Goal: Task Accomplishment & Management: Use online tool/utility

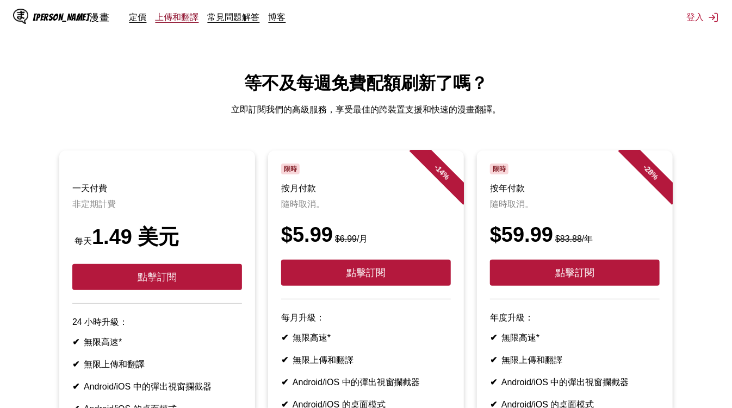
click at [155, 22] on font "上傳和翻譯" at bounding box center [176, 16] width 43 height 11
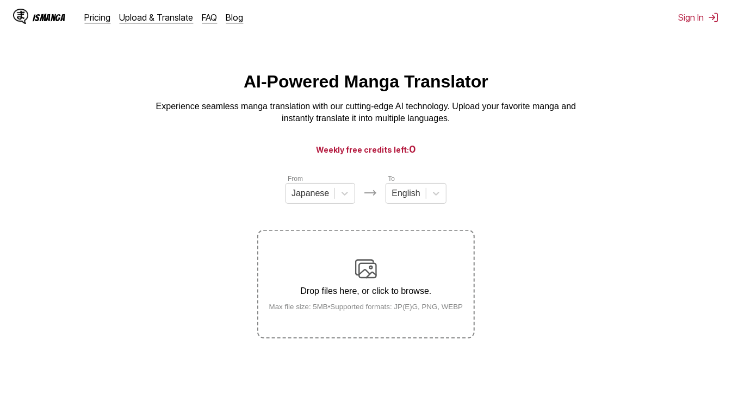
click at [147, 23] on div "IsManga Pricing Upload & Translate FAQ Blog" at bounding box center [132, 17] width 239 height 35
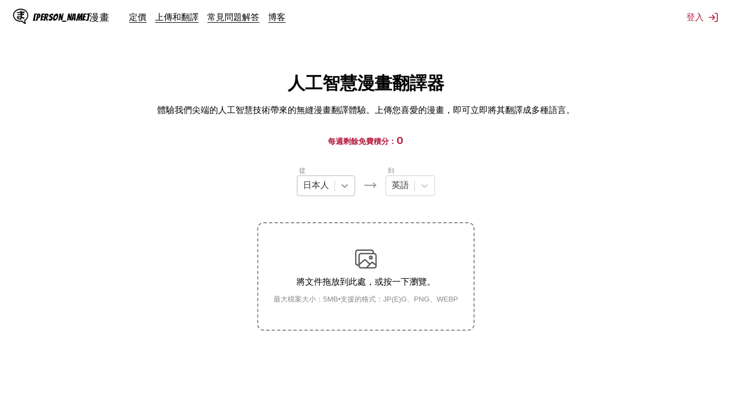
click at [346, 191] on icon at bounding box center [344, 185] width 11 height 11
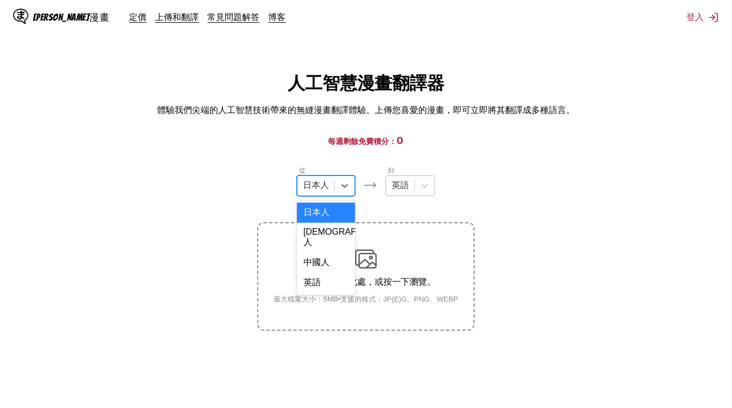
drag, startPoint x: 346, startPoint y: 191, endPoint x: 397, endPoint y: 191, distance: 51.1
click at [346, 191] on icon at bounding box center [344, 185] width 11 height 11
click at [401, 189] on div at bounding box center [399, 186] width 17 height 12
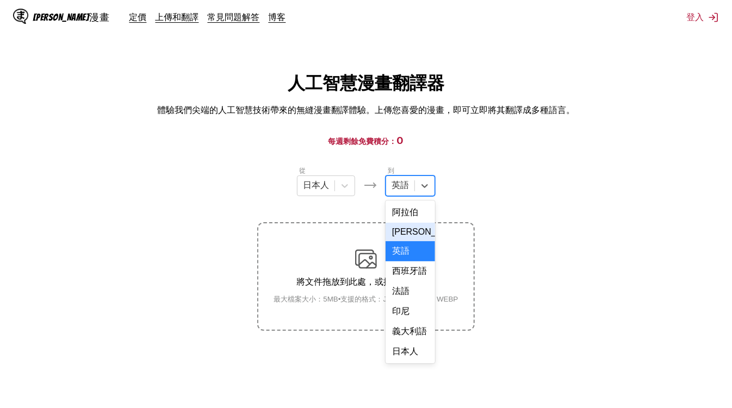
scroll to position [241, 0]
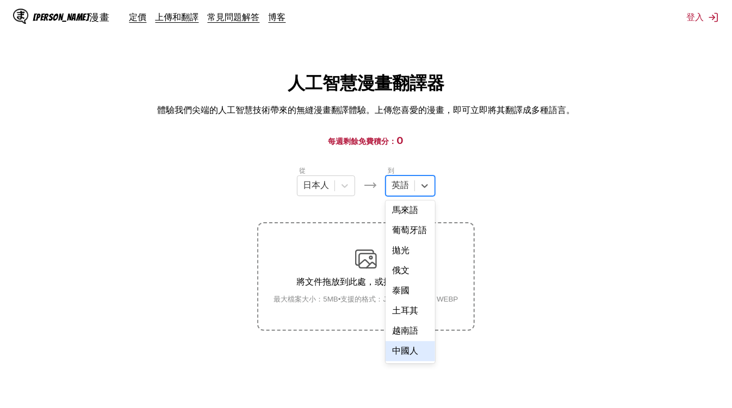
click at [411, 353] on font "中國人" at bounding box center [405, 350] width 26 height 9
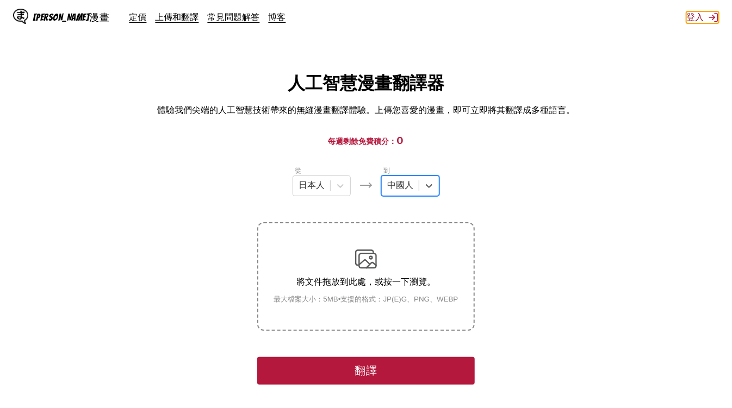
click at [698, 20] on font "登入" at bounding box center [694, 16] width 17 height 11
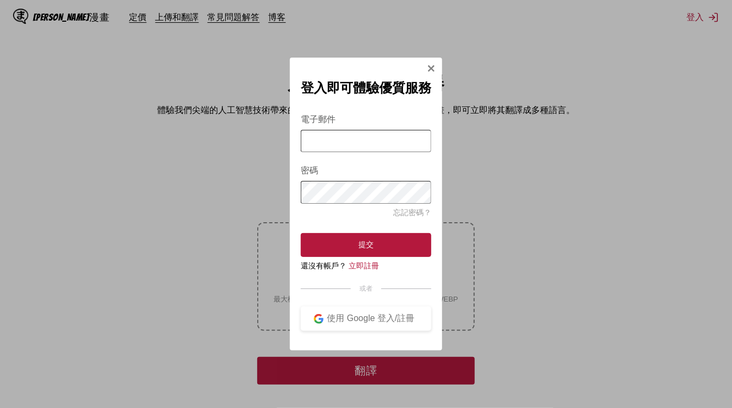
click at [360, 139] on input "電子郵件" at bounding box center [366, 141] width 130 height 22
type input "**********"
click at [373, 323] on font "使用 Google 登入/註冊" at bounding box center [370, 318] width 87 height 9
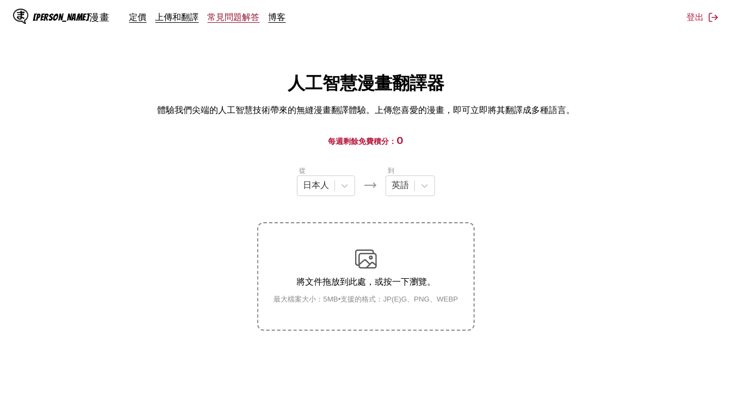
click at [208, 16] on font "常見問題解答" at bounding box center [234, 16] width 52 height 11
click at [129, 21] on font "定價" at bounding box center [137, 16] width 17 height 11
drag, startPoint x: 331, startPoint y: 141, endPoint x: 405, endPoint y: 141, distance: 74.5
click at [400, 140] on h3 "每週剩餘免費積分： 0" at bounding box center [365, 141] width 679 height 14
click at [474, 145] on h3 "每週剩餘免費積分： 0" at bounding box center [365, 141] width 679 height 14
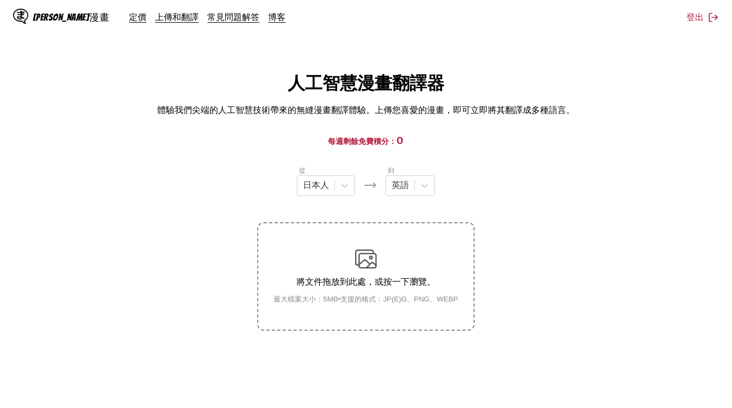
scroll to position [132, 0]
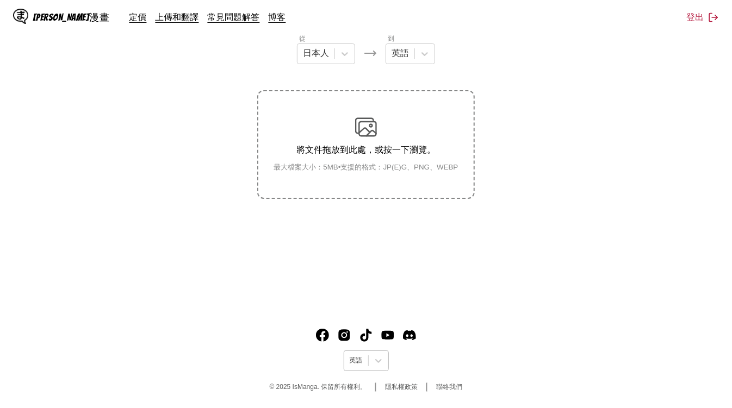
click at [367, 362] on div "英語" at bounding box center [356, 361] width 24 height 14
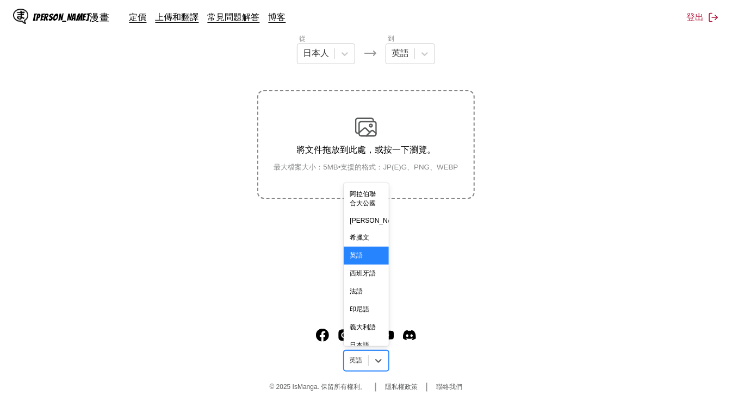
scroll to position [252, 0]
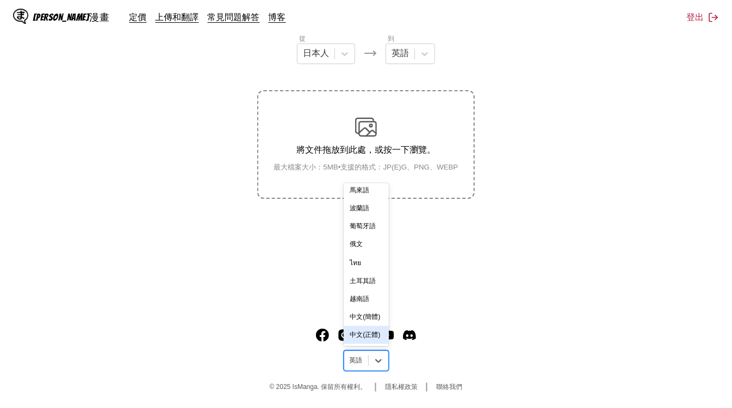
click at [366, 334] on div "中文(正體)" at bounding box center [365, 335] width 45 height 18
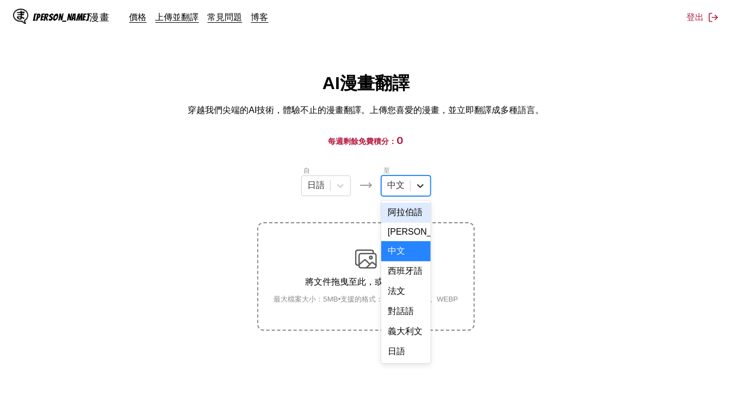
click at [420, 193] on div at bounding box center [420, 186] width 20 height 20
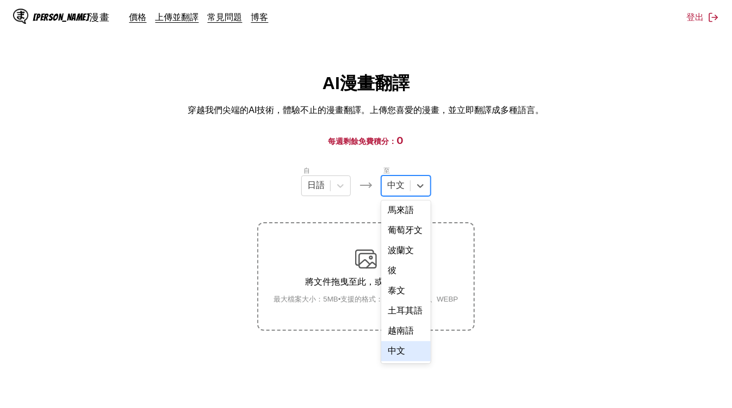
click at [405, 348] on div "中文" at bounding box center [405, 351] width 49 height 20
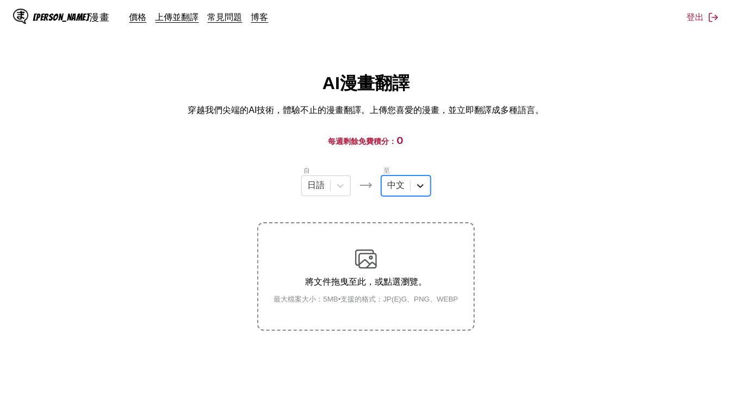
click at [415, 188] on icon at bounding box center [420, 185] width 11 height 11
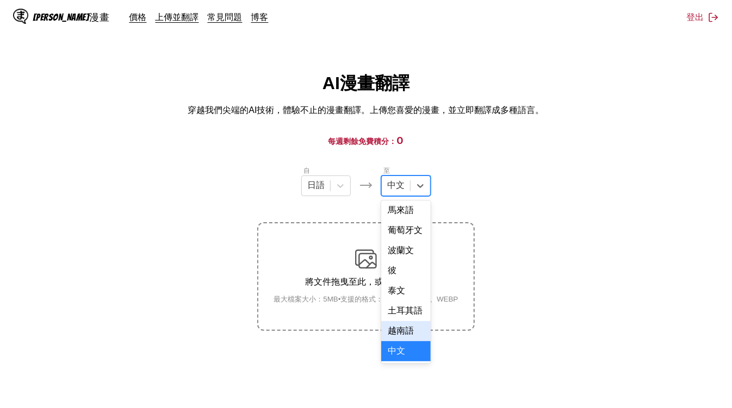
click at [465, 299] on small "最大檔案大小：5MB • 支援的格式：JP(E)G、PNG、WEBP" at bounding box center [366, 300] width 202 height 10
click at [0, 0] on input "將文件拖曳至此，或點選瀏覽。 最大檔案大小：5MB • 支援的格式：JP(E)G、PNG、WEBP" at bounding box center [0, 0] width 0 height 0
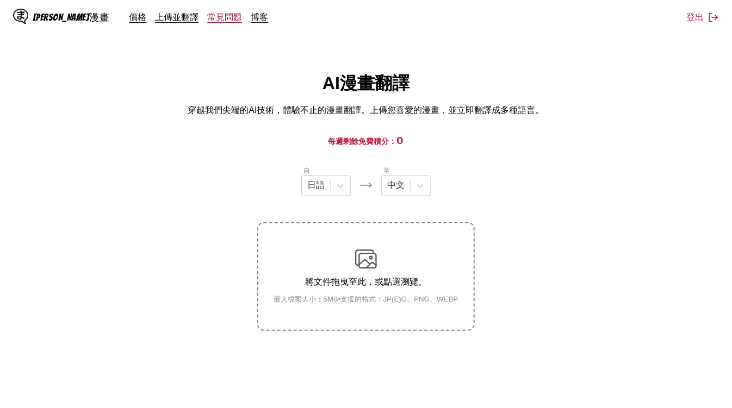
click at [208, 18] on font "常見問題" at bounding box center [225, 16] width 35 height 11
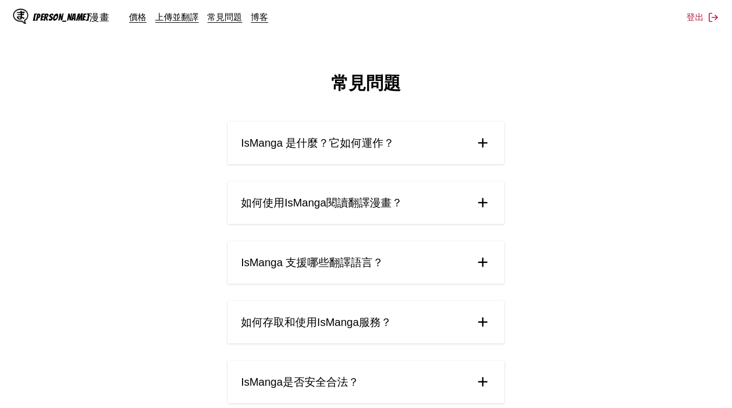
click at [67, 17] on font "伊斯漫畫" at bounding box center [71, 17] width 77 height 10
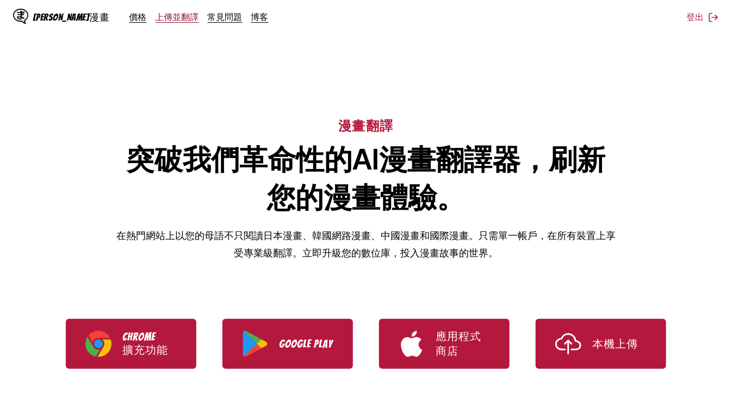
click at [155, 19] on font "上傳並翻譯" at bounding box center [176, 16] width 43 height 11
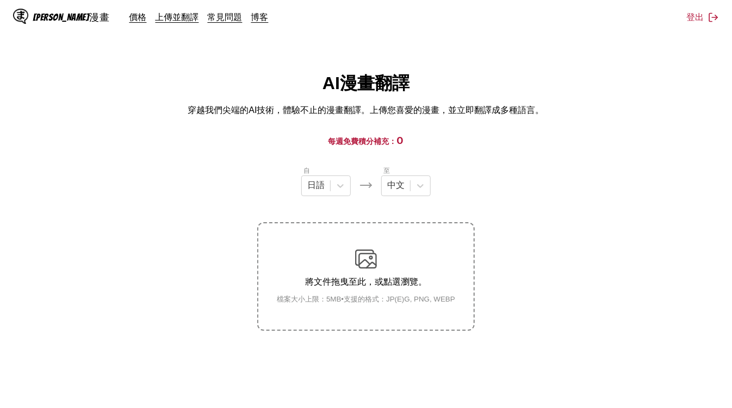
click at [334, 146] on font "每週免費積分補充：" at bounding box center [362, 140] width 68 height 9
drag, startPoint x: 378, startPoint y: 137, endPoint x: 398, endPoint y: 141, distance: 20.0
click at [379, 137] on h3 "每週免費積分補充： 0" at bounding box center [365, 141] width 679 height 14
click at [398, 141] on font "0" at bounding box center [400, 140] width 7 height 11
drag, startPoint x: 400, startPoint y: 141, endPoint x: 420, endPoint y: 142, distance: 20.1
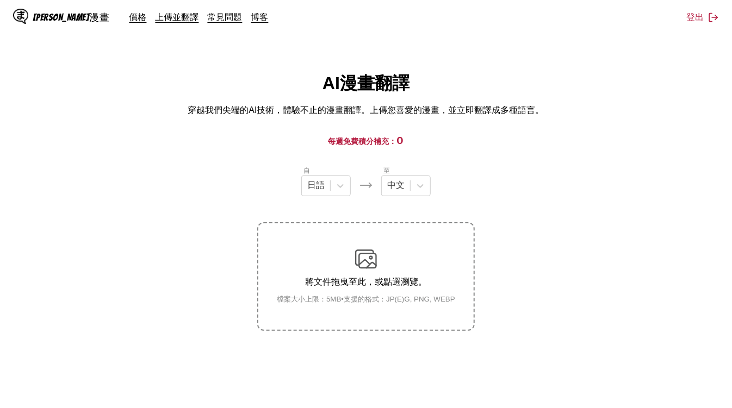
click at [405, 141] on h3 "每週免費積分補充： 0" at bounding box center [365, 141] width 679 height 14
click at [442, 141] on h3 "每週免費積分補充： 0" at bounding box center [365, 141] width 679 height 14
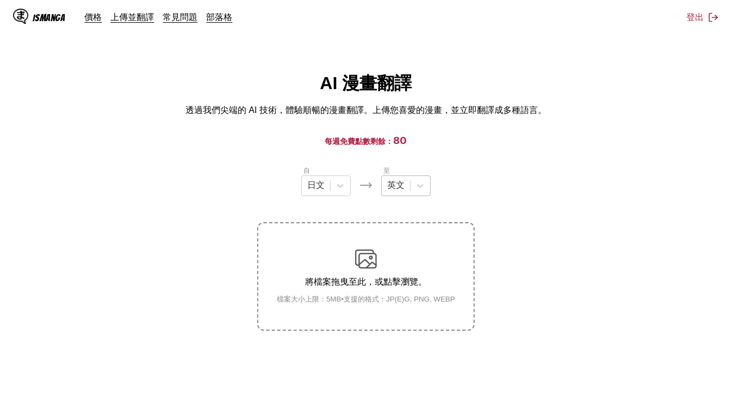
click at [409, 186] on div "英文" at bounding box center [405, 186] width 49 height 21
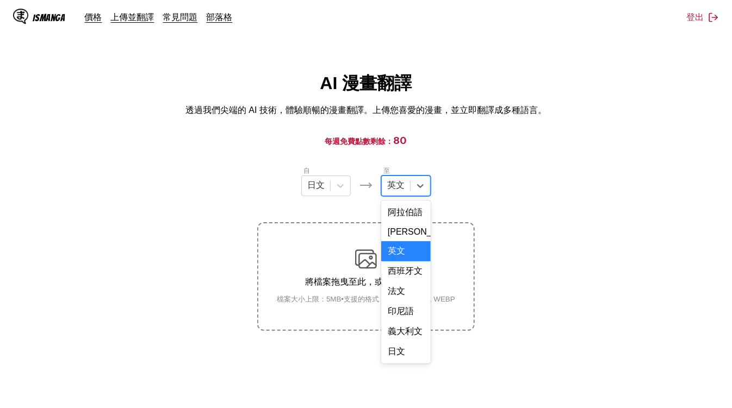
scroll to position [266, 0]
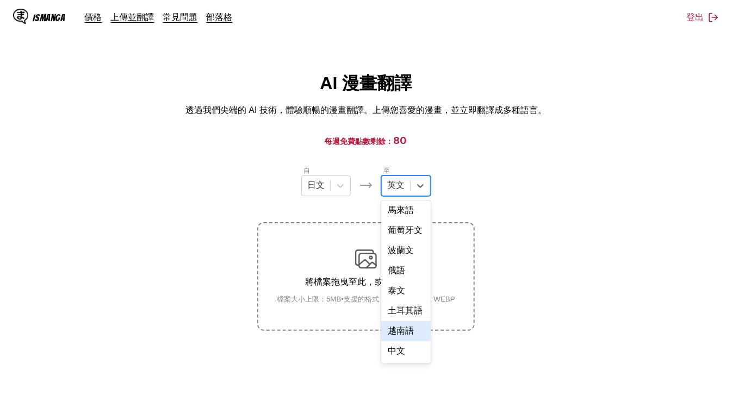
click at [397, 354] on div "中文" at bounding box center [405, 351] width 49 height 20
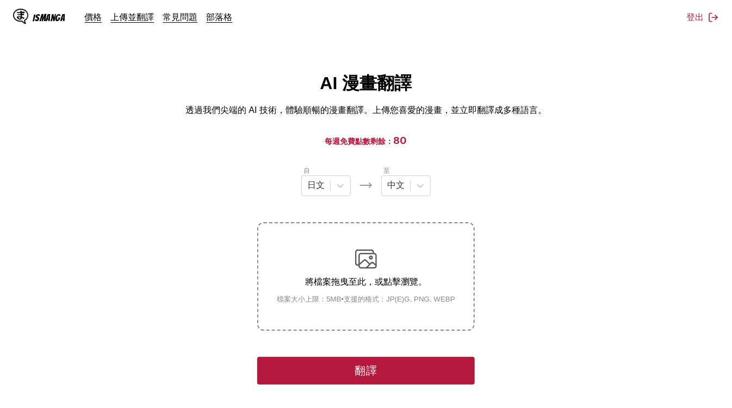
click at [414, 367] on button "翻譯" at bounding box center [365, 371] width 217 height 28
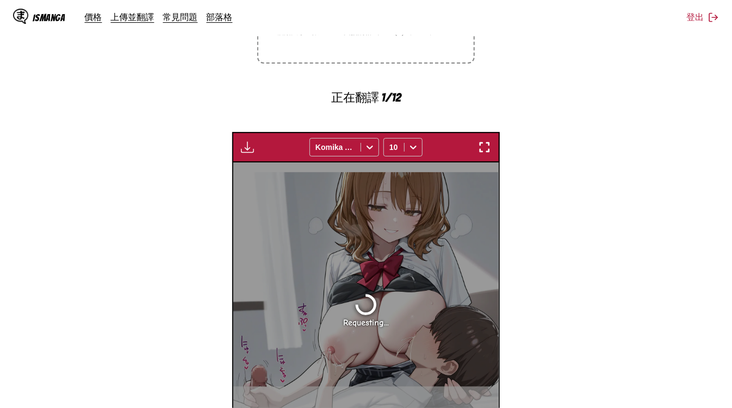
scroll to position [448, 0]
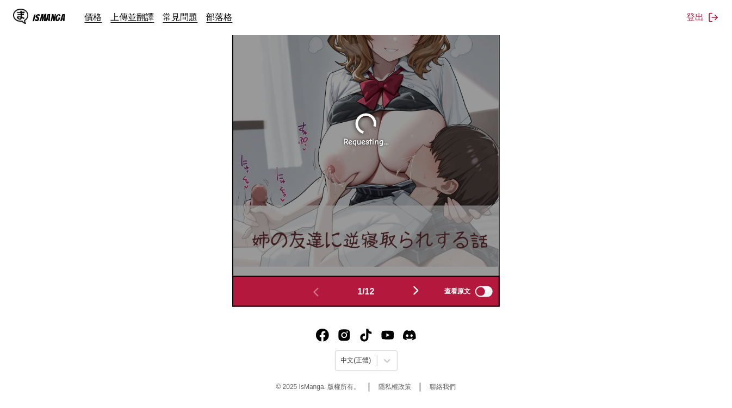
click at [418, 295] on img "button" at bounding box center [415, 290] width 13 height 13
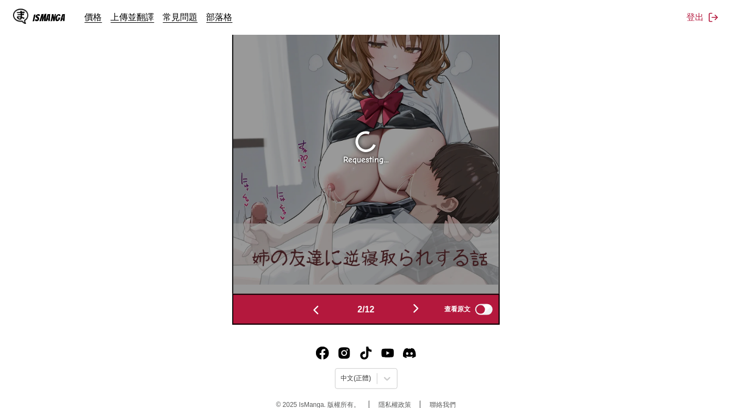
scroll to position [0, 265]
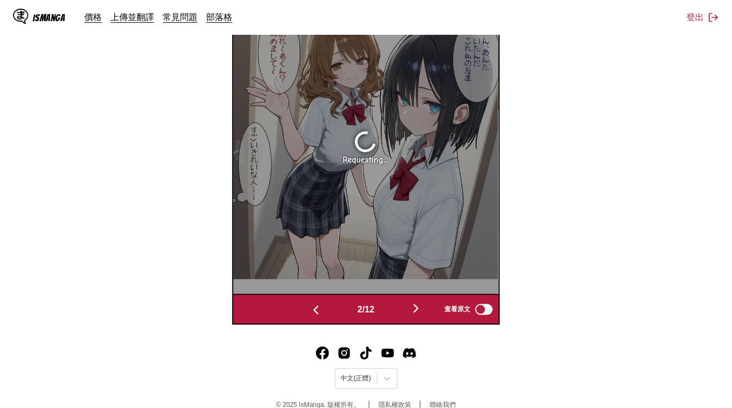
click at [317, 315] on img "button" at bounding box center [315, 310] width 13 height 13
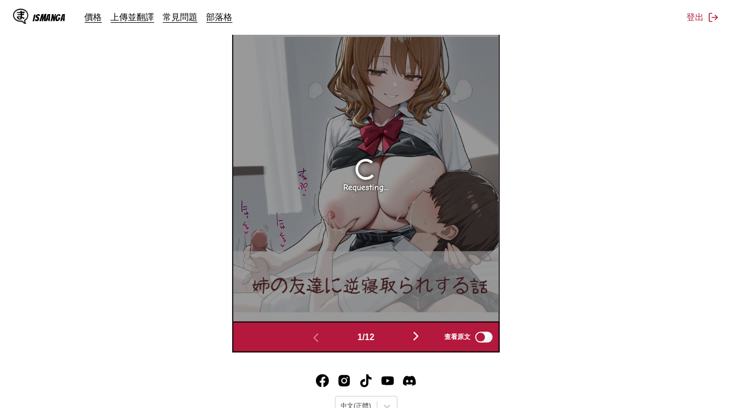
scroll to position [401, 0]
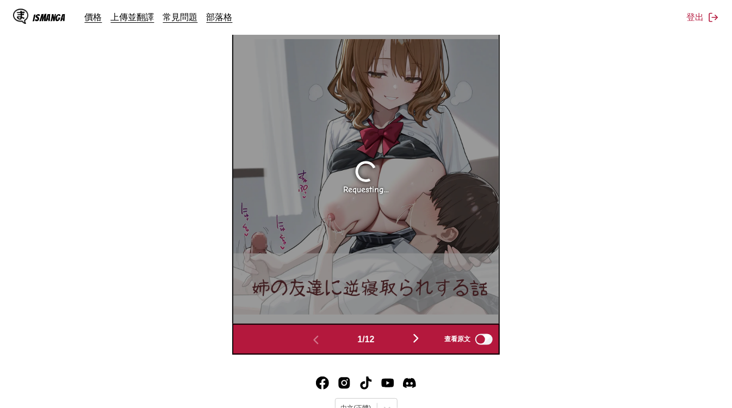
click at [420, 345] on img "button" at bounding box center [415, 338] width 13 height 13
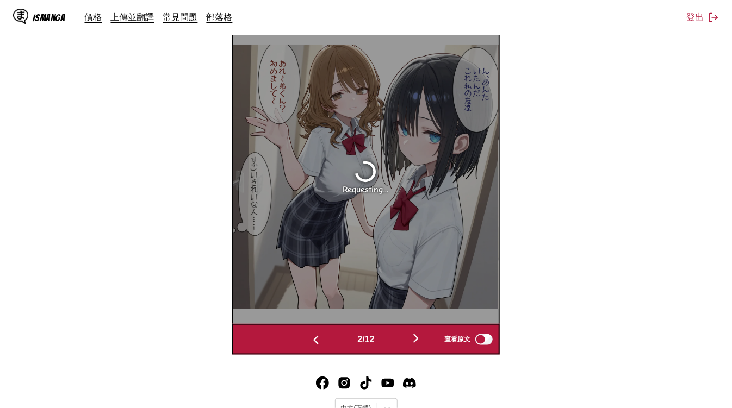
click at [420, 345] on img "button" at bounding box center [415, 338] width 13 height 13
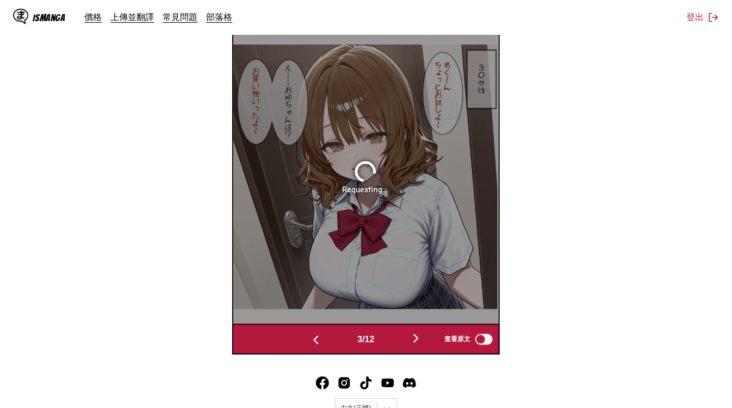
click at [420, 345] on img "button" at bounding box center [415, 338] width 13 height 13
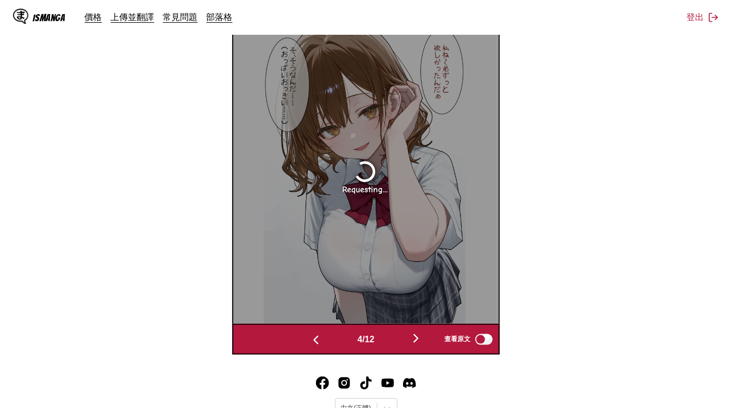
click at [420, 345] on img "button" at bounding box center [415, 338] width 13 height 13
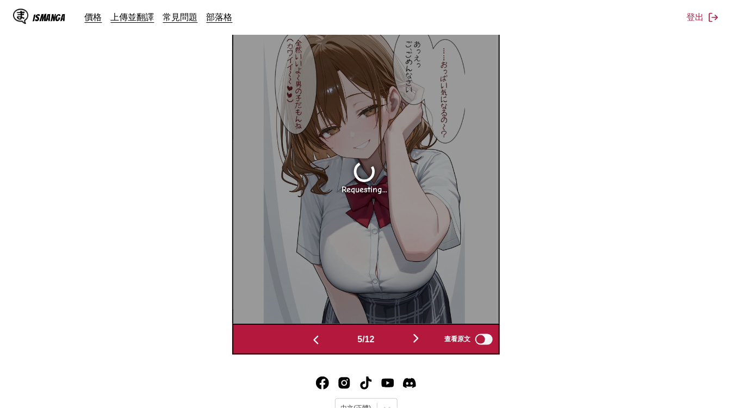
click at [420, 345] on img "button" at bounding box center [415, 338] width 13 height 13
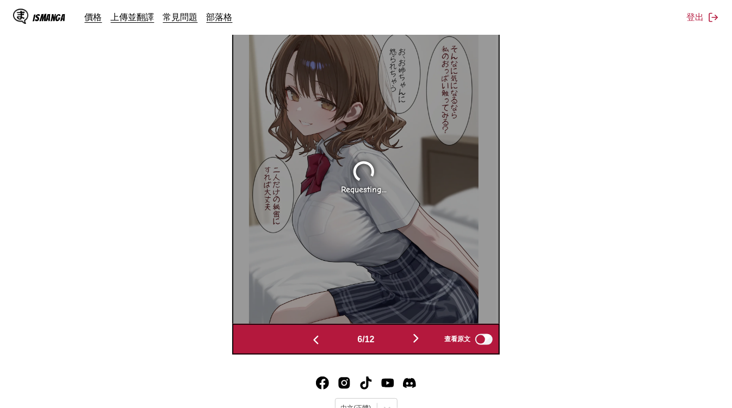
click at [420, 345] on img "button" at bounding box center [415, 338] width 13 height 13
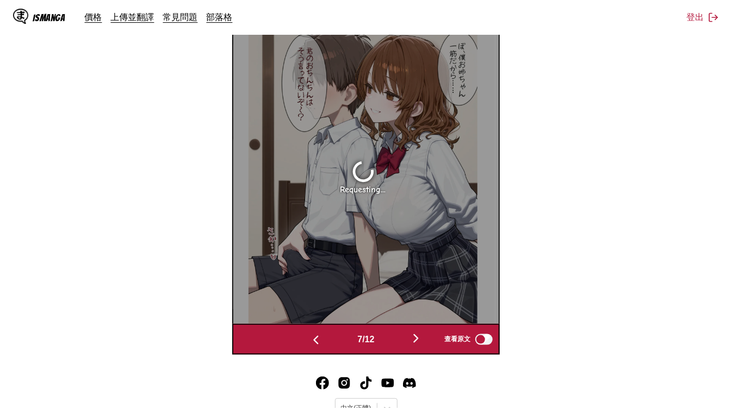
click at [420, 345] on img "button" at bounding box center [415, 338] width 13 height 13
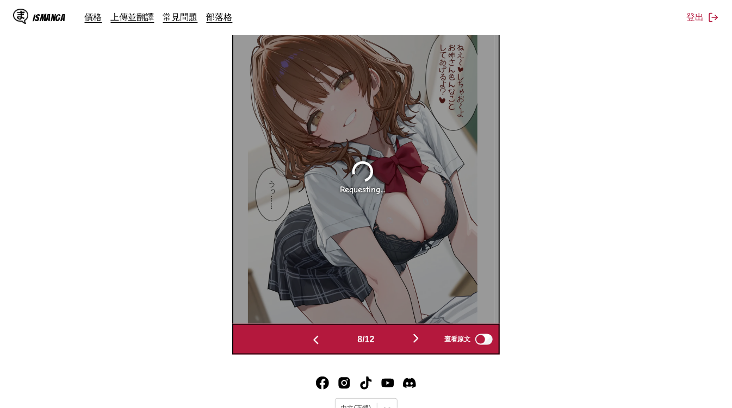
click at [420, 345] on img "button" at bounding box center [415, 338] width 13 height 13
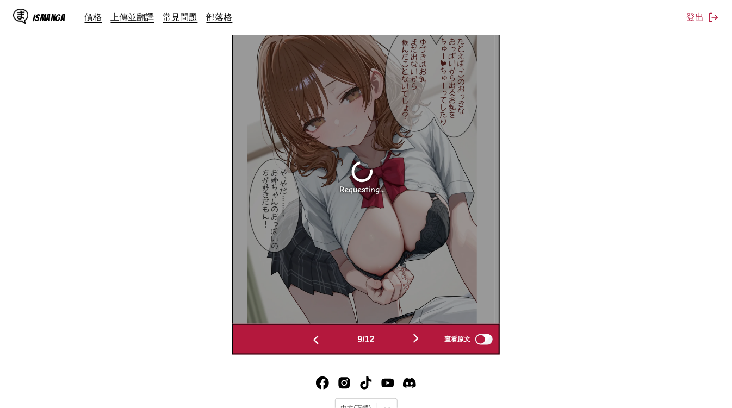
click at [420, 345] on img "button" at bounding box center [415, 338] width 13 height 13
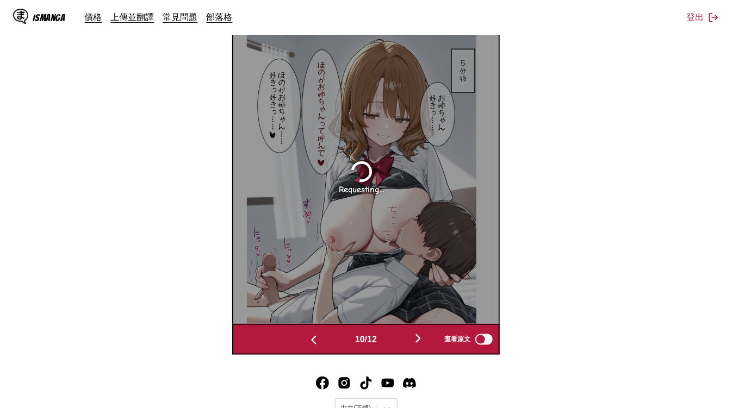
click at [420, 345] on img "button" at bounding box center [417, 338] width 13 height 13
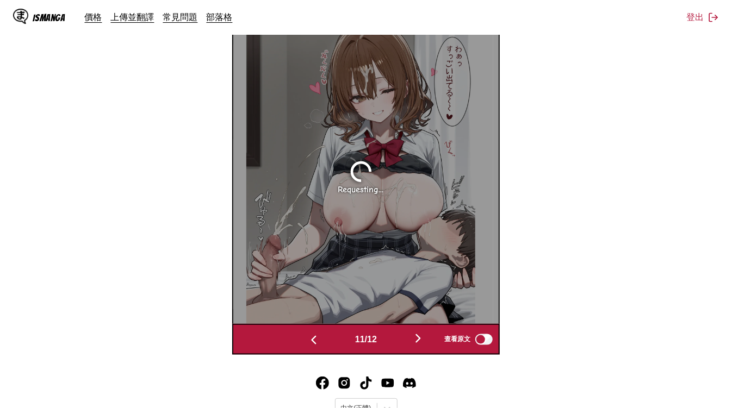
click at [420, 345] on img "button" at bounding box center [417, 338] width 13 height 13
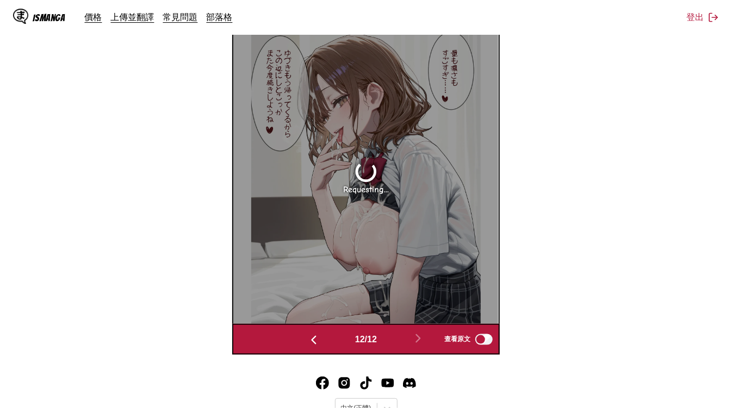
click at [302, 341] on button "button" at bounding box center [313, 340] width 65 height 16
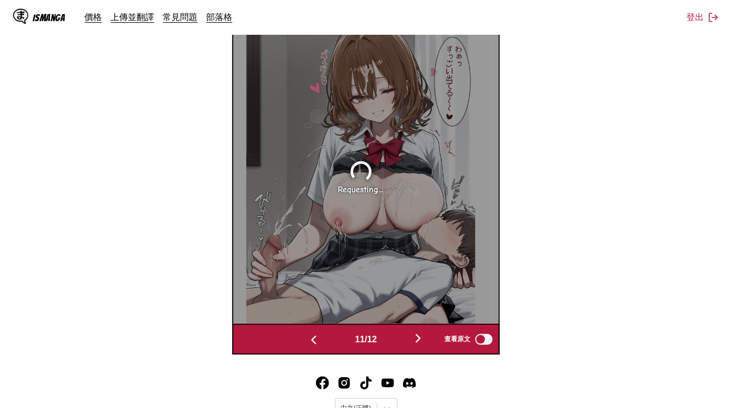
click at [308, 341] on img "button" at bounding box center [313, 340] width 13 height 13
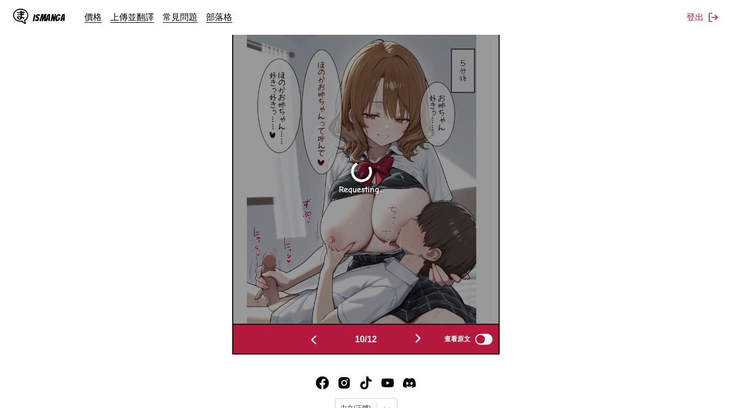
click at [308, 341] on img "button" at bounding box center [313, 340] width 13 height 13
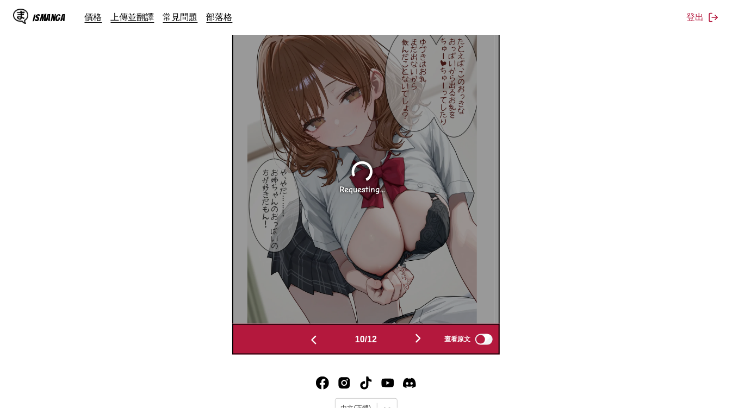
click at [308, 341] on img "button" at bounding box center [313, 340] width 13 height 13
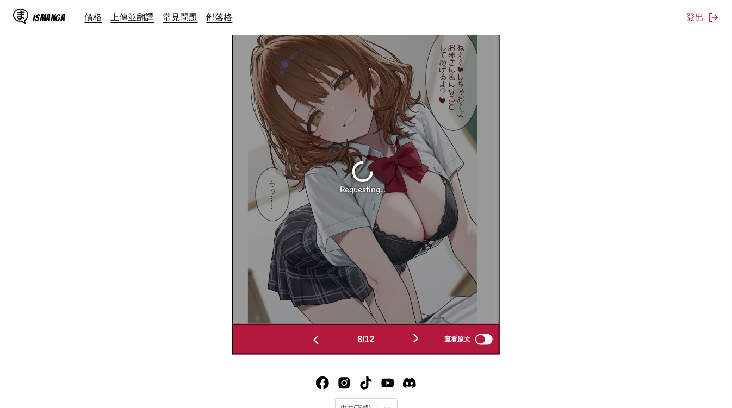
click at [309, 341] on img "button" at bounding box center [315, 340] width 13 height 13
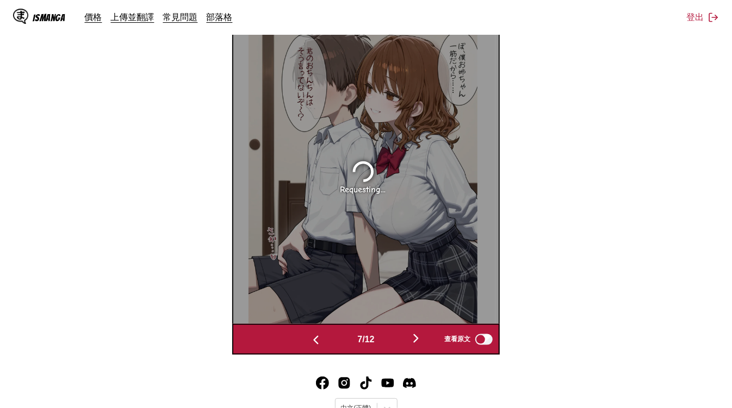
click at [309, 341] on img "button" at bounding box center [315, 340] width 13 height 13
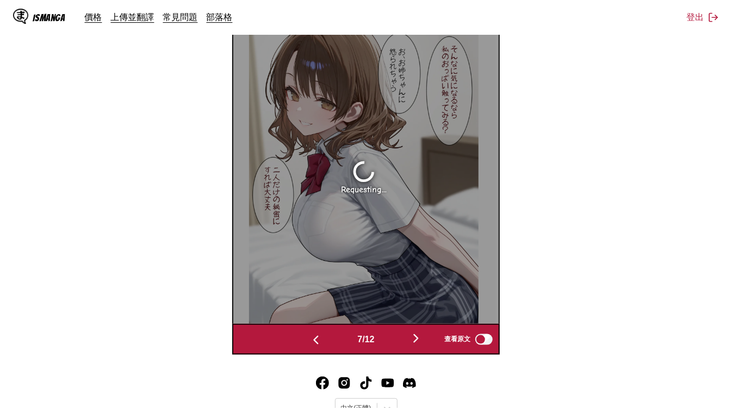
click at [309, 341] on img "button" at bounding box center [315, 340] width 13 height 13
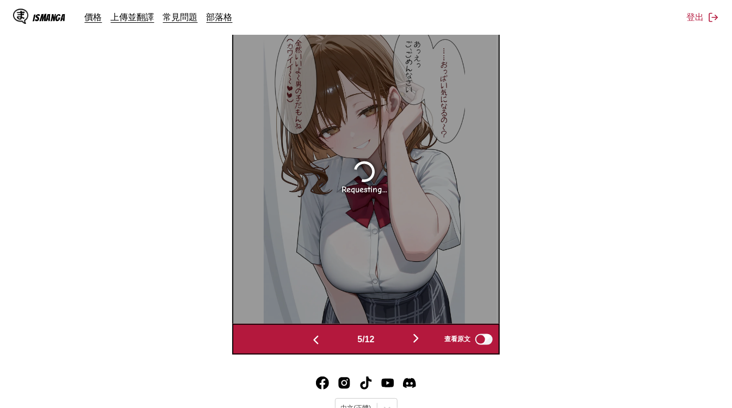
click at [309, 341] on img "button" at bounding box center [315, 340] width 13 height 13
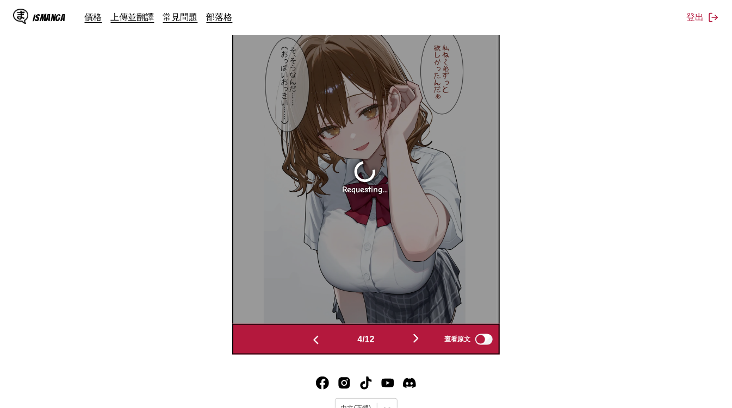
click at [309, 341] on img "button" at bounding box center [315, 340] width 13 height 13
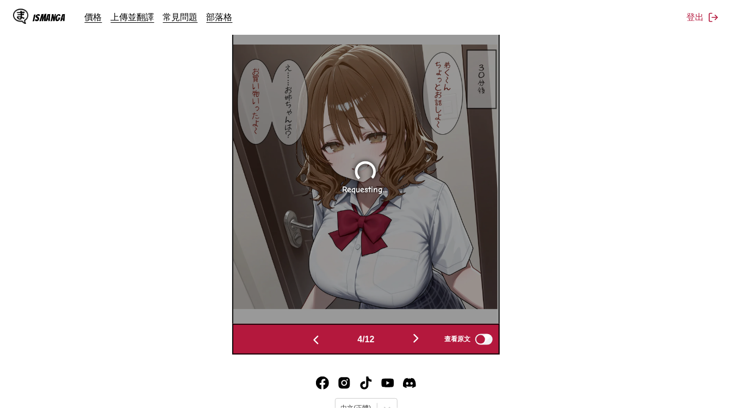
click at [309, 341] on img "button" at bounding box center [315, 340] width 13 height 13
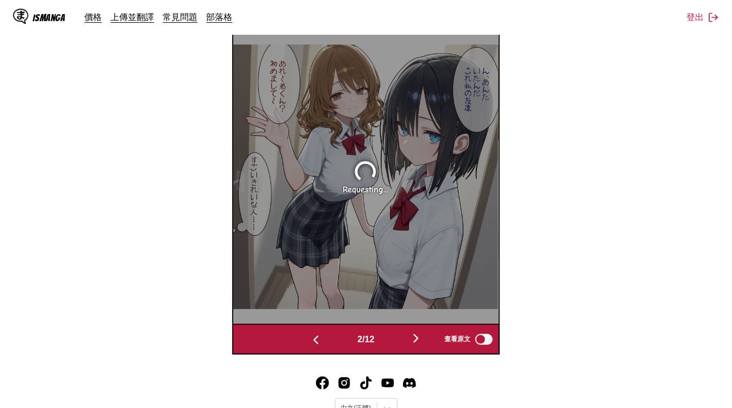
click at [309, 341] on img "button" at bounding box center [315, 340] width 13 height 13
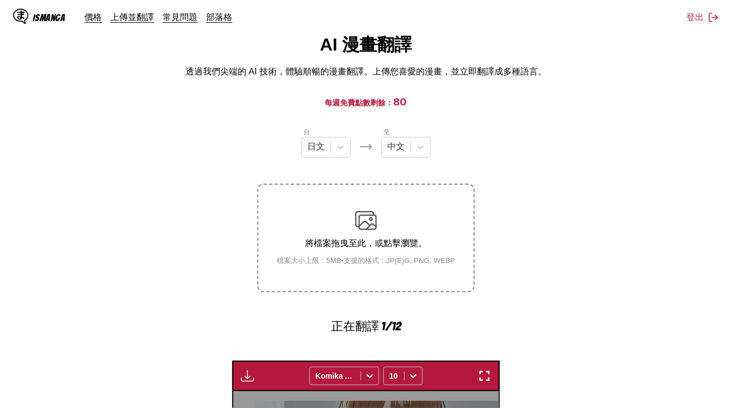
scroll to position [220, 0]
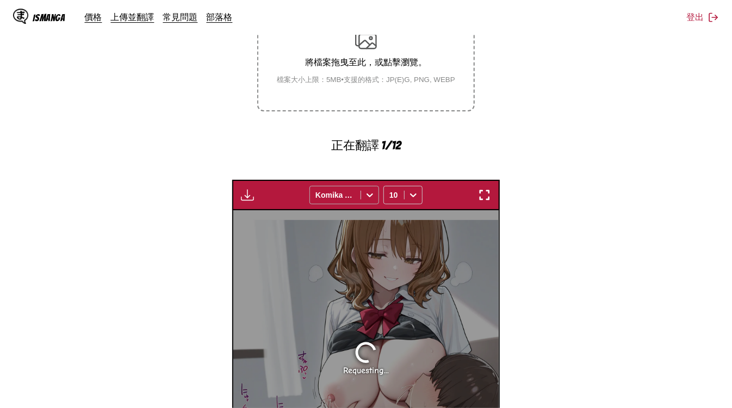
click at [362, 197] on div at bounding box center [369, 194] width 17 height 17
click at [571, 168] on section "自 日文 至 中文 將檔案拖曳至此，或點擊瀏覽。 檔案大小上限：5MB • 支援的格式：JP(E)G, PNG, WEBP 正在翻譯 1/12 等待翻譯完成.…" at bounding box center [366, 241] width 714 height 590
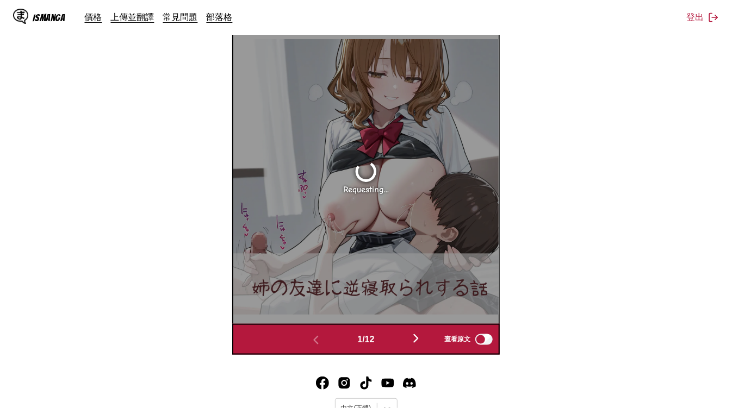
click at [421, 341] on img "button" at bounding box center [415, 338] width 13 height 13
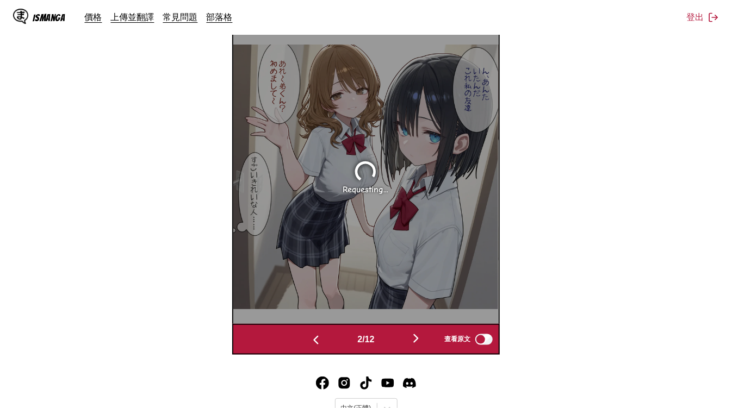
click at [320, 341] on button "button" at bounding box center [315, 340] width 65 height 16
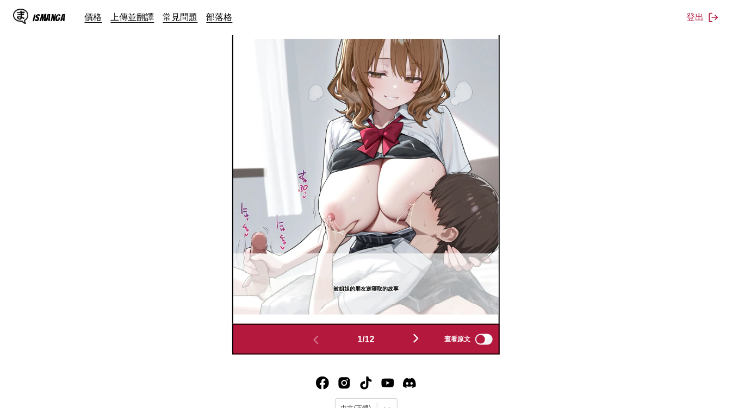
click at [416, 340] on img "button" at bounding box center [415, 338] width 13 height 13
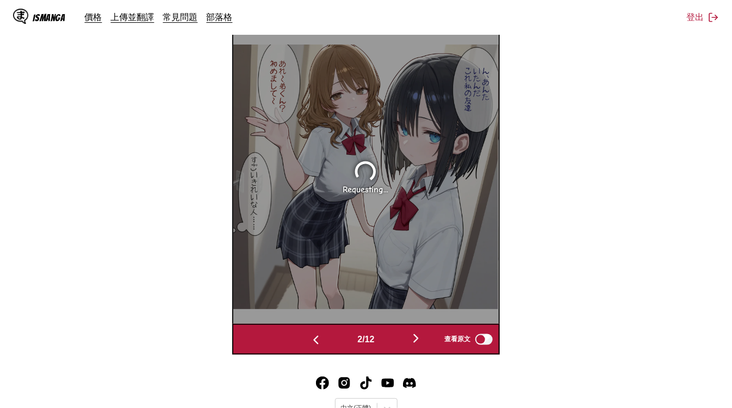
click at [317, 346] on img "button" at bounding box center [315, 340] width 13 height 13
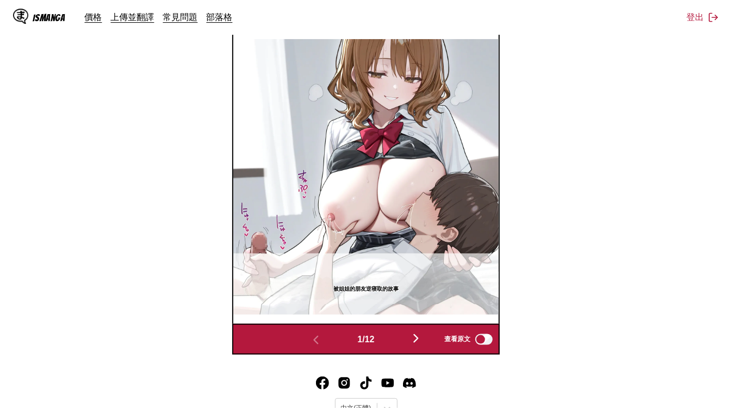
click at [422, 340] on img "button" at bounding box center [415, 338] width 13 height 13
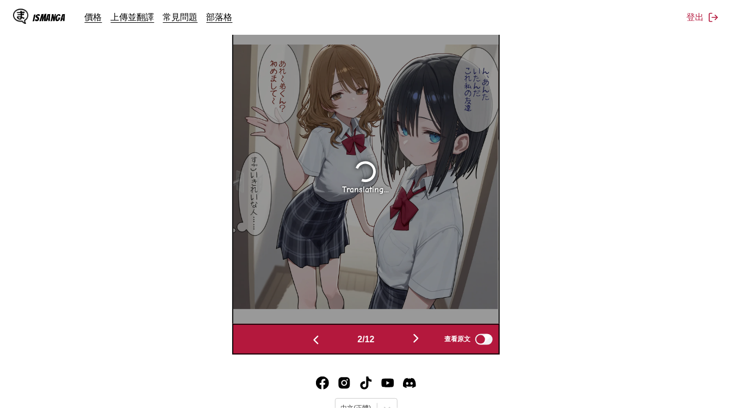
click at [422, 340] on img "button" at bounding box center [415, 338] width 13 height 13
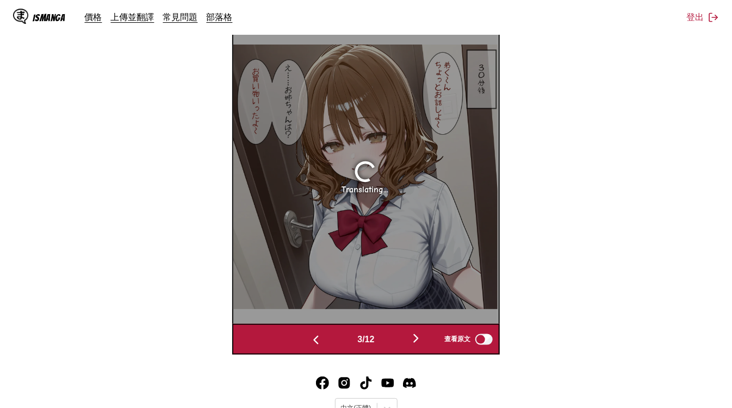
click at [422, 340] on img "button" at bounding box center [415, 338] width 13 height 13
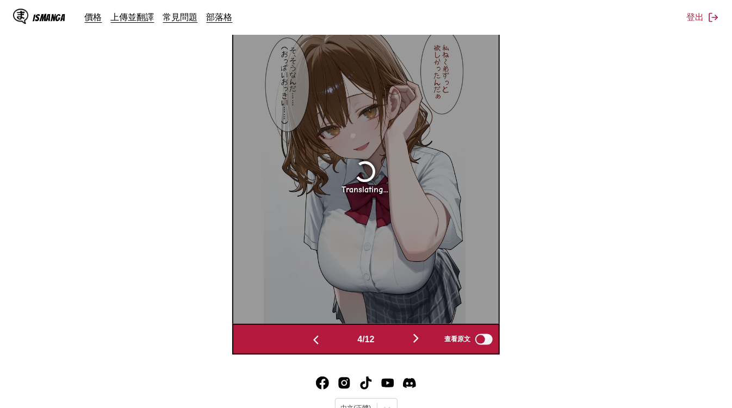
click at [422, 340] on img "button" at bounding box center [415, 338] width 13 height 13
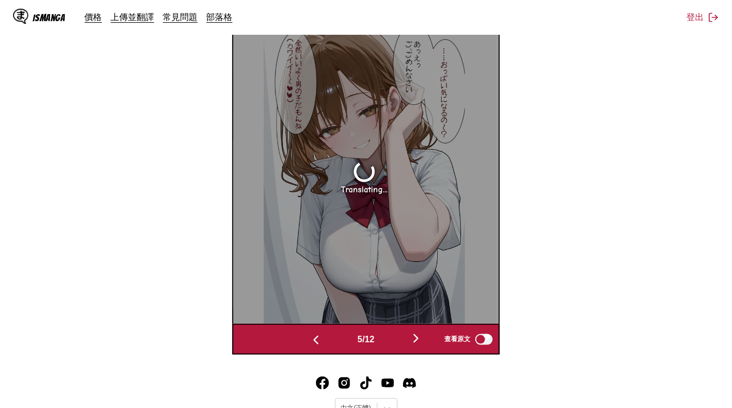
click at [422, 340] on img "button" at bounding box center [415, 338] width 13 height 13
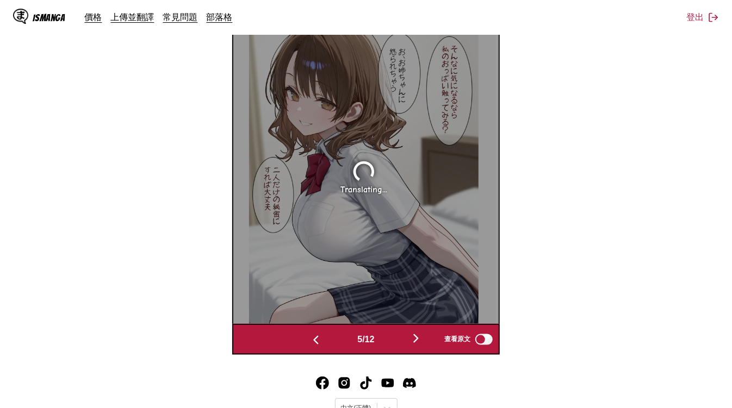
click at [422, 340] on img "button" at bounding box center [415, 338] width 13 height 13
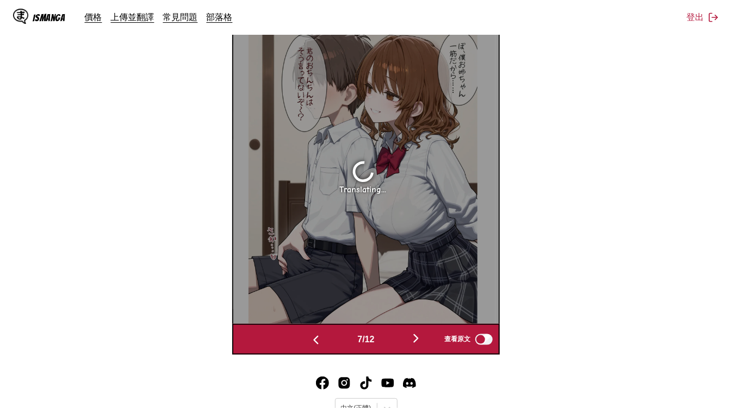
click at [422, 340] on img "button" at bounding box center [415, 338] width 13 height 13
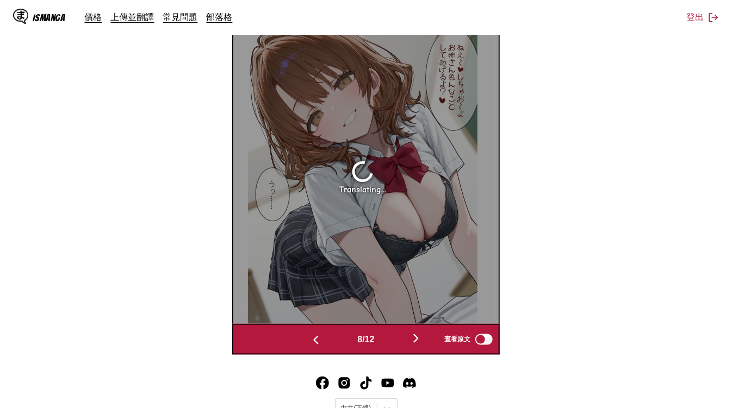
click at [422, 340] on img "button" at bounding box center [415, 338] width 13 height 13
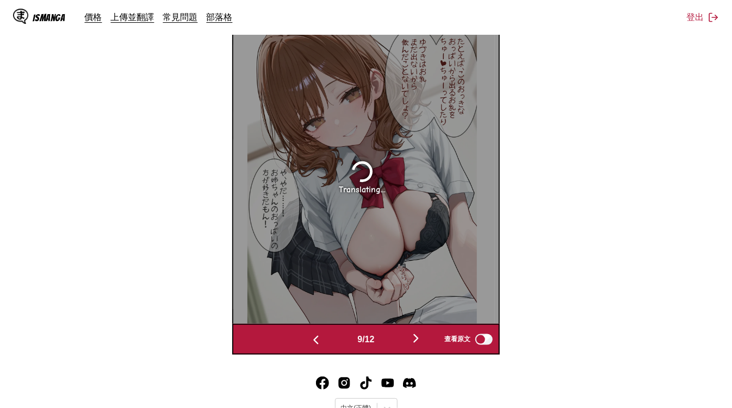
click at [422, 340] on img "button" at bounding box center [415, 338] width 13 height 13
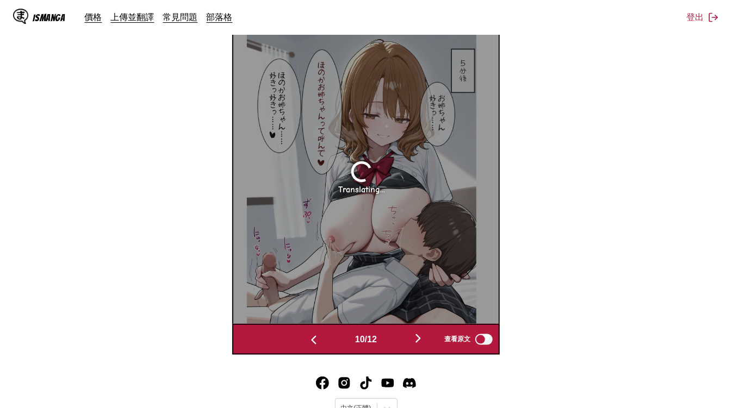
click at [423, 340] on img "button" at bounding box center [417, 338] width 13 height 13
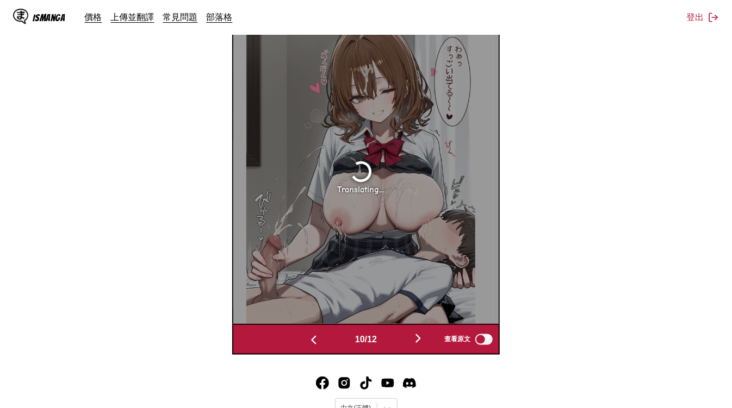
click at [423, 340] on img "button" at bounding box center [417, 338] width 13 height 13
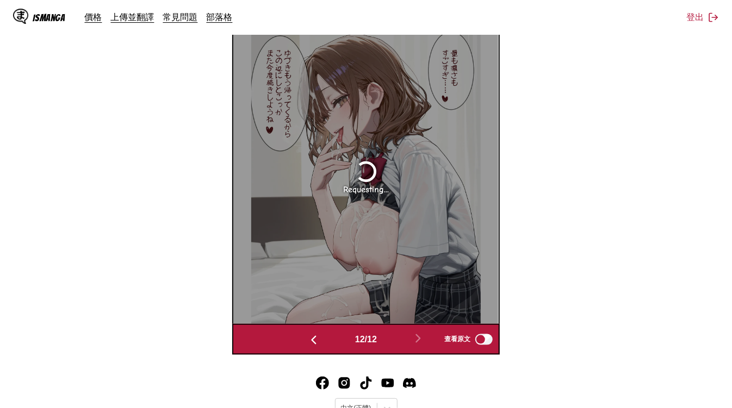
click at [318, 345] on button "button" at bounding box center [313, 340] width 65 height 16
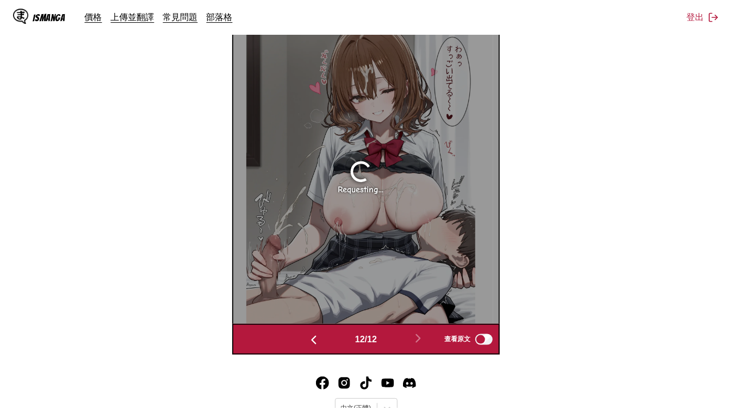
click at [318, 345] on button "button" at bounding box center [313, 340] width 65 height 16
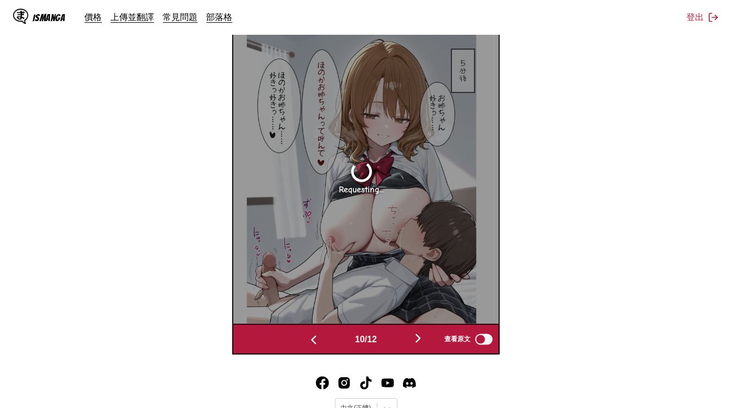
click at [318, 345] on button "button" at bounding box center [313, 340] width 65 height 16
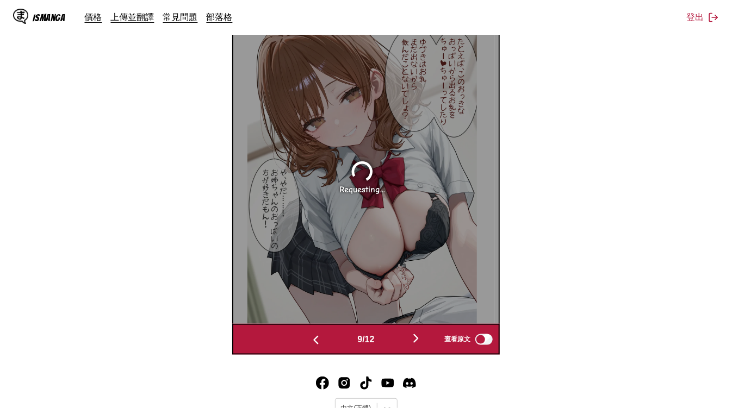
click at [318, 345] on img "button" at bounding box center [315, 340] width 13 height 13
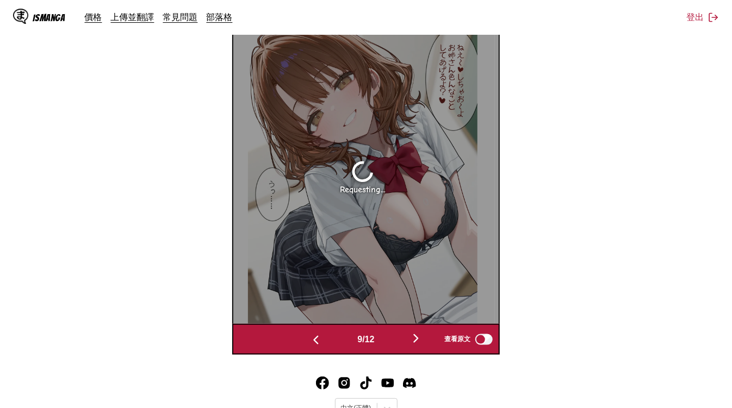
click at [318, 345] on img "button" at bounding box center [315, 340] width 13 height 13
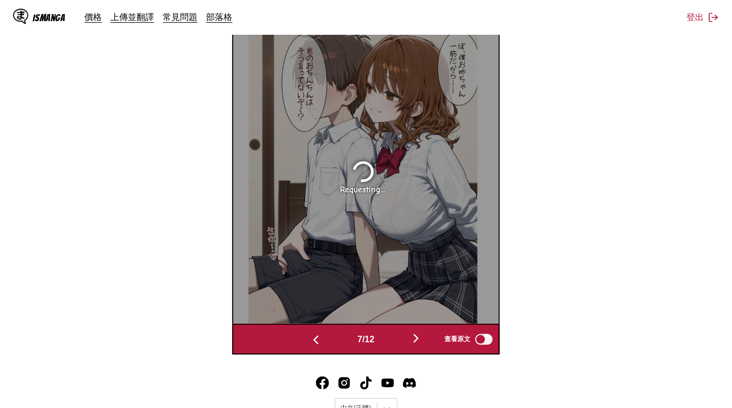
click at [318, 345] on img "button" at bounding box center [315, 340] width 13 height 13
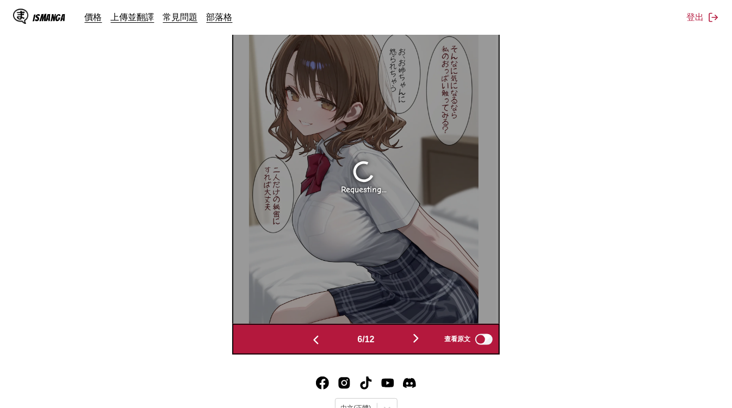
click at [318, 345] on img "button" at bounding box center [315, 340] width 13 height 13
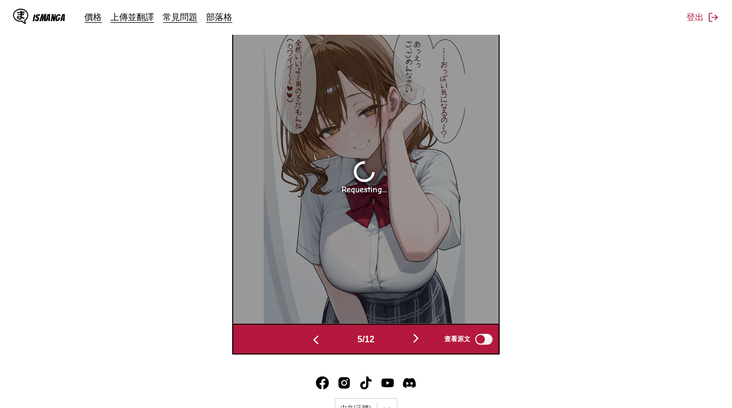
click at [318, 345] on img "button" at bounding box center [315, 340] width 13 height 13
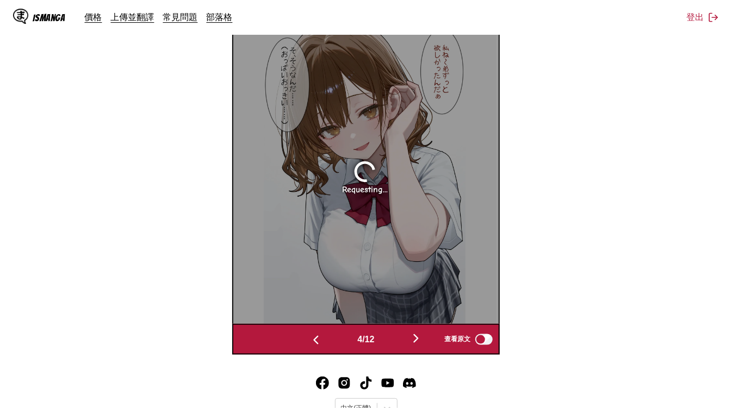
click at [318, 345] on img "button" at bounding box center [315, 340] width 13 height 13
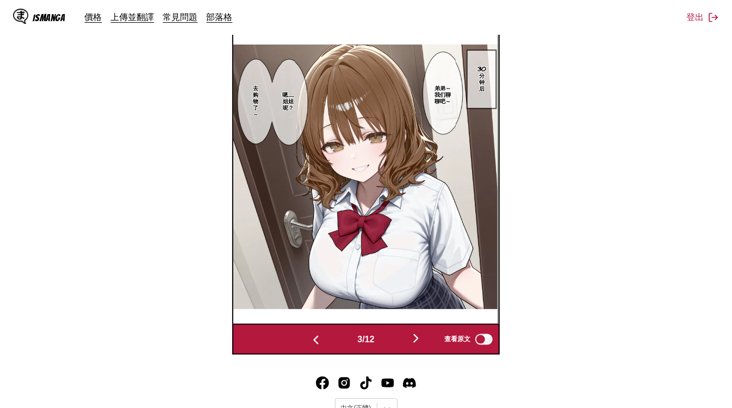
click at [318, 345] on img "button" at bounding box center [315, 340] width 13 height 13
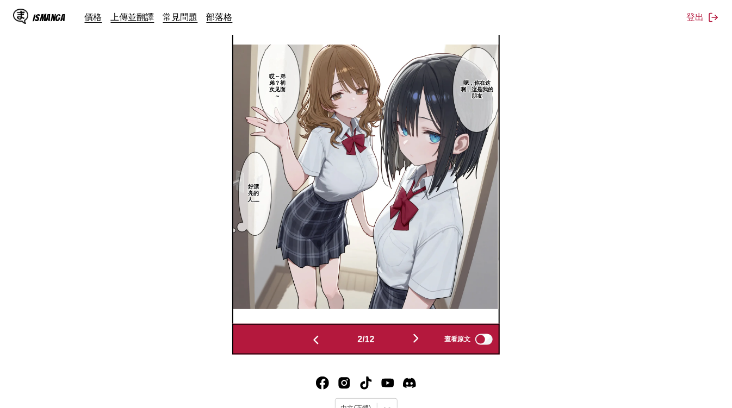
click at [318, 345] on img "button" at bounding box center [315, 340] width 13 height 13
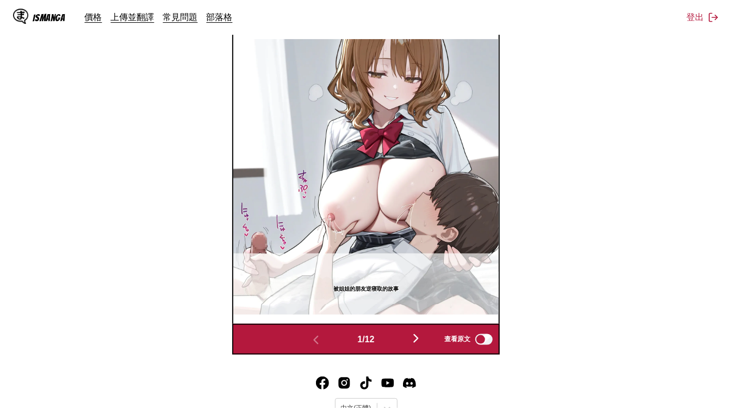
click at [415, 347] on button "button" at bounding box center [415, 340] width 65 height 16
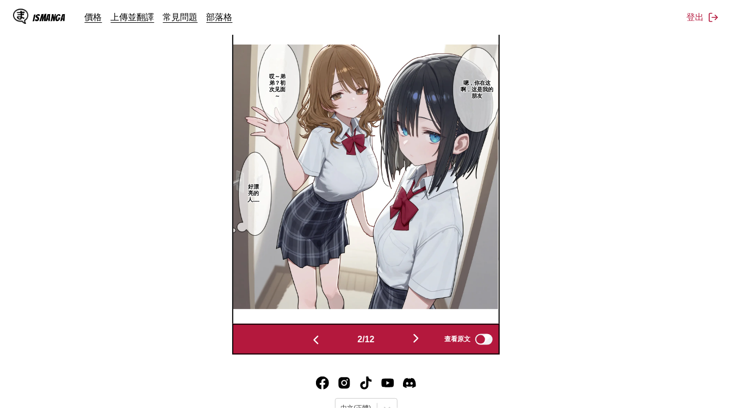
click at [415, 346] on button "button" at bounding box center [415, 340] width 65 height 16
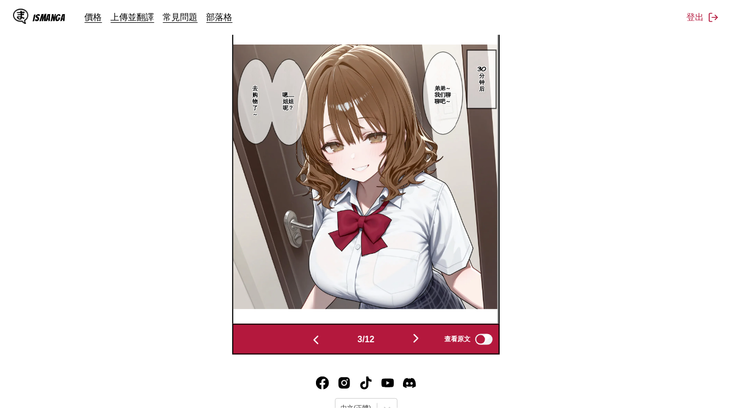
click at [415, 346] on button "button" at bounding box center [415, 340] width 65 height 16
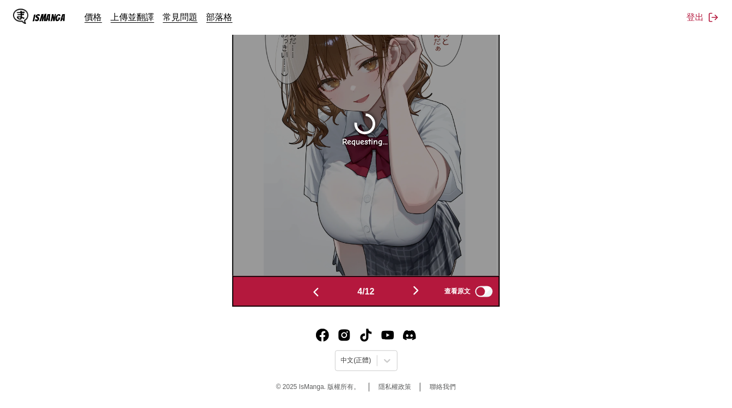
scroll to position [86, 0]
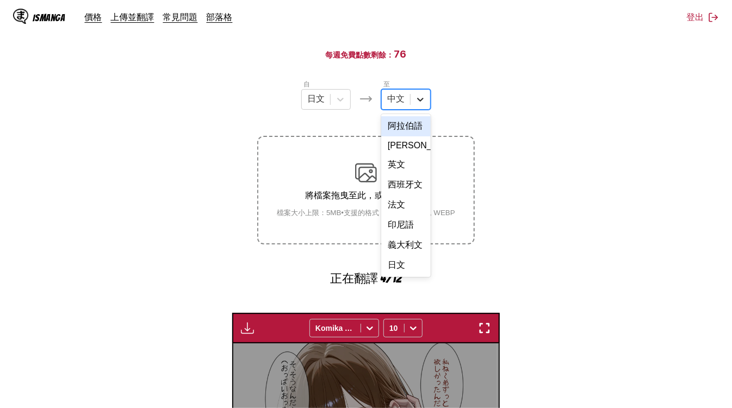
click at [421, 105] on icon at bounding box center [420, 99] width 11 height 11
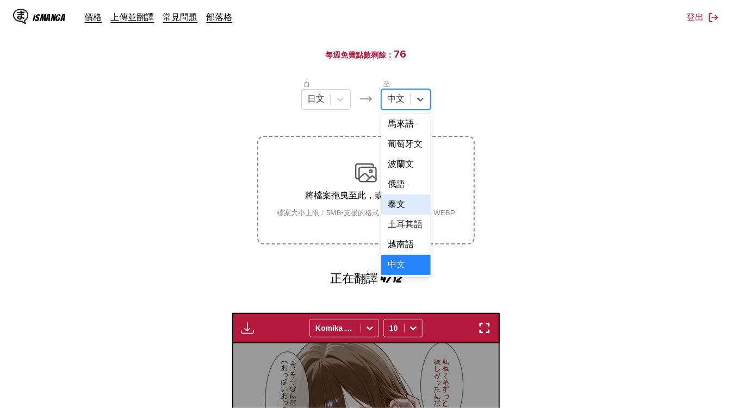
click at [574, 223] on section "自 日文 至 17 results available. Use Up and Down to choose options, press Enter to …" at bounding box center [366, 374] width 714 height 590
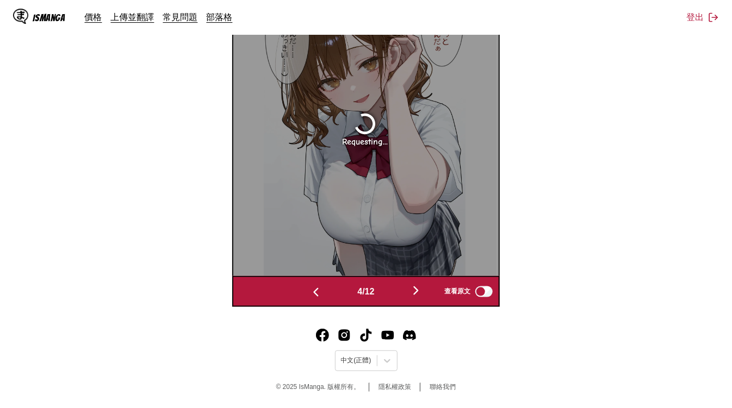
scroll to position [0, 0]
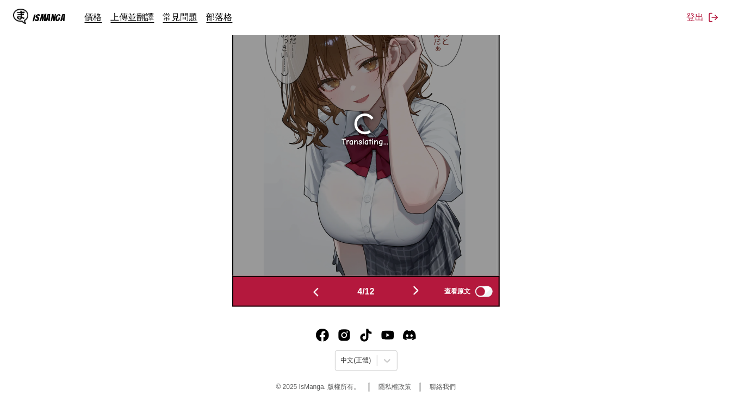
click at [422, 295] on img "button" at bounding box center [415, 290] width 13 height 13
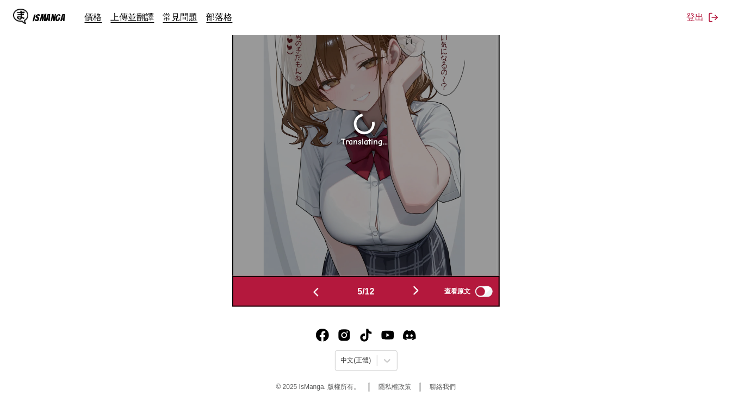
scroll to position [430, 0]
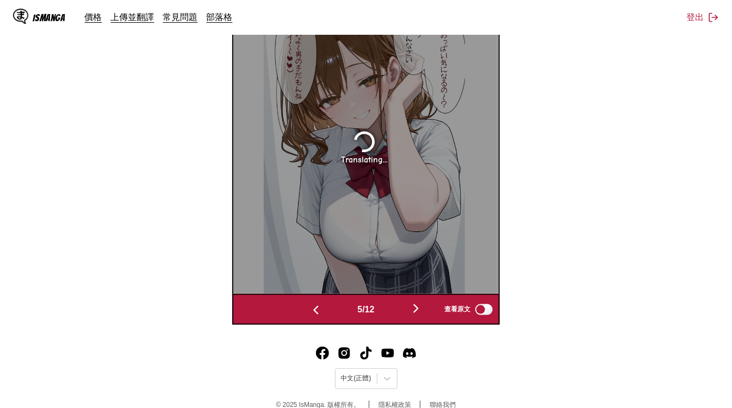
click at [309, 313] on img "button" at bounding box center [315, 310] width 13 height 13
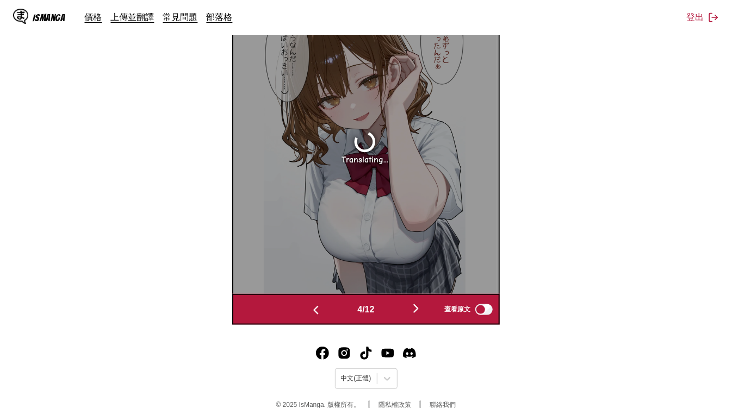
click at [309, 313] on img "button" at bounding box center [315, 310] width 13 height 13
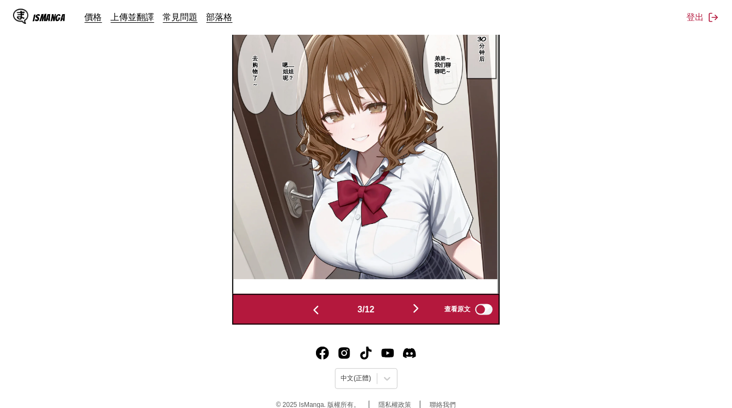
click at [418, 310] on img "button" at bounding box center [415, 308] width 13 height 13
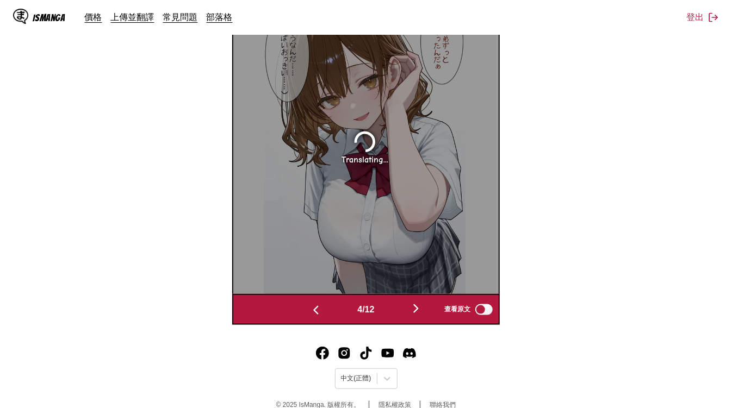
click at [418, 310] on img "button" at bounding box center [415, 308] width 13 height 13
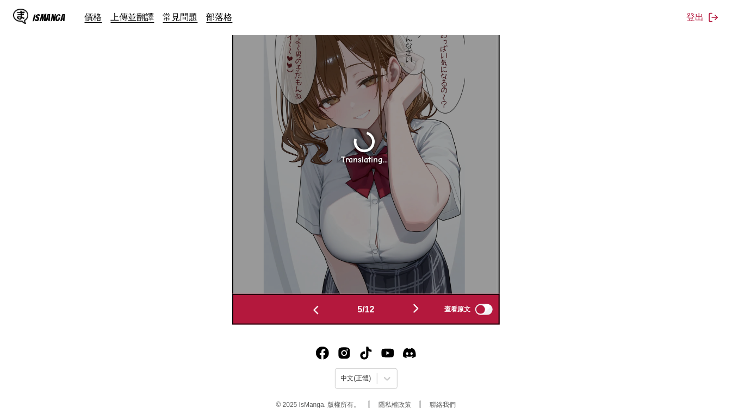
click at [418, 310] on img "button" at bounding box center [415, 308] width 13 height 13
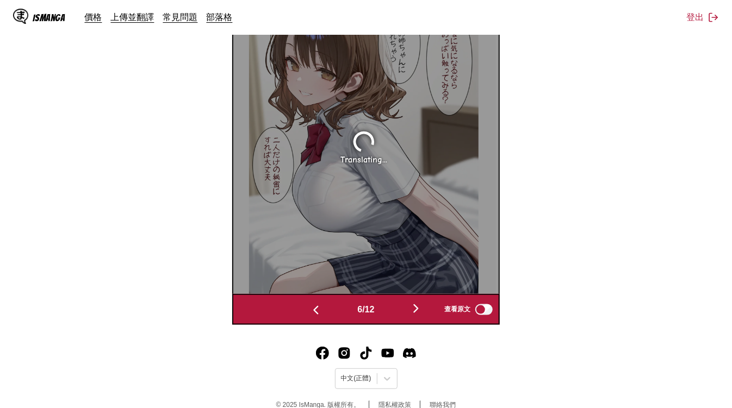
click at [418, 310] on img "button" at bounding box center [415, 308] width 13 height 13
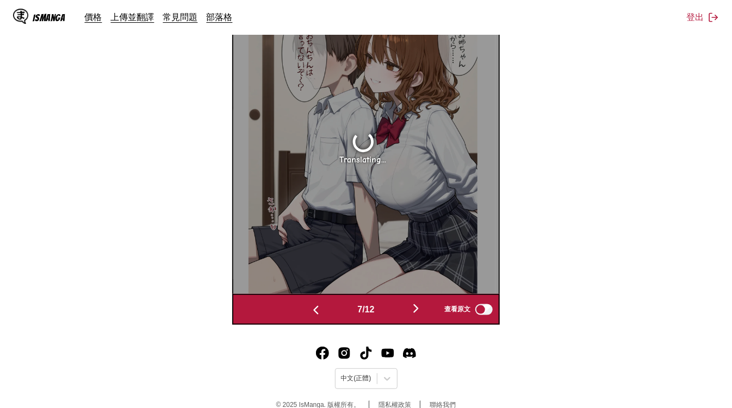
click at [418, 310] on img "button" at bounding box center [415, 308] width 13 height 13
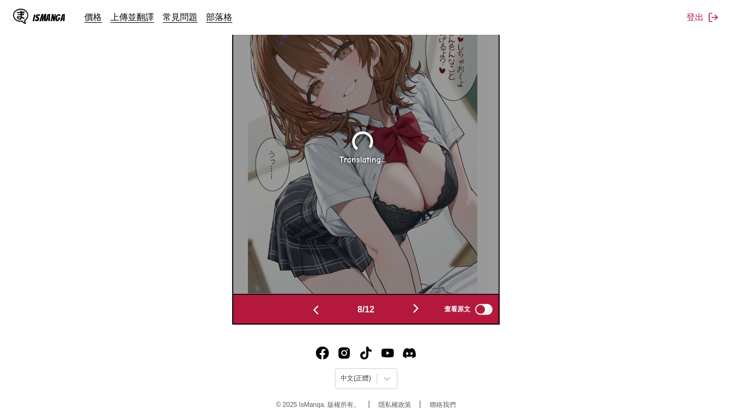
click at [418, 310] on img "button" at bounding box center [415, 308] width 13 height 13
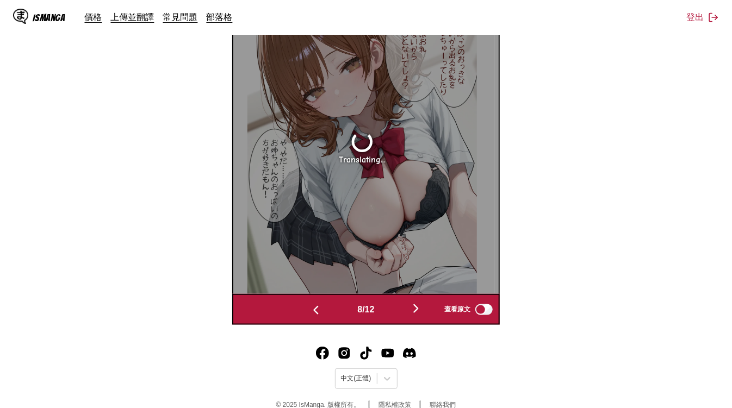
click at [418, 310] on img "button" at bounding box center [415, 308] width 13 height 13
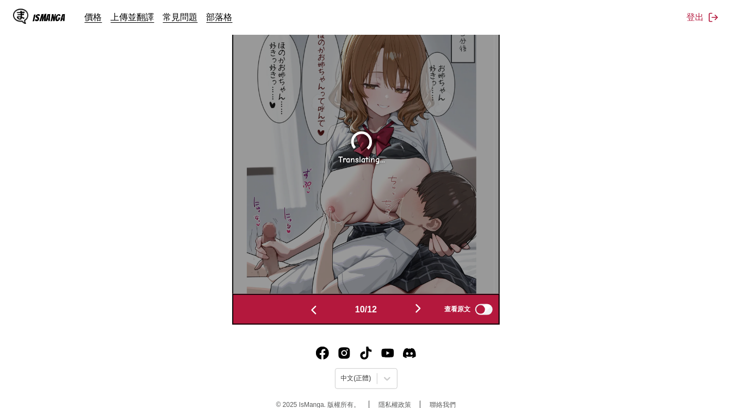
click at [418, 310] on img "button" at bounding box center [417, 308] width 13 height 13
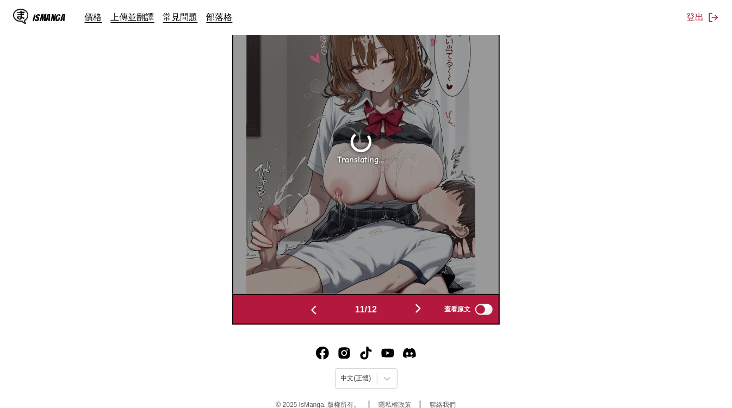
click at [418, 310] on img "button" at bounding box center [417, 308] width 13 height 13
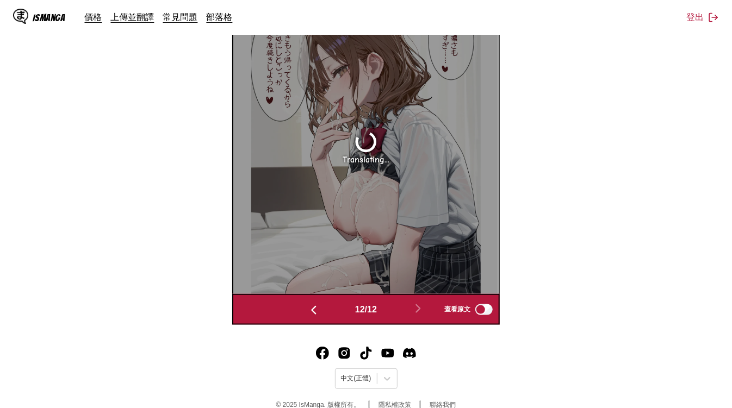
click at [628, 29] on div "IsManga 價格 上傳並翻譯 常見問題 部落格 登出 價格 上傳並翻譯 常見問題 部落格" at bounding box center [366, 17] width 732 height 35
click at [611, 160] on section "自 日文 至 中文 將檔案拖曳至此，或點擊瀏覽。 檔案大小上限：5MB • 支援的格式：JP(E)G, PNG, WEBP 正在翻譯 5/12 等待翻譯完成.…" at bounding box center [366, 30] width 714 height 590
click at [628, 34] on div "IsManga 價格 上傳並翻譯 常見問題 部落格 登出 價格 上傳並翻譯 常見問題 部落格" at bounding box center [366, 17] width 732 height 35
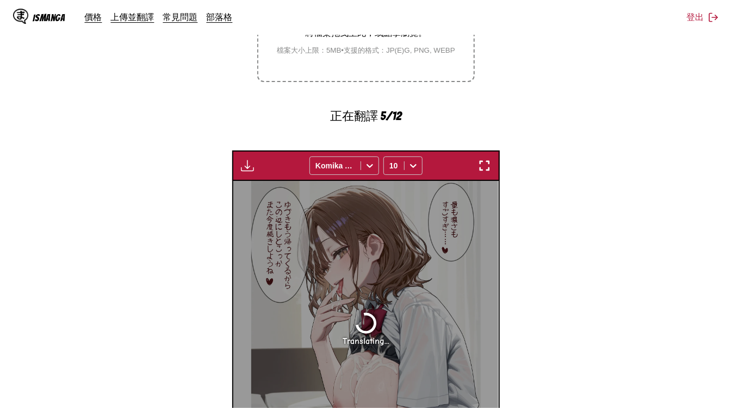
scroll to position [68, 0]
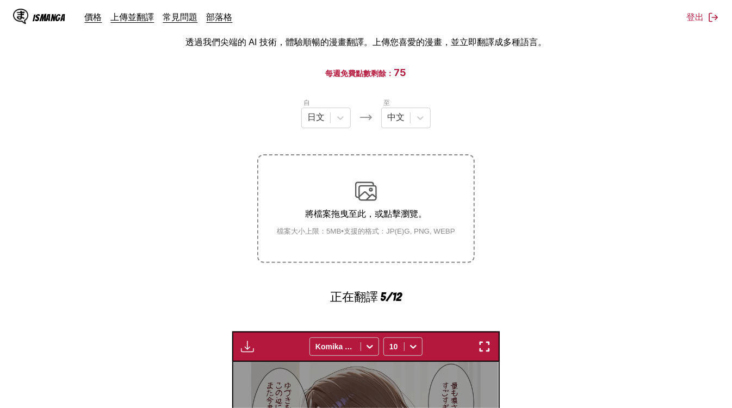
click at [535, 30] on div "IsManga 價格 上傳並翻譯 常見問題 部落格 登出 價格 上傳並翻譯 常見問題 部落格" at bounding box center [366, 17] width 732 height 35
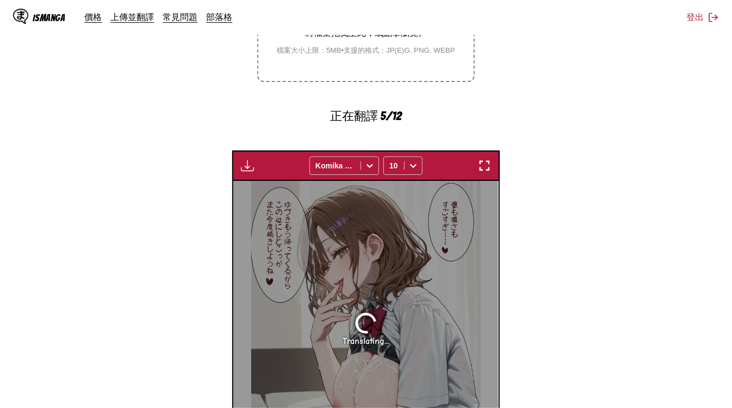
scroll to position [430, 0]
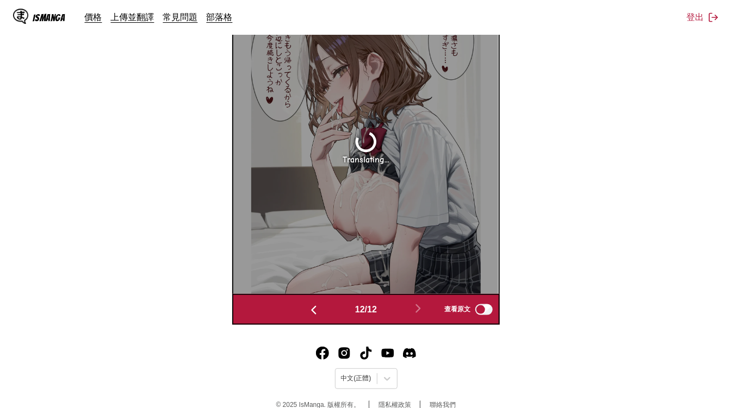
click at [316, 311] on img "button" at bounding box center [313, 310] width 13 height 13
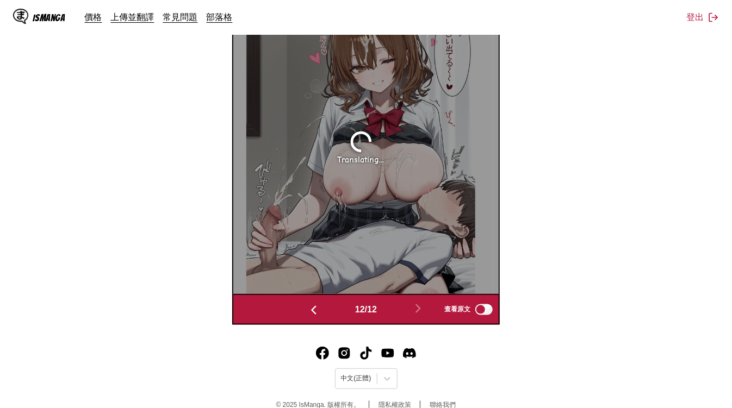
click at [316, 311] on img "button" at bounding box center [313, 310] width 13 height 13
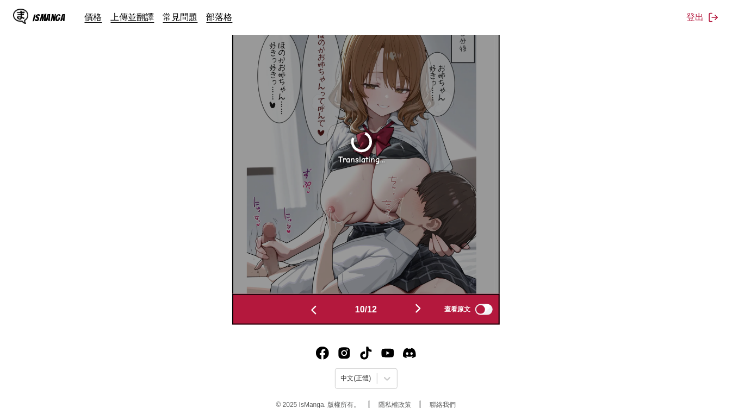
click at [316, 311] on img "button" at bounding box center [313, 310] width 13 height 13
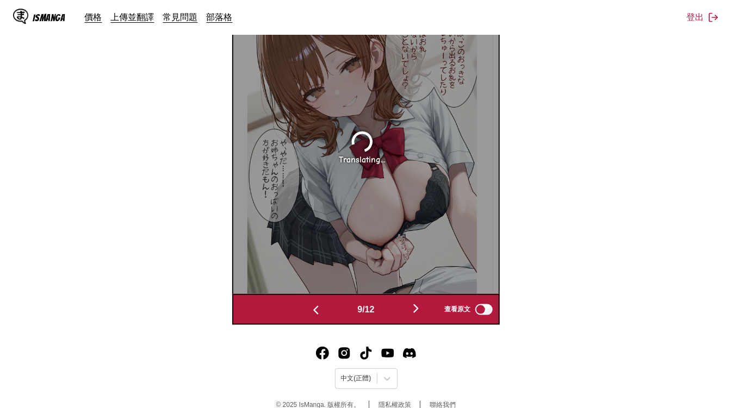
click at [316, 311] on img "button" at bounding box center [315, 310] width 13 height 13
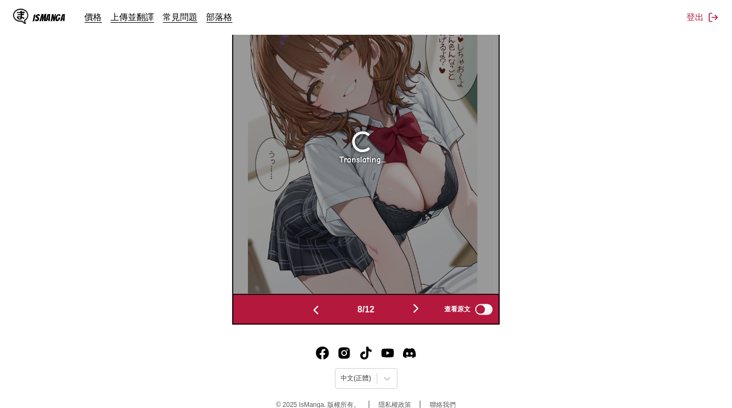
click at [316, 311] on img "button" at bounding box center [315, 310] width 13 height 13
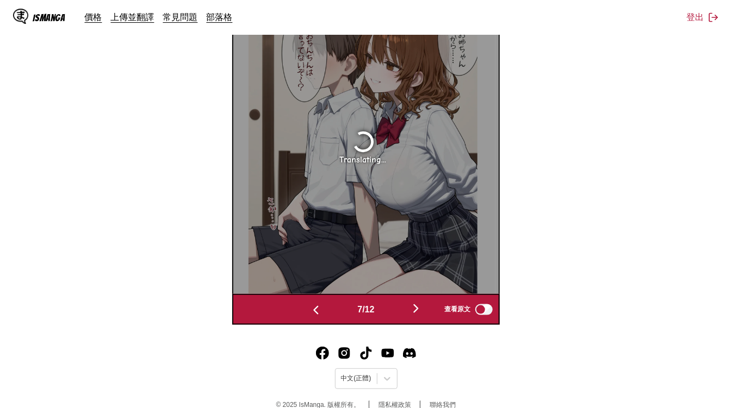
click at [316, 311] on img "button" at bounding box center [315, 310] width 13 height 13
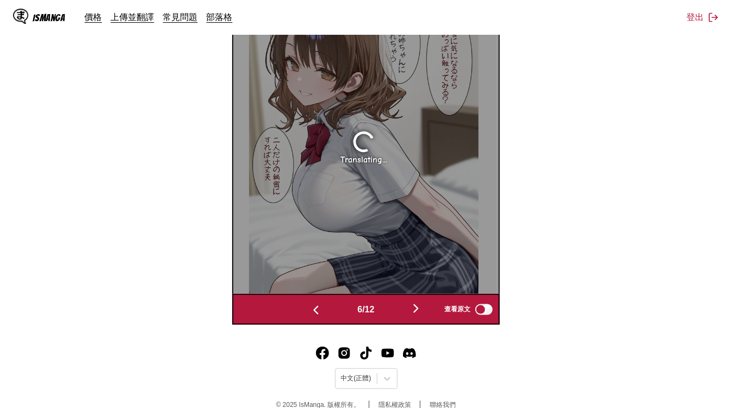
click at [316, 311] on img "button" at bounding box center [315, 310] width 13 height 13
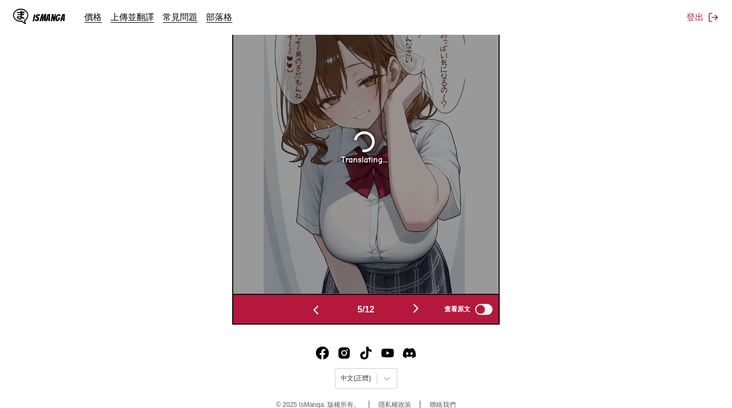
click at [316, 311] on img "button" at bounding box center [315, 310] width 13 height 13
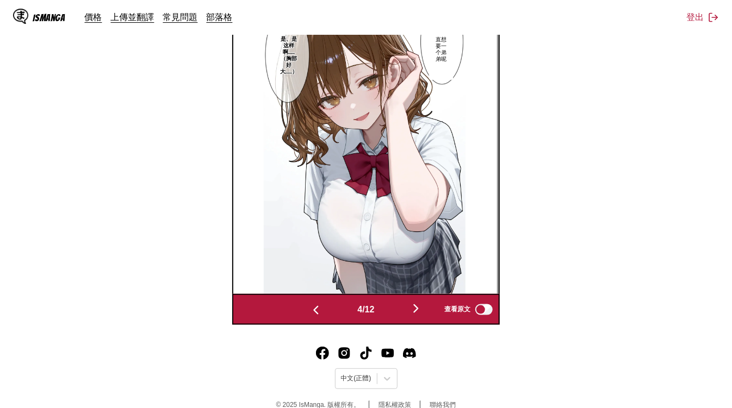
click at [316, 311] on img "button" at bounding box center [315, 310] width 13 height 13
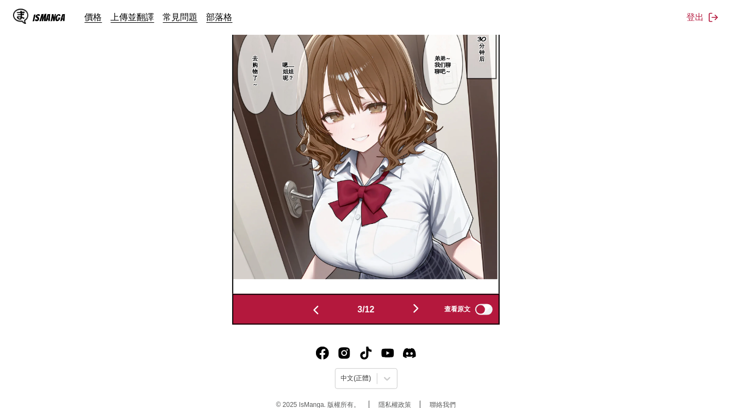
click at [416, 306] on img "button" at bounding box center [415, 308] width 13 height 13
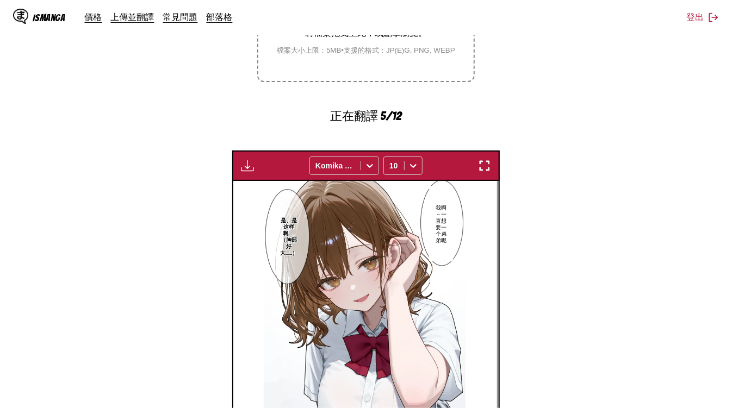
scroll to position [430, 0]
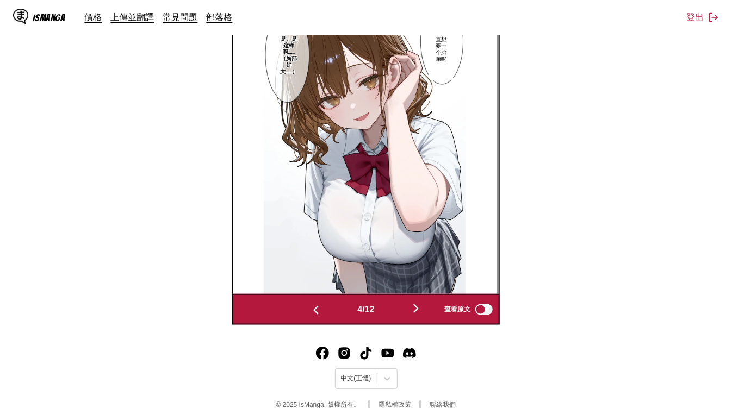
click at [412, 312] on img "button" at bounding box center [415, 308] width 13 height 13
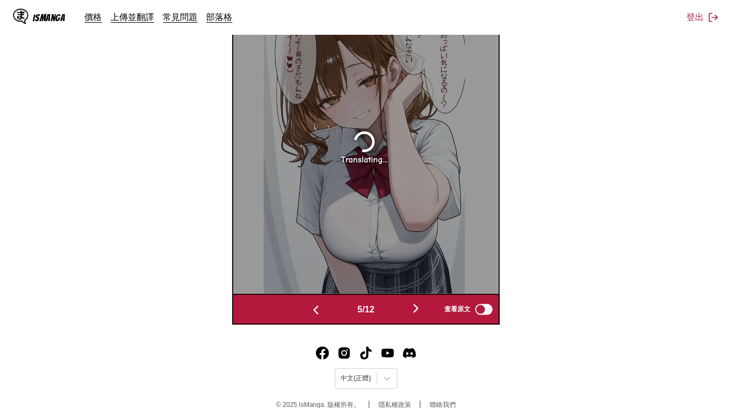
scroll to position [249, 0]
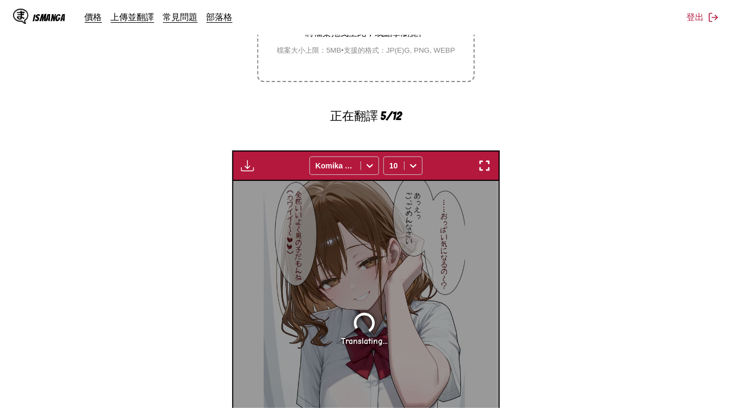
click at [498, 57] on section "自 日文 至 中文 將檔案拖曳至此，或點擊瀏覽。 檔案大小上限：5MB • 支援的格式：JP(E)G, PNG, WEBP 正在翻譯 5/12 等待翻譯完成.…" at bounding box center [366, 211] width 714 height 590
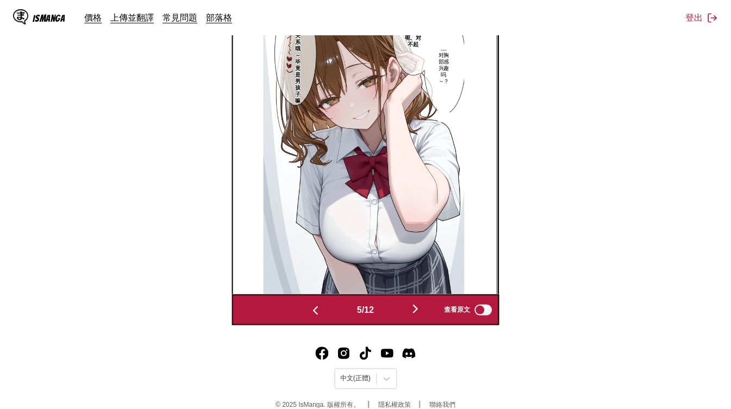
scroll to position [0, 1062]
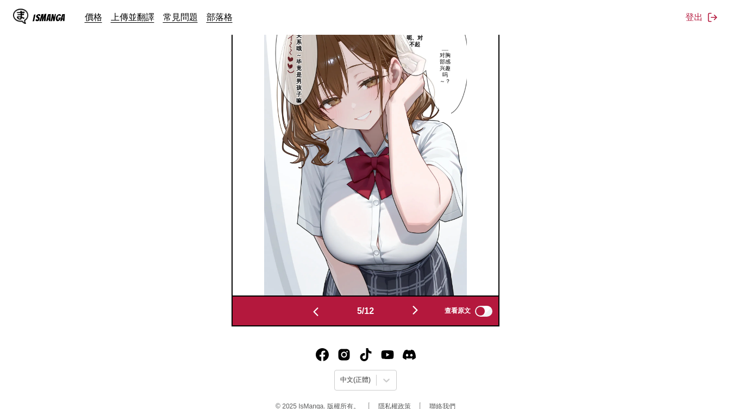
click at [422, 306] on img "button" at bounding box center [415, 310] width 13 height 13
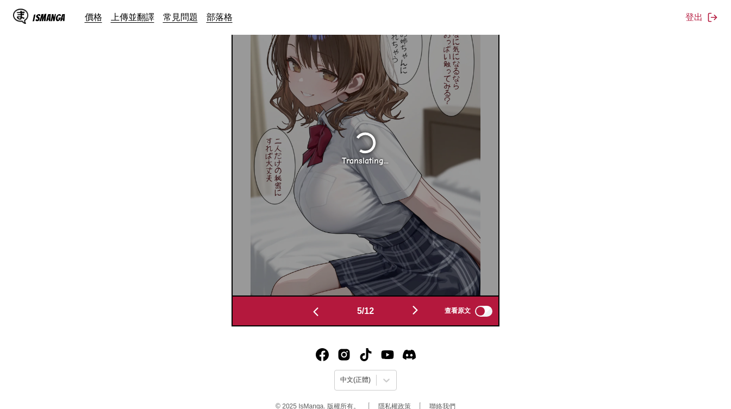
click at [422, 306] on img "button" at bounding box center [415, 310] width 13 height 13
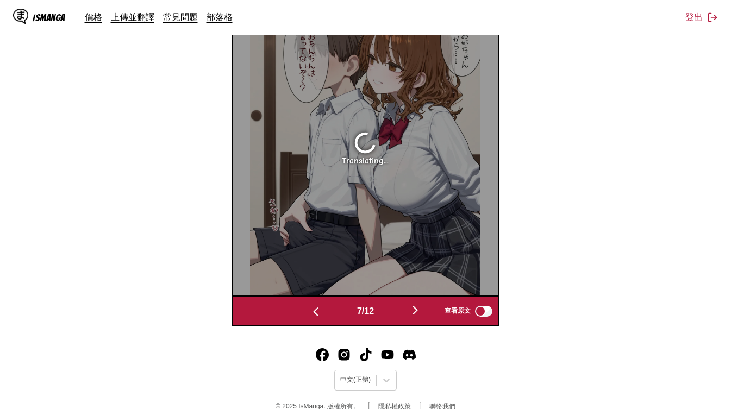
click at [422, 306] on img "button" at bounding box center [415, 310] width 13 height 13
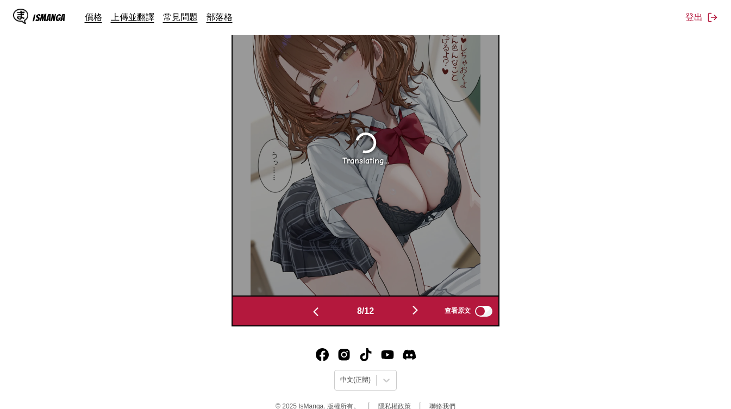
click at [422, 306] on img "button" at bounding box center [415, 310] width 13 height 13
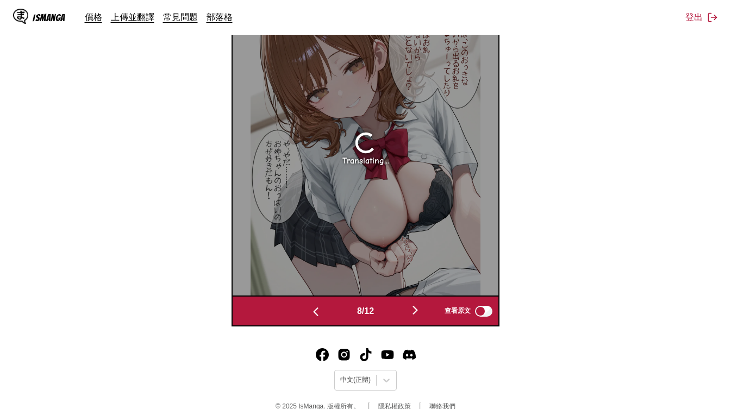
click at [422, 306] on img "button" at bounding box center [415, 310] width 13 height 13
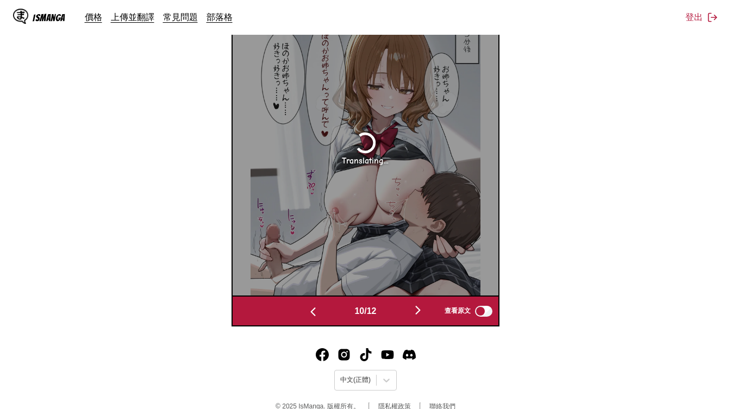
click at [422, 306] on img "button" at bounding box center [417, 310] width 13 height 13
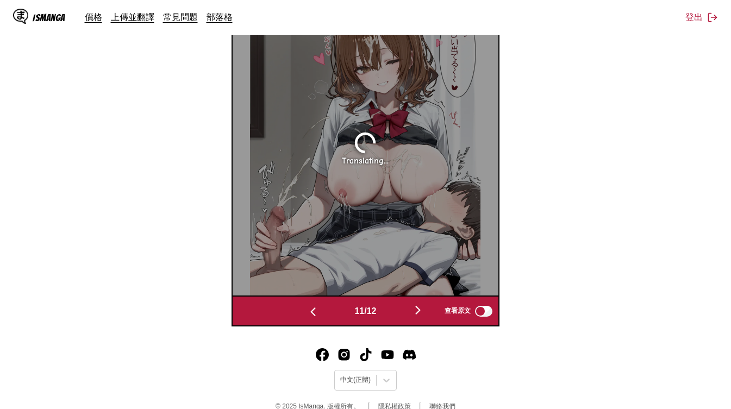
click at [422, 306] on img "button" at bounding box center [417, 310] width 13 height 13
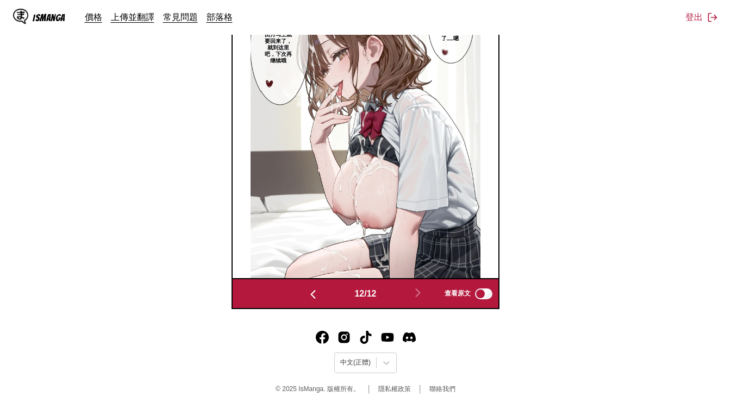
scroll to position [224, 0]
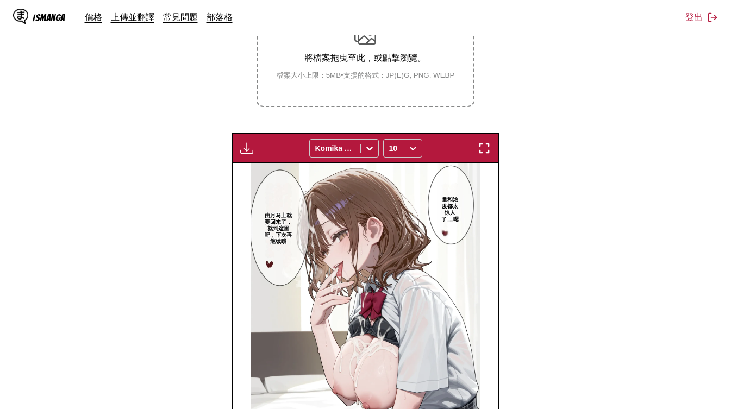
click at [242, 154] on button "button" at bounding box center [247, 148] width 20 height 14
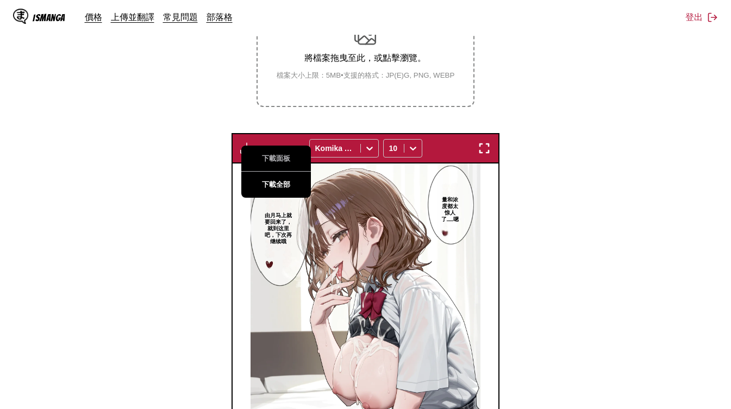
click at [276, 181] on button "下載全部" at bounding box center [276, 185] width 70 height 26
click at [290, 157] on button "下載面板" at bounding box center [276, 159] width 70 height 26
click at [610, 167] on section "自 日文 至 中文 將檔案拖曳至此，或點擊瀏覽。 檔案大小上限：5MB • 支援的格式：JP(E)G, PNG, WEBP 下載面板 下載全部 Komika …" at bounding box center [366, 215] width 714 height 549
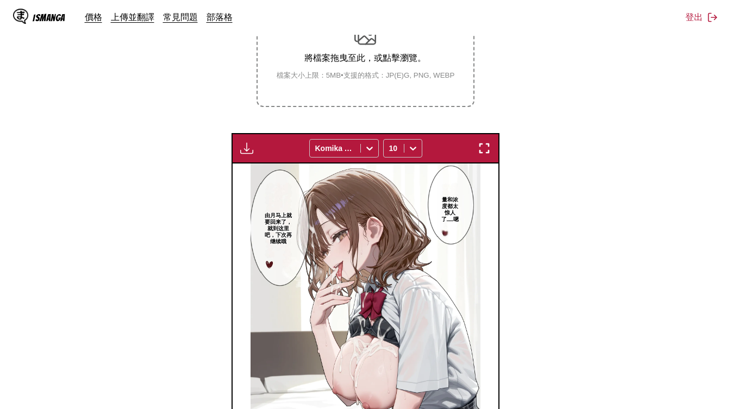
scroll to position [42, 0]
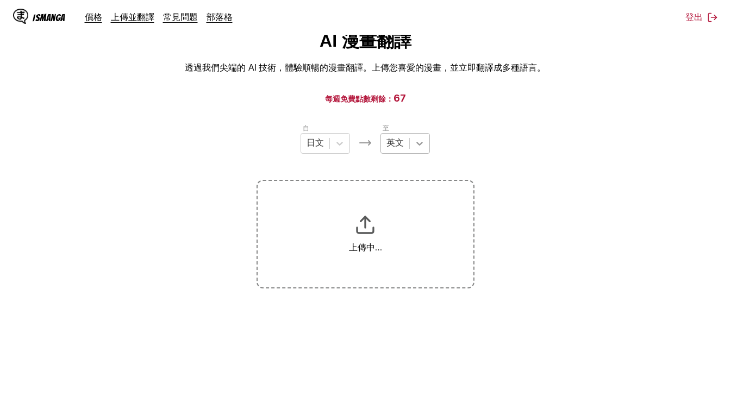
click at [420, 140] on icon at bounding box center [419, 143] width 11 height 11
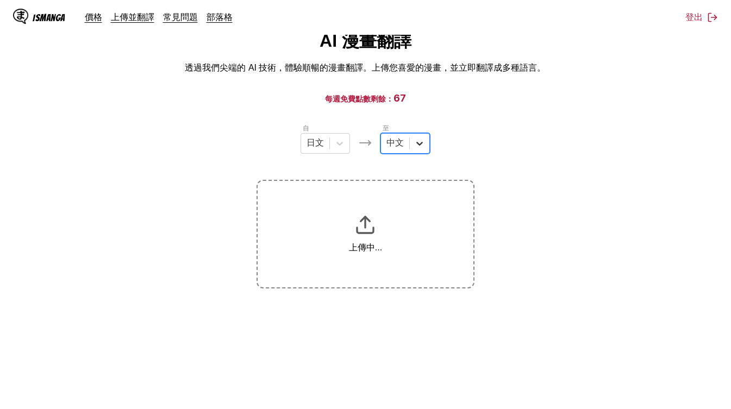
click at [411, 148] on div at bounding box center [420, 144] width 20 height 20
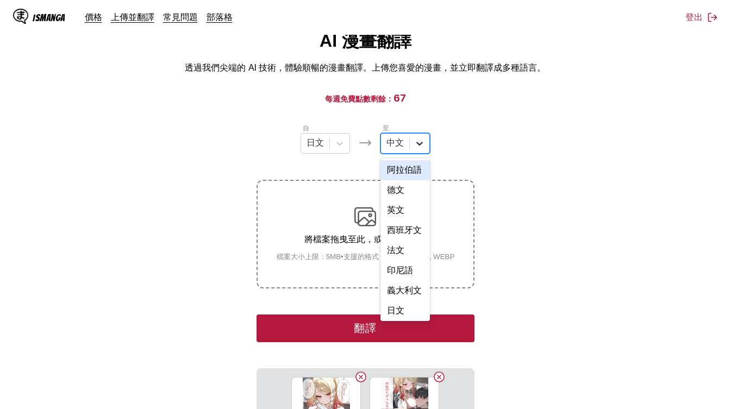
scroll to position [276, 0]
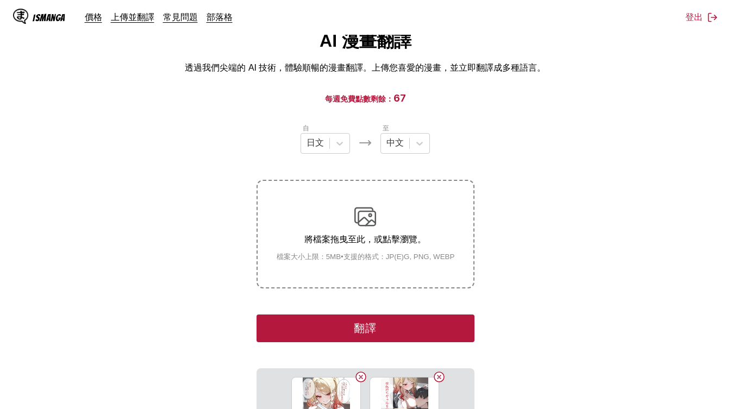
click at [561, 253] on section "自 日文 至 中文 將檔案拖曳至此，或點擊瀏覽。 檔案大小上限：5MB • 支援的格式：JP(E)G, PNG, WEBP 翻譯 131453586_p2_彼…" at bounding box center [366, 354] width 714 height 463
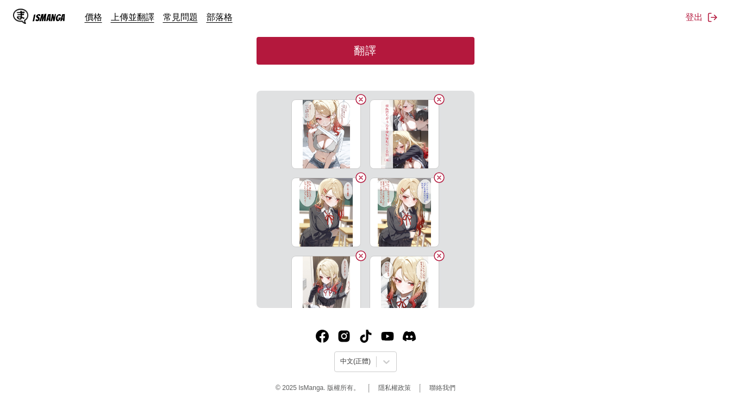
scroll to position [139, 0]
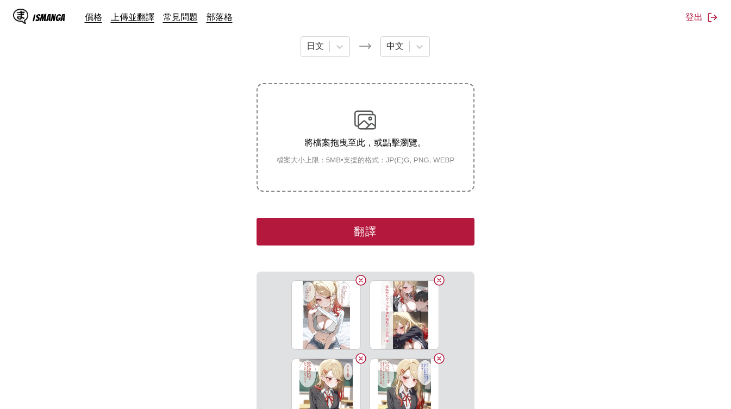
click at [426, 233] on button "翻譯" at bounding box center [365, 232] width 217 height 28
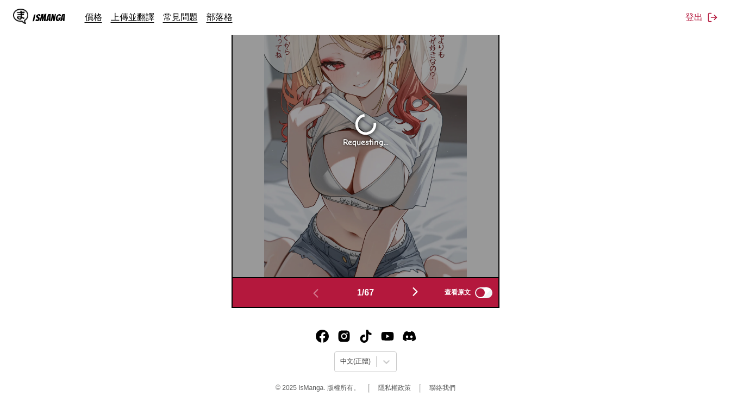
click at [422, 292] on img "button" at bounding box center [415, 291] width 13 height 13
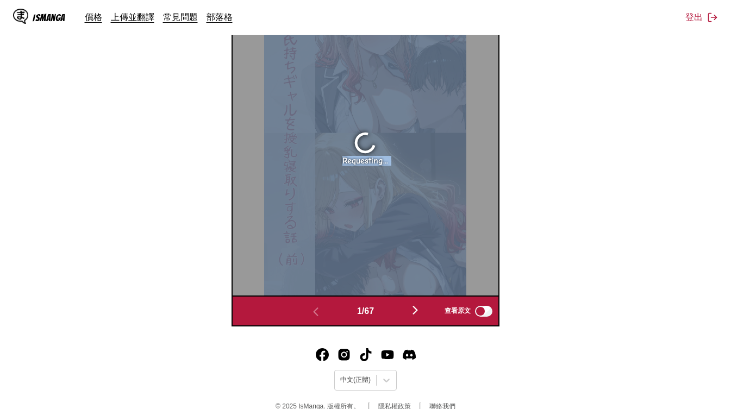
click at [423, 292] on div "Requesting..." at bounding box center [366, 148] width 266 height 296
click at [417, 306] on img "button" at bounding box center [415, 310] width 13 height 13
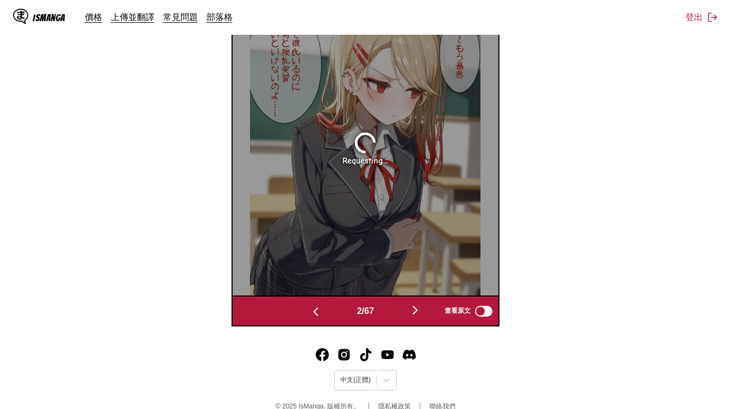
click at [417, 309] on img "button" at bounding box center [415, 310] width 13 height 13
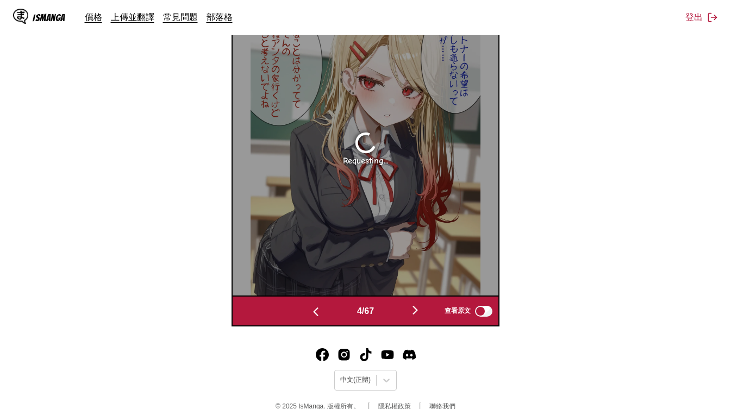
click at [419, 312] on img "button" at bounding box center [415, 310] width 13 height 13
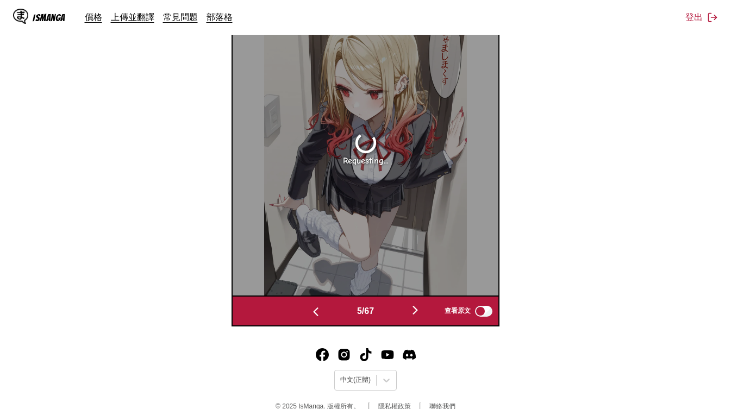
click at [419, 312] on img "button" at bounding box center [415, 310] width 13 height 13
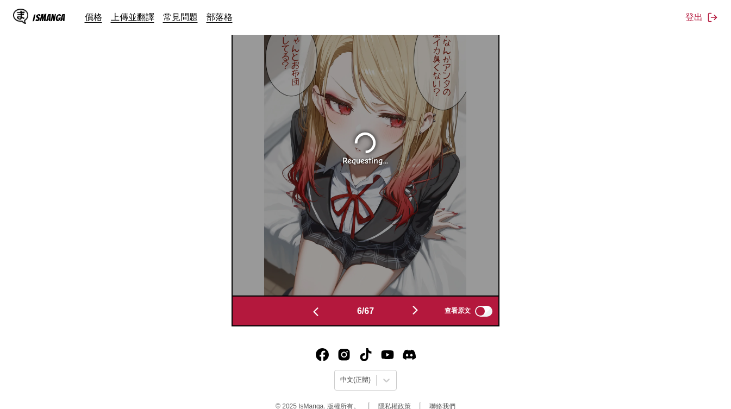
click at [419, 312] on img "button" at bounding box center [415, 310] width 13 height 13
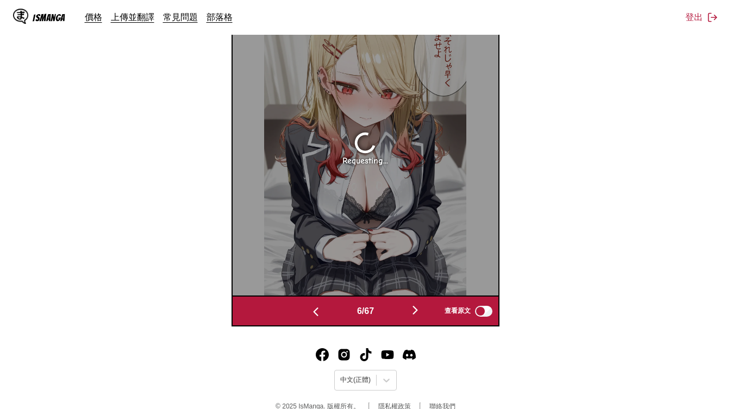
click at [419, 312] on img "button" at bounding box center [415, 310] width 13 height 13
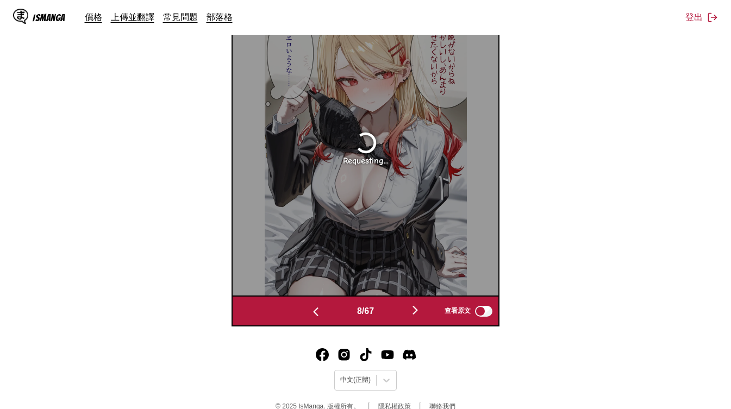
click at [419, 312] on img "button" at bounding box center [415, 310] width 13 height 13
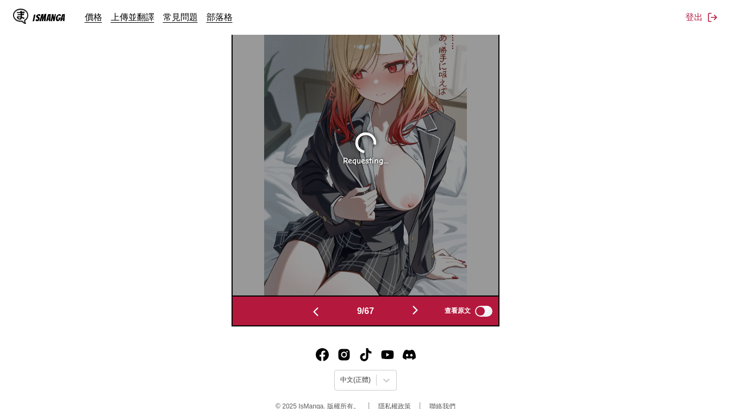
click at [419, 312] on img "button" at bounding box center [415, 310] width 13 height 13
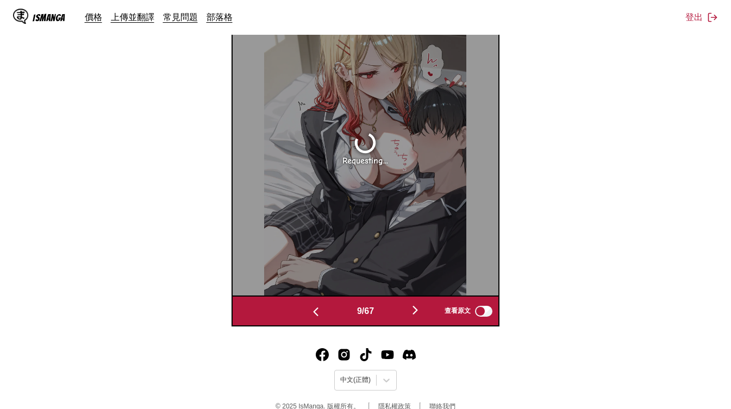
click at [419, 312] on img "button" at bounding box center [415, 310] width 13 height 13
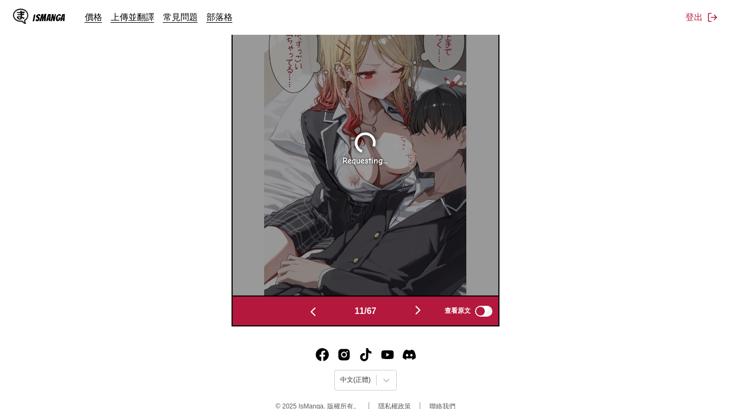
click at [419, 312] on img "button" at bounding box center [417, 310] width 13 height 13
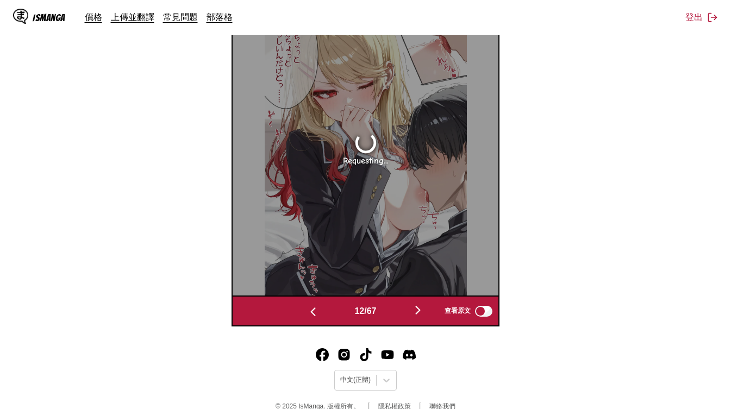
click at [419, 312] on img "button" at bounding box center [417, 310] width 13 height 13
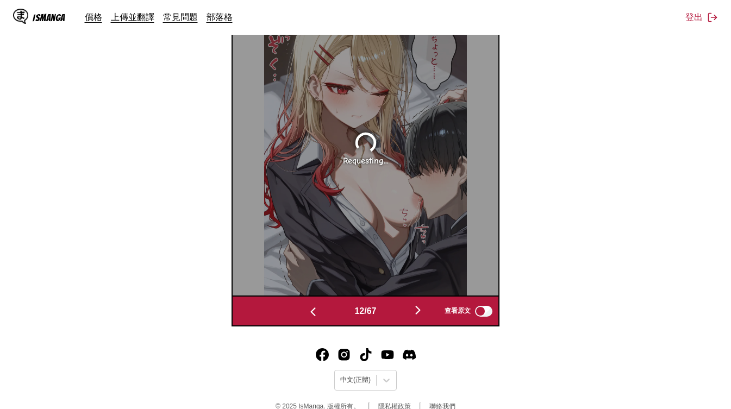
click at [419, 312] on img "button" at bounding box center [417, 310] width 13 height 13
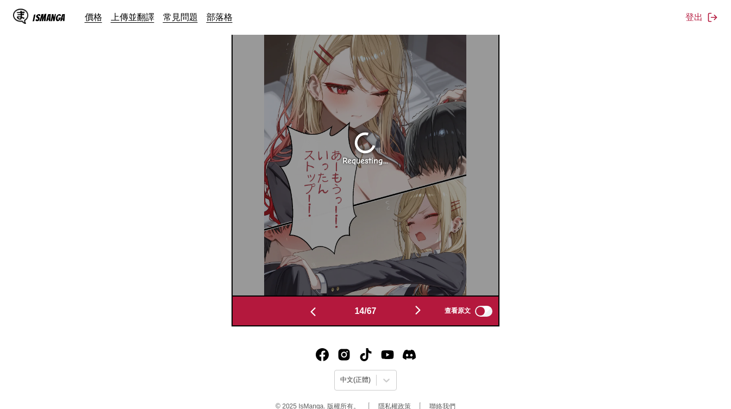
click at [419, 312] on img "button" at bounding box center [417, 310] width 13 height 13
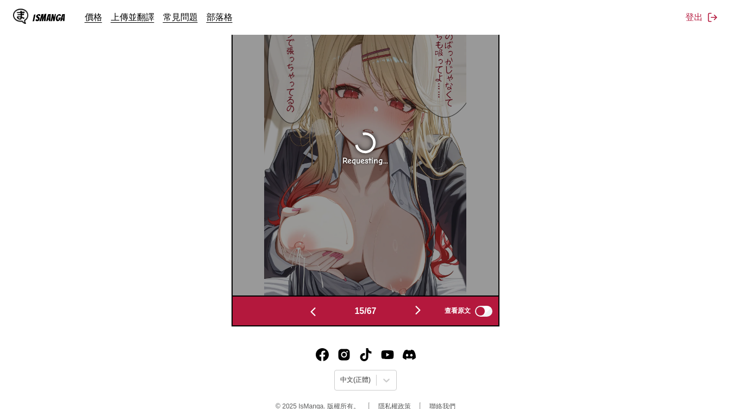
click at [419, 312] on img "button" at bounding box center [417, 310] width 13 height 13
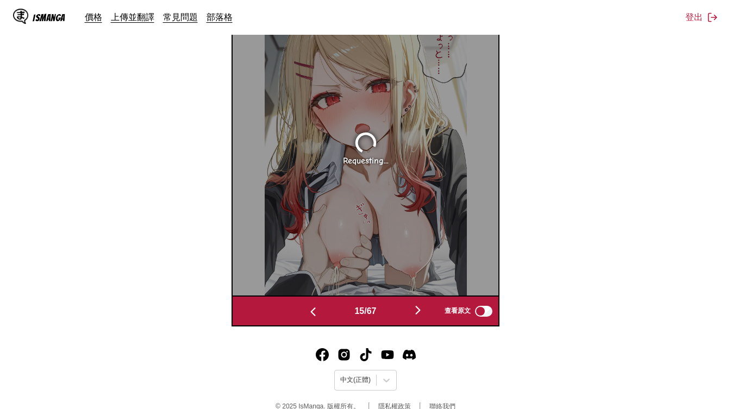
click at [419, 312] on img "button" at bounding box center [417, 310] width 13 height 13
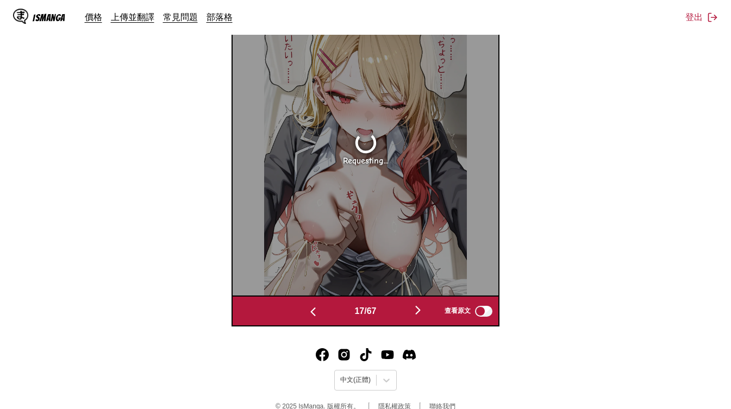
click at [419, 312] on img "button" at bounding box center [417, 310] width 13 height 13
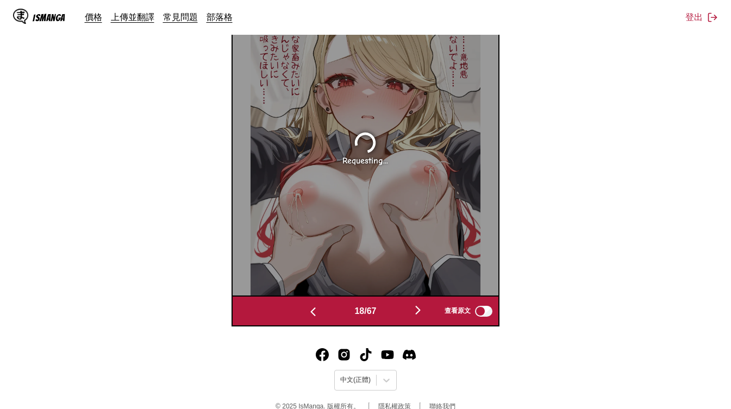
click at [419, 312] on img "button" at bounding box center [417, 310] width 13 height 13
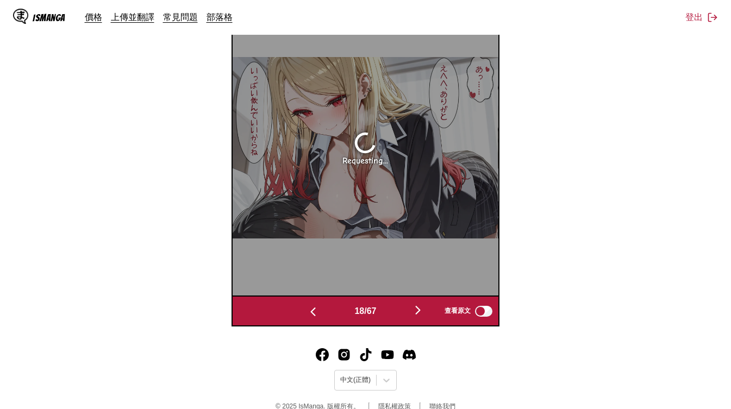
click at [419, 312] on img "button" at bounding box center [417, 310] width 13 height 13
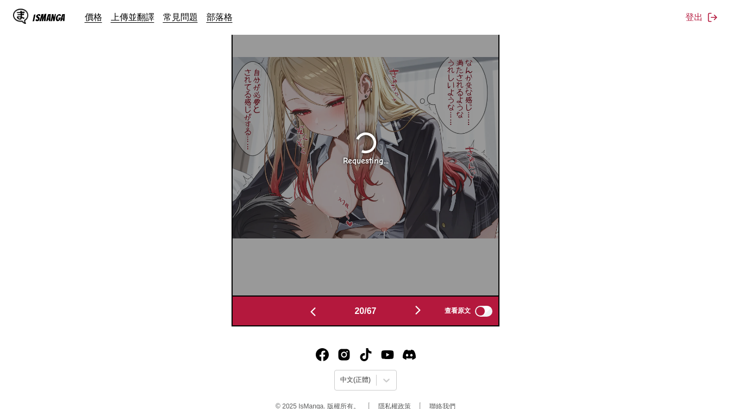
click at [419, 312] on img "button" at bounding box center [417, 310] width 13 height 13
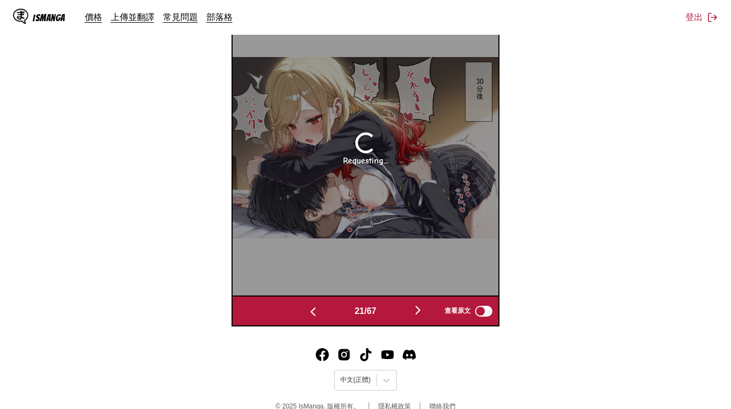
click at [419, 312] on img "button" at bounding box center [417, 310] width 13 height 13
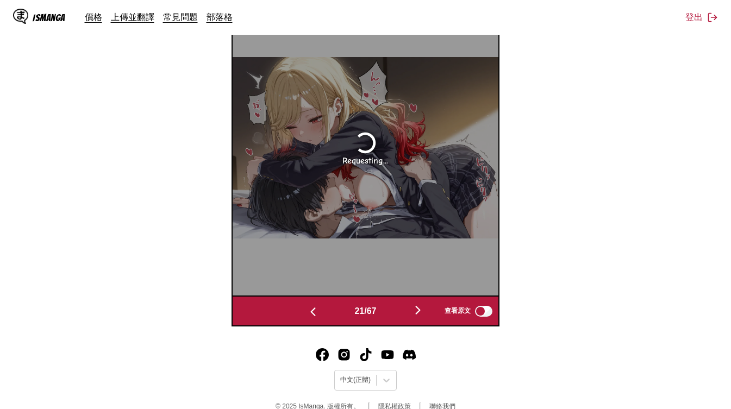
click at [419, 312] on img "button" at bounding box center [417, 310] width 13 height 13
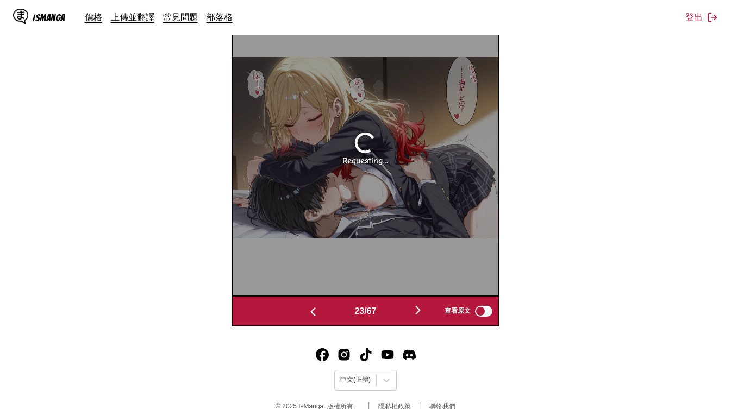
click at [419, 312] on img "button" at bounding box center [417, 310] width 13 height 13
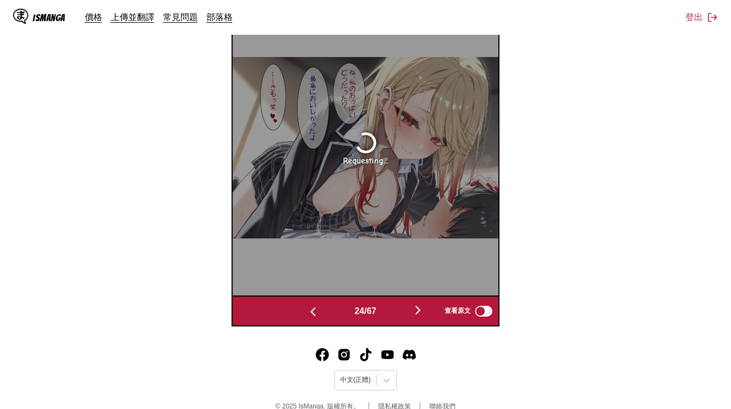
click at [419, 312] on img "button" at bounding box center [417, 310] width 13 height 13
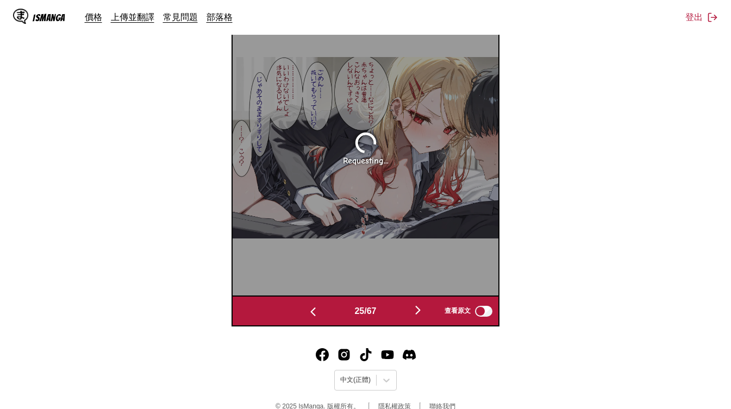
click at [419, 312] on img "button" at bounding box center [417, 310] width 13 height 13
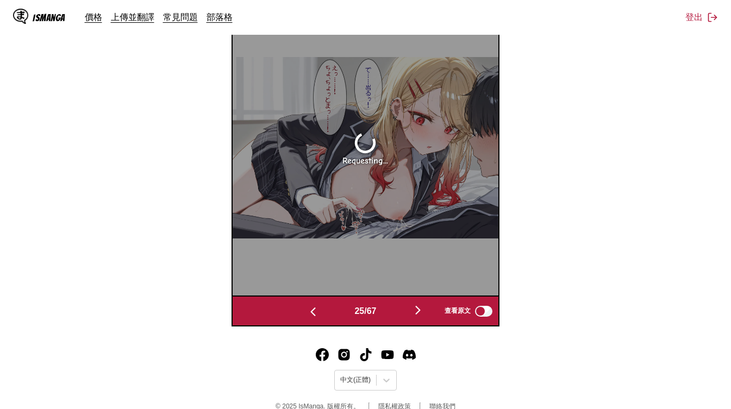
click at [419, 312] on img "button" at bounding box center [417, 310] width 13 height 13
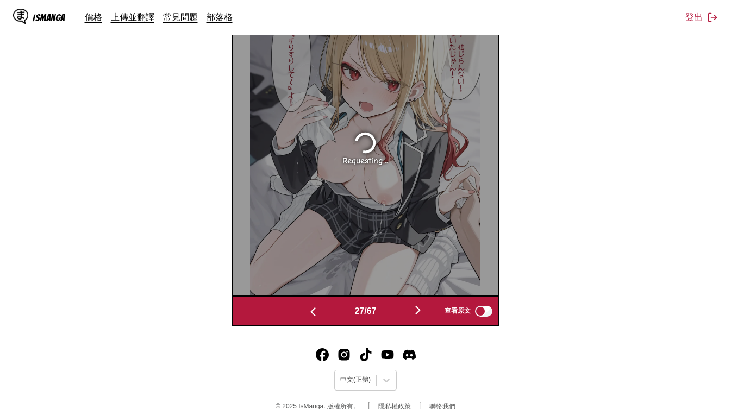
click at [419, 312] on img "button" at bounding box center [417, 310] width 13 height 13
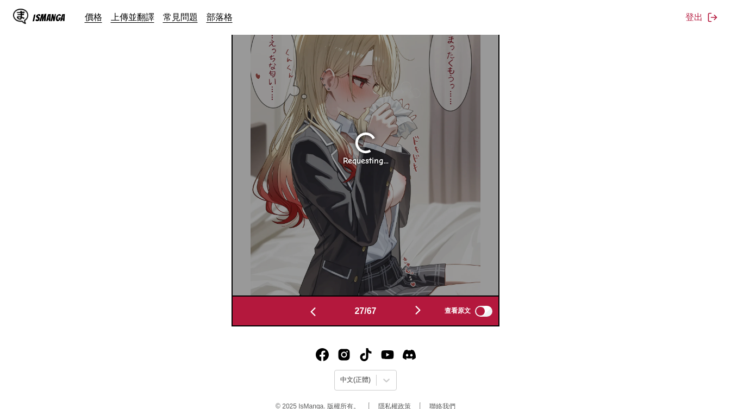
click at [419, 312] on img "button" at bounding box center [417, 310] width 13 height 13
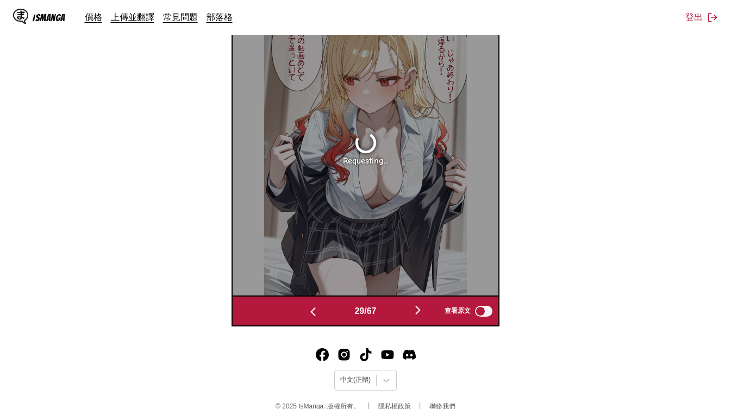
click at [419, 312] on img "button" at bounding box center [417, 310] width 13 height 13
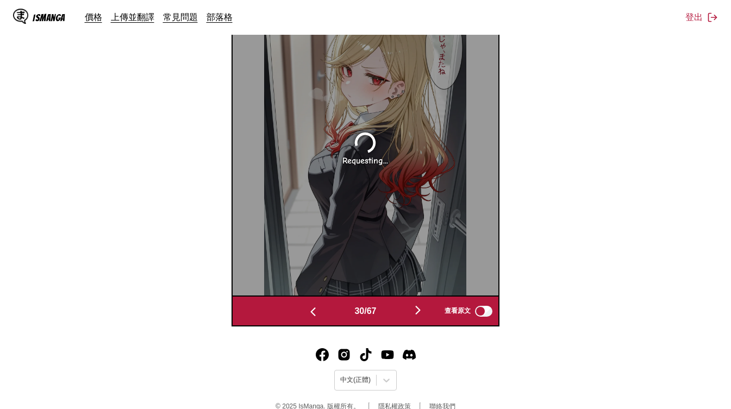
click at [419, 312] on img "button" at bounding box center [417, 310] width 13 height 13
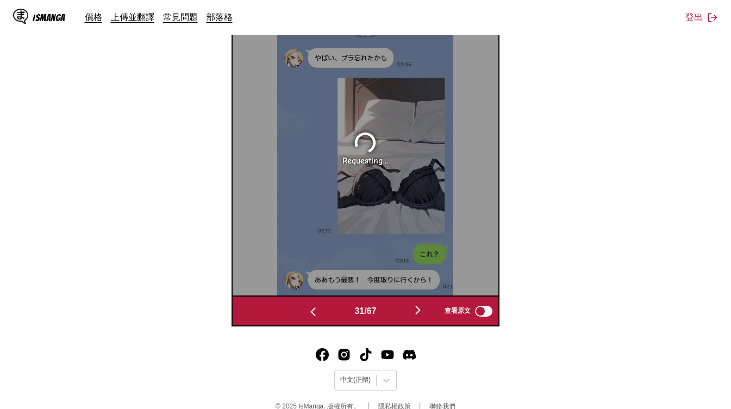
click at [423, 317] on button "button" at bounding box center [417, 311] width 65 height 16
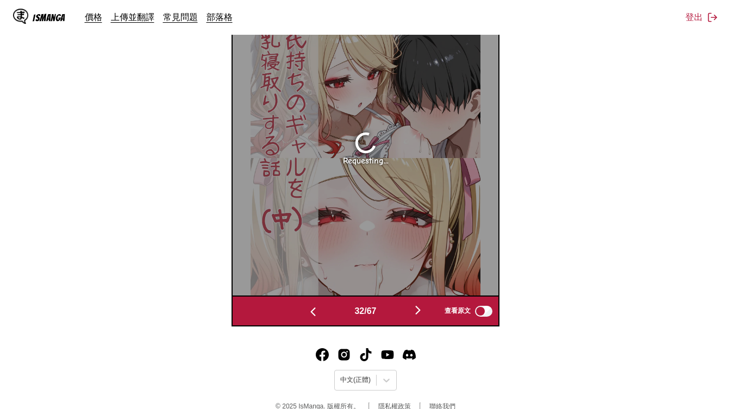
click at [423, 317] on button "button" at bounding box center [417, 311] width 65 height 16
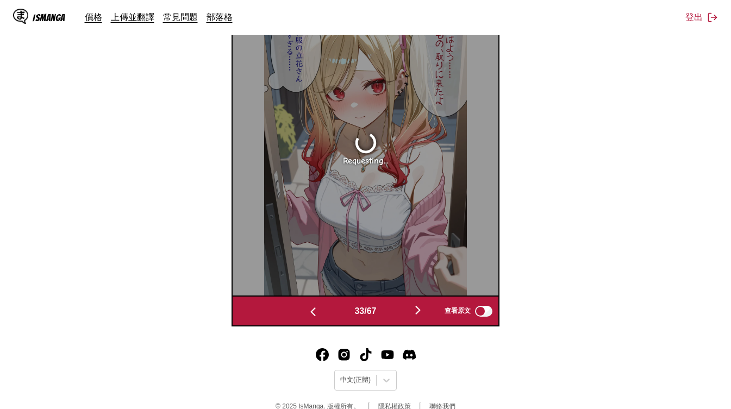
click at [423, 317] on button "button" at bounding box center [417, 311] width 65 height 16
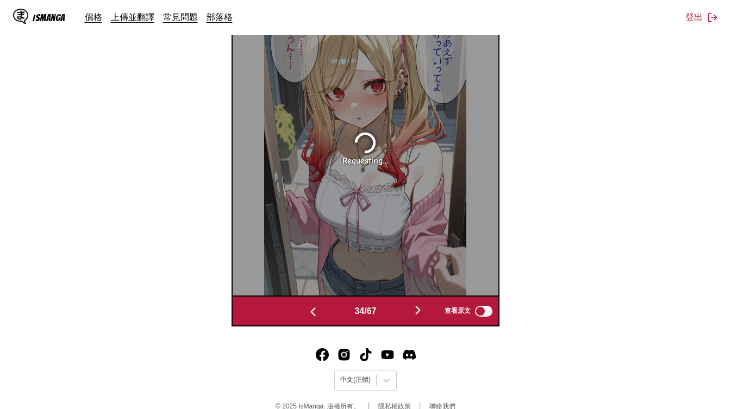
click at [423, 317] on button "button" at bounding box center [417, 311] width 65 height 16
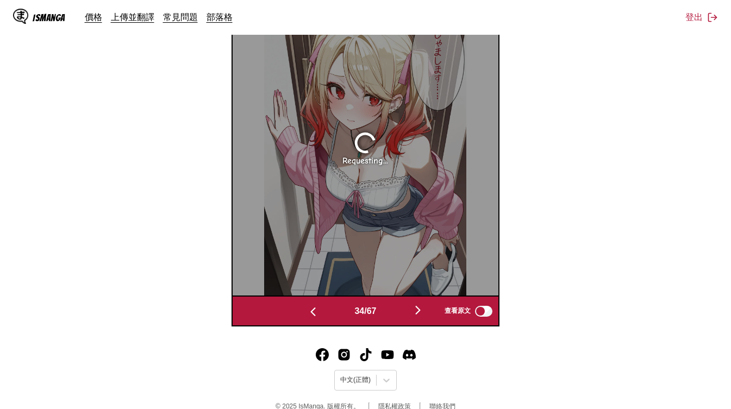
click at [423, 317] on button "button" at bounding box center [417, 311] width 65 height 16
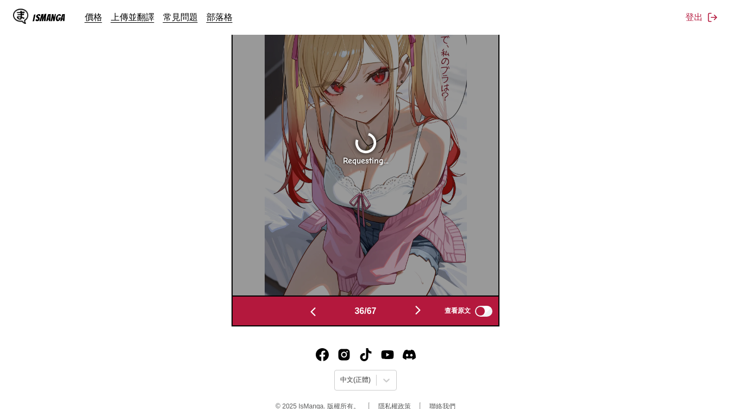
click at [423, 317] on button "button" at bounding box center [417, 311] width 65 height 16
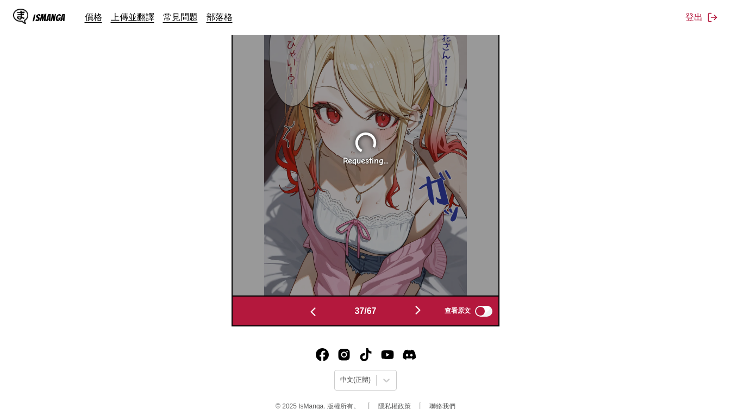
click at [423, 317] on button "button" at bounding box center [417, 311] width 65 height 16
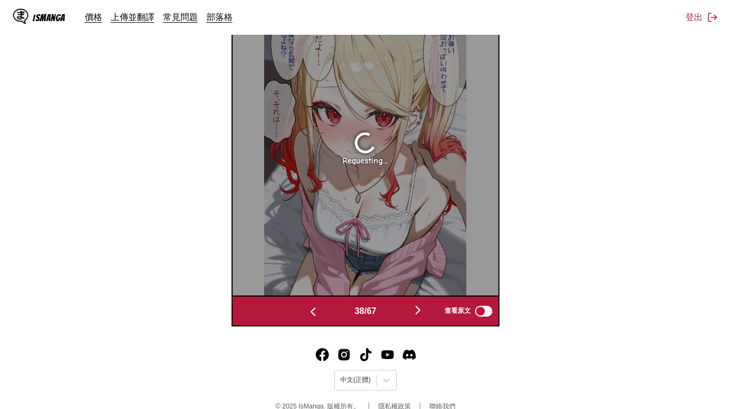
click at [423, 317] on button "button" at bounding box center [417, 311] width 65 height 16
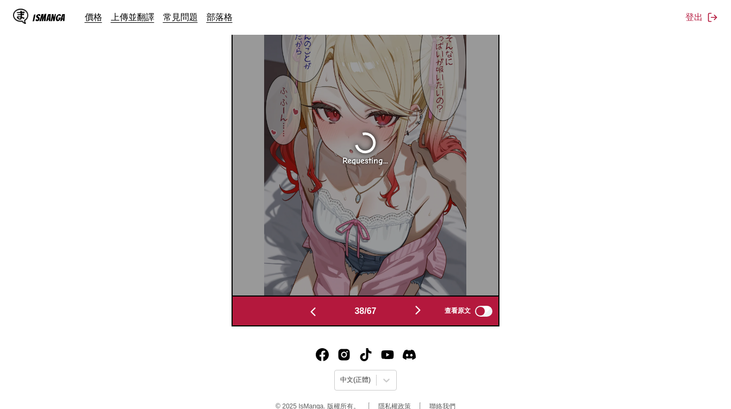
click at [423, 317] on button "button" at bounding box center [417, 311] width 65 height 16
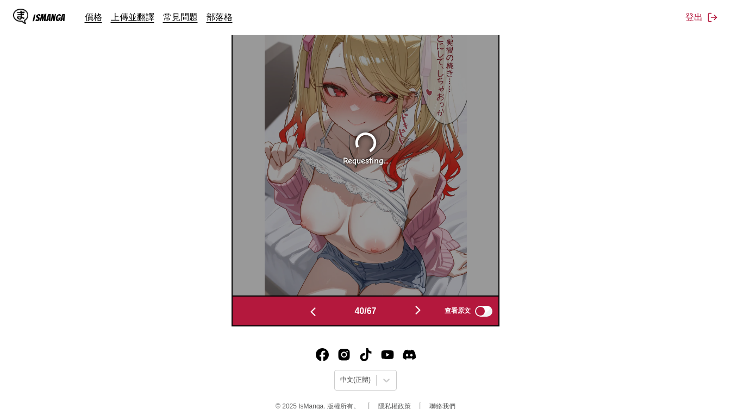
click at [423, 317] on button "button" at bounding box center [417, 311] width 65 height 16
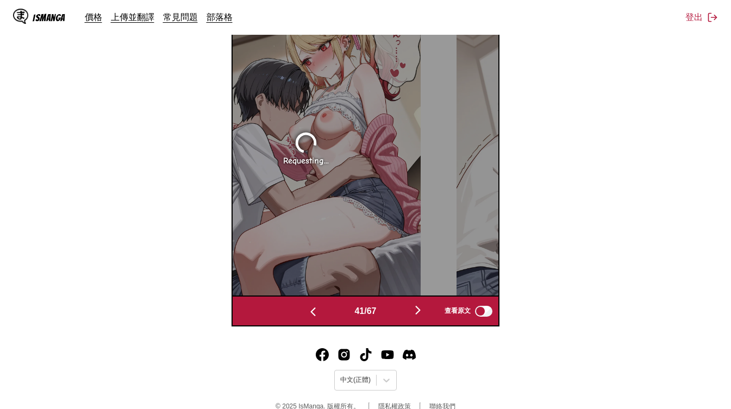
click at [423, 317] on button "button" at bounding box center [417, 311] width 65 height 16
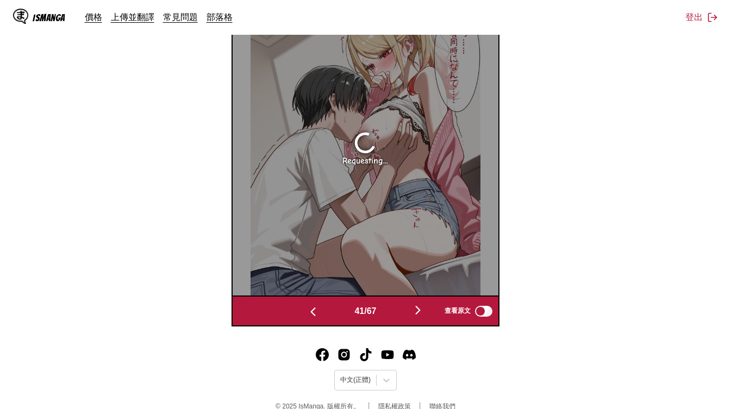
click at [423, 317] on button "button" at bounding box center [417, 311] width 65 height 16
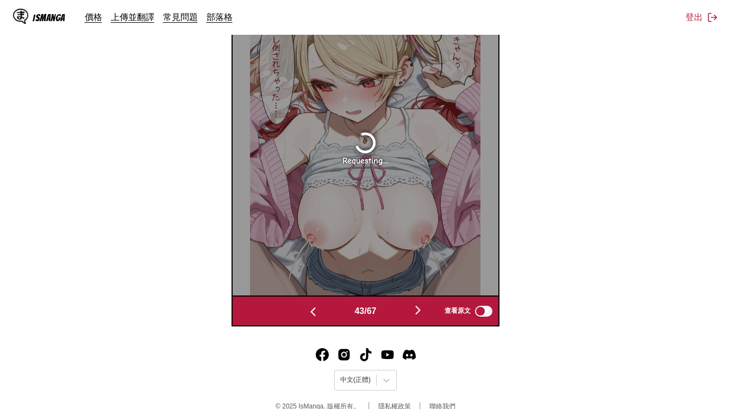
click at [423, 317] on button "button" at bounding box center [417, 311] width 65 height 16
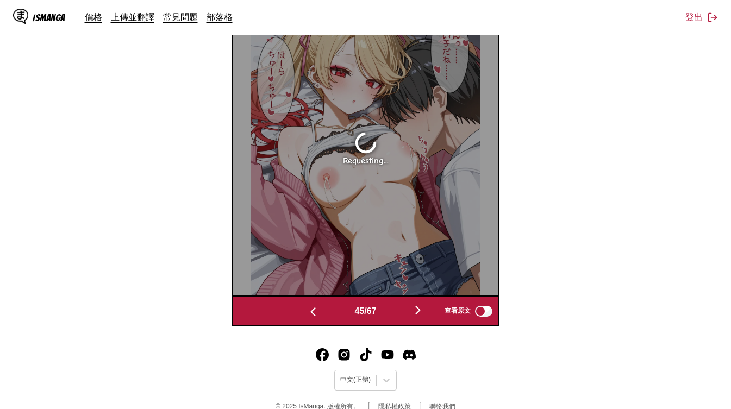
click at [423, 317] on button "button" at bounding box center [417, 311] width 65 height 16
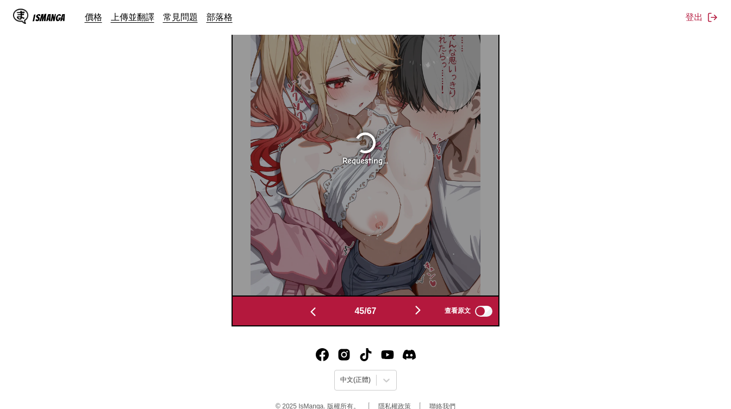
click at [423, 317] on button "button" at bounding box center [417, 311] width 65 height 16
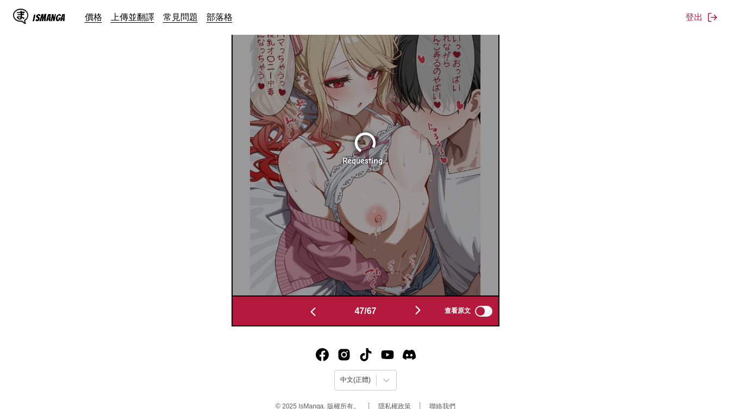
click at [423, 317] on button "button" at bounding box center [417, 311] width 65 height 16
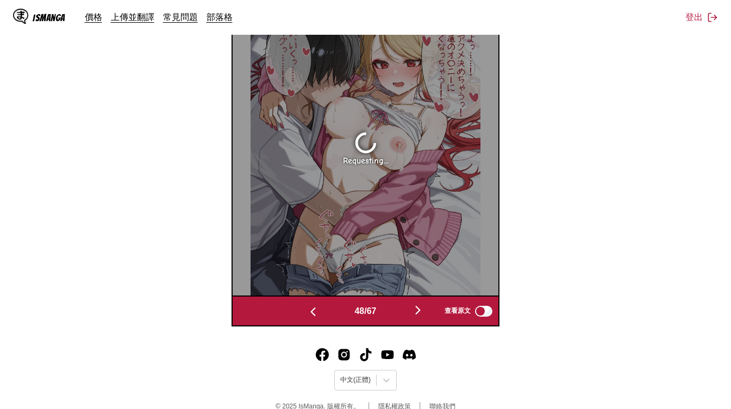
click at [423, 317] on button "button" at bounding box center [417, 311] width 65 height 16
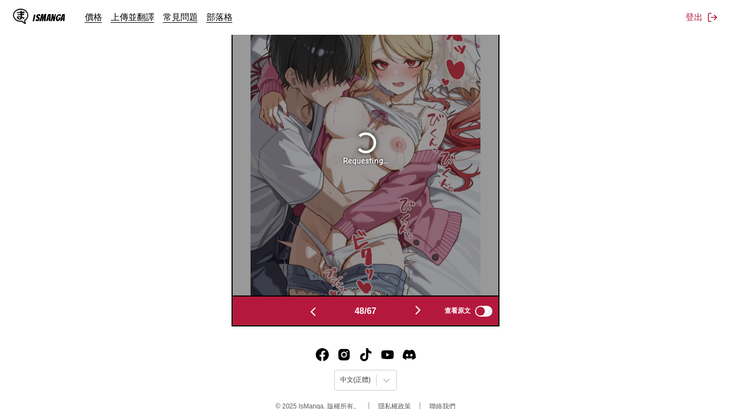
click at [423, 317] on button "button" at bounding box center [417, 311] width 65 height 16
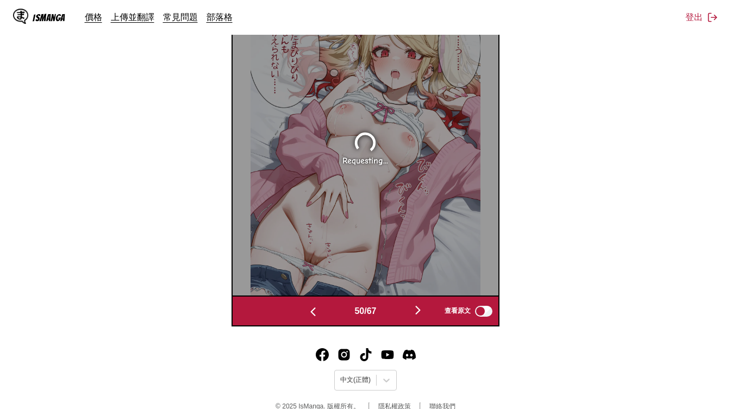
click at [423, 317] on button "button" at bounding box center [417, 311] width 65 height 16
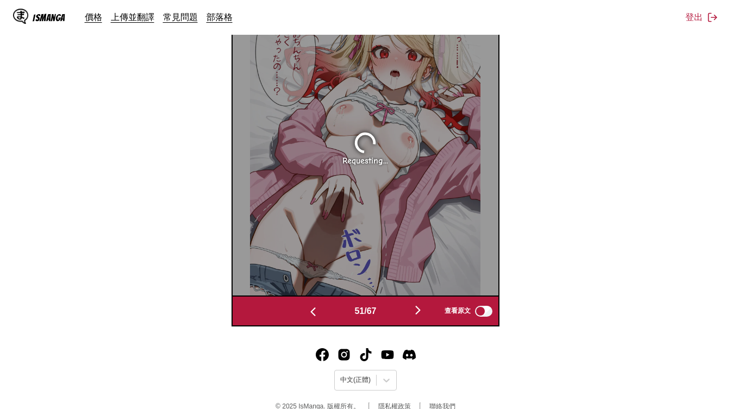
click at [423, 317] on button "button" at bounding box center [417, 311] width 65 height 16
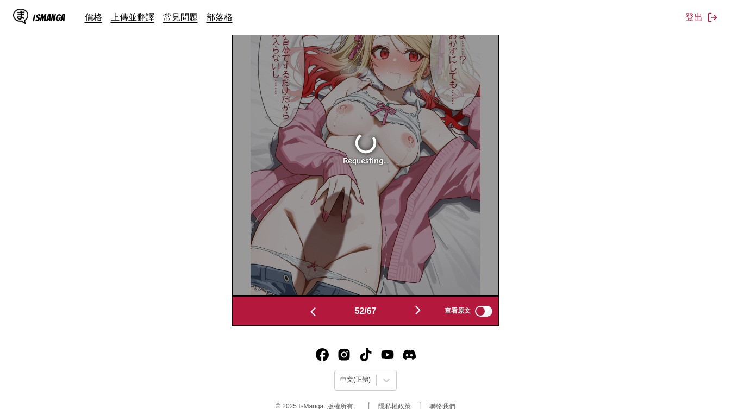
click at [423, 317] on button "button" at bounding box center [417, 311] width 65 height 16
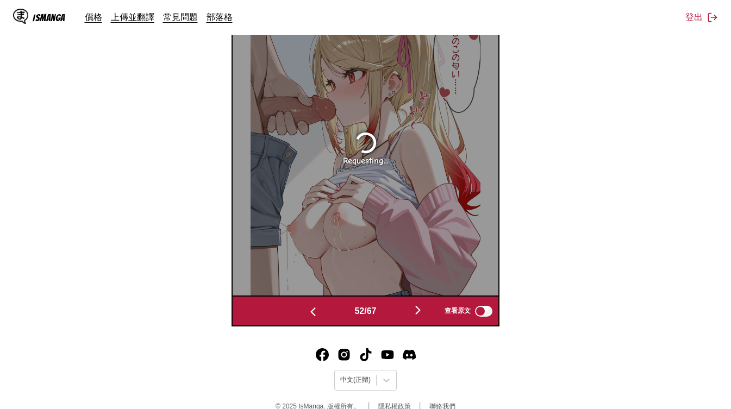
click at [423, 317] on button "button" at bounding box center [417, 311] width 65 height 16
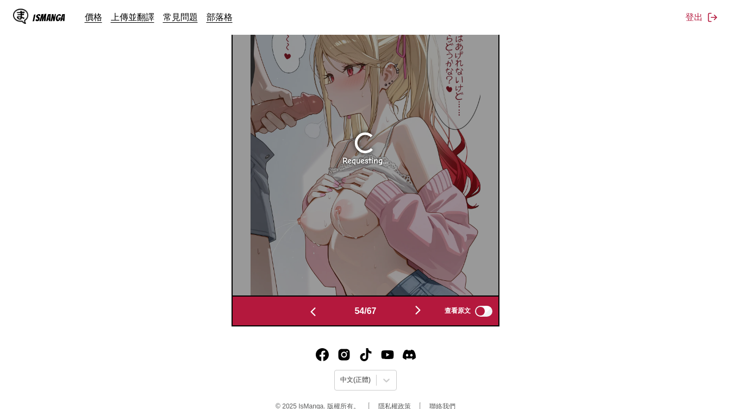
click at [423, 317] on button "button" at bounding box center [417, 311] width 65 height 16
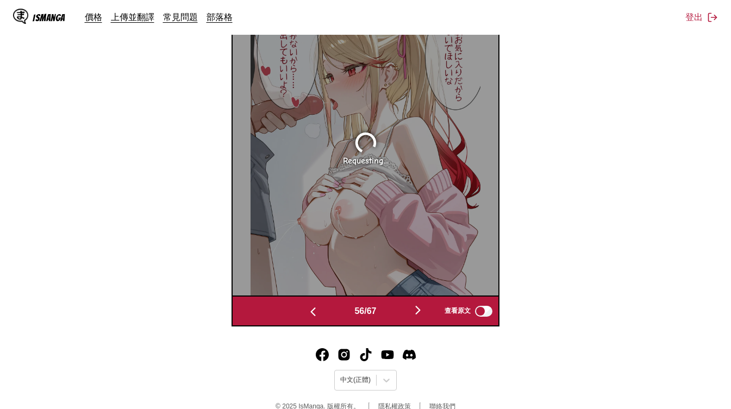
click at [423, 317] on button "button" at bounding box center [417, 311] width 65 height 16
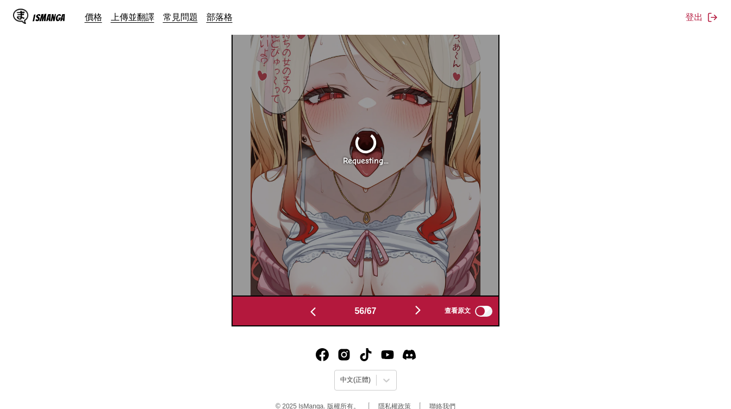
click at [423, 317] on button "button" at bounding box center [417, 311] width 65 height 16
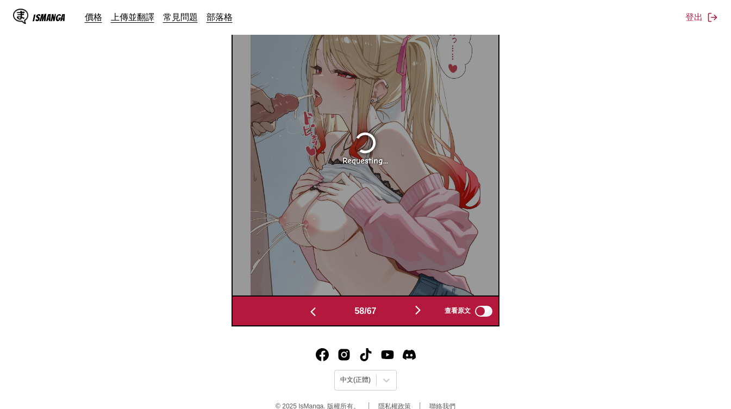
click at [423, 317] on button "button" at bounding box center [417, 311] width 65 height 16
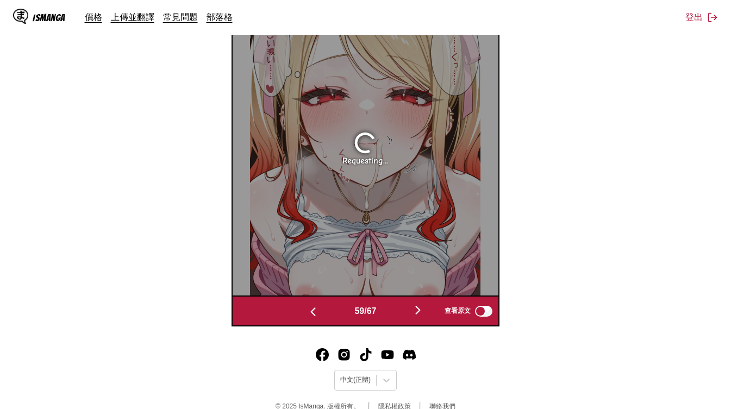
click at [423, 317] on button "button" at bounding box center [417, 311] width 65 height 16
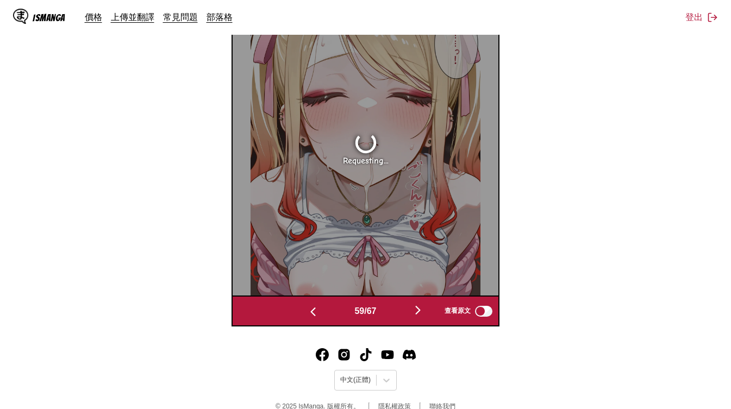
click at [423, 317] on button "button" at bounding box center [417, 311] width 65 height 16
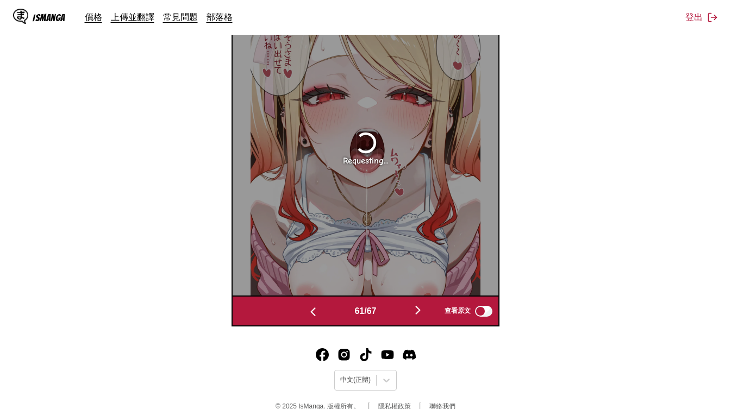
click at [423, 317] on button "button" at bounding box center [417, 311] width 65 height 16
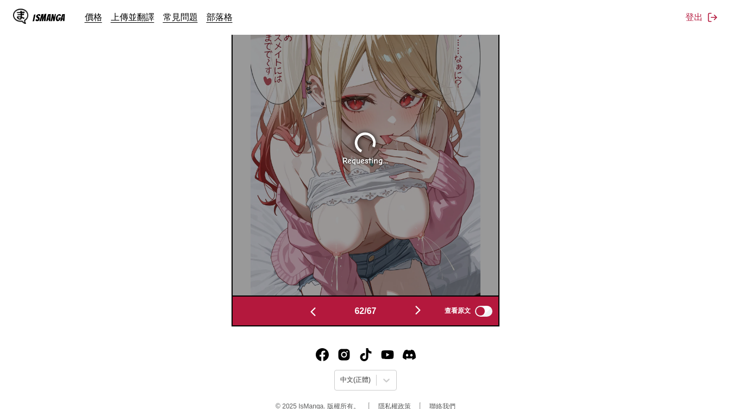
click at [423, 317] on button "button" at bounding box center [417, 311] width 65 height 16
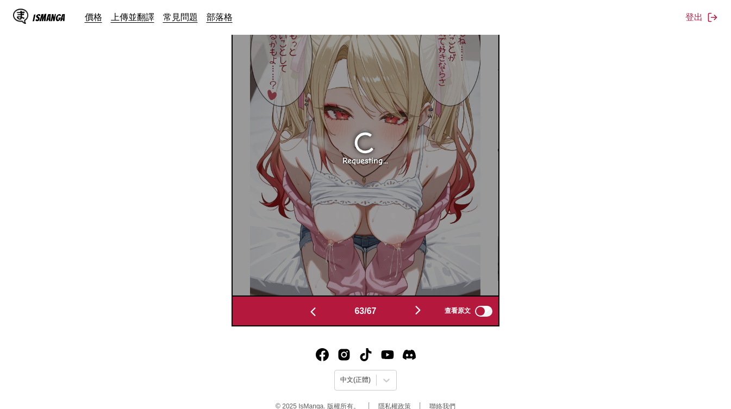
click at [423, 317] on button "button" at bounding box center [417, 311] width 65 height 16
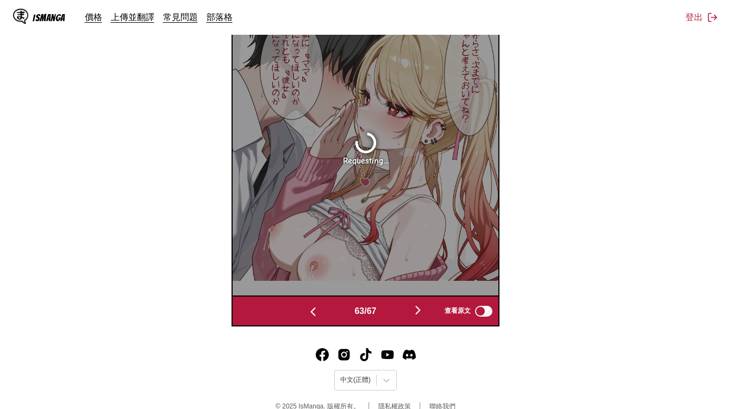
click at [423, 317] on button "button" at bounding box center [417, 311] width 65 height 16
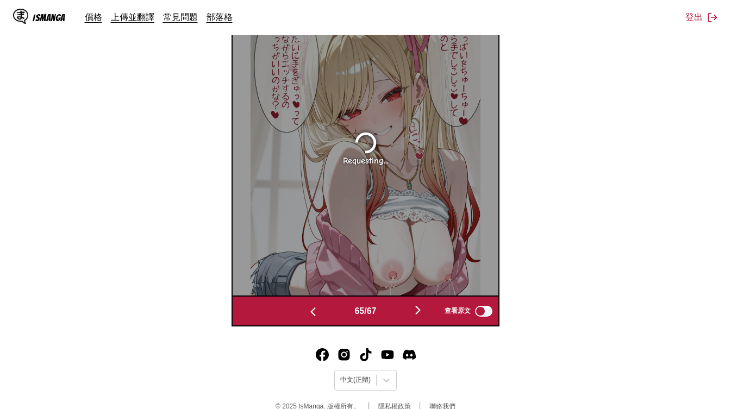
click at [423, 317] on button "button" at bounding box center [417, 311] width 65 height 16
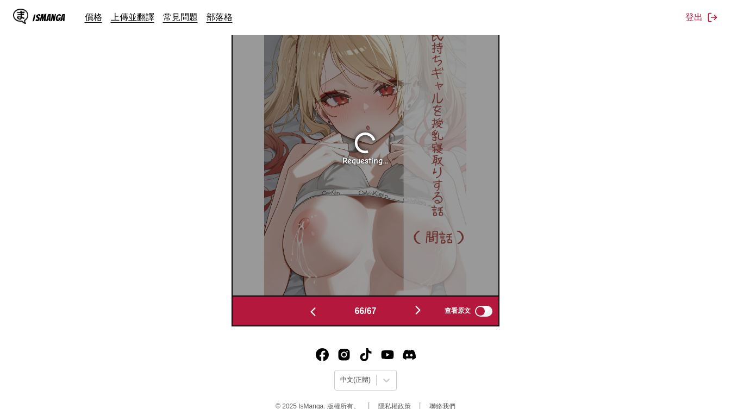
click at [423, 317] on button "button" at bounding box center [417, 311] width 65 height 16
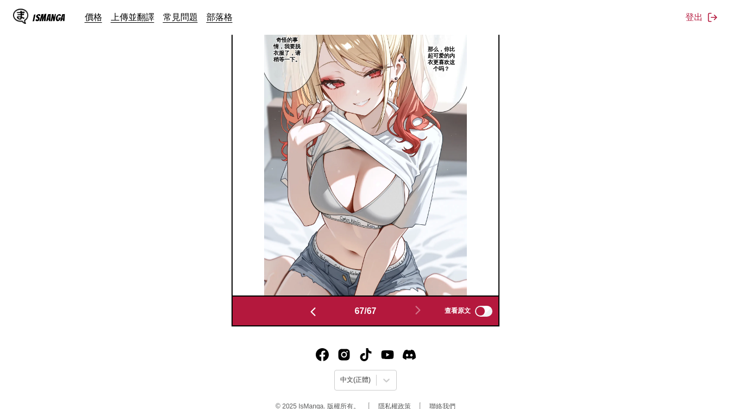
scroll to position [0, 17531]
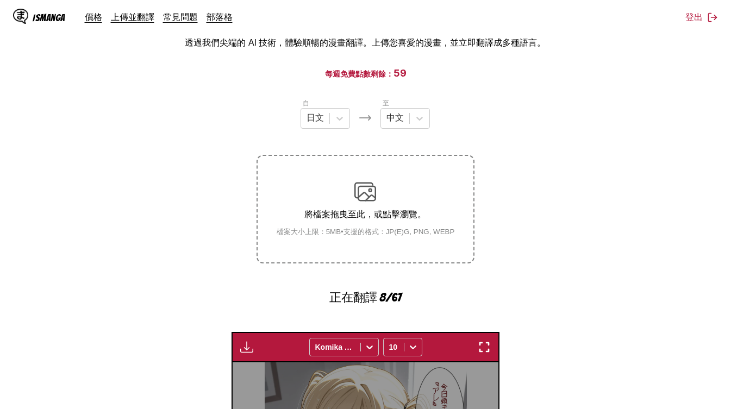
scroll to position [249, 0]
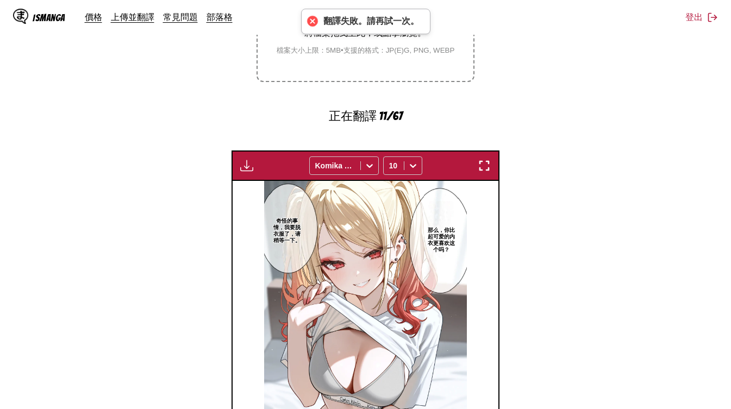
scroll to position [0, 17531]
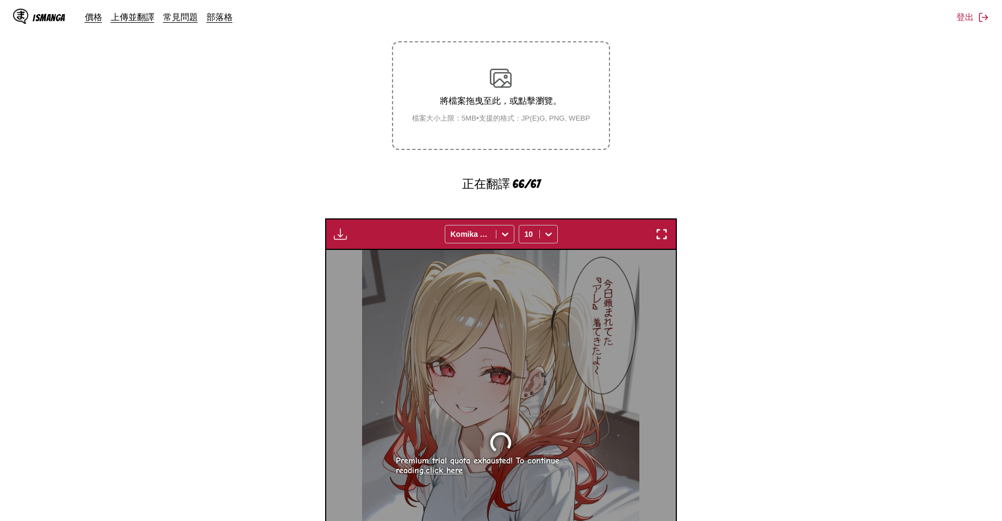
scroll to position [362, 0]
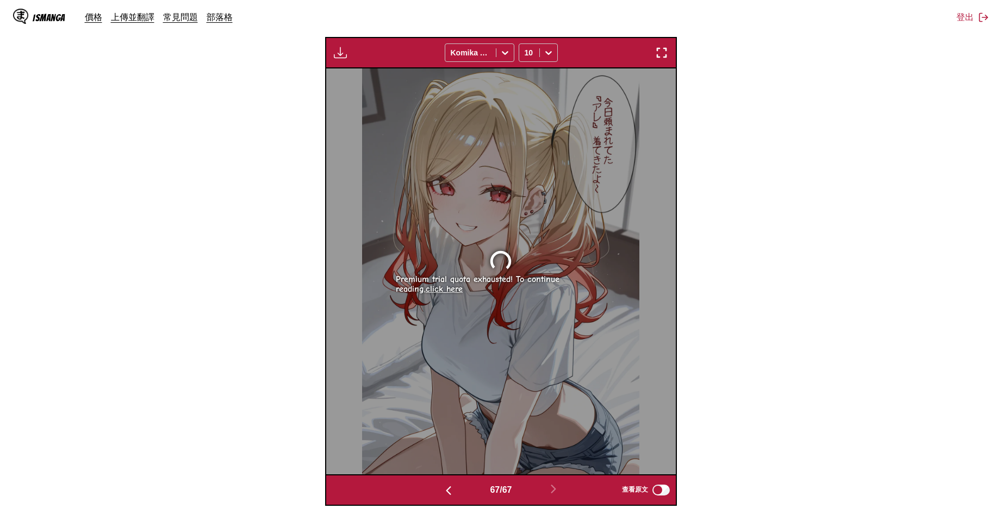
click at [452, 409] on button "button" at bounding box center [448, 490] width 65 height 16
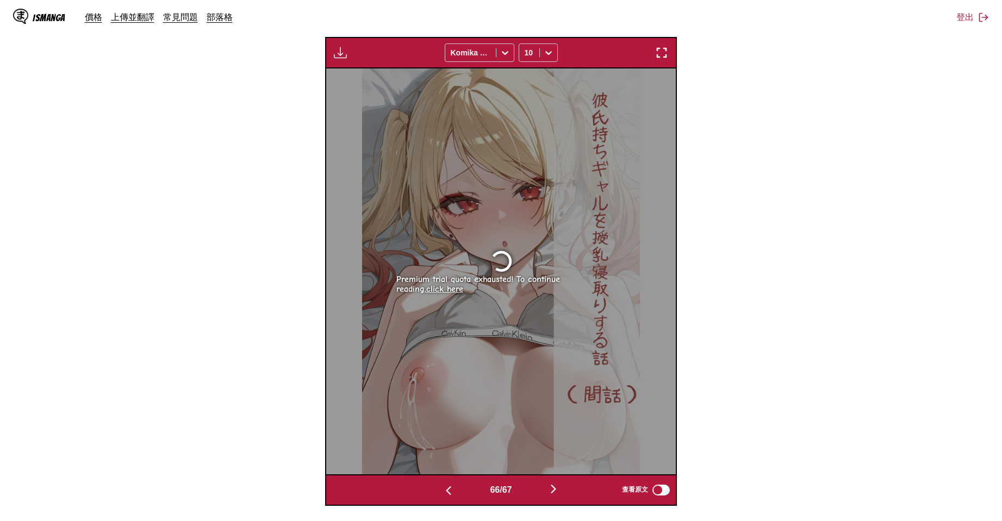
click at [452, 409] on button "button" at bounding box center [448, 490] width 65 height 16
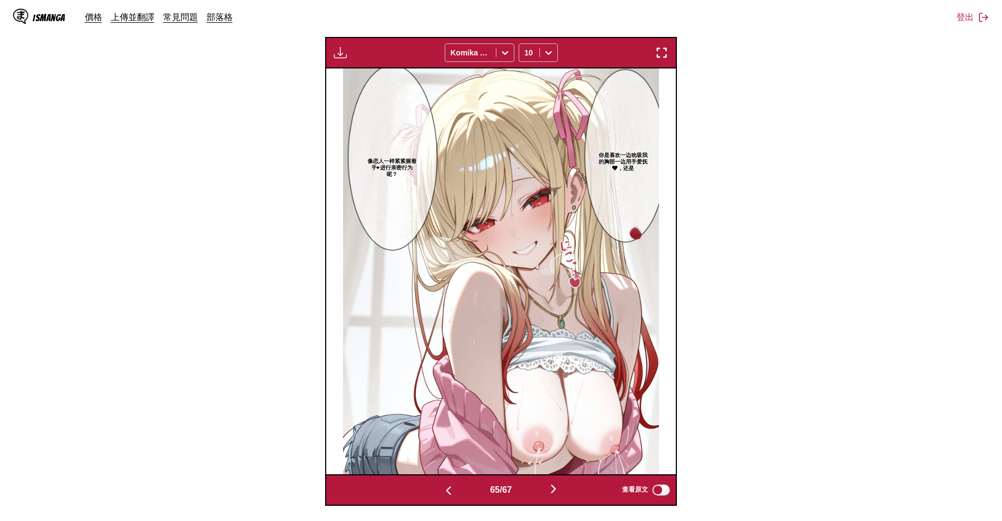
click at [452, 409] on button "button" at bounding box center [448, 490] width 65 height 16
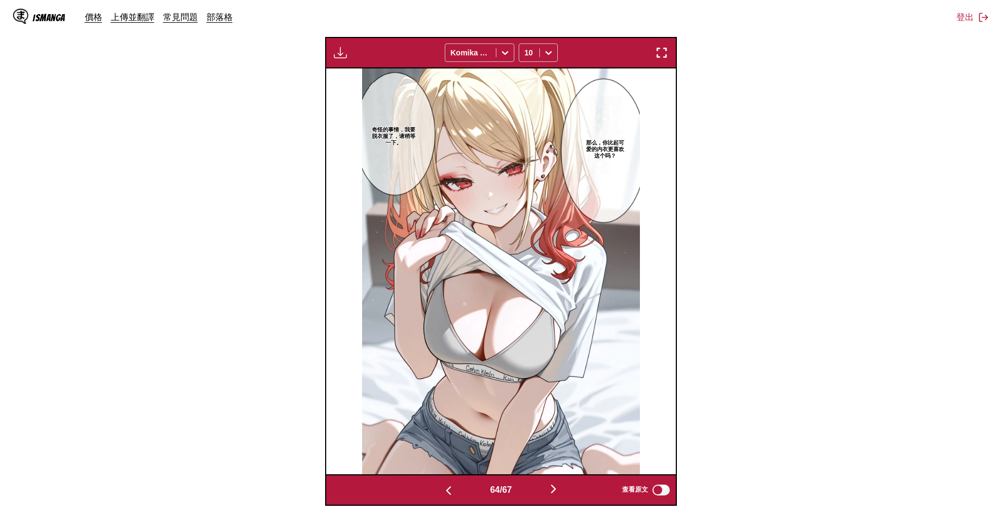
scroll to position [0, 22024]
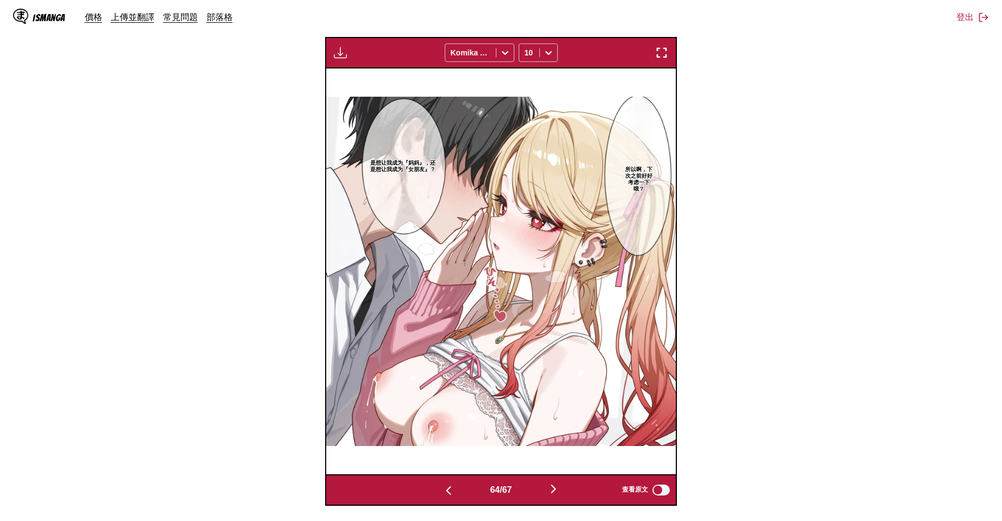
click at [559, 485] on img "button" at bounding box center [553, 489] width 13 height 13
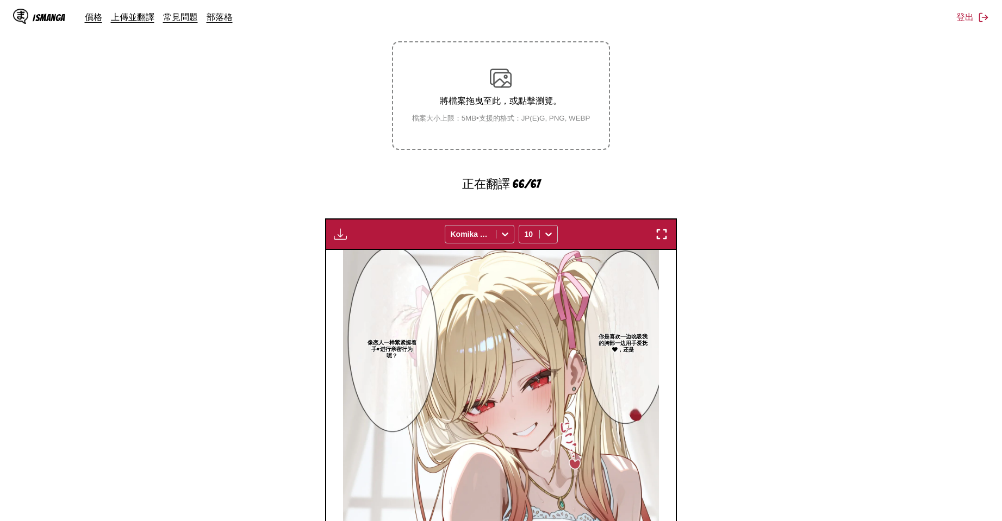
scroll to position [362, 0]
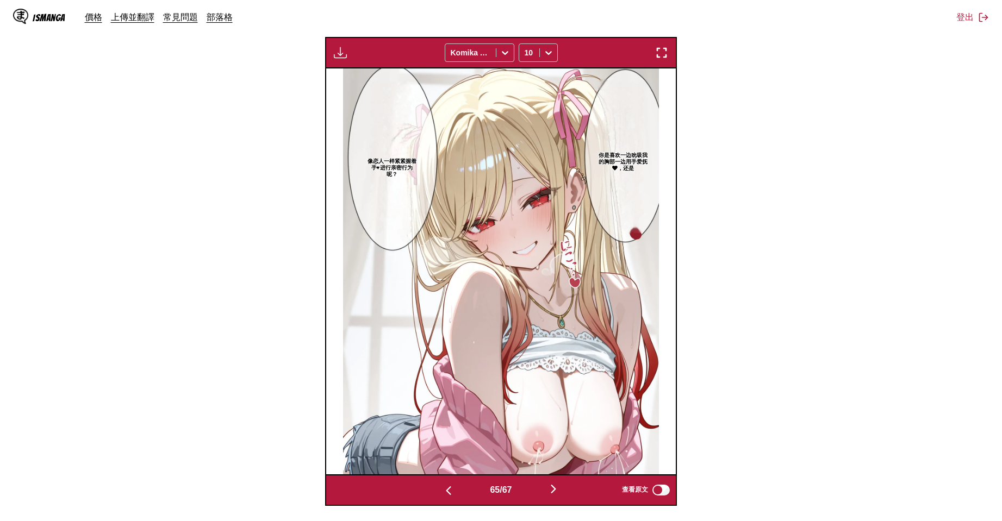
click at [564, 484] on button "button" at bounding box center [553, 490] width 65 height 16
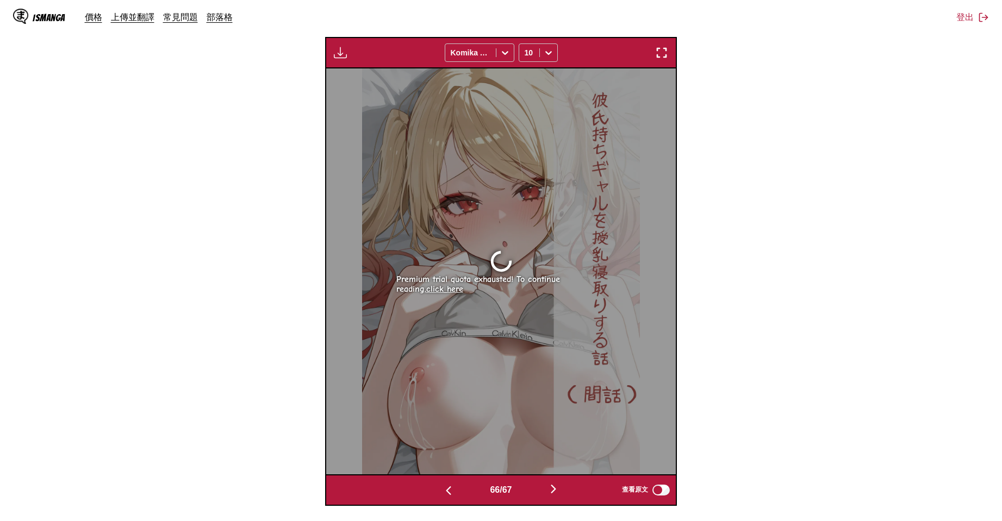
click at [560, 485] on img "button" at bounding box center [553, 489] width 13 height 13
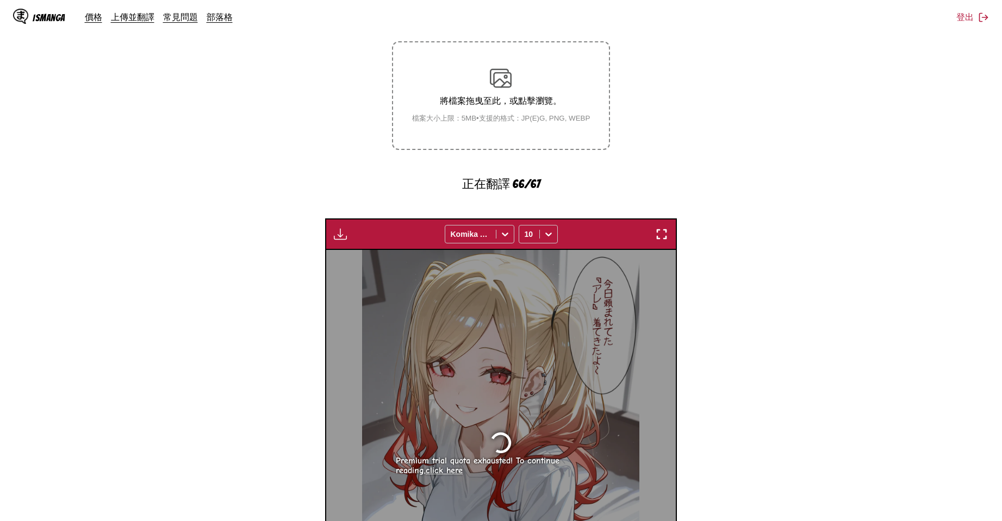
scroll to position [362, 0]
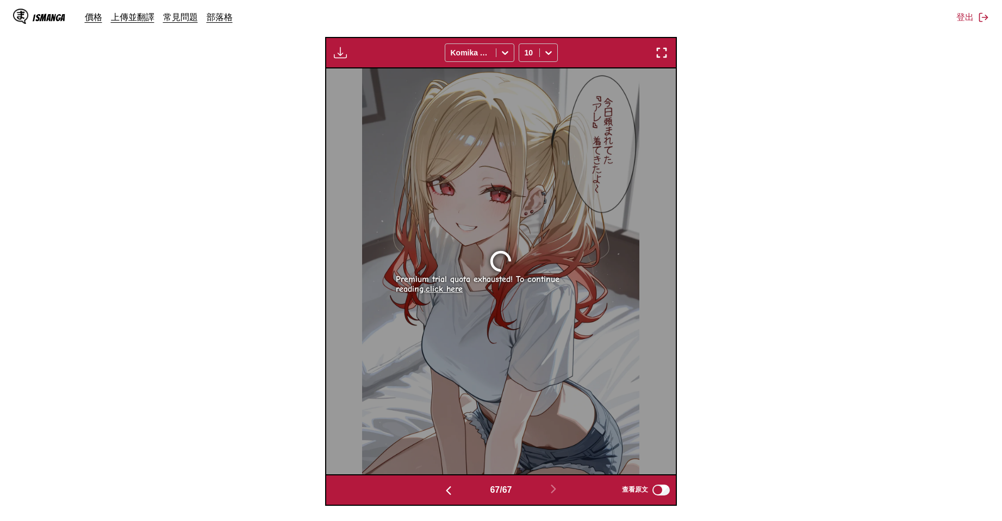
click at [446, 496] on img "button" at bounding box center [448, 490] width 13 height 13
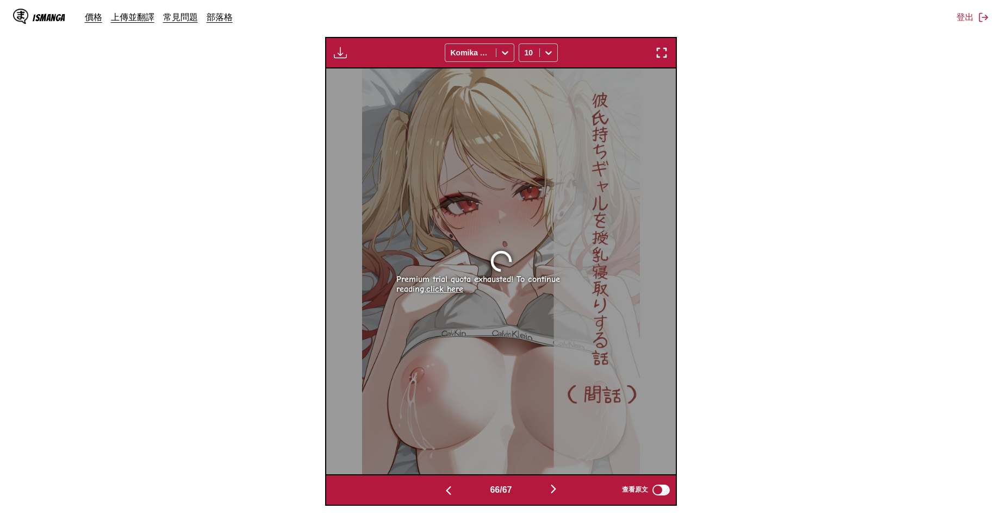
click at [446, 496] on img "button" at bounding box center [448, 490] width 13 height 13
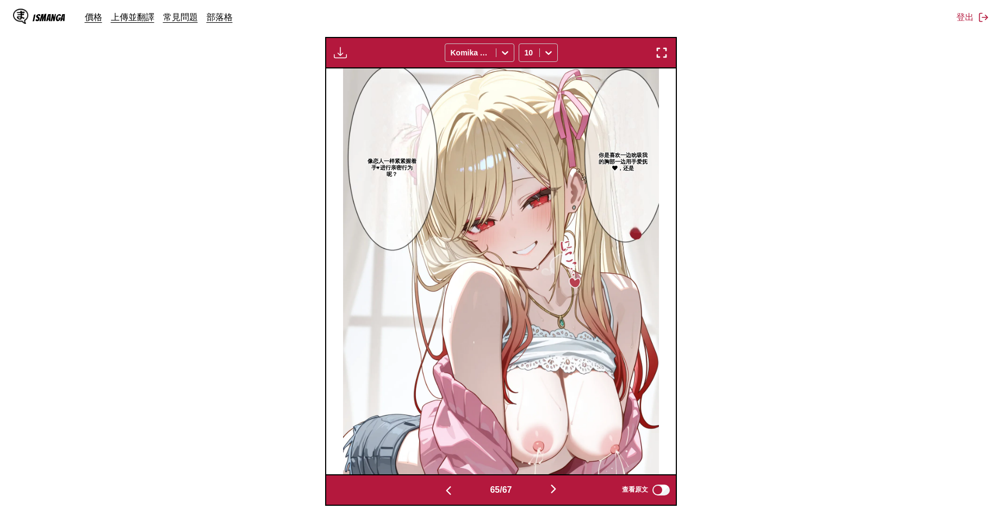
click at [558, 489] on img "button" at bounding box center [553, 489] width 13 height 13
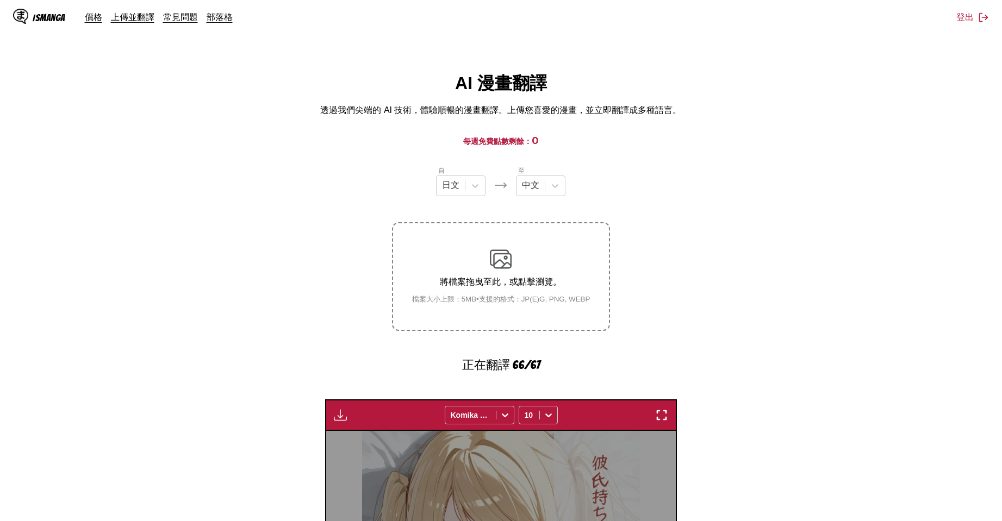
scroll to position [362, 0]
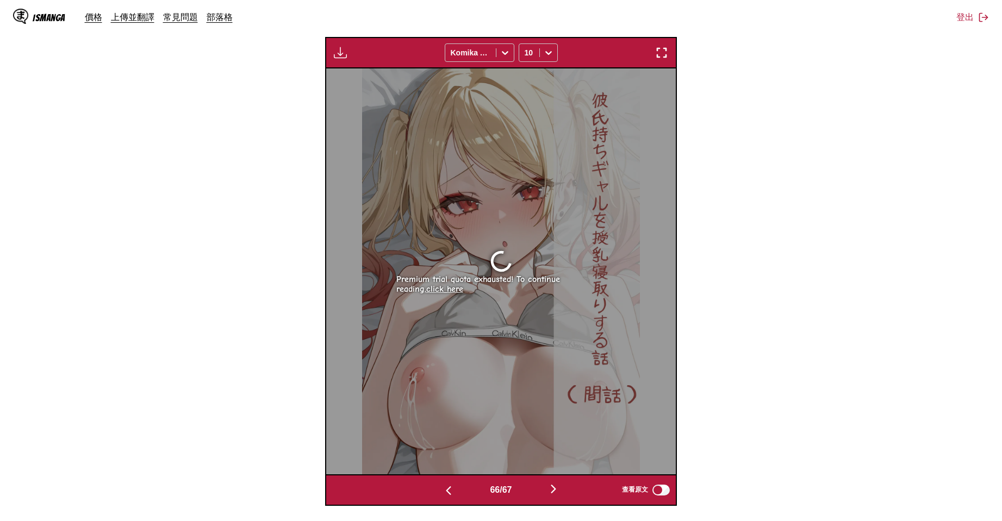
click at [442, 495] on img "button" at bounding box center [448, 490] width 13 height 13
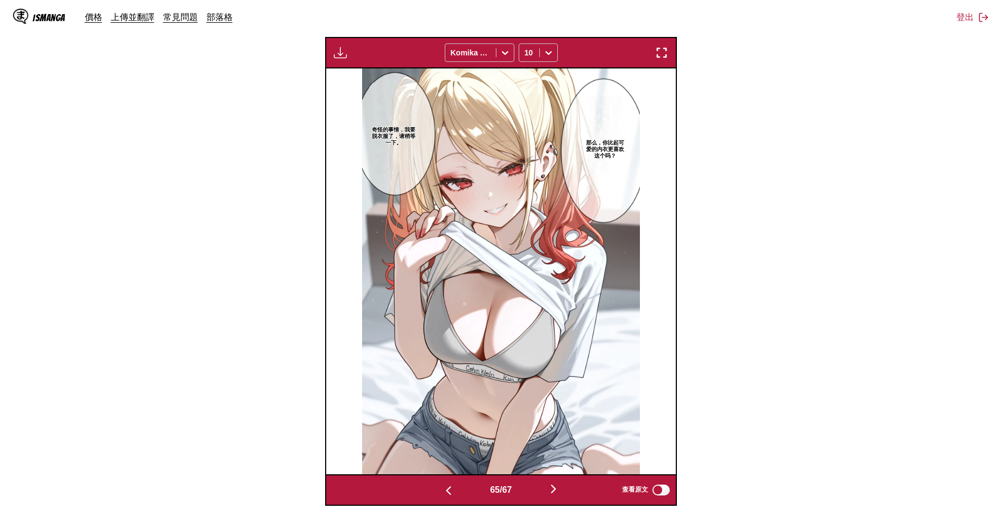
scroll to position [0, 22374]
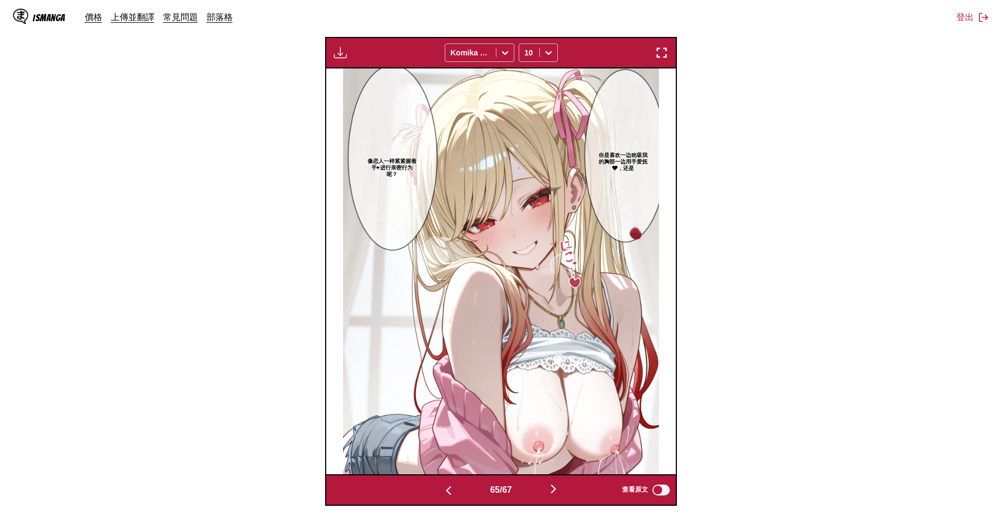
click at [566, 493] on button "button" at bounding box center [553, 490] width 65 height 16
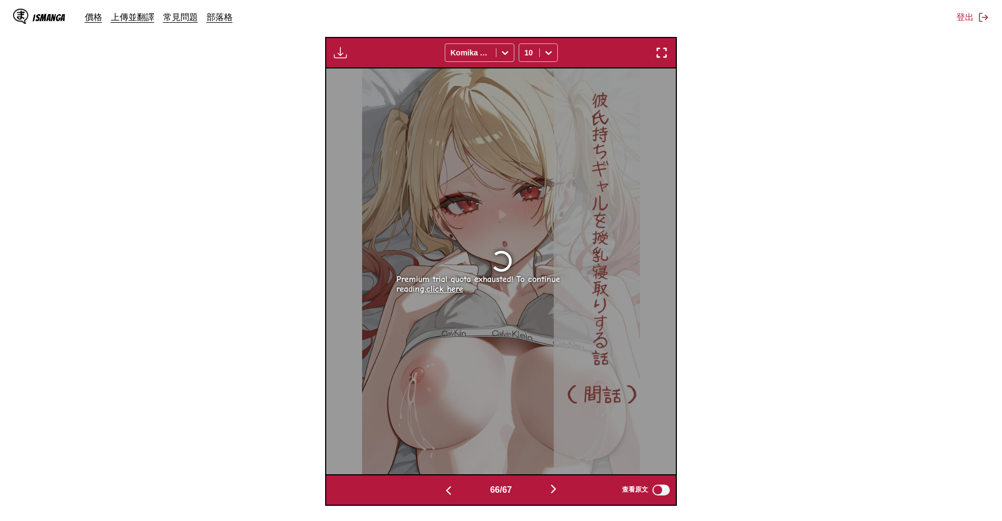
click at [566, 493] on button "button" at bounding box center [553, 490] width 65 height 16
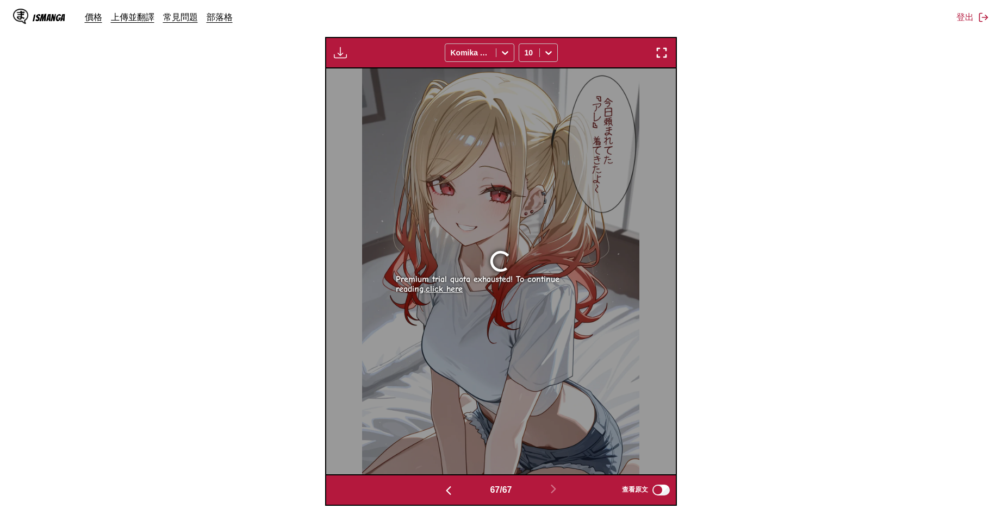
click at [444, 496] on img "button" at bounding box center [448, 490] width 13 height 13
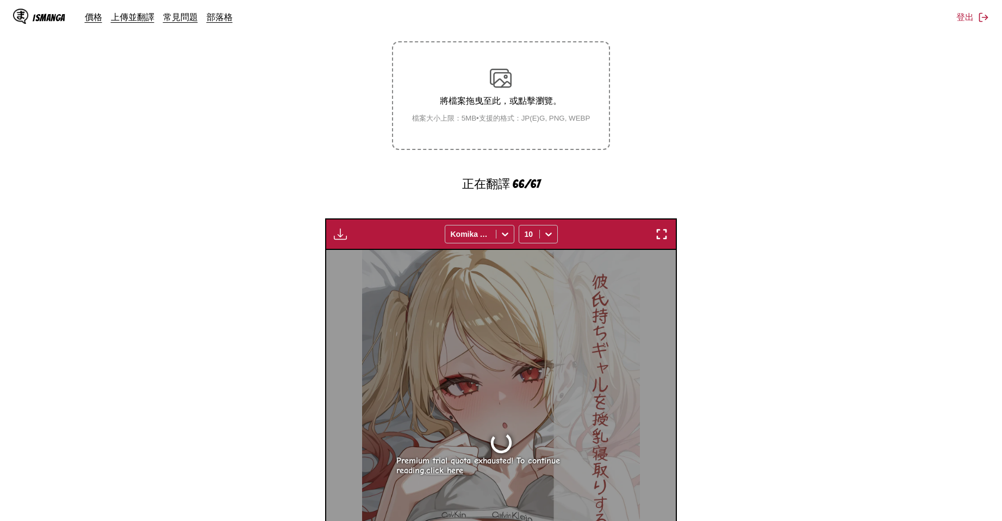
scroll to position [362, 0]
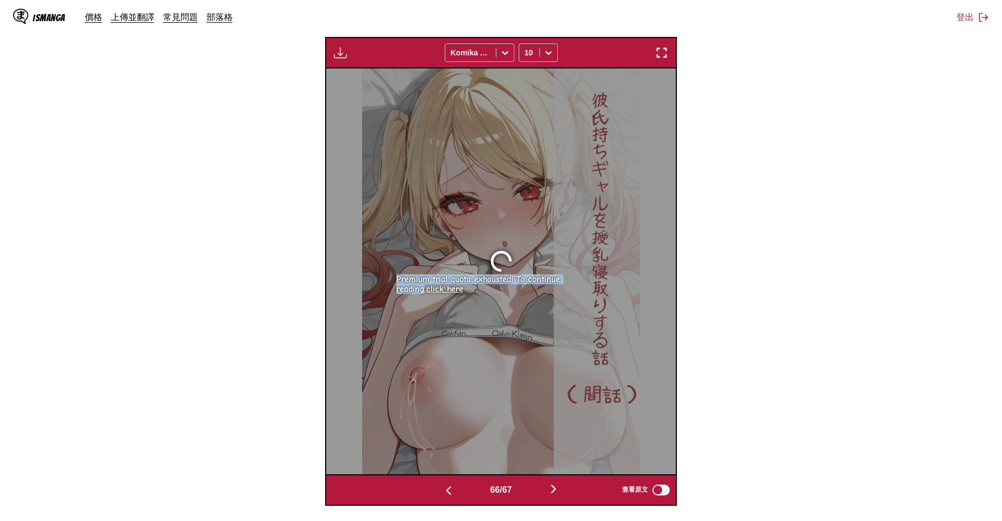
drag, startPoint x: 389, startPoint y: 279, endPoint x: 591, endPoint y: 284, distance: 202.2
click at [591, 284] on div "Premium trial quota exhausted! To continue reading, click here" at bounding box center [500, 271] width 349 height 406
click at [584, 285] on div at bounding box center [584, 285] width 0 height 0
click at [518, 288] on div "Premium trial quota exhausted! To continue reading, click here" at bounding box center [501, 284] width 210 height 20
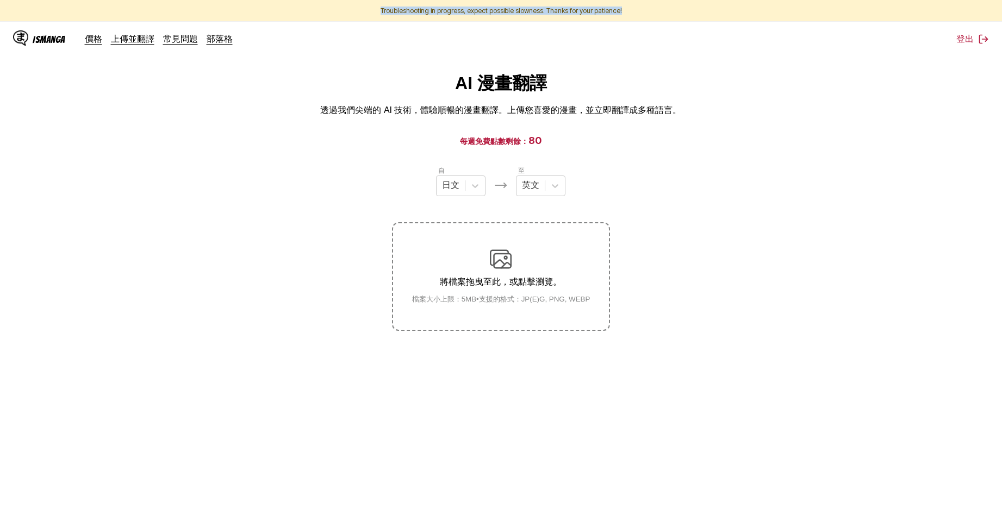
drag, startPoint x: 625, startPoint y: 11, endPoint x: 309, endPoint y: 18, distance: 315.8
click at [309, 18] on section "Troubleshooting in progress, expect possible slowness. Thanks for your patience!" at bounding box center [501, 11] width 1002 height 22
click at [302, 15] on div at bounding box center [302, 15] width 0 height 0
click at [730, 134] on main "AI 漫畫翻譯 透過我們尖端的 AI 技術，體驗順暢的漫畫翻譯。上傳您喜愛的漫畫，並立即翻譯成多種語言。 每週免費點數剩餘： 80 自 日文 至 英文 將檔案…" at bounding box center [501, 306] width 1002 height 469
click at [526, 196] on div "英文" at bounding box center [540, 186] width 49 height 21
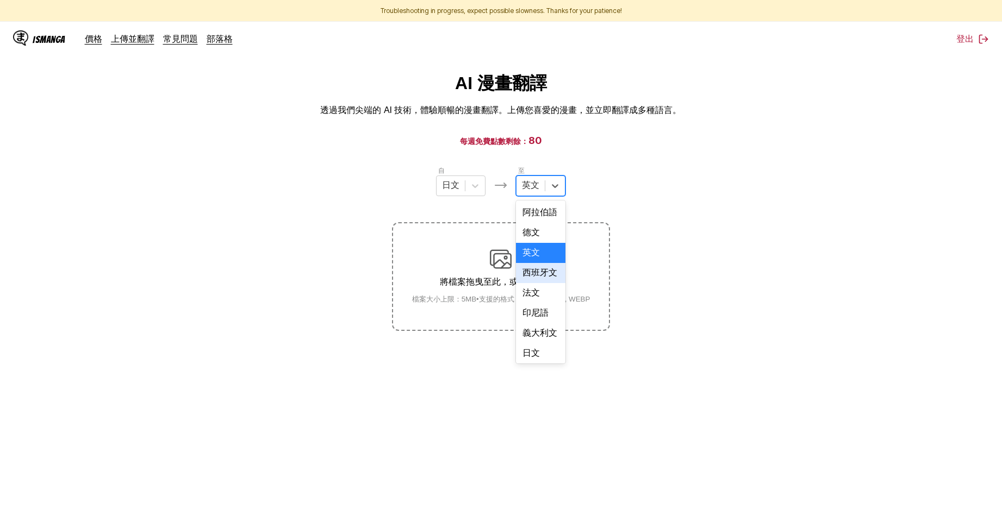
scroll to position [276, 0]
click at [546, 361] on div "中文" at bounding box center [540, 351] width 49 height 20
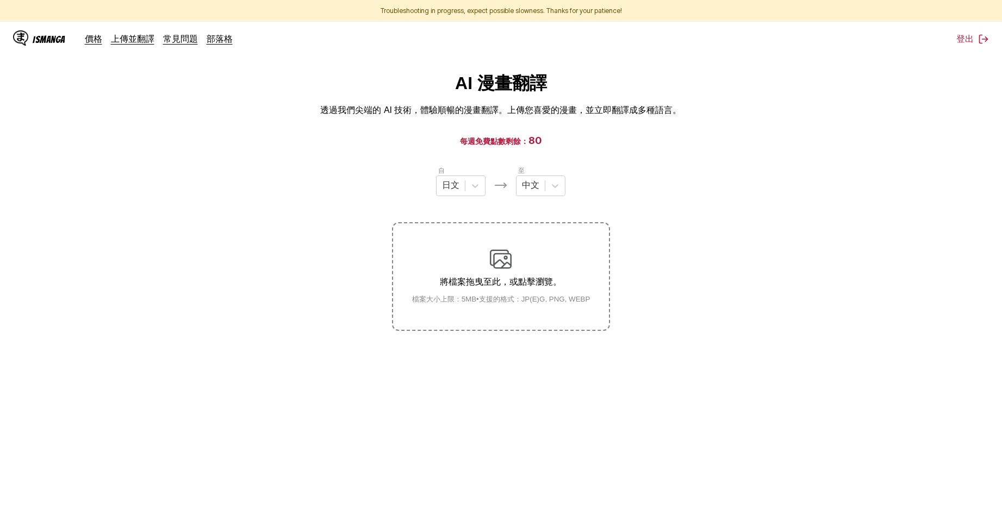
click at [772, 296] on section "自 日文 至 中文 將檔案拖曳至此，或點擊瀏覽。 檔案大小上限：5MB • 支援的格式：JP(E)G, PNG, WEBP" at bounding box center [501, 248] width 984 height 166
click at [749, 267] on section "自 日文 至 中文 將檔案拖曳至此，或點擊瀏覽。 檔案大小上限：5MB • 支援的格式：JP(E)G, PNG, WEBP" at bounding box center [501, 248] width 984 height 166
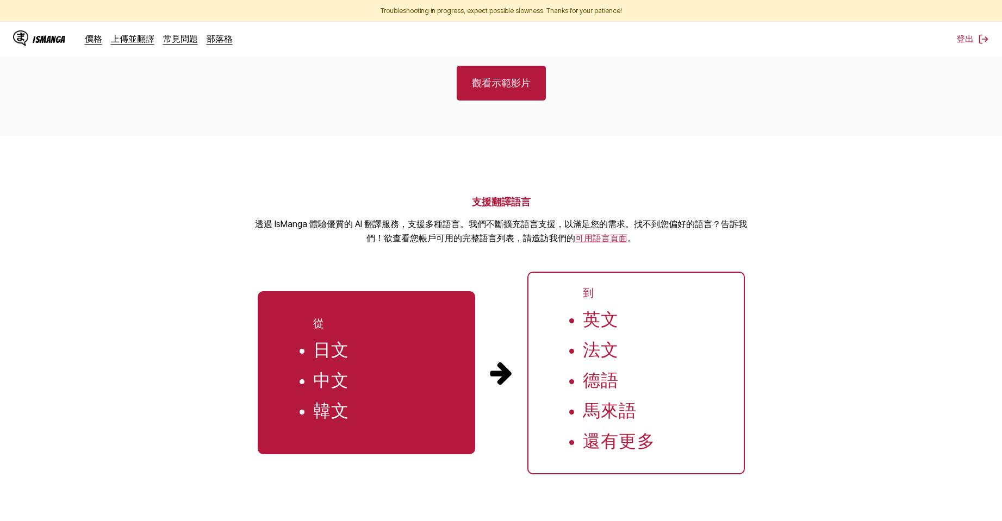
scroll to position [362, 0]
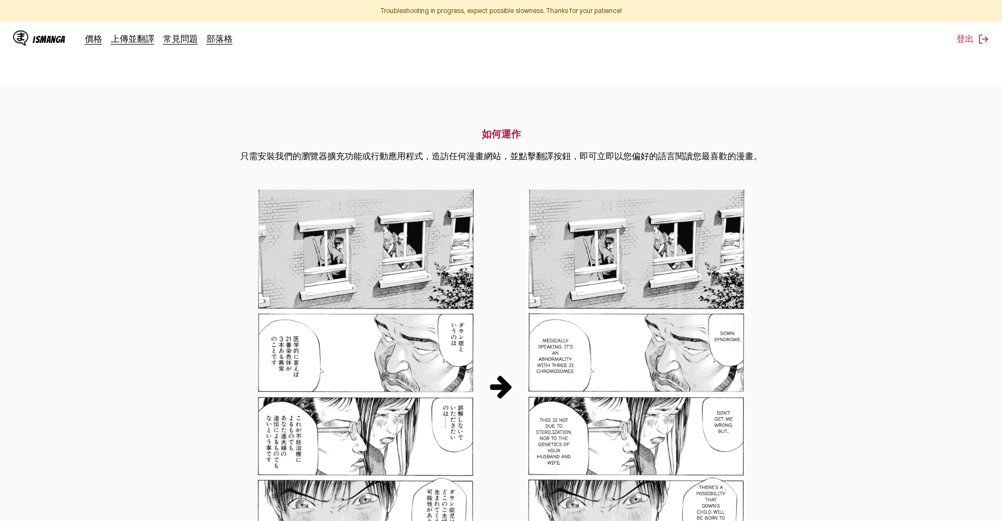
click at [586, 126] on section "如何運作 只需安裝我們的瀏覽器擴充功能或行動應用程式，造訪任何漫畫網站，並點擊翻譯按鈕，即可立即以您偏好的語言閱讀您最喜歡的漫畫。 觀看示範影片" at bounding box center [501, 382] width 1002 height 594
click at [136, 41] on link "上傳並翻譯" at bounding box center [132, 38] width 43 height 11
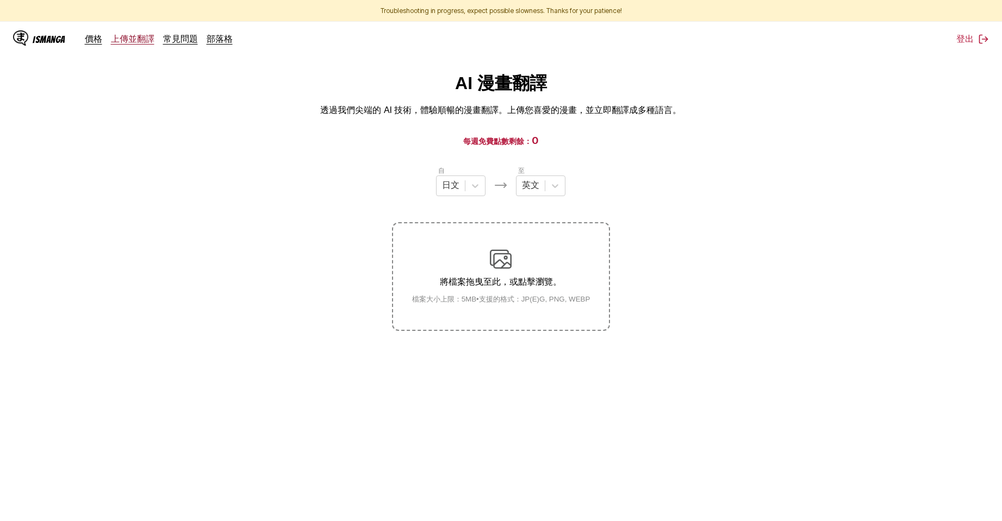
click at [139, 36] on link "上傳並翻譯" at bounding box center [132, 38] width 43 height 11
click at [139, 40] on link "上傳並翻譯" at bounding box center [132, 38] width 43 height 11
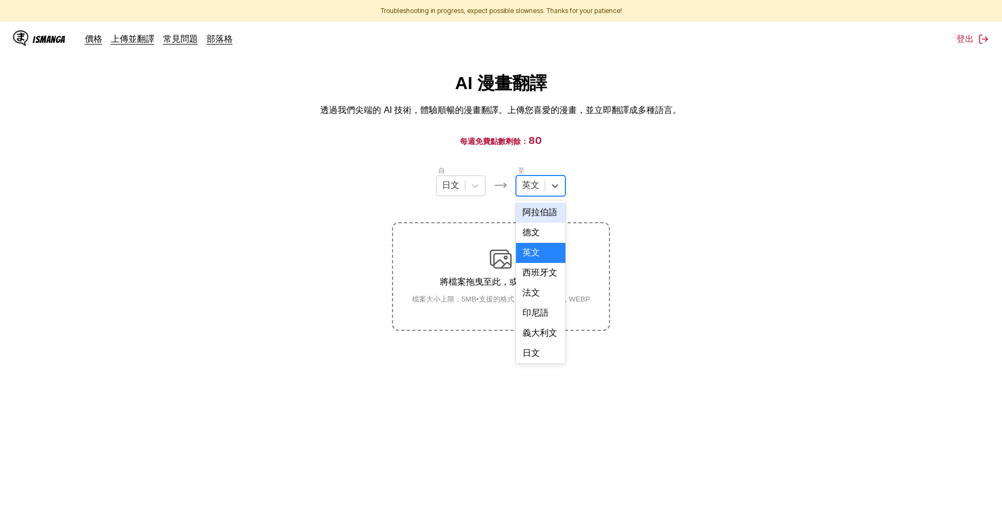
click at [524, 184] on input "text" at bounding box center [523, 186] width 2 height 10
click at [527, 346] on div "中文" at bounding box center [540, 351] width 49 height 20
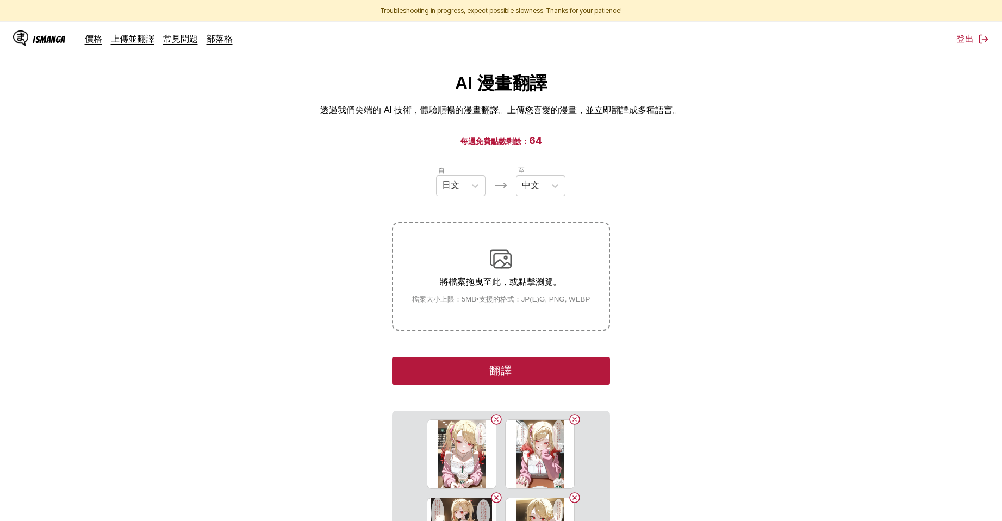
click at [579, 368] on button "翻譯" at bounding box center [500, 371] width 217 height 28
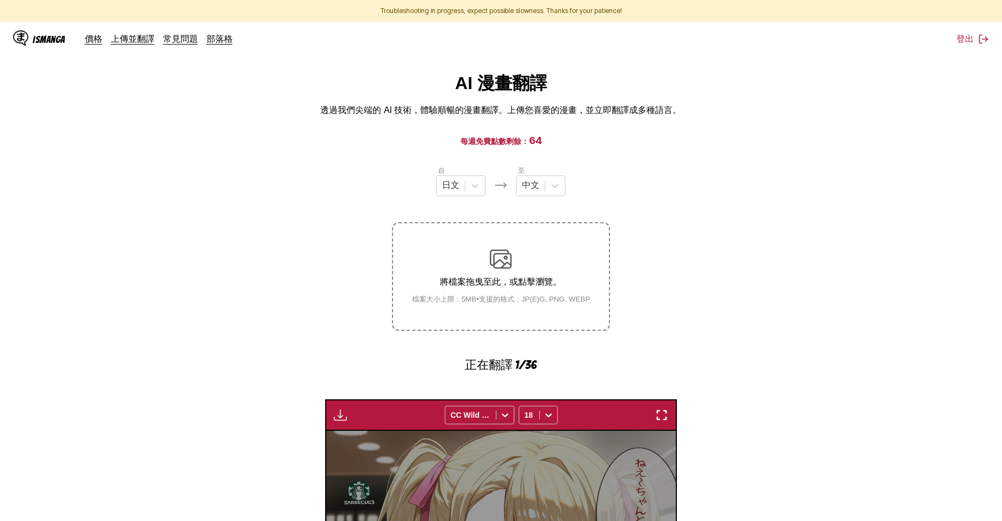
scroll to position [316, 0]
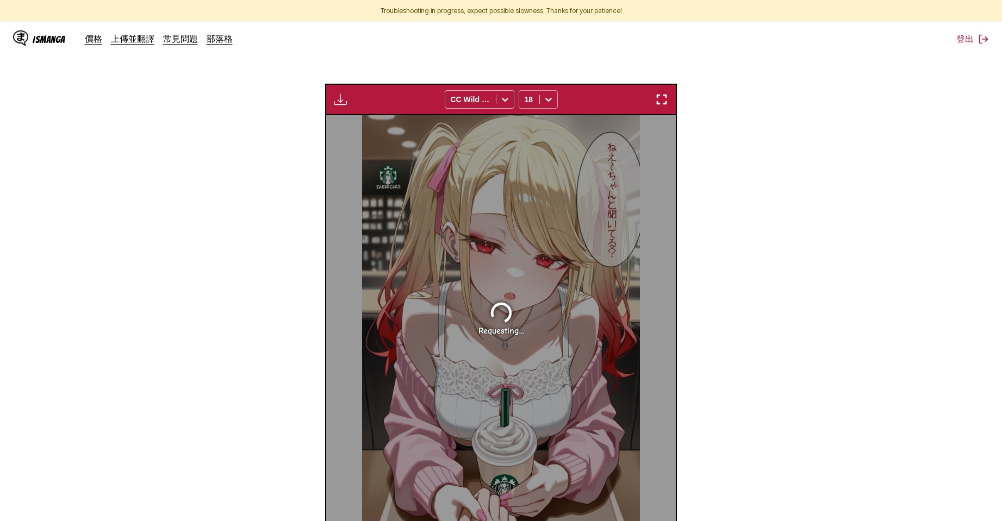
click at [543, 100] on icon at bounding box center [548, 99] width 11 height 11
click at [761, 288] on section "自 日文 至 中文 將檔案拖曳至此，或點擊瀏覽。 檔案大小上限：5MB • 支援的格式：JP(E)G, PNG, WEBP 正在翻譯 1/36 等待翻譯完成.…" at bounding box center [501, 200] width 984 height 703
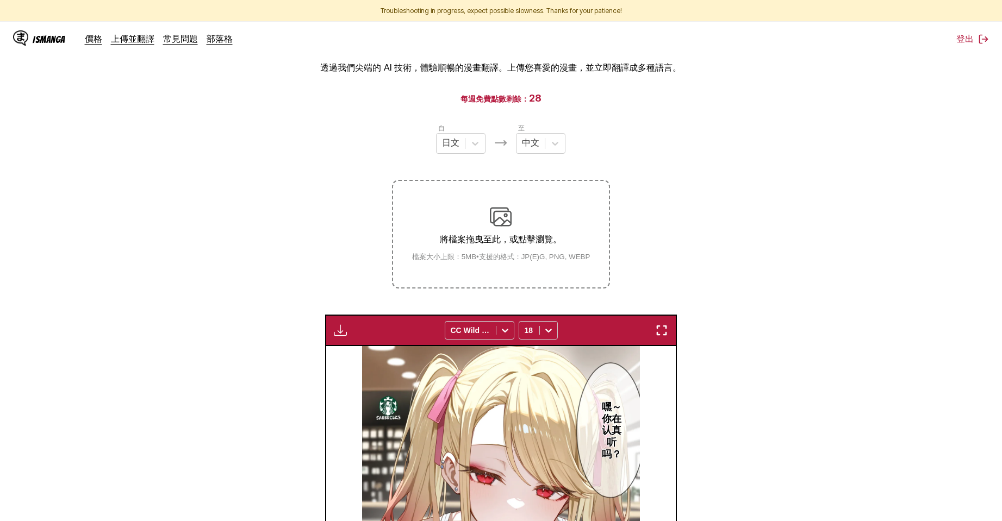
scroll to position [224, 0]
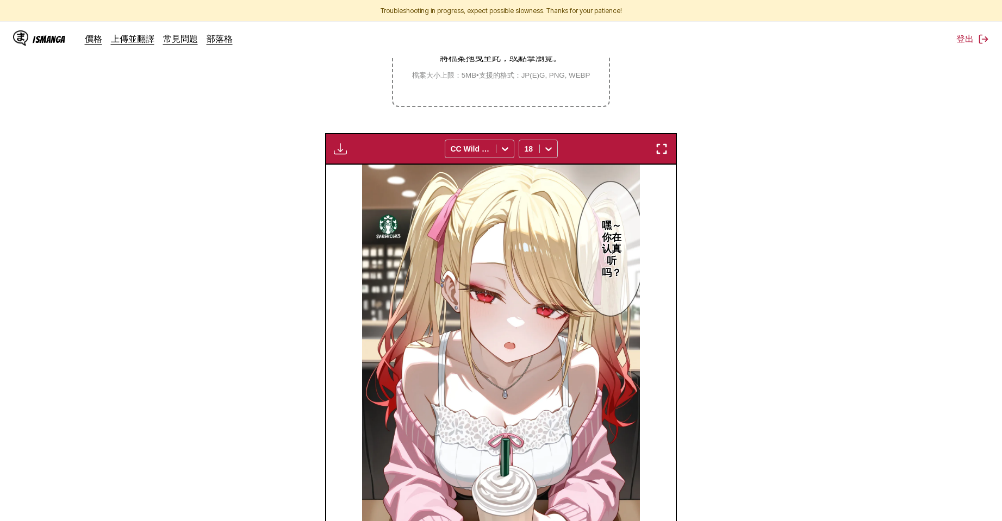
click at [336, 151] on img "button" at bounding box center [340, 148] width 13 height 13
click at [354, 177] on button "下載全部" at bounding box center [370, 185] width 70 height 26
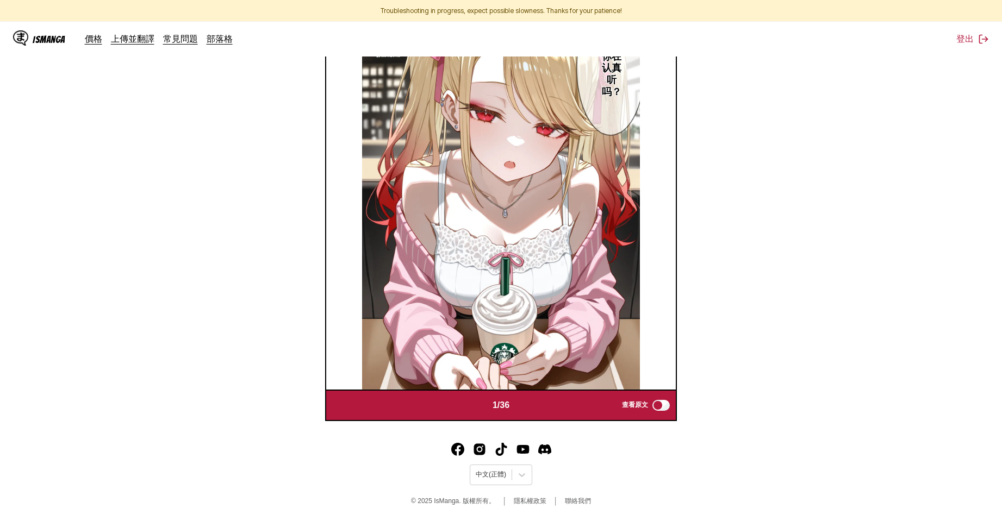
scroll to position [42, 0]
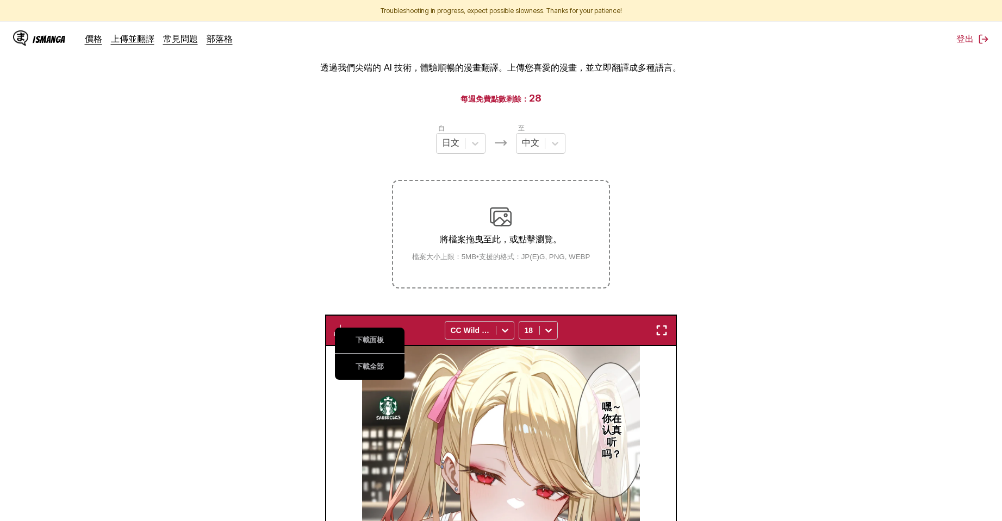
click at [711, 298] on section "自 日文 至 中文 將檔案拖曳至此，或點擊瀏覽。 檔案大小上限：5MB • 支援的格式：JP(E)G, PNG, WEBP 下載面板 下載全部 CC Wild…" at bounding box center [501, 453] width 984 height 661
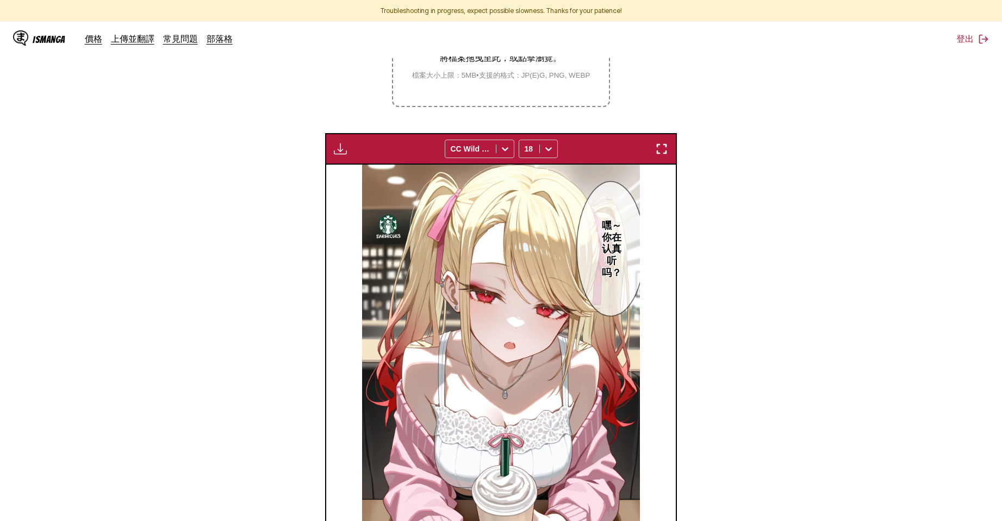
scroll to position [405, 0]
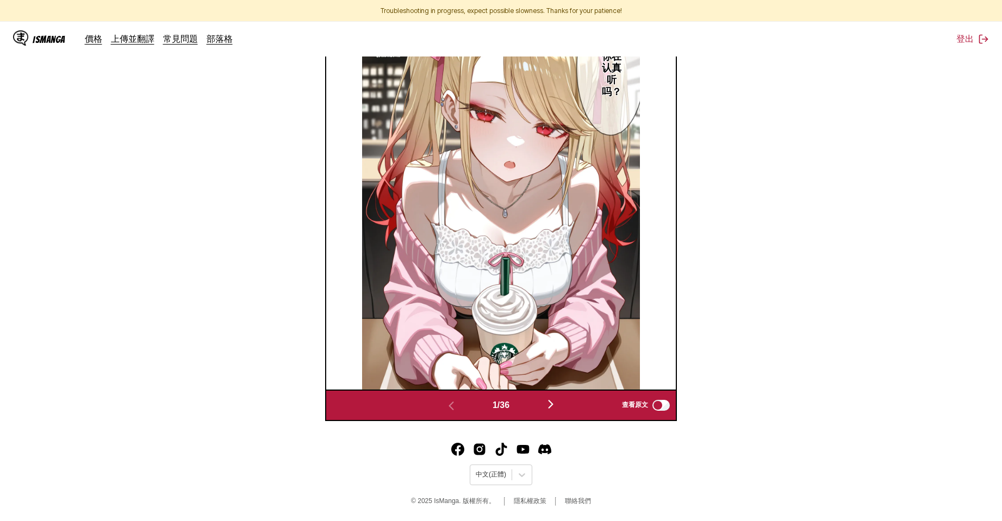
click at [552, 401] on img "button" at bounding box center [550, 404] width 13 height 13
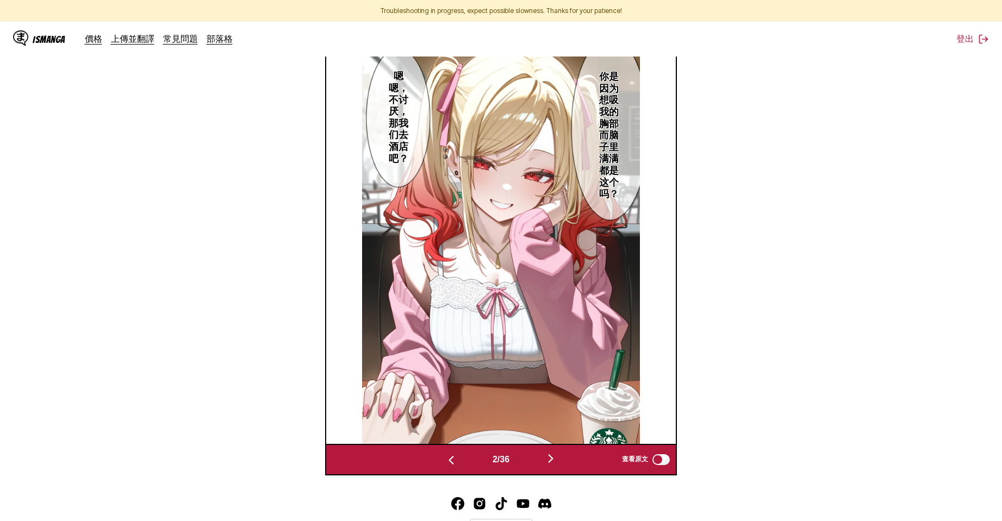
scroll to position [336, 0]
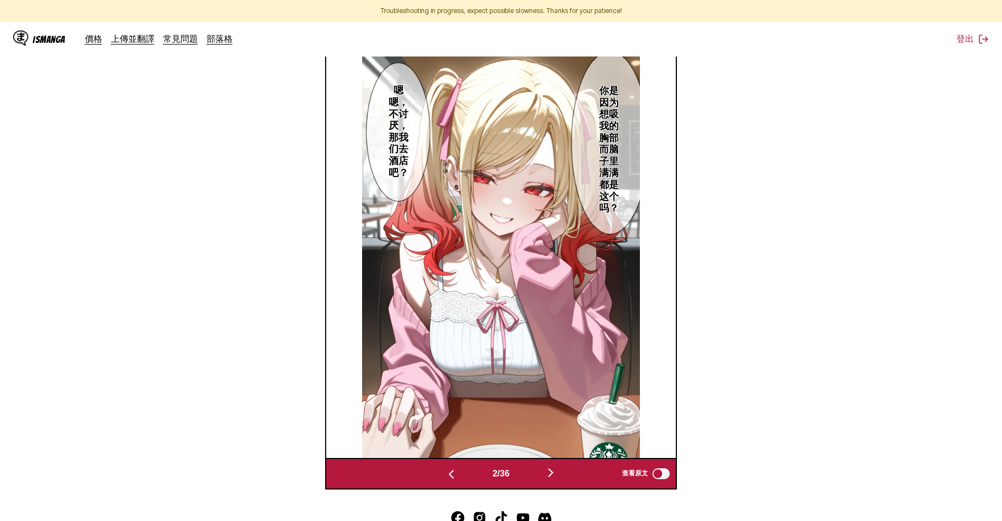
click at [557, 482] on div "2 / 36 查看原文" at bounding box center [501, 474] width 352 height 32
click at [555, 475] on img "button" at bounding box center [550, 472] width 13 height 13
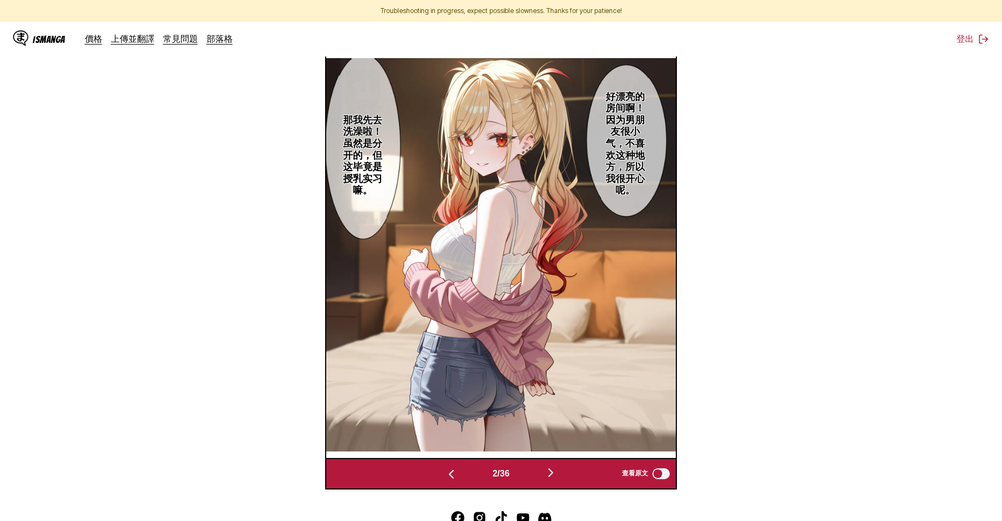
click at [555, 475] on img "button" at bounding box center [550, 472] width 13 height 13
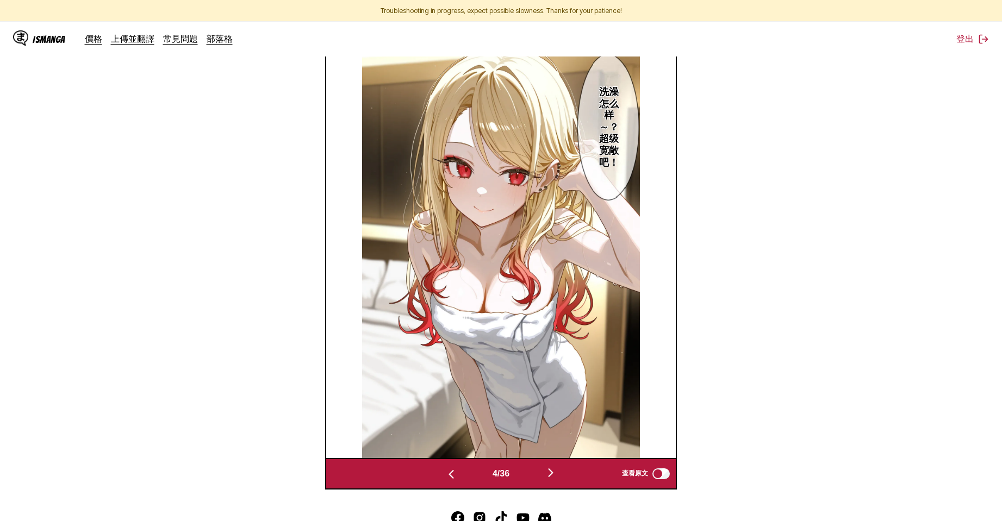
click at [555, 475] on img "button" at bounding box center [550, 472] width 13 height 13
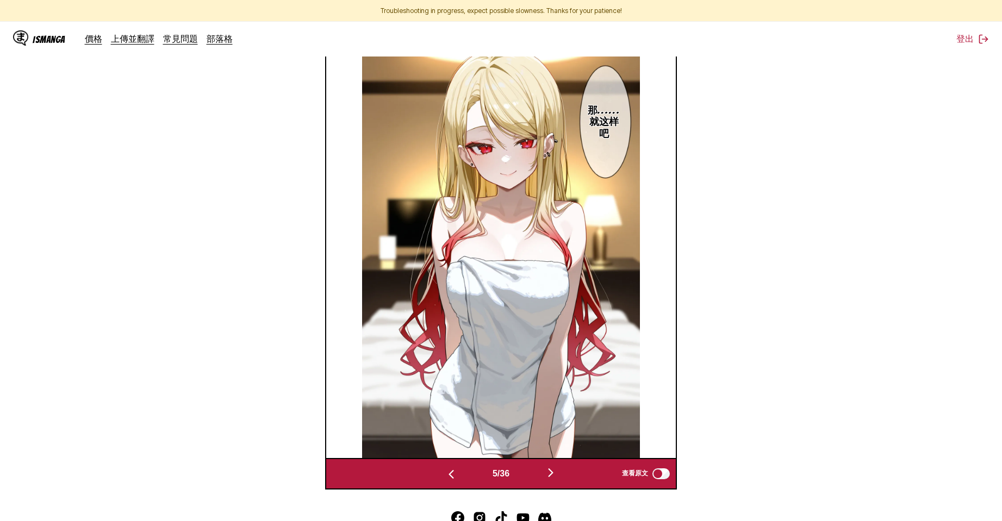
click at [555, 475] on img "button" at bounding box center [550, 472] width 13 height 13
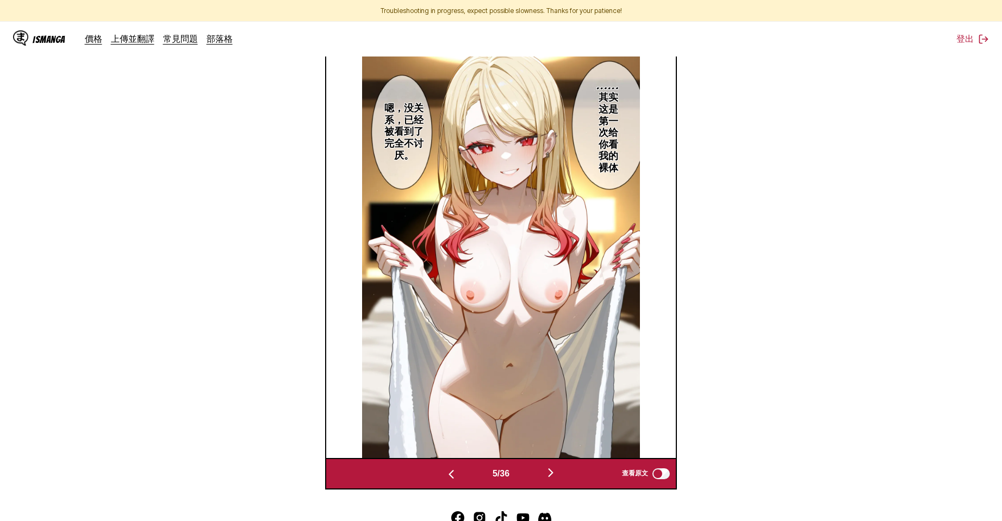
click at [555, 475] on img "button" at bounding box center [550, 472] width 13 height 13
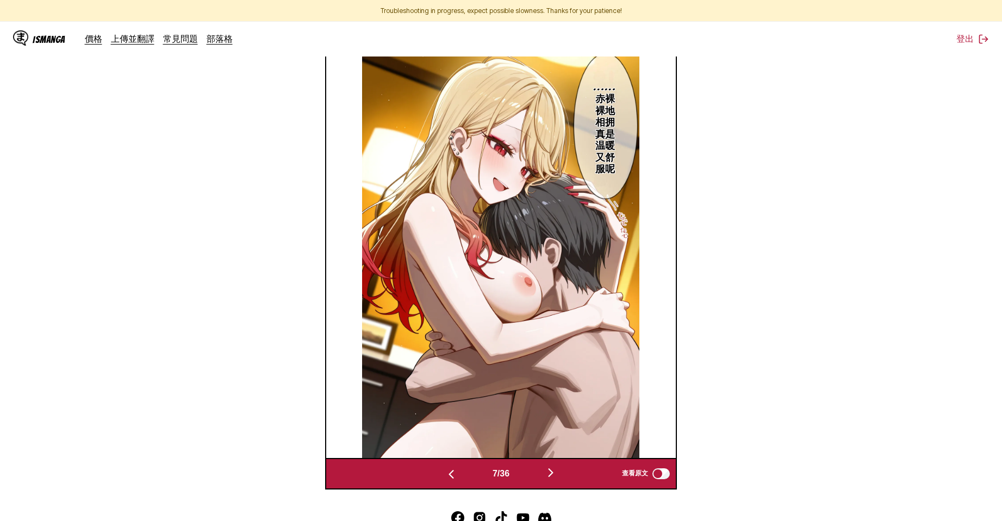
click at [555, 475] on img "button" at bounding box center [550, 472] width 13 height 13
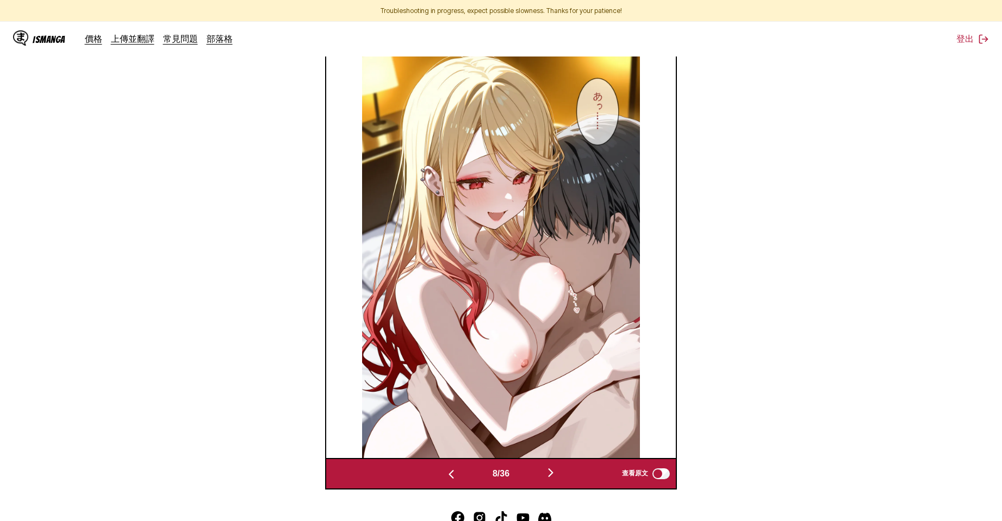
click at [555, 475] on img "button" at bounding box center [550, 472] width 13 height 13
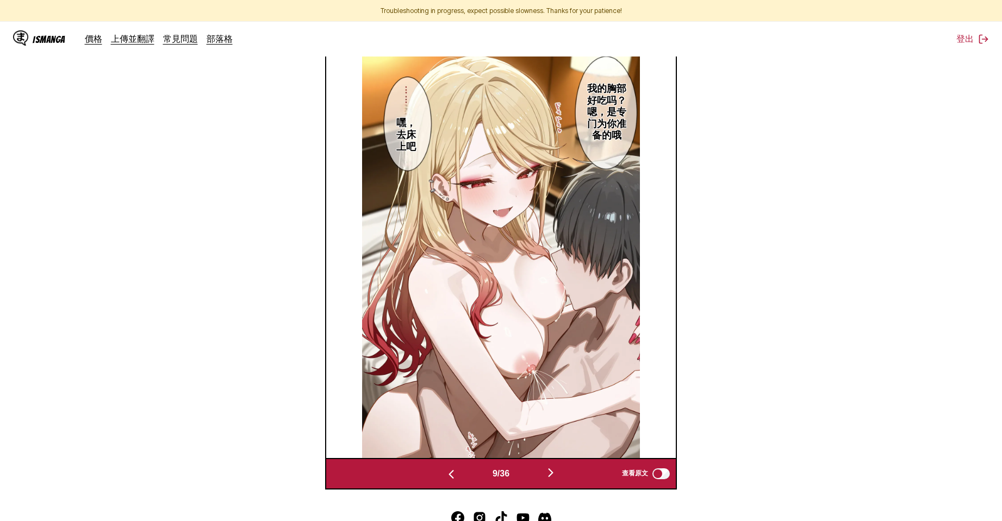
click at [555, 475] on img "button" at bounding box center [550, 472] width 13 height 13
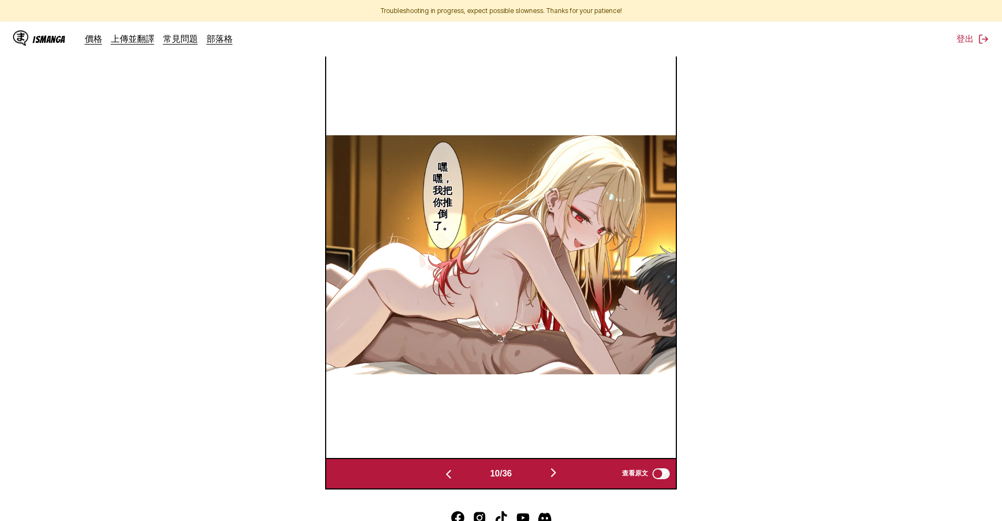
click at [555, 475] on img "button" at bounding box center [553, 472] width 13 height 13
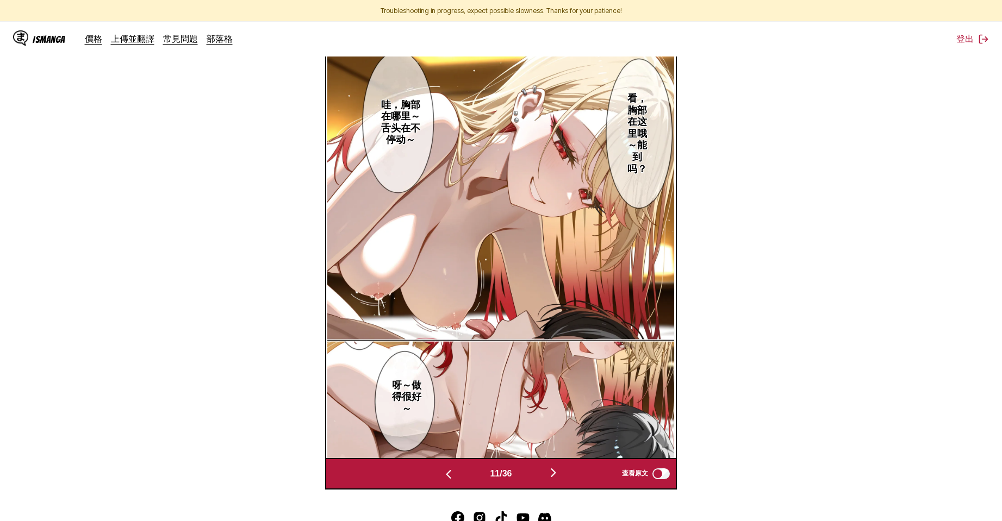
scroll to position [155, 0]
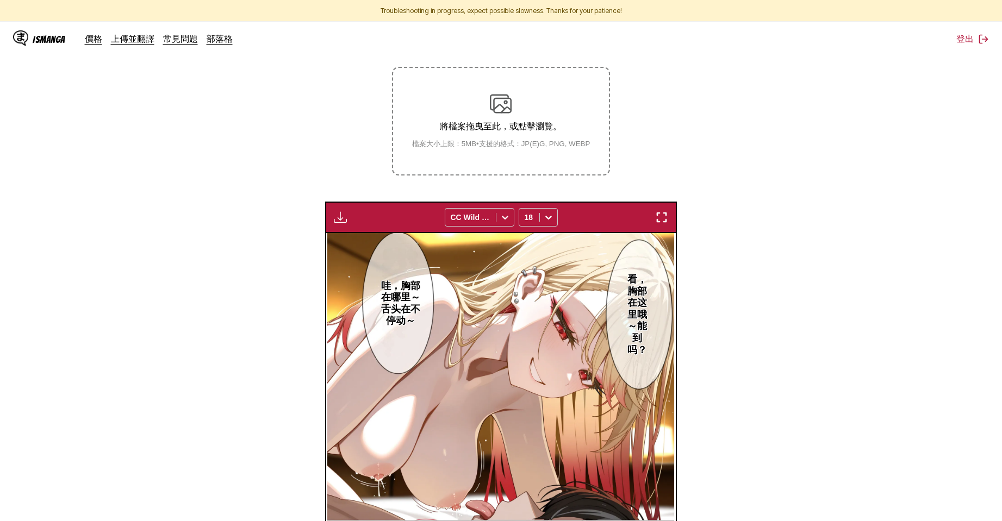
click at [332, 216] on button "button" at bounding box center [340, 217] width 20 height 14
click at [344, 222] on button "下載面板" at bounding box center [370, 228] width 70 height 26
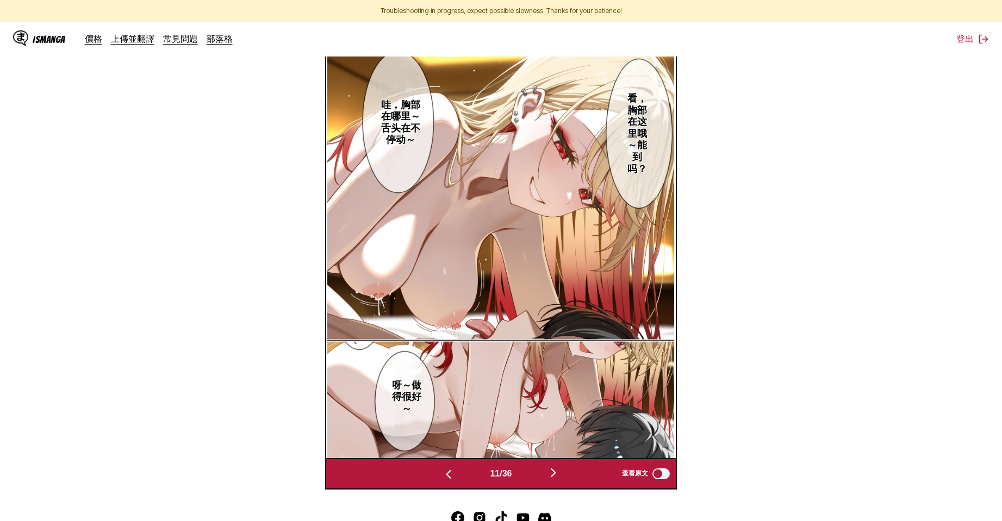
click at [548, 472] on button "button" at bounding box center [553, 474] width 65 height 16
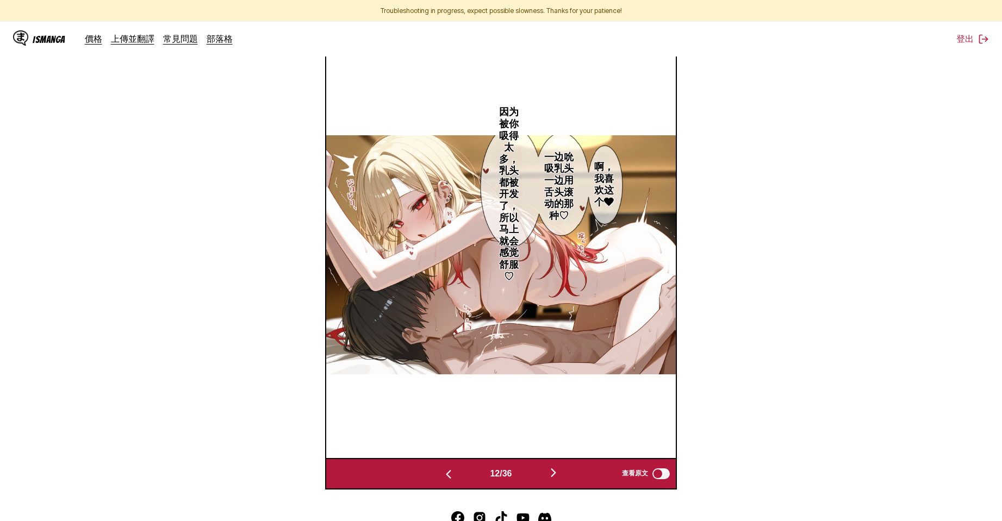
scroll to position [155, 0]
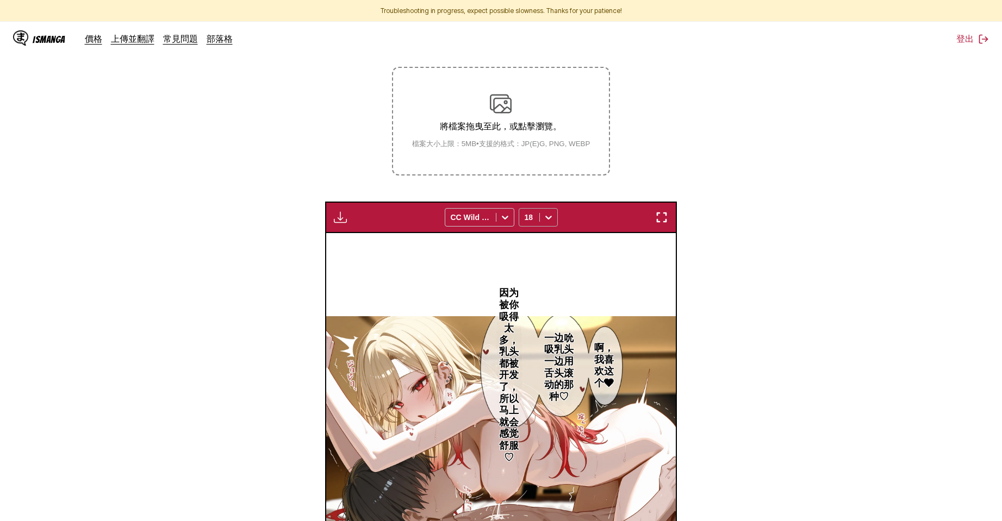
click at [553, 213] on icon at bounding box center [548, 217] width 11 height 11
click at [542, 327] on div "16" at bounding box center [537, 323] width 39 height 16
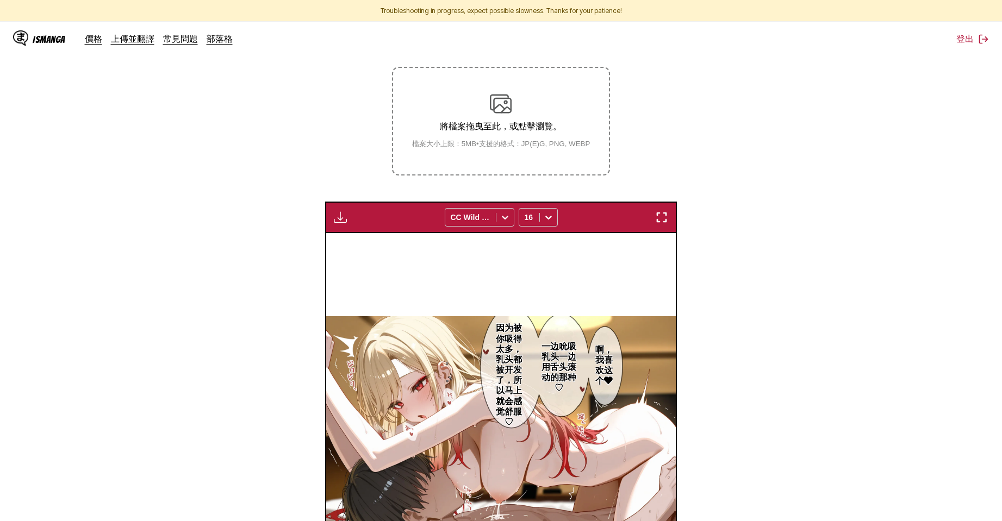
click at [342, 217] on img "button" at bounding box center [340, 217] width 13 height 13
click at [372, 224] on button "下載面板" at bounding box center [370, 228] width 70 height 26
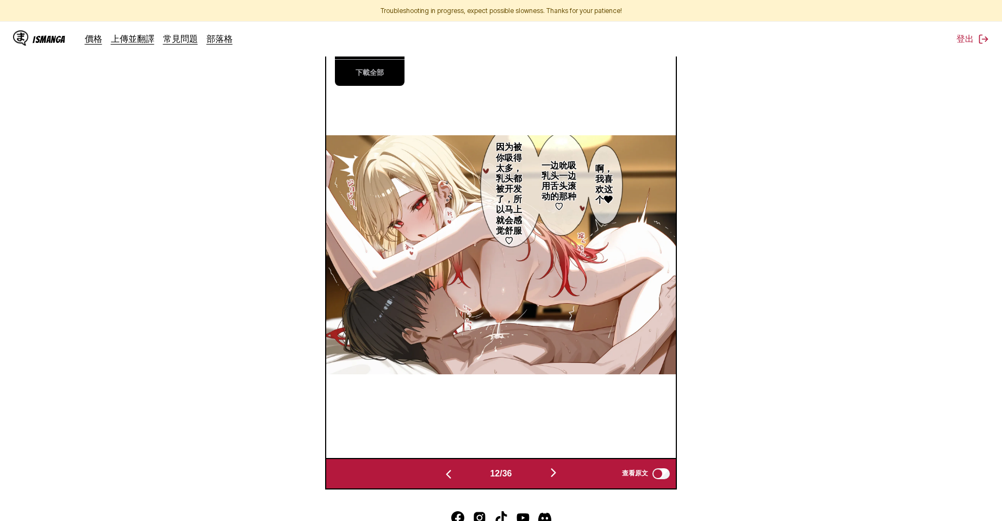
click at [552, 478] on img "button" at bounding box center [553, 472] width 13 height 13
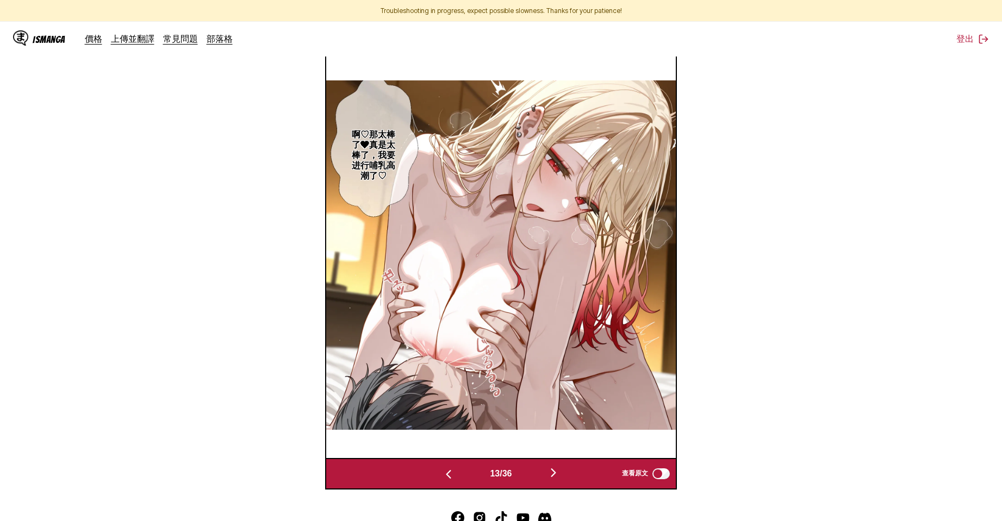
click at [552, 478] on img "button" at bounding box center [553, 472] width 13 height 13
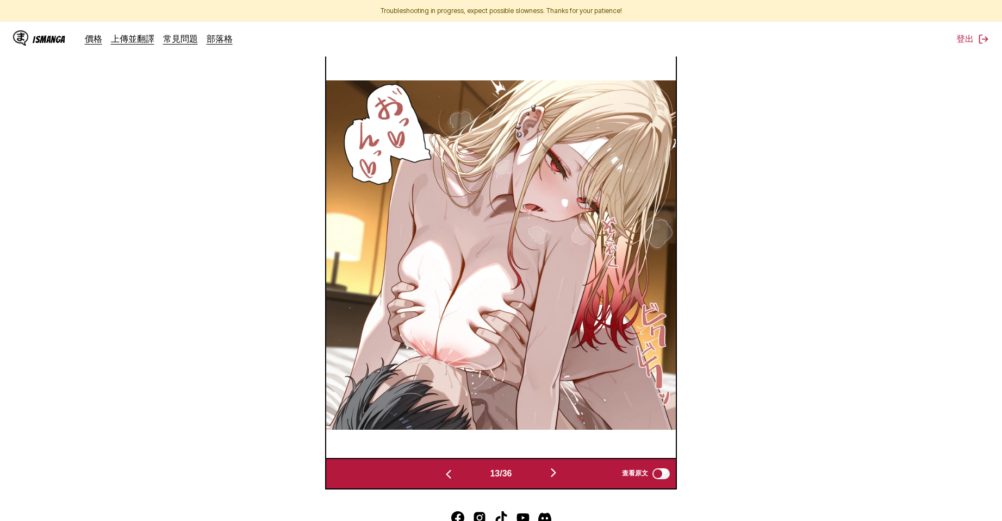
click at [552, 478] on img "button" at bounding box center [553, 472] width 13 height 13
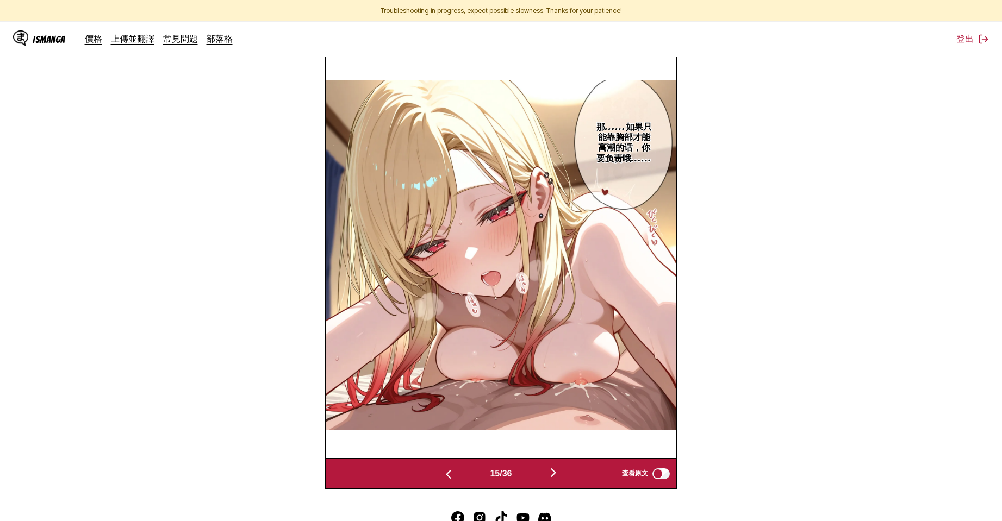
click at [552, 478] on img "button" at bounding box center [553, 472] width 13 height 13
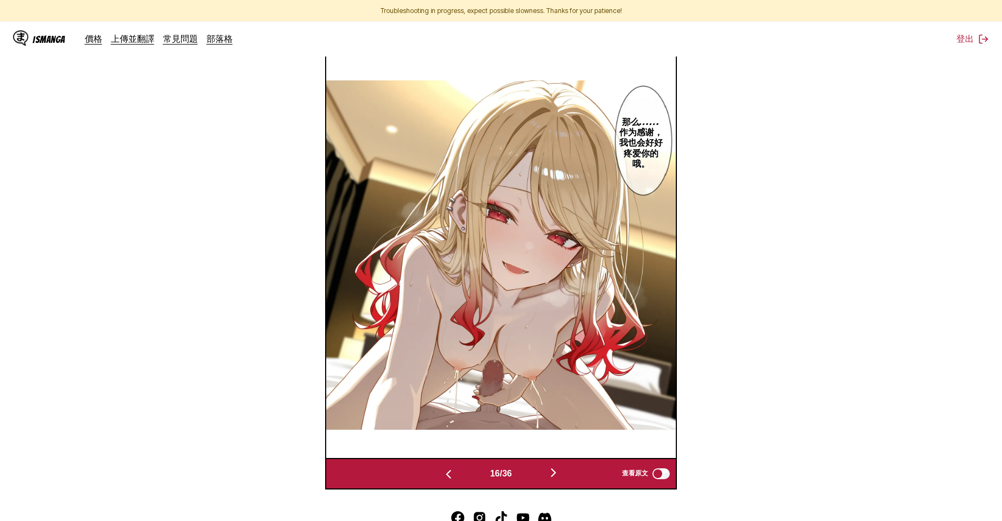
click at [552, 478] on img "button" at bounding box center [553, 472] width 13 height 13
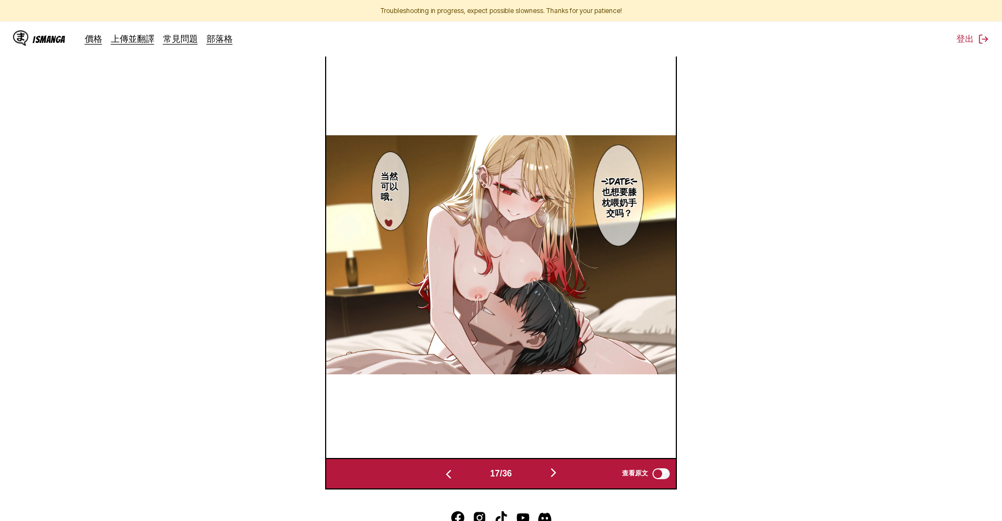
click at [552, 478] on img "button" at bounding box center [553, 472] width 13 height 13
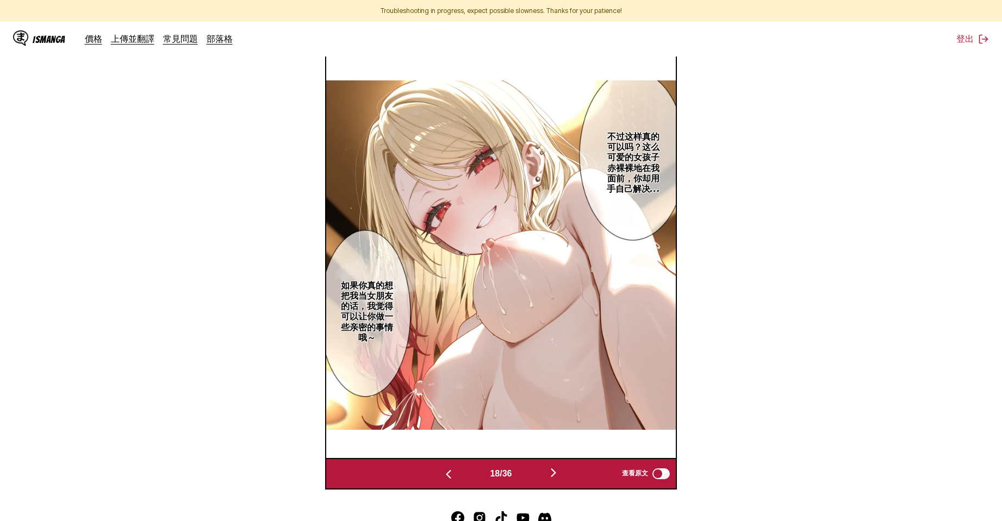
click at [552, 478] on img "button" at bounding box center [553, 472] width 13 height 13
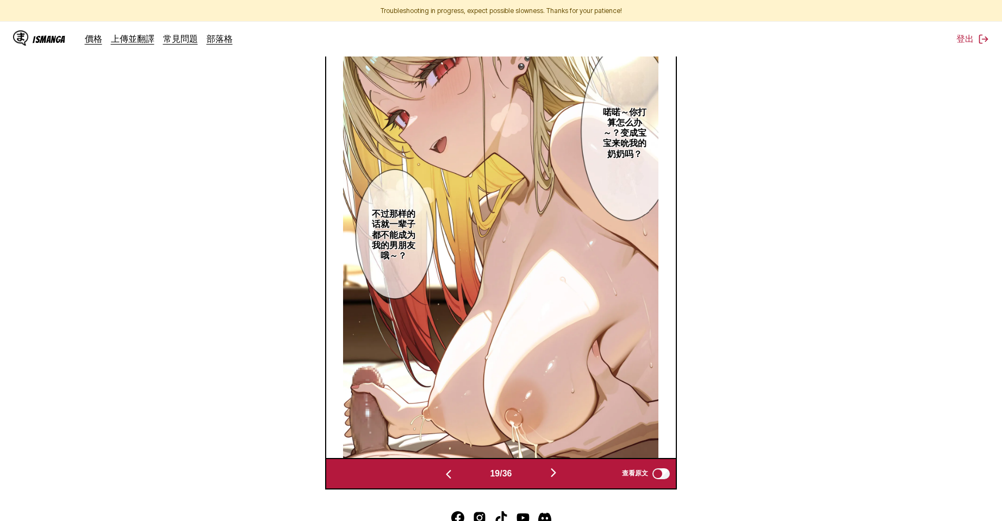
click at [552, 478] on img "button" at bounding box center [553, 472] width 13 height 13
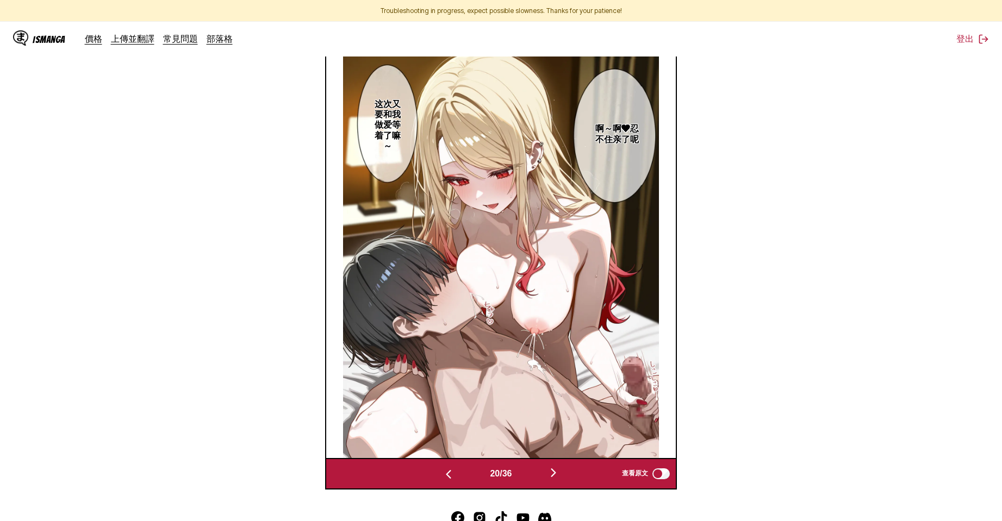
click at [448, 478] on img "button" at bounding box center [448, 474] width 13 height 13
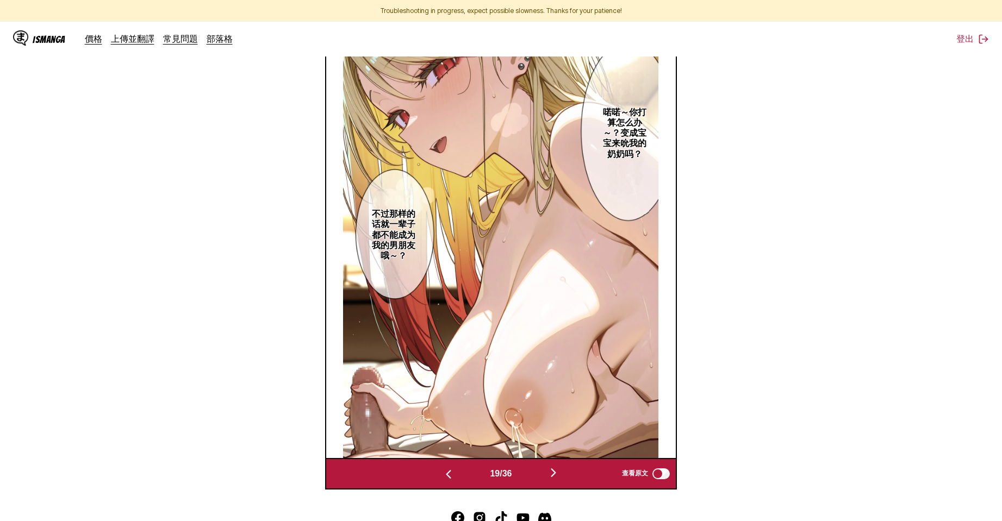
scroll to position [155, 0]
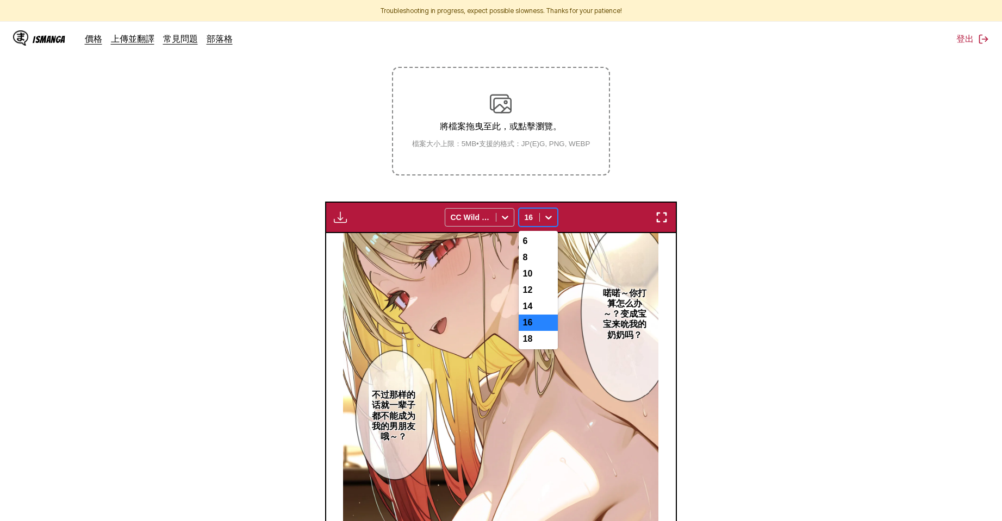
click at [543, 212] on icon at bounding box center [548, 217] width 11 height 11
click at [548, 344] on div "18" at bounding box center [537, 339] width 39 height 16
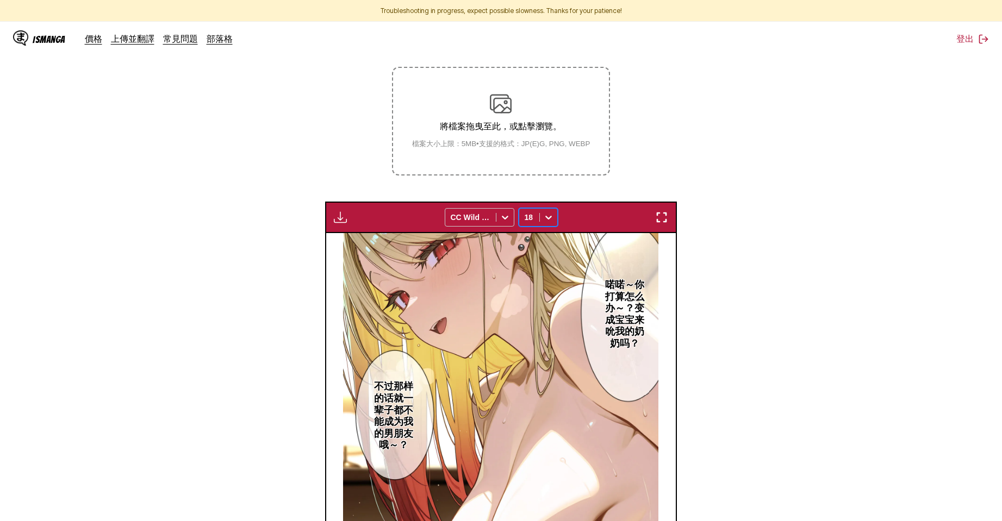
click at [341, 211] on img "button" at bounding box center [340, 217] width 13 height 13
click at [360, 227] on button "下載面板" at bounding box center [370, 228] width 70 height 26
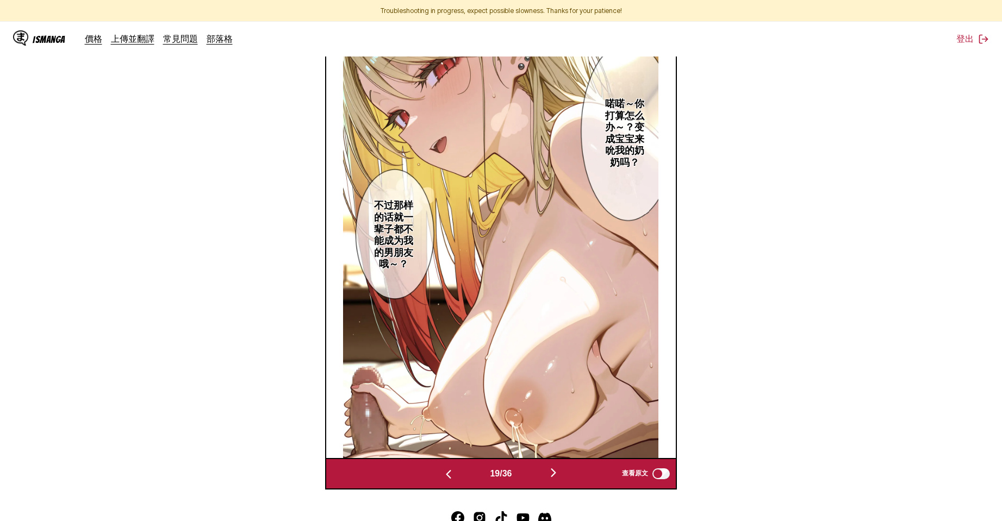
click at [556, 475] on img "button" at bounding box center [553, 472] width 13 height 13
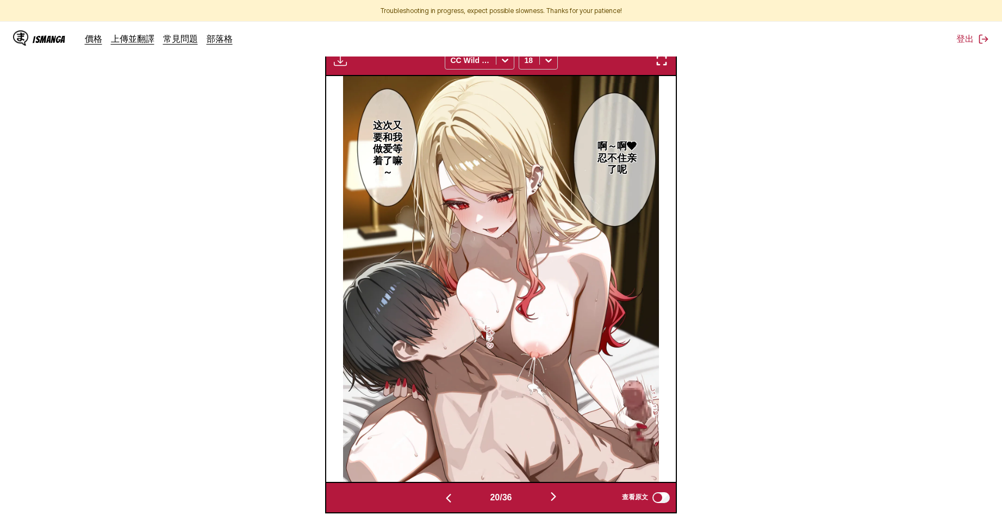
scroll to position [310, 0]
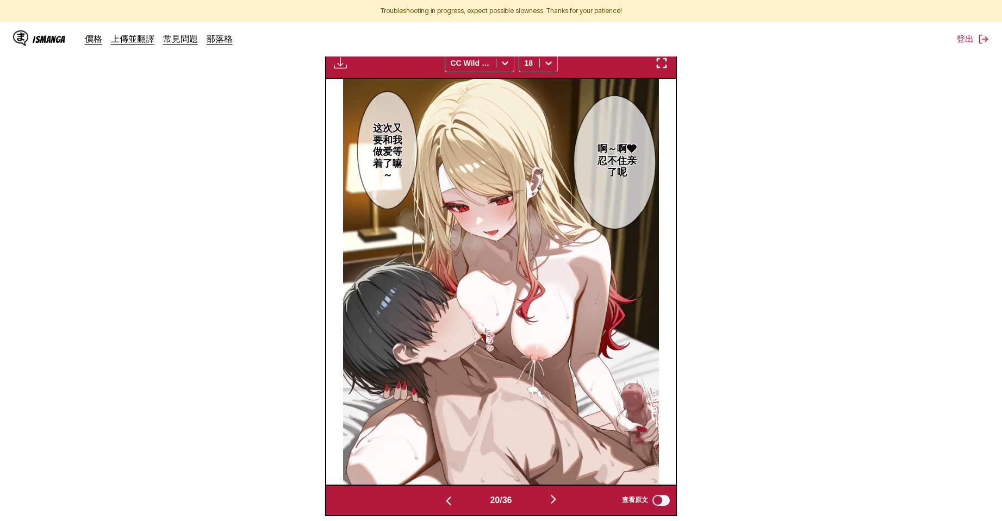
click at [334, 67] on img "button" at bounding box center [340, 63] width 13 height 13
click at [351, 72] on button "下載面板" at bounding box center [370, 73] width 70 height 26
click at [568, 503] on button "button" at bounding box center [553, 500] width 65 height 16
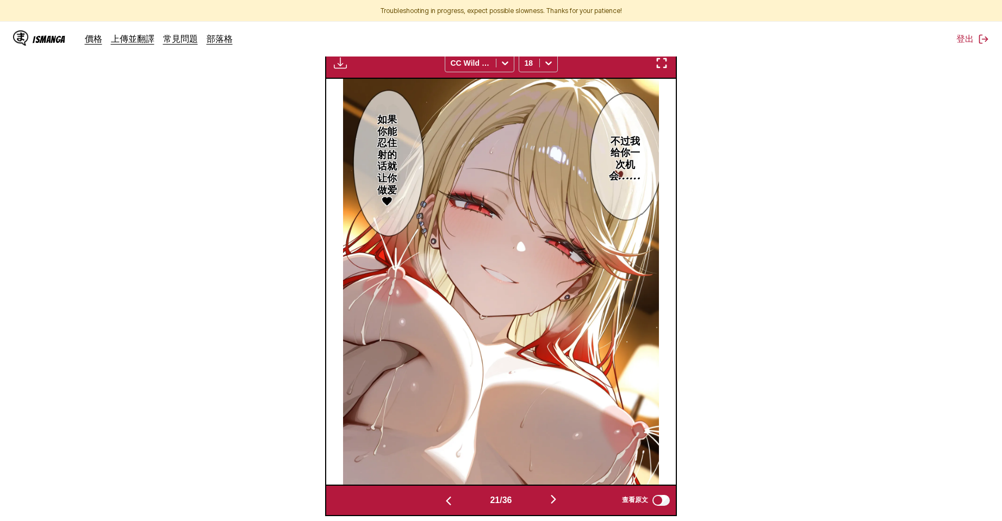
click at [337, 64] on img "button" at bounding box center [340, 63] width 13 height 13
click at [352, 72] on button "下載面板" at bounding box center [370, 73] width 70 height 26
click at [550, 502] on img "button" at bounding box center [553, 499] width 13 height 13
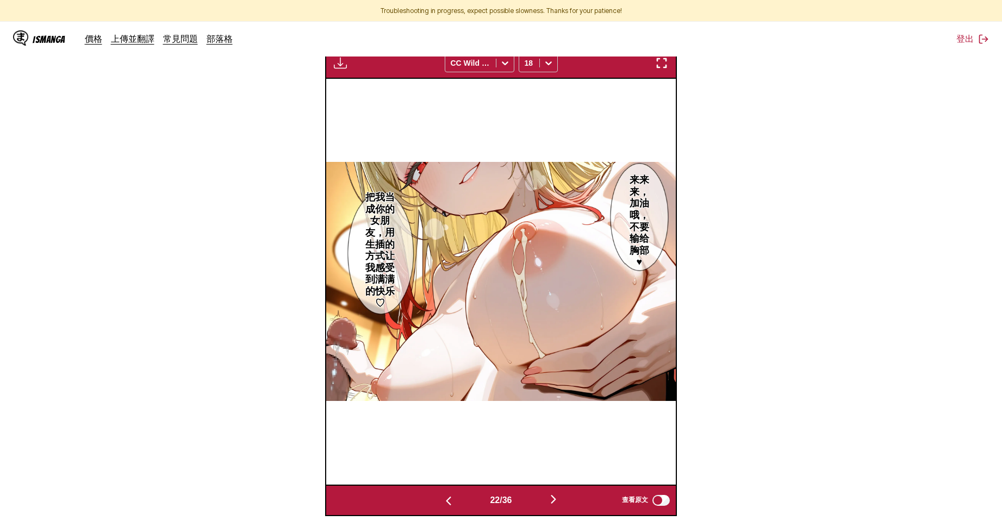
click at [335, 62] on img "button" at bounding box center [340, 63] width 13 height 13
click at [357, 72] on button "下載面板" at bounding box center [370, 73] width 70 height 26
click at [560, 496] on img "button" at bounding box center [553, 499] width 13 height 13
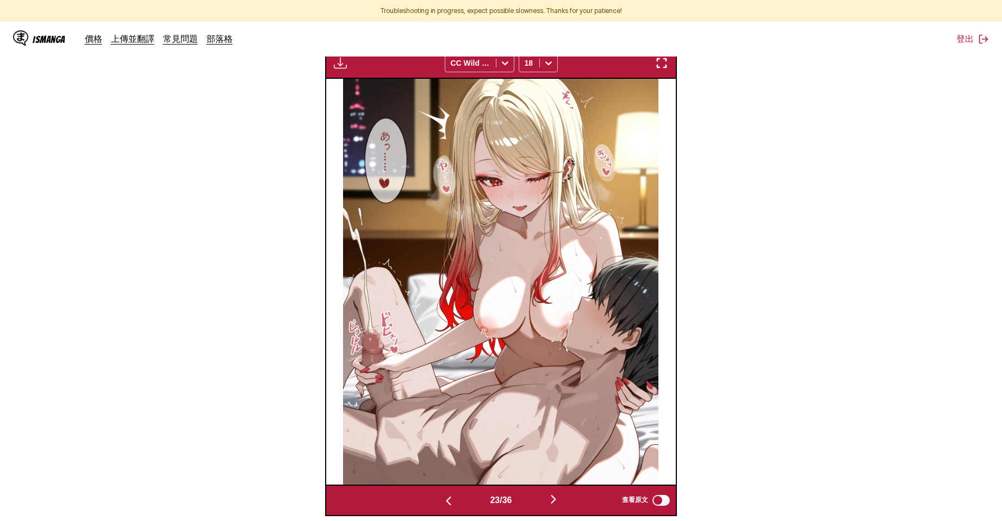
click at [556, 505] on button "button" at bounding box center [553, 500] width 65 height 16
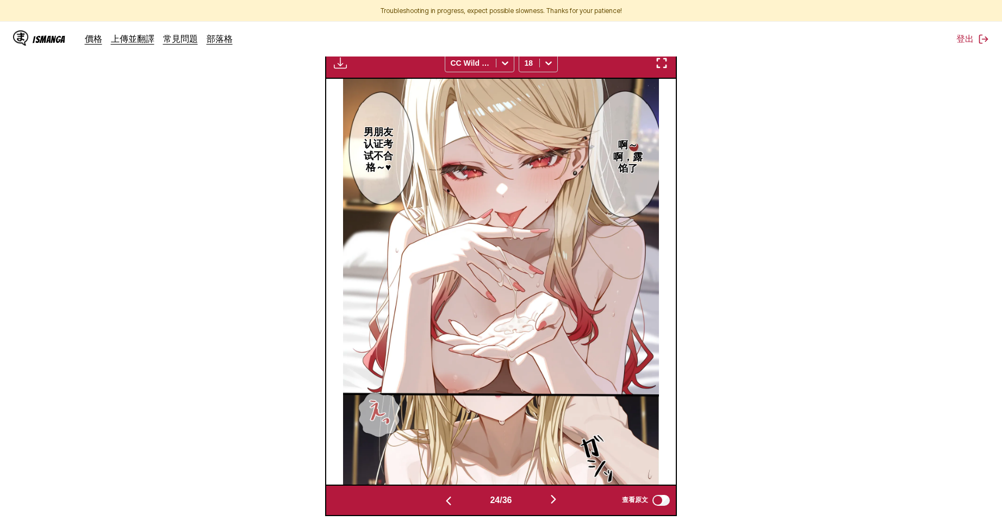
click at [331, 63] on button "button" at bounding box center [340, 63] width 20 height 14
click at [365, 68] on button "下載面板" at bounding box center [370, 73] width 70 height 26
click at [561, 505] on button "button" at bounding box center [553, 500] width 65 height 16
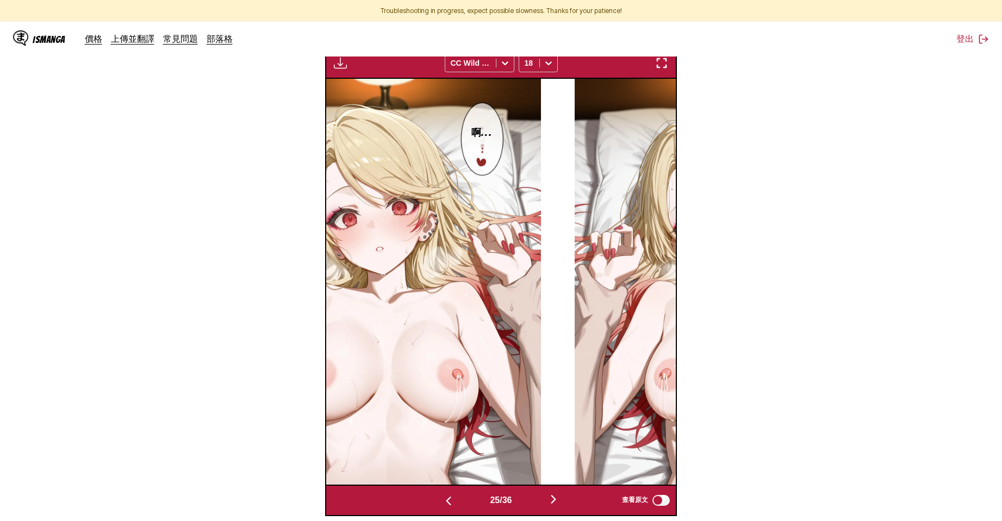
click at [561, 505] on button "button" at bounding box center [553, 500] width 65 height 16
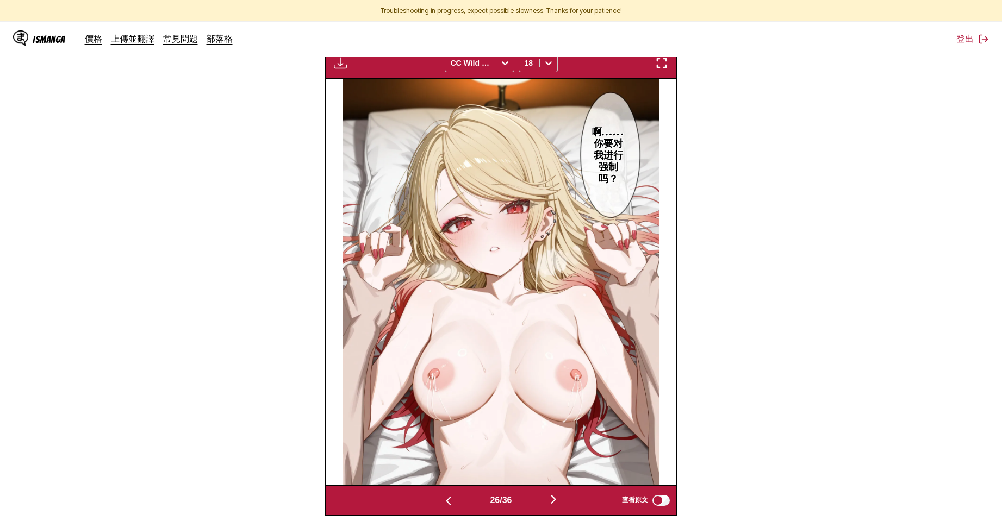
click at [561, 505] on button "button" at bounding box center [553, 500] width 65 height 16
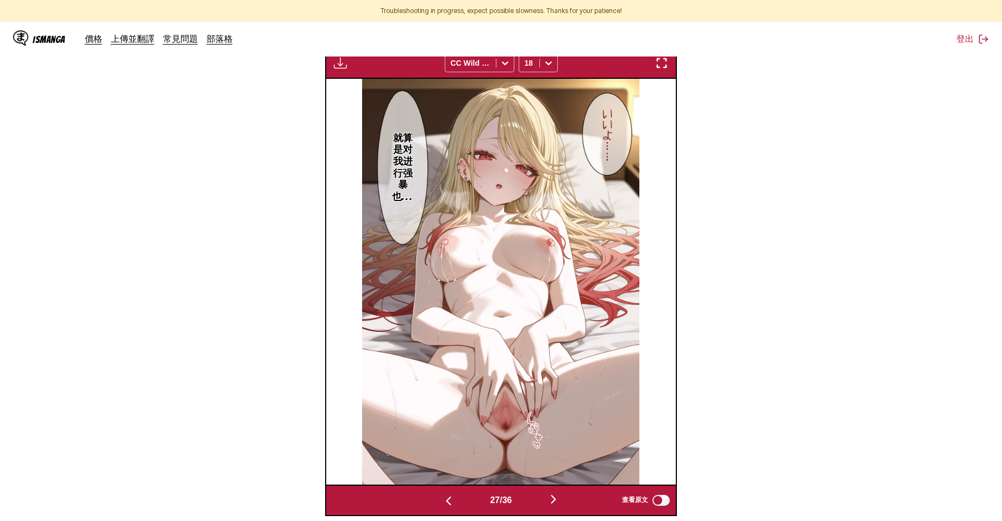
click at [561, 505] on button "button" at bounding box center [553, 500] width 65 height 16
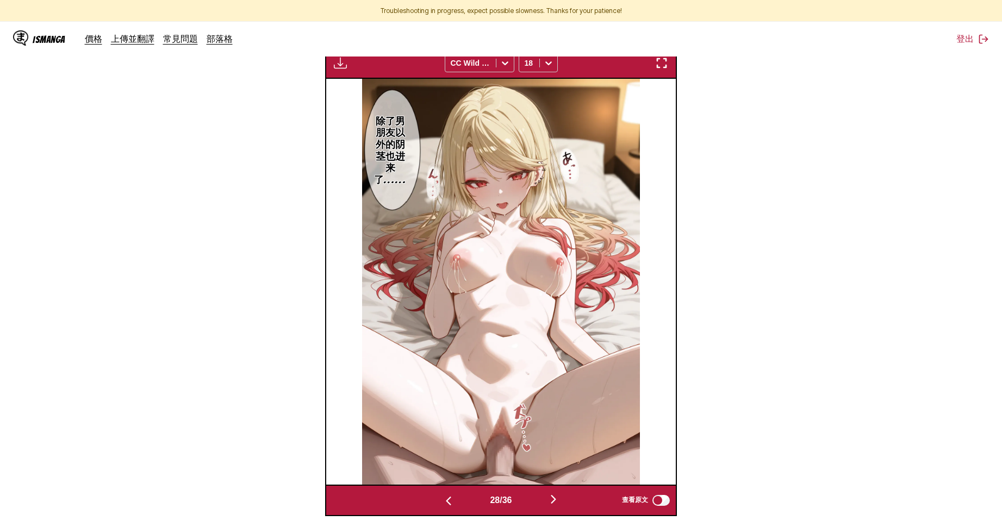
click at [561, 505] on button "button" at bounding box center [553, 500] width 65 height 16
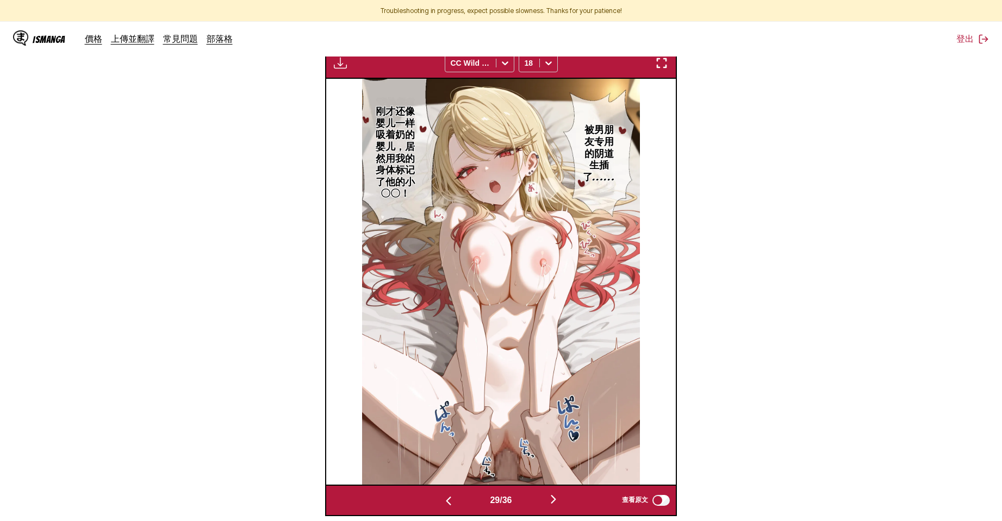
click at [561, 505] on button "button" at bounding box center [553, 500] width 65 height 16
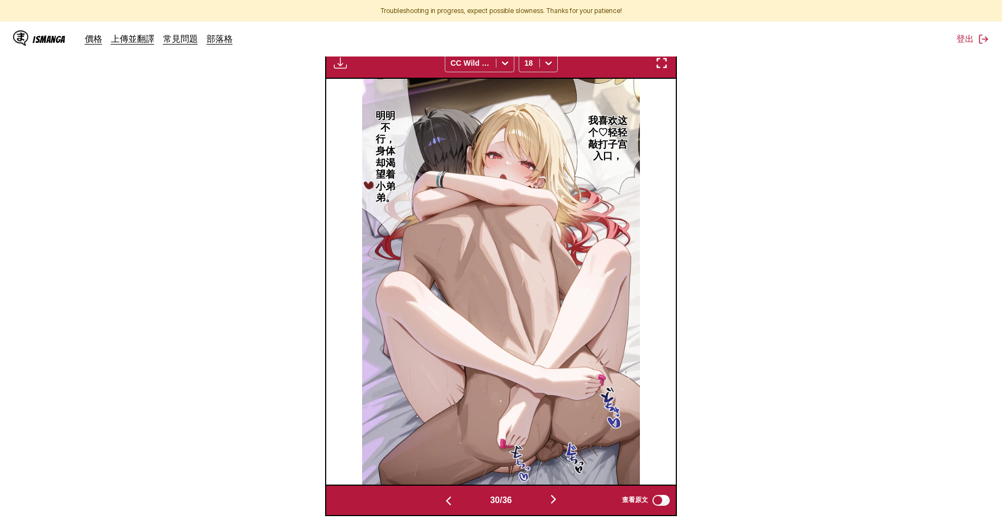
drag, startPoint x: 445, startPoint y: 497, endPoint x: 423, endPoint y: 416, distance: 83.8
click at [445, 497] on img "button" at bounding box center [448, 501] width 13 height 13
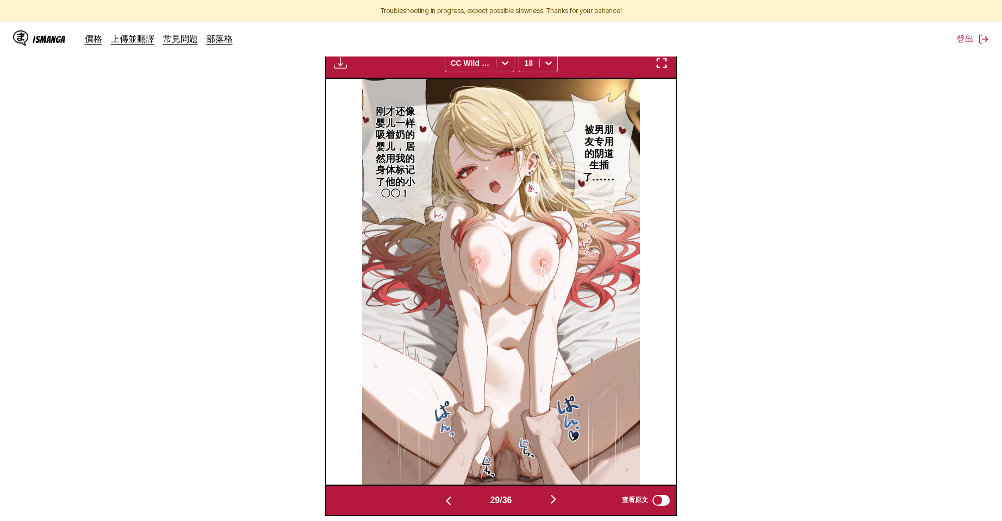
click at [341, 68] on button "button" at bounding box center [340, 63] width 20 height 14
click at [350, 72] on button "下載面板" at bounding box center [370, 73] width 70 height 26
drag, startPoint x: 559, startPoint y: 498, endPoint x: 551, endPoint y: 473, distance: 26.5
click at [560, 498] on img "button" at bounding box center [553, 499] width 13 height 13
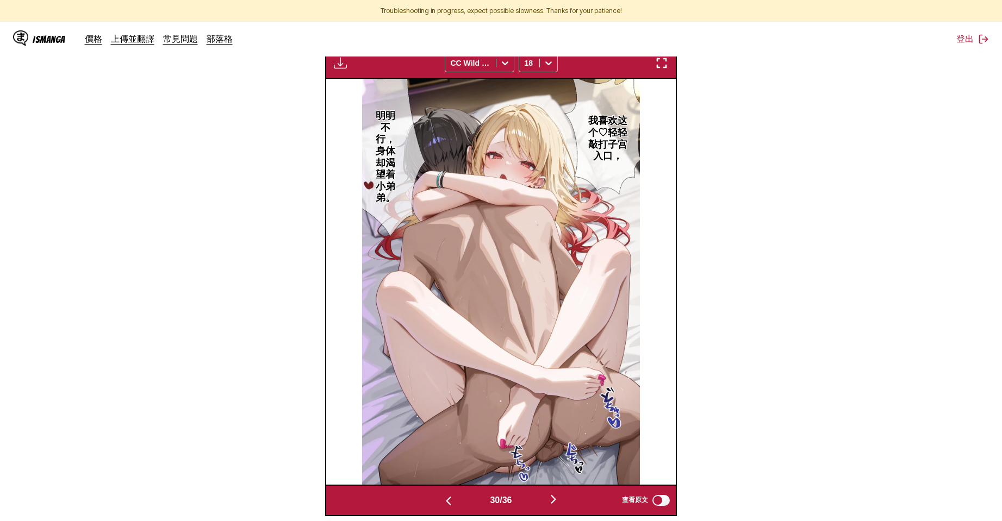
click at [342, 65] on img "button" at bounding box center [340, 63] width 13 height 13
click at [339, 70] on button "下載面板" at bounding box center [370, 73] width 70 height 26
click at [560, 495] on img "button" at bounding box center [553, 499] width 13 height 13
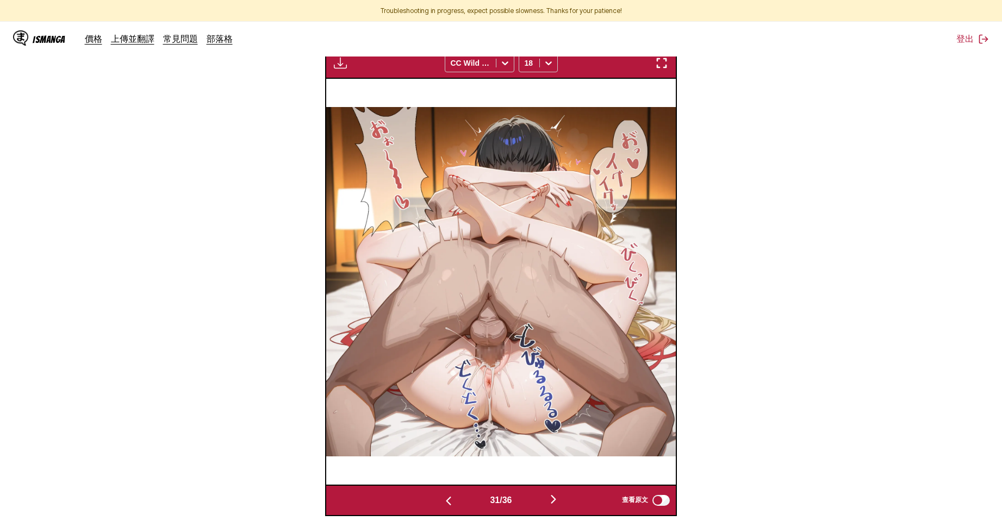
click at [560, 495] on img "button" at bounding box center [553, 499] width 13 height 13
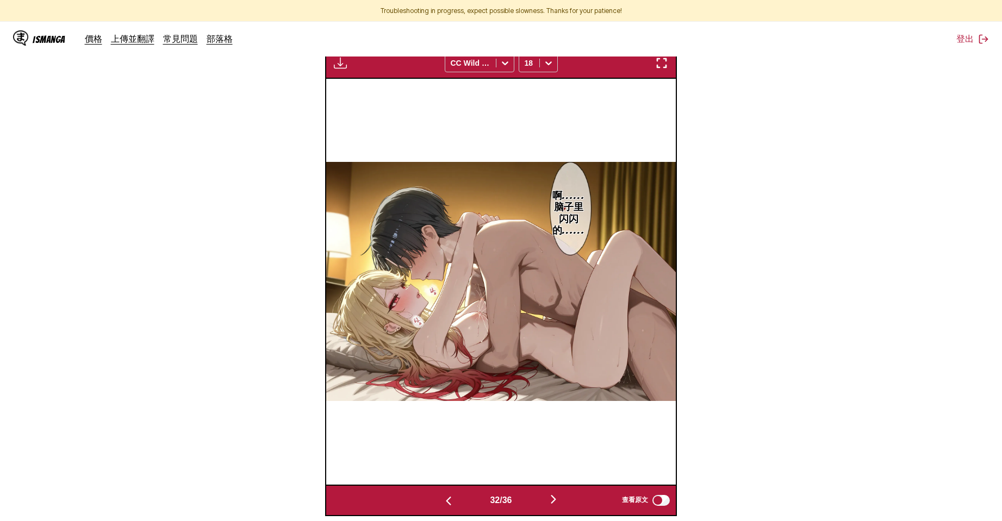
click at [560, 495] on img "button" at bounding box center [553, 499] width 13 height 13
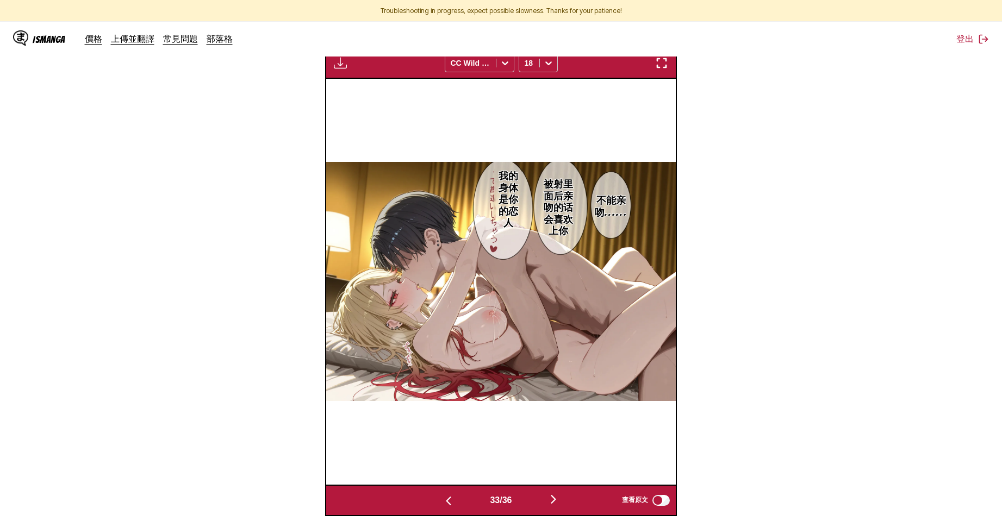
click at [330, 67] on button "button" at bounding box center [340, 63] width 20 height 14
click at [351, 77] on button "下載面板" at bounding box center [370, 73] width 70 height 26
click at [560, 502] on img "button" at bounding box center [553, 499] width 13 height 13
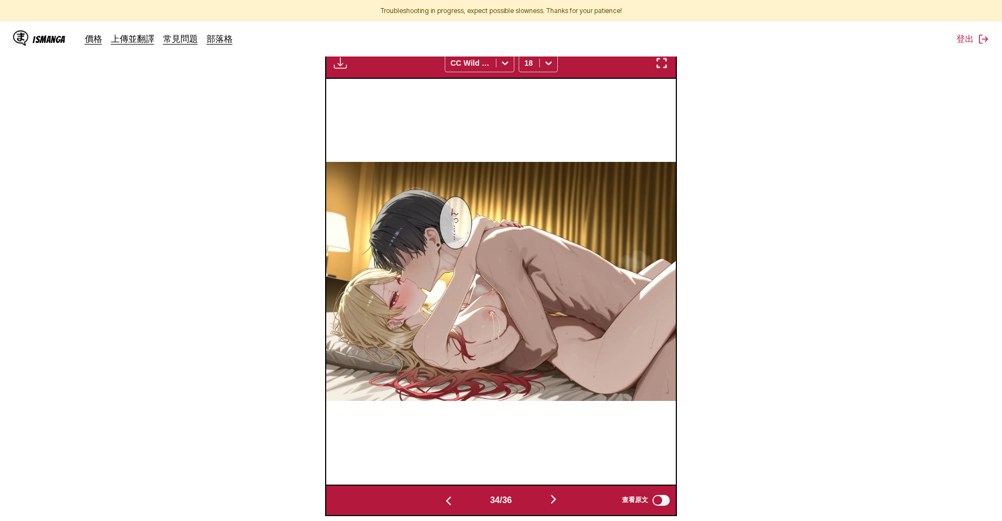
click at [560, 502] on img "button" at bounding box center [553, 499] width 13 height 13
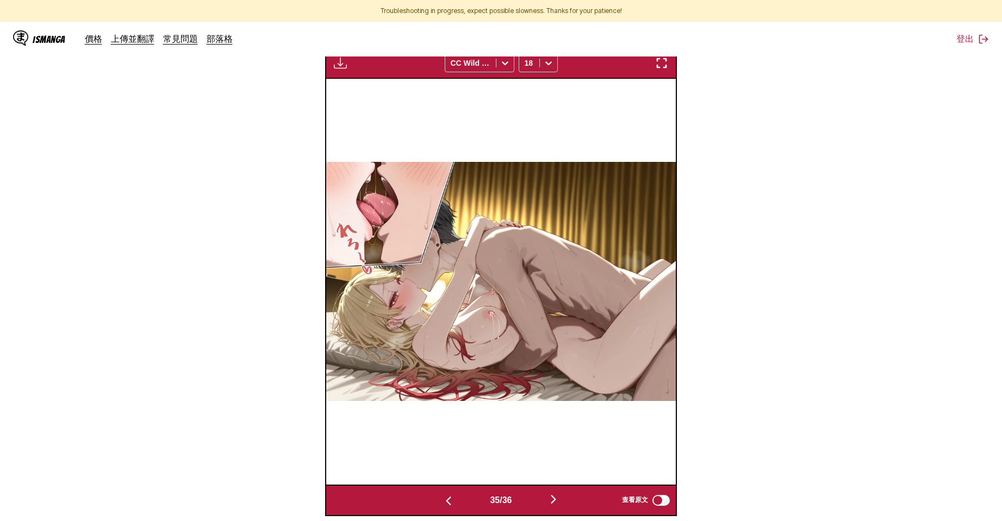
click at [560, 502] on img "button" at bounding box center [553, 499] width 13 height 13
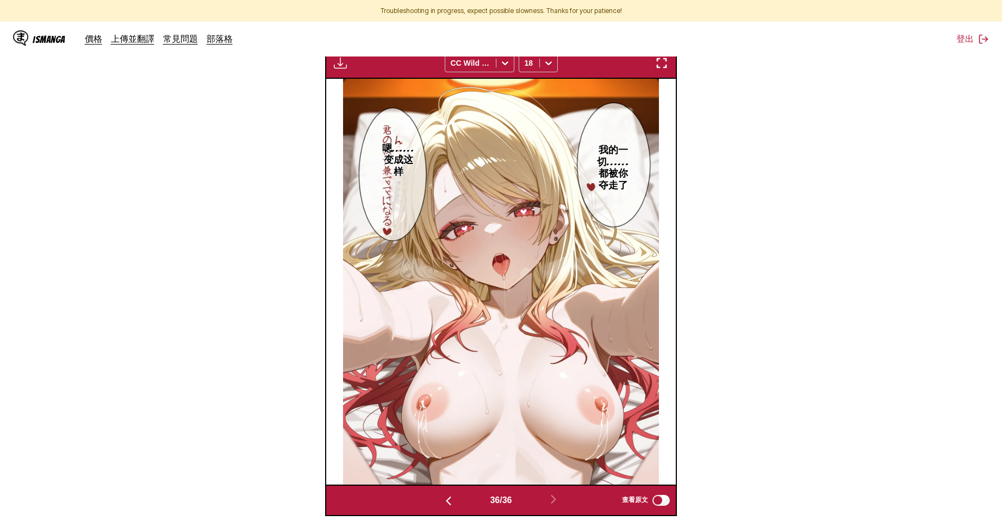
click at [336, 59] on img "button" at bounding box center [340, 63] width 13 height 13
click at [352, 65] on button "下載面板" at bounding box center [370, 73] width 70 height 26
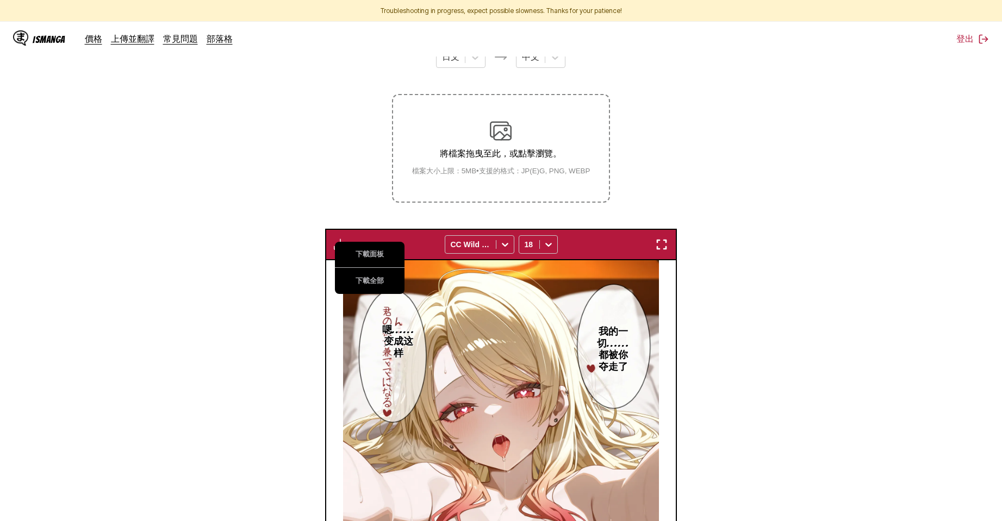
scroll to position [0, 0]
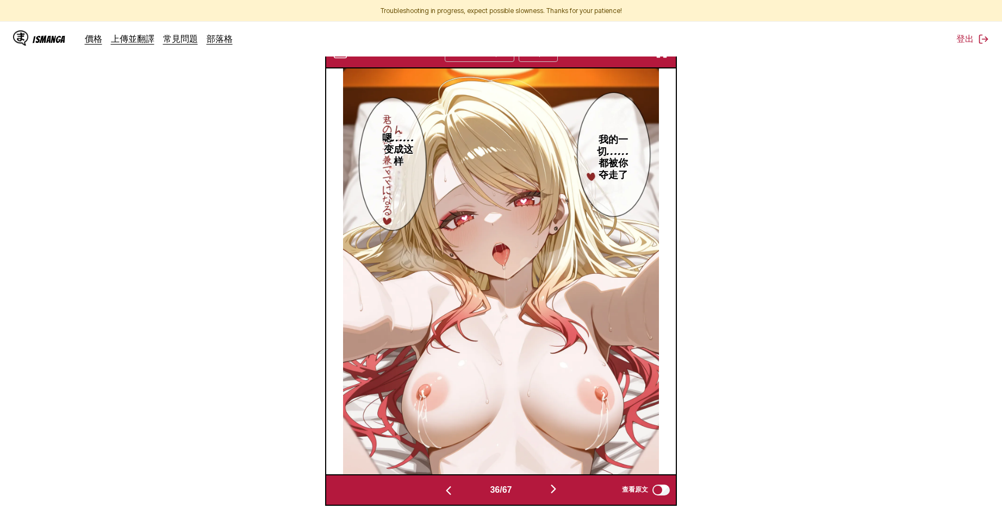
scroll to position [448, 0]
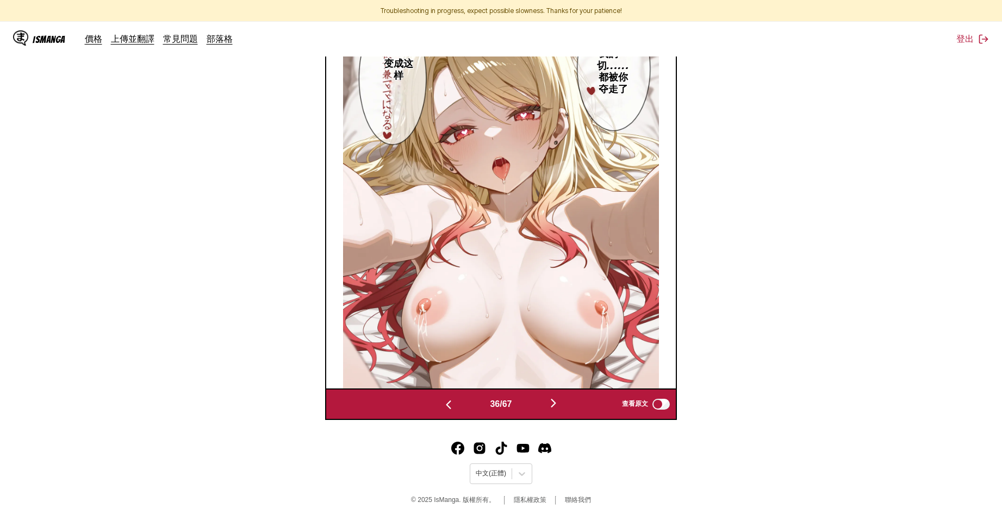
click at [564, 407] on button "button" at bounding box center [553, 404] width 65 height 16
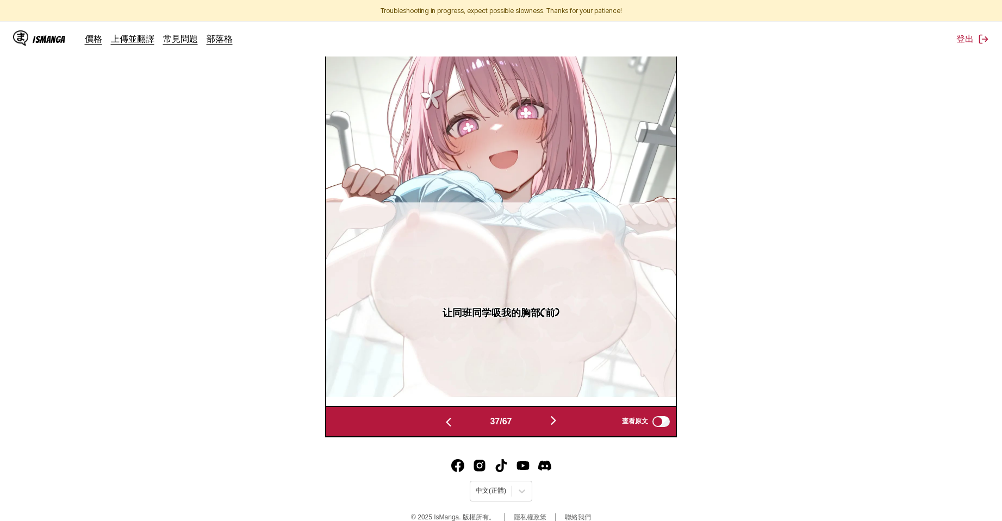
click at [559, 420] on img "button" at bounding box center [553, 420] width 13 height 13
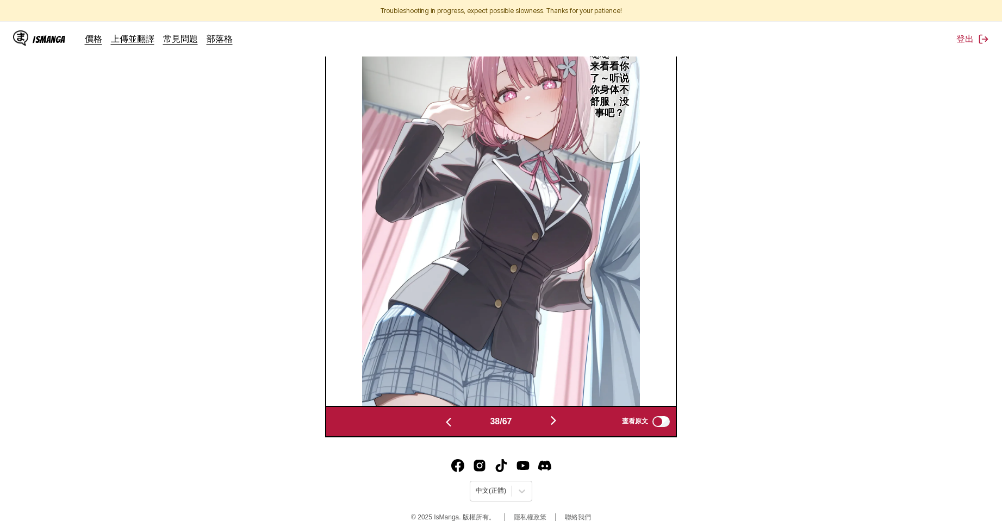
click at [451, 421] on img "button" at bounding box center [448, 422] width 13 height 13
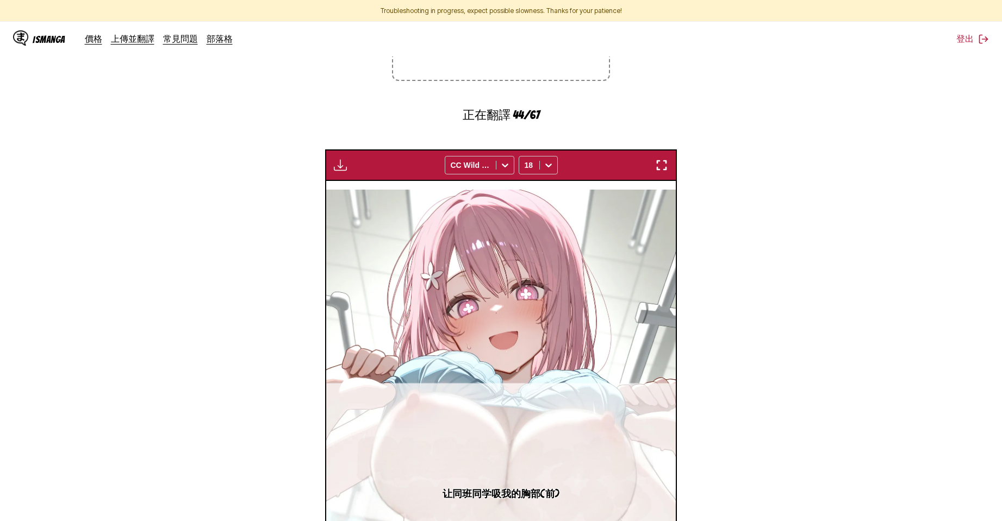
scroll to position [68, 0]
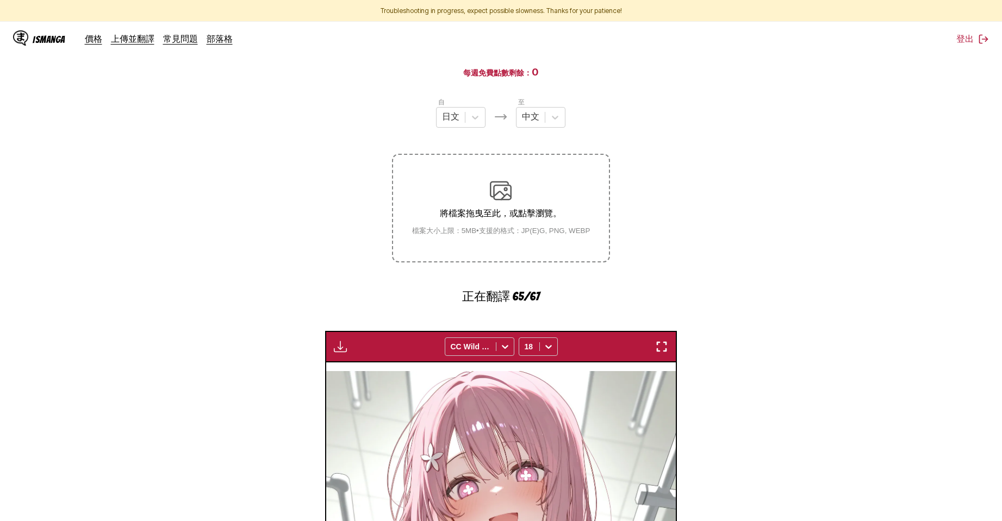
click at [680, 259] on section "自 日文 至 中文 將檔案拖曳至此，或點擊瀏覽。 檔案大小上限：5MB • 支援的格式：JP(E)G, PNG, WEBP 正在翻譯 65/67 等待翻譯完成…" at bounding box center [501, 448] width 984 height 703
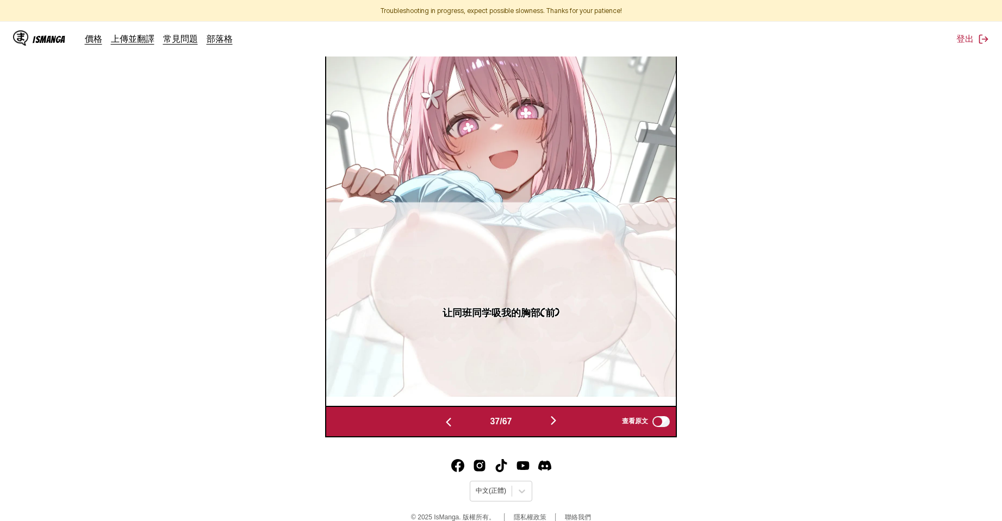
scroll to position [250, 0]
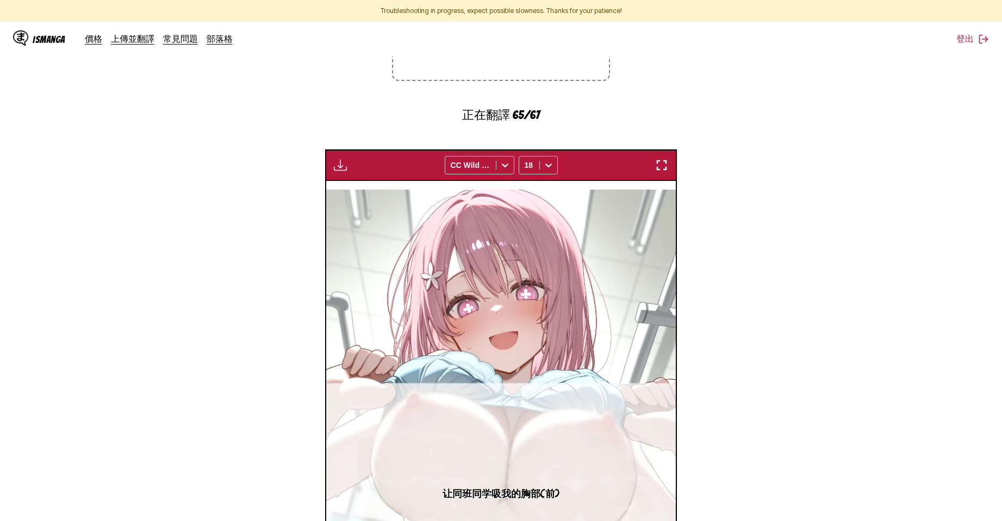
click at [347, 167] on button "button" at bounding box center [340, 165] width 20 height 14
click at [365, 126] on section "自 日文 至 中文 將檔案拖曳至此，或點擊瀏覽。 檔案大小上限：5MB • 支援的格式：JP(E)G, PNG, WEBP 正在翻譯 65/67 等待翻譯完成…" at bounding box center [501, 266] width 984 height 703
click at [345, 161] on img "button" at bounding box center [340, 165] width 13 height 13
click at [338, 108] on section "自 日文 至 中文 將檔案拖曳至此，或點擊瀏覽。 檔案大小上限：5MB • 支援的格式：JP(E)G, PNG, WEBP 正在翻譯 65/67 等待翻譯完成…" at bounding box center [501, 266] width 984 height 703
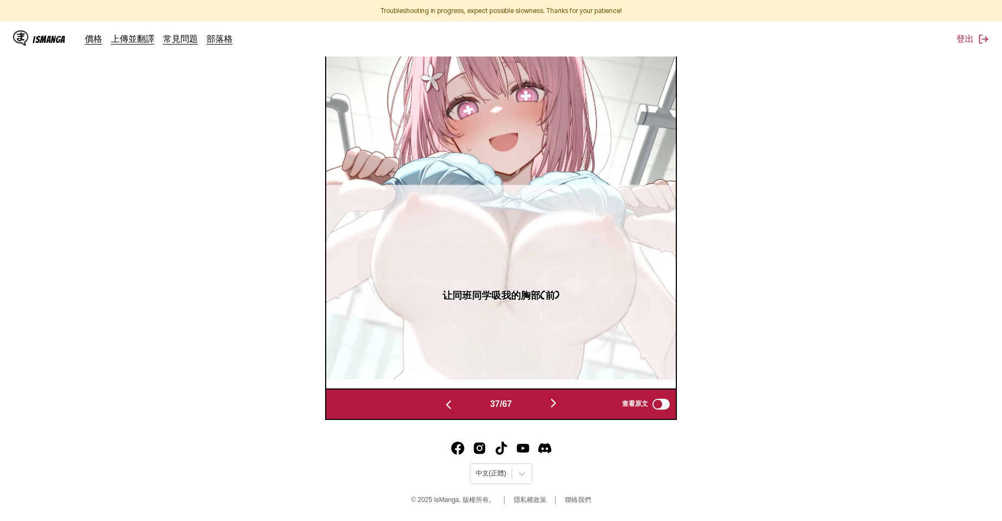
scroll to position [267, 0]
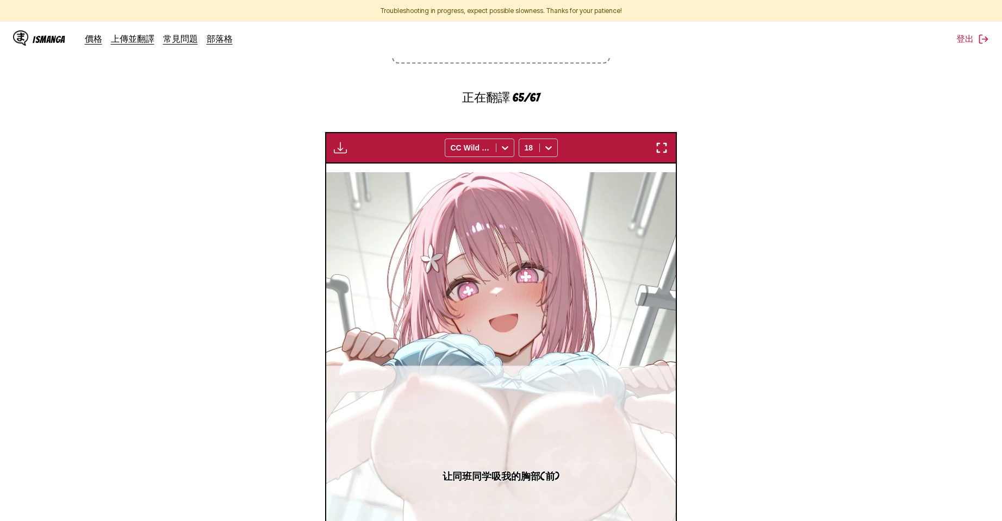
click at [338, 151] on img "button" at bounding box center [340, 147] width 13 height 13
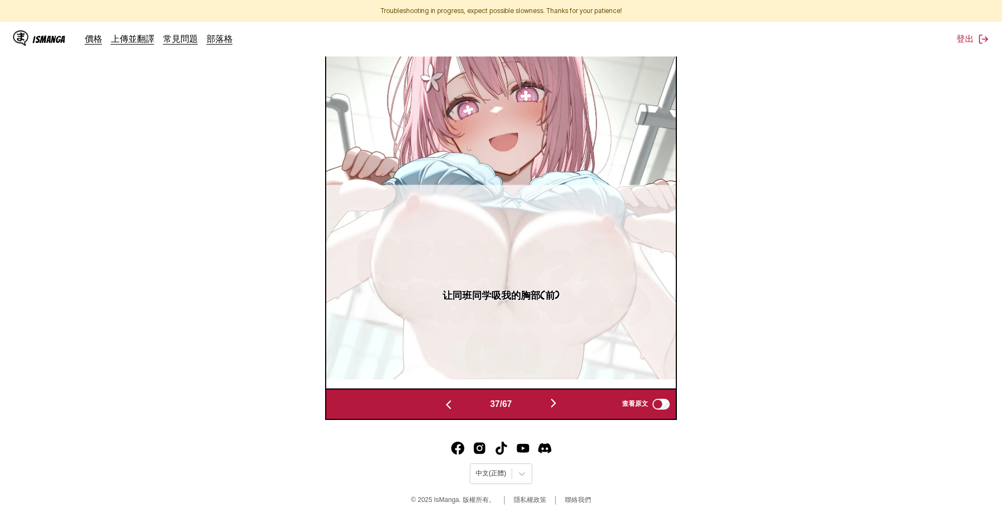
click at [275, 287] on section "自 日文 至 中文 將檔案拖曳至此，或點擊瀏覽。 檔案大小上限：5MB • 支援的格式：JP(E)G, PNG, WEBP 正在翻譯 65/67 等待翻譯完成…" at bounding box center [501, 68] width 984 height 703
click at [556, 409] on img "button" at bounding box center [553, 403] width 13 height 13
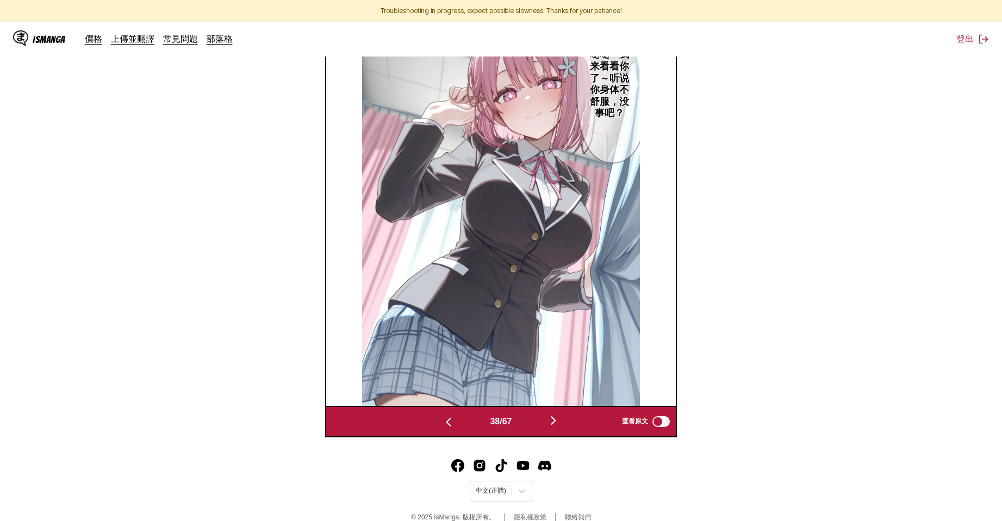
click at [556, 409] on div "38 / 67 查看原文" at bounding box center [501, 422] width 352 height 32
click at [556, 422] on img "button" at bounding box center [553, 420] width 13 height 13
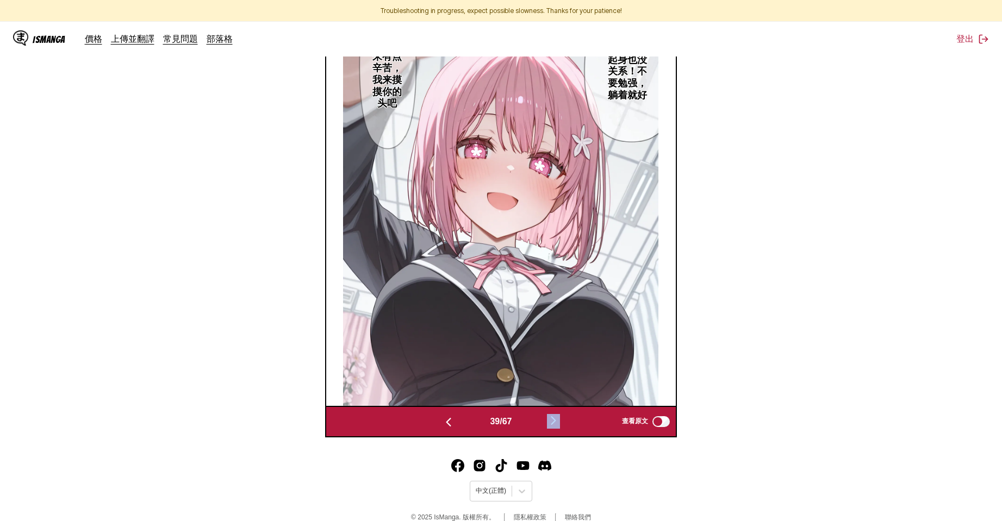
click at [556, 422] on img "button" at bounding box center [553, 420] width 13 height 13
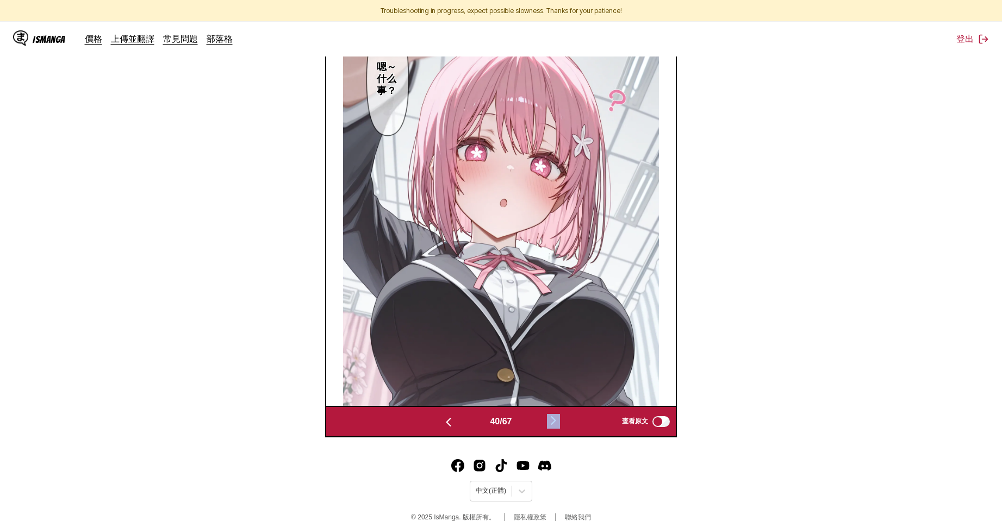
click at [556, 422] on img "button" at bounding box center [553, 420] width 13 height 13
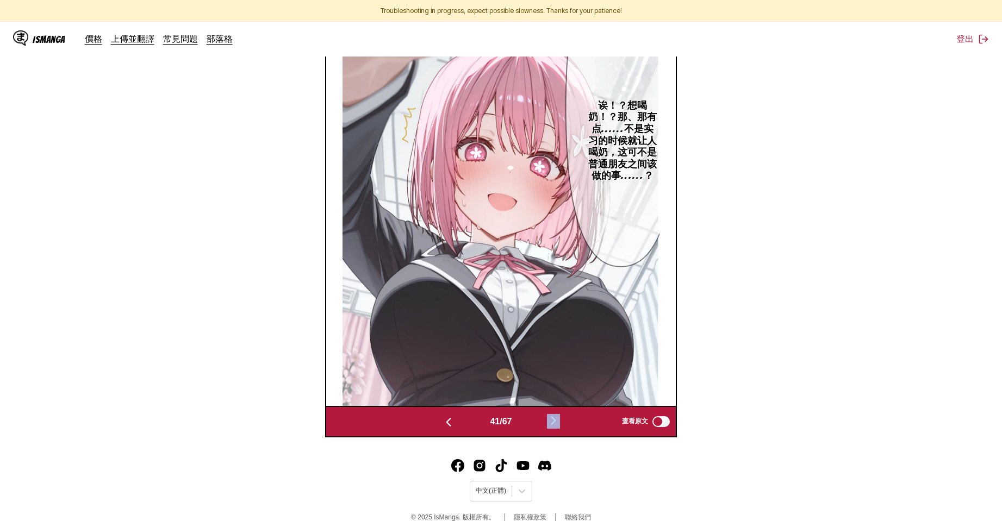
click at [556, 422] on img "button" at bounding box center [553, 420] width 13 height 13
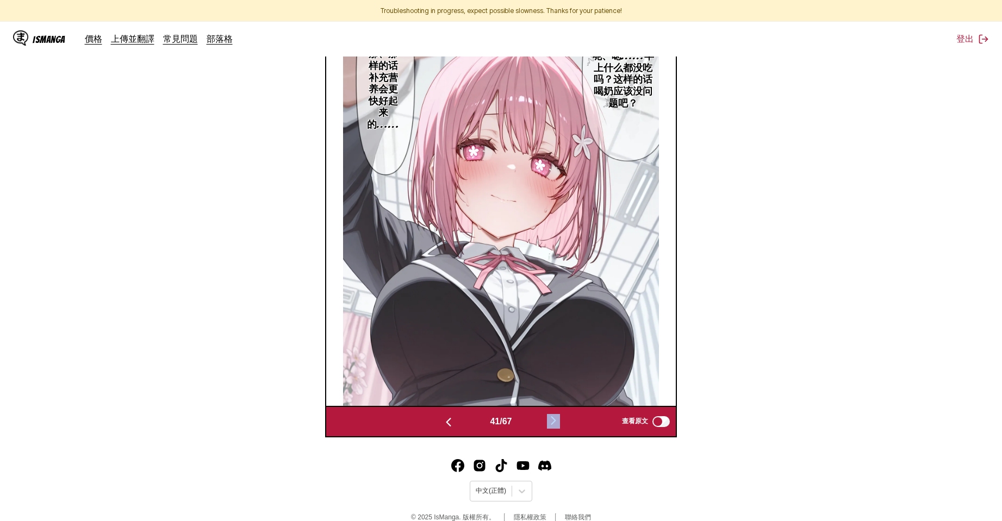
click at [556, 422] on img "button" at bounding box center [553, 420] width 13 height 13
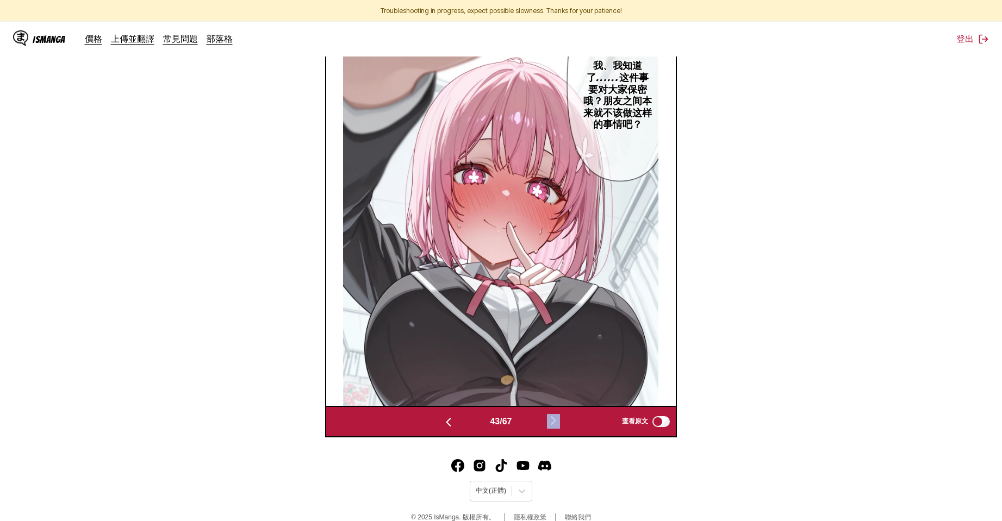
click at [556, 422] on img "button" at bounding box center [553, 420] width 13 height 13
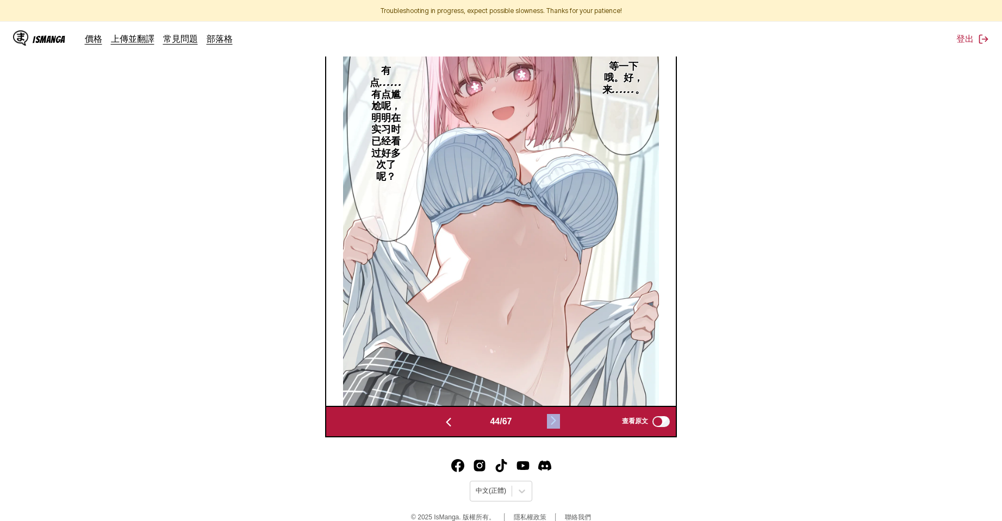
click at [556, 422] on img "button" at bounding box center [553, 420] width 13 height 13
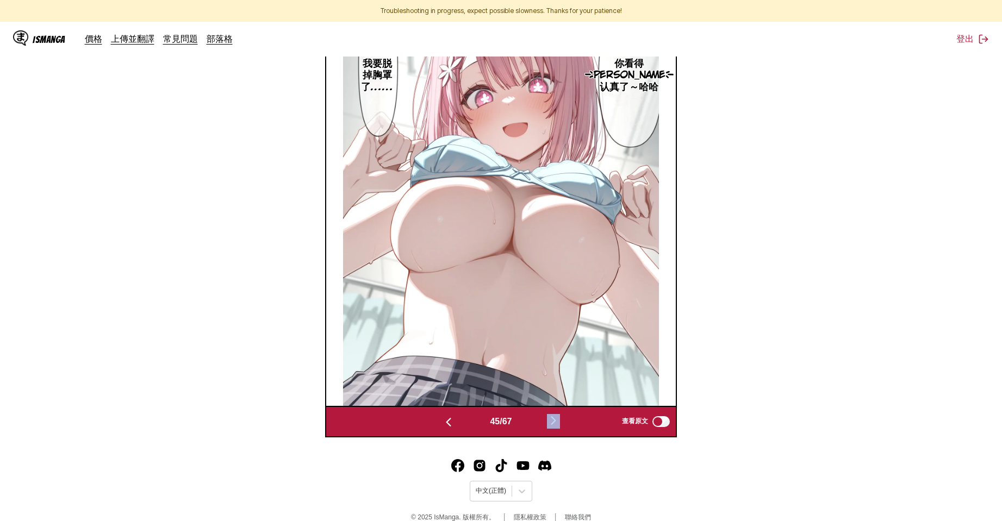
click at [556, 422] on img "button" at bounding box center [553, 420] width 13 height 13
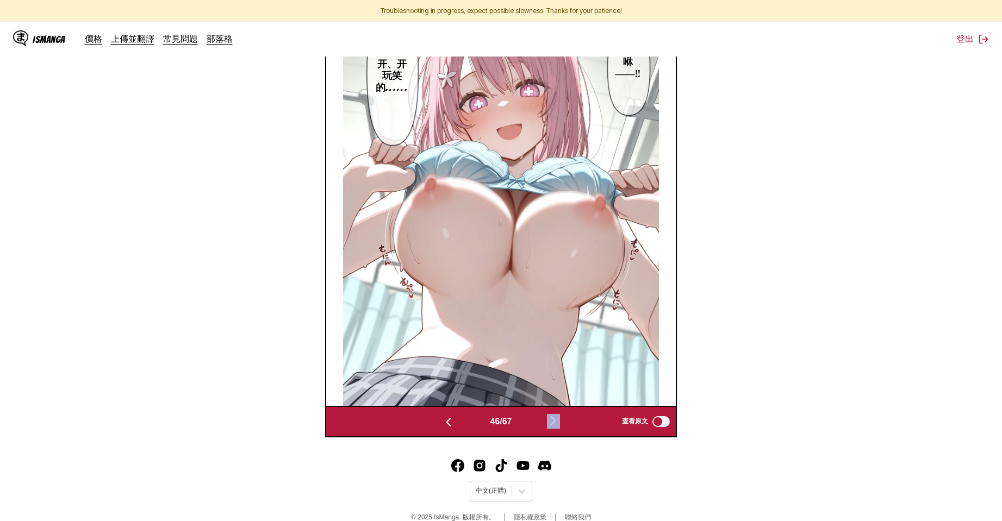
click at [556, 422] on img "button" at bounding box center [553, 420] width 13 height 13
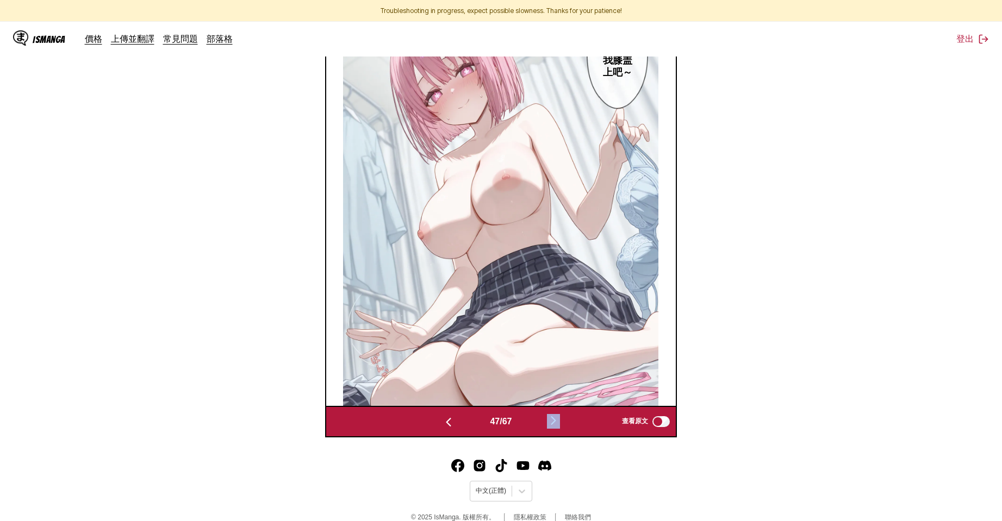
click at [556, 422] on img "button" at bounding box center [553, 420] width 13 height 13
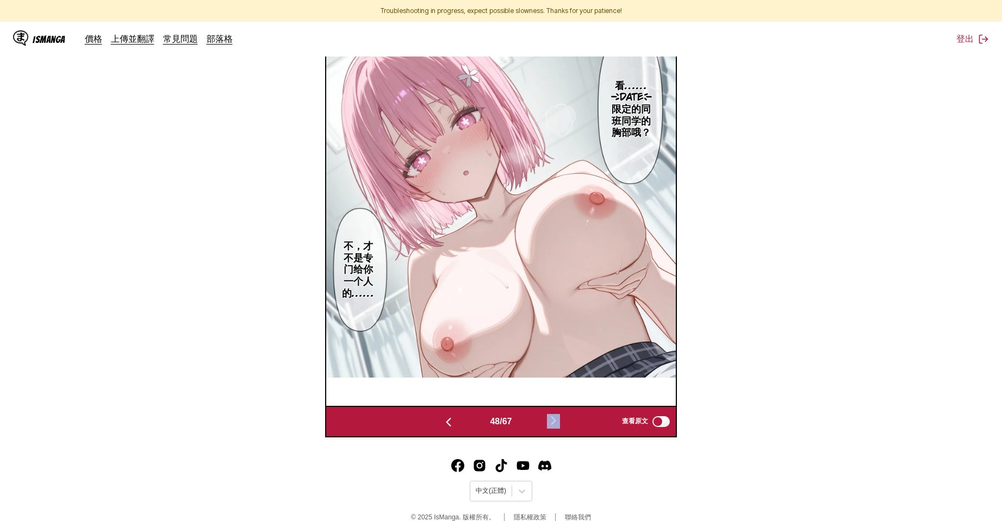
click at [556, 422] on img "button" at bounding box center [553, 420] width 13 height 13
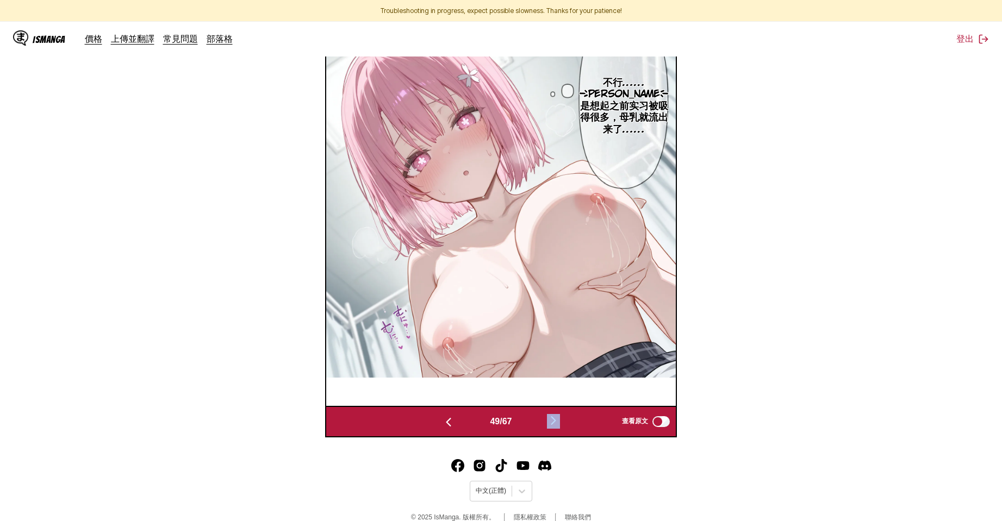
click at [556, 422] on img "button" at bounding box center [553, 420] width 13 height 13
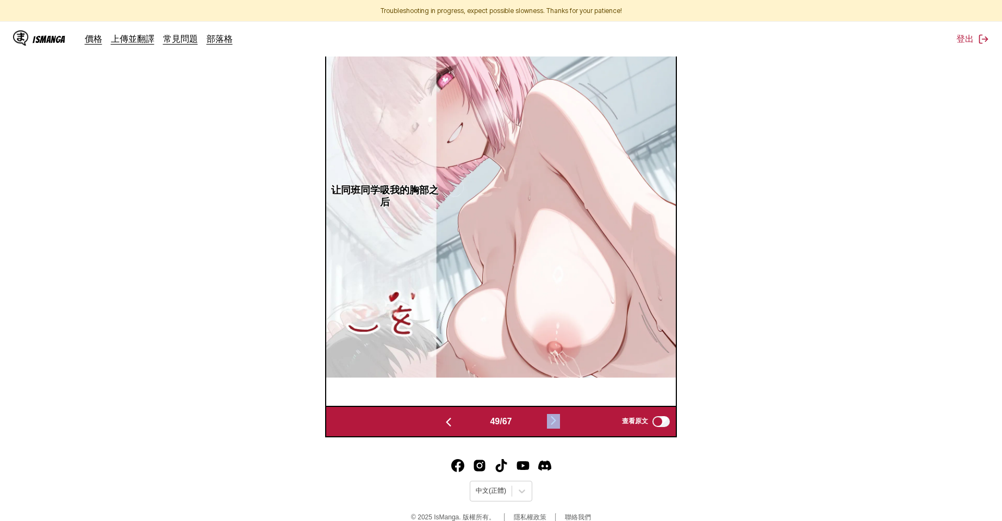
click at [556, 422] on img "button" at bounding box center [553, 420] width 13 height 13
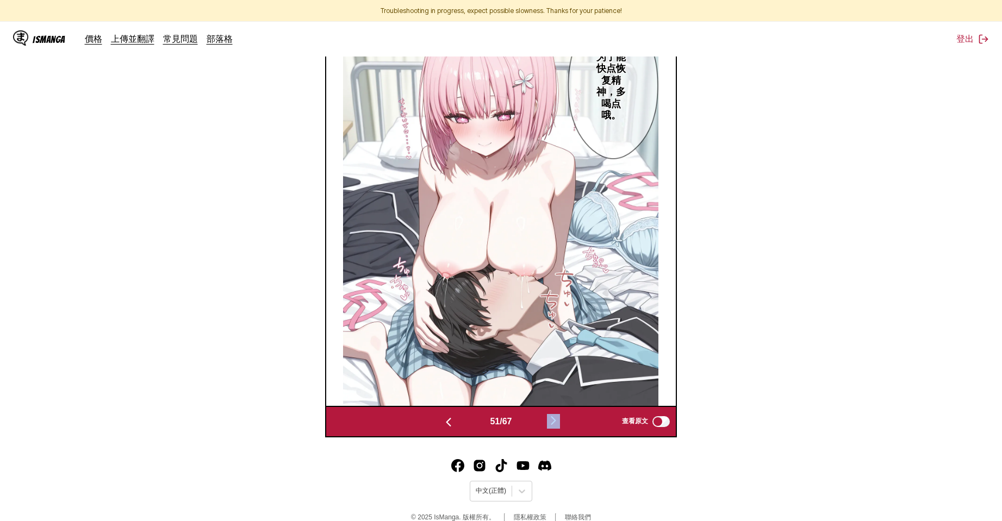
click at [556, 422] on img "button" at bounding box center [553, 420] width 13 height 13
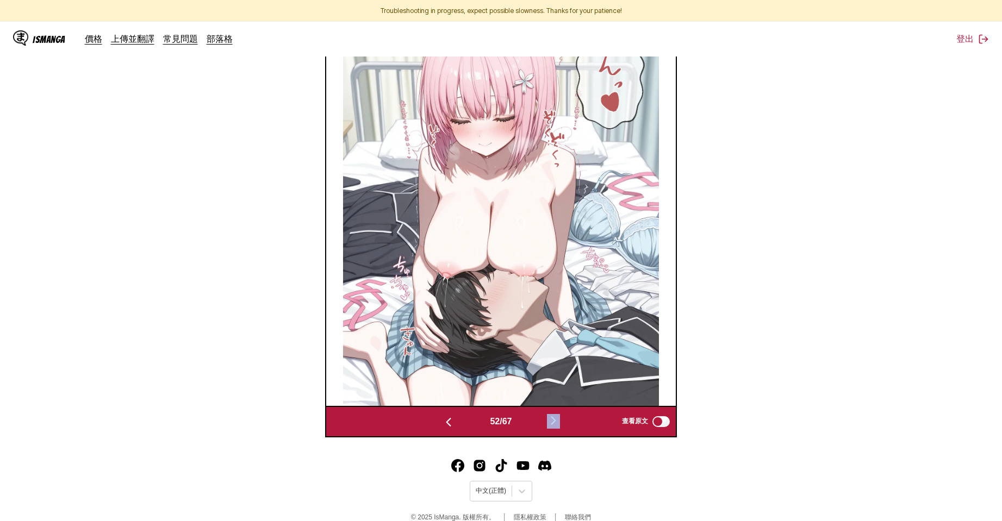
click at [556, 422] on img "button" at bounding box center [553, 420] width 13 height 13
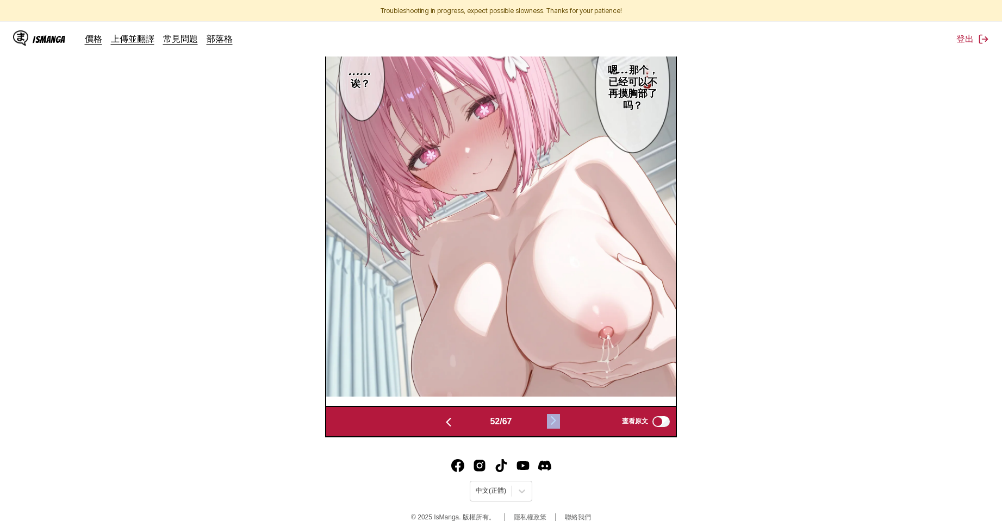
click at [556, 422] on img "button" at bounding box center [553, 420] width 13 height 13
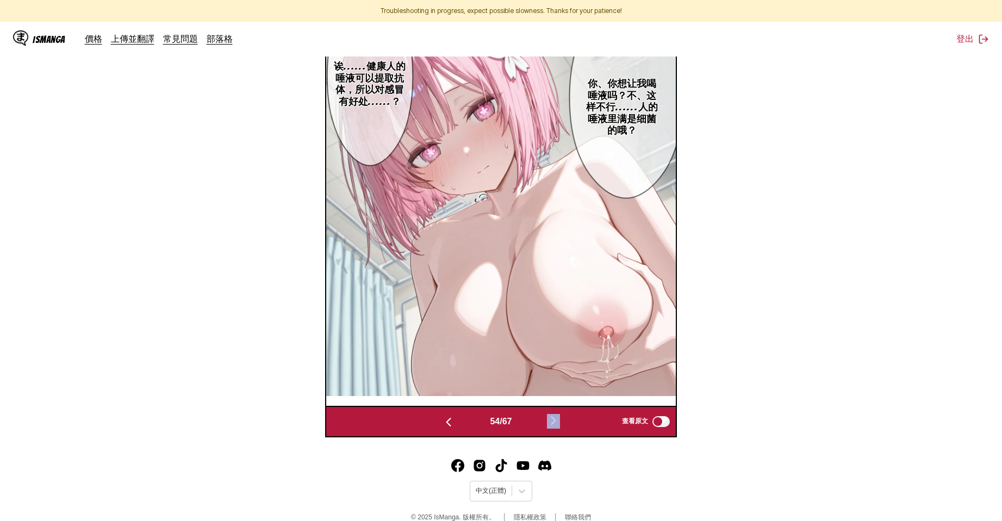
click at [556, 422] on img "button" at bounding box center [553, 420] width 13 height 13
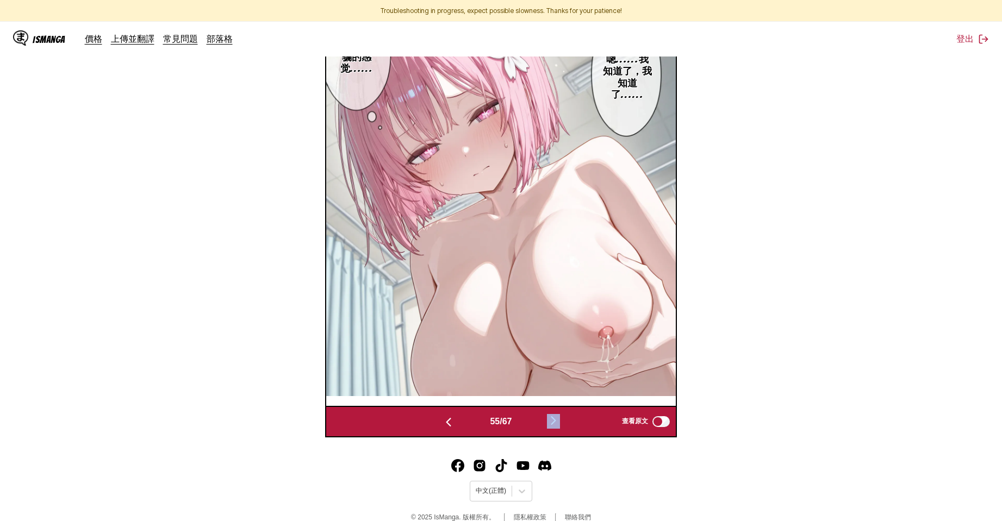
click at [556, 422] on img "button" at bounding box center [553, 420] width 13 height 13
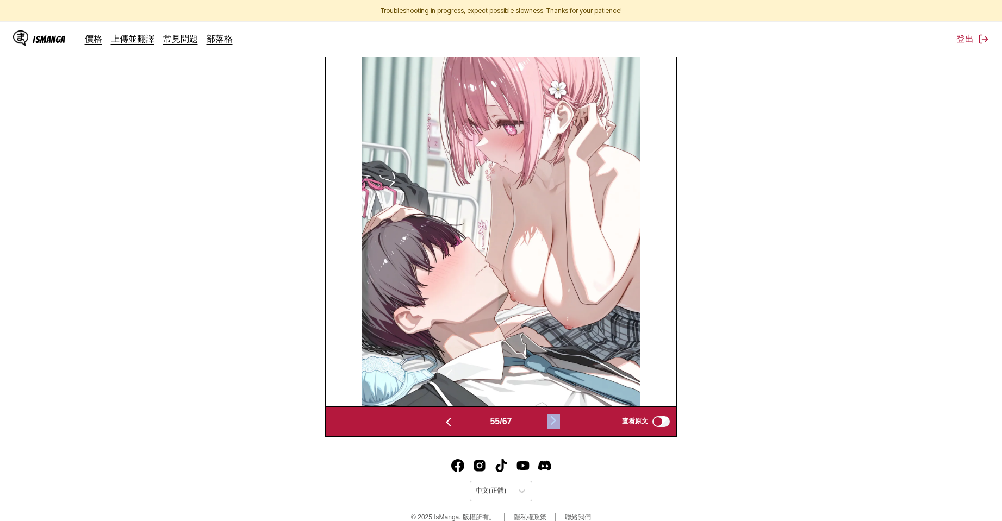
click at [556, 422] on img "button" at bounding box center [553, 420] width 13 height 13
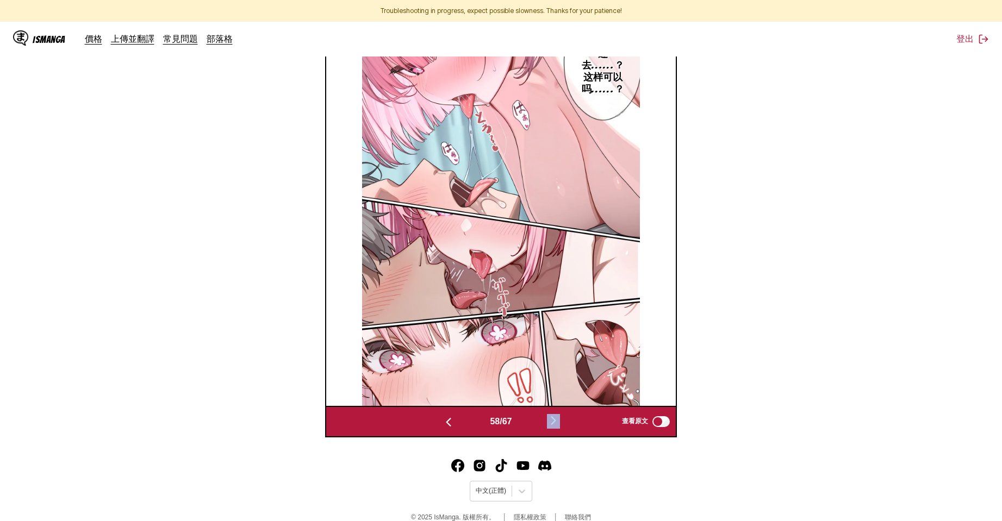
click at [556, 422] on img "button" at bounding box center [553, 420] width 13 height 13
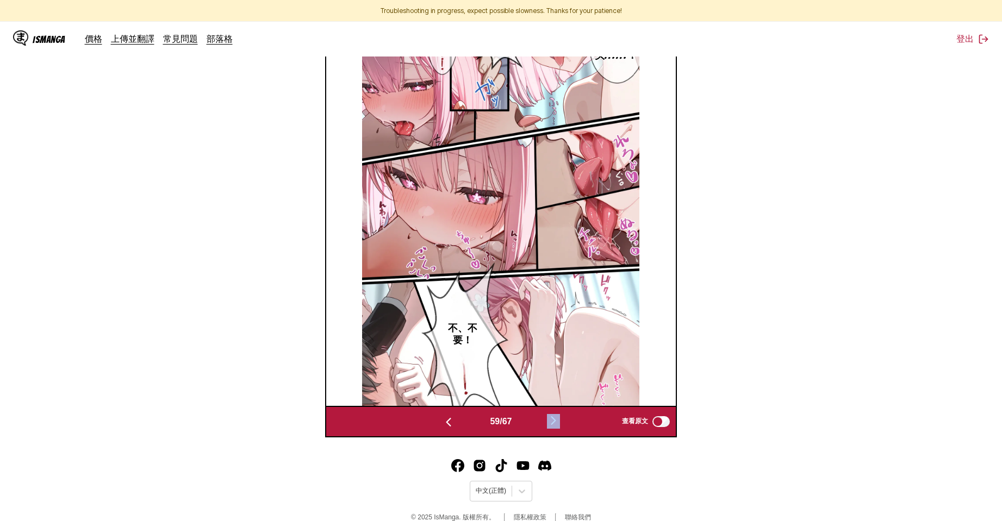
click at [556, 422] on img "button" at bounding box center [553, 420] width 13 height 13
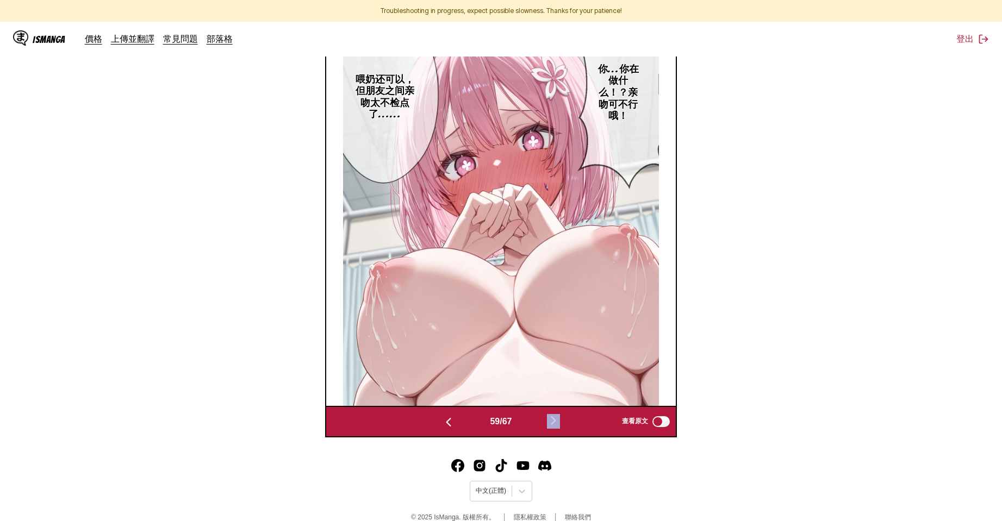
click at [556, 422] on img "button" at bounding box center [553, 420] width 13 height 13
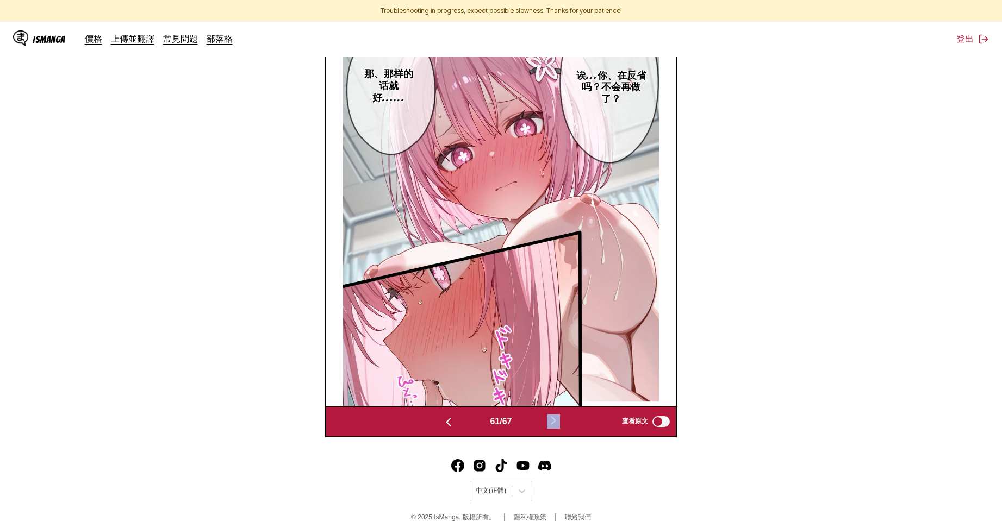
click at [556, 422] on img "button" at bounding box center [553, 420] width 13 height 13
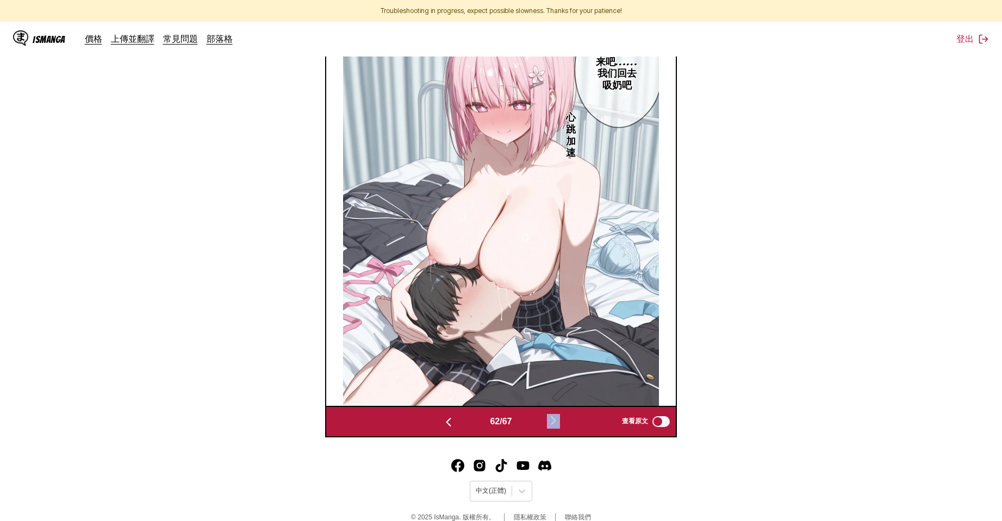
click at [556, 422] on img "button" at bounding box center [553, 420] width 13 height 13
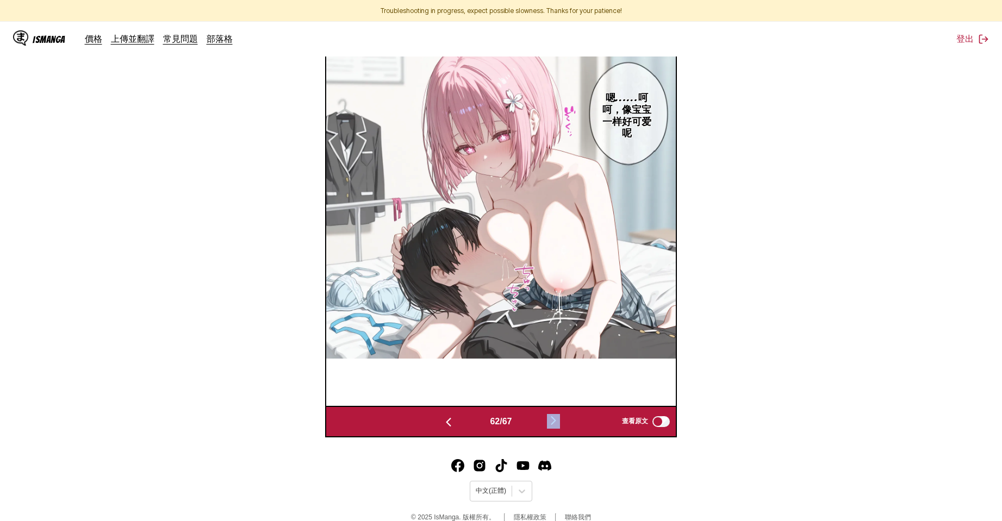
click at [556, 422] on img "button" at bounding box center [553, 420] width 13 height 13
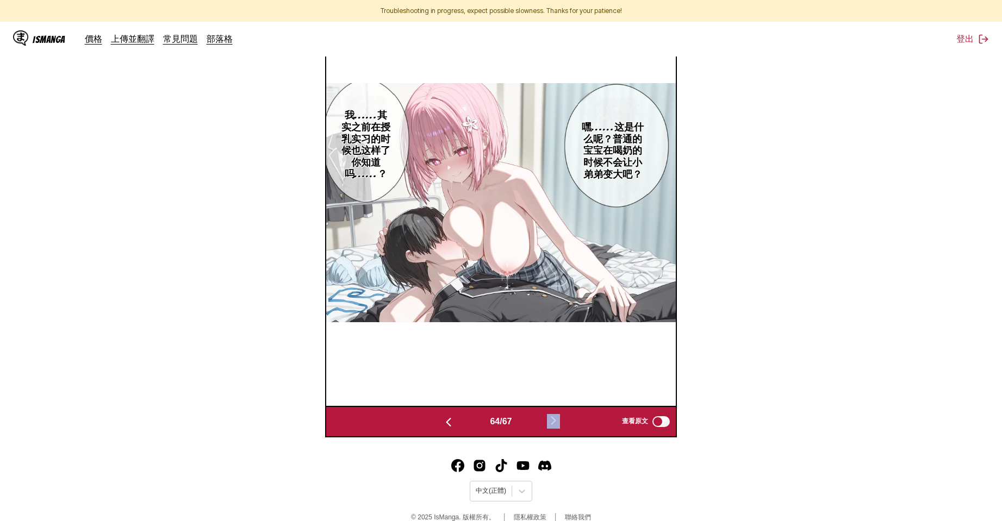
click at [556, 422] on img "button" at bounding box center [553, 420] width 13 height 13
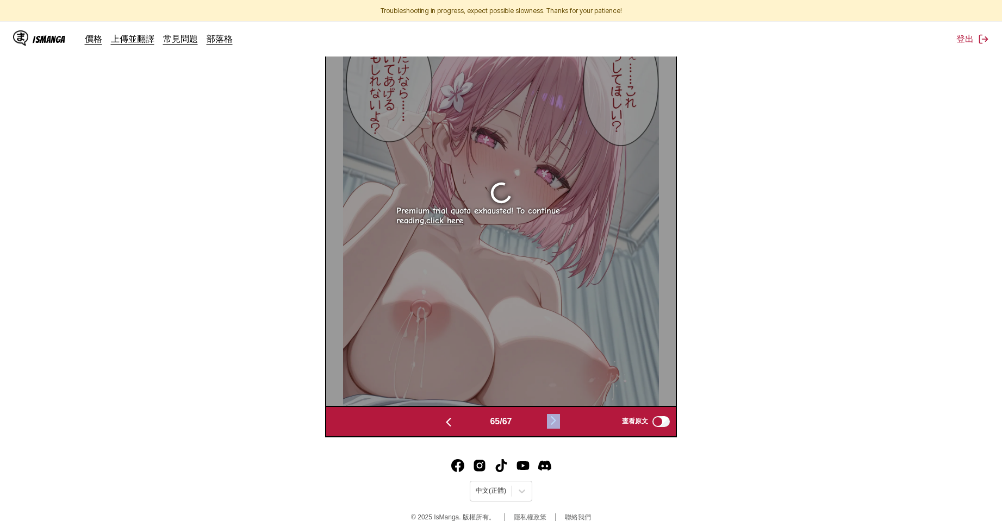
click at [556, 422] on img "button" at bounding box center [553, 420] width 13 height 13
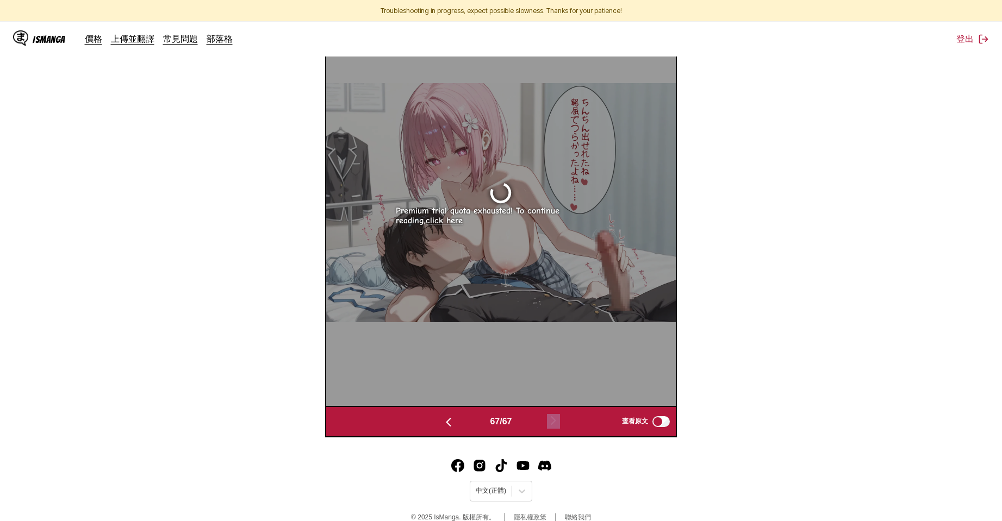
click at [443, 427] on img "button" at bounding box center [448, 422] width 13 height 13
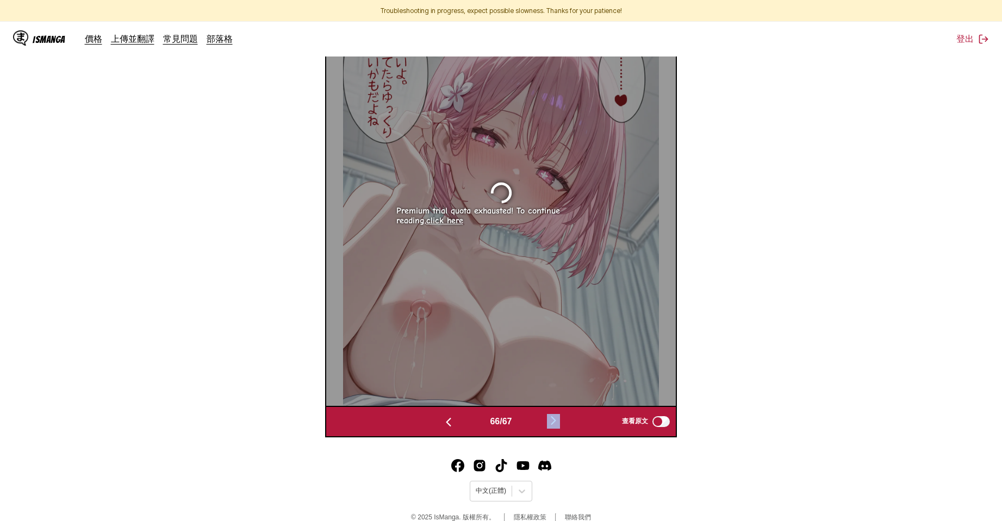
click at [443, 427] on img "button" at bounding box center [448, 422] width 13 height 13
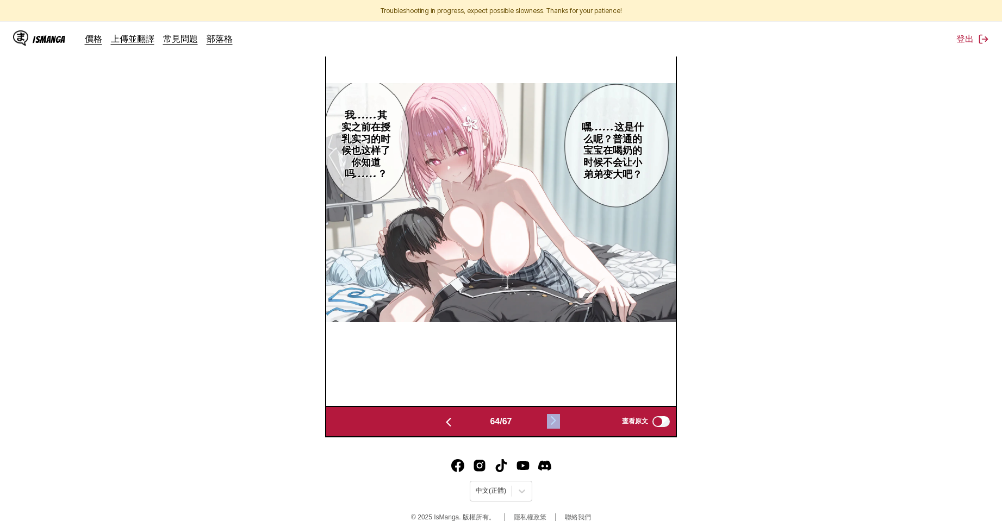
scroll to position [250, 0]
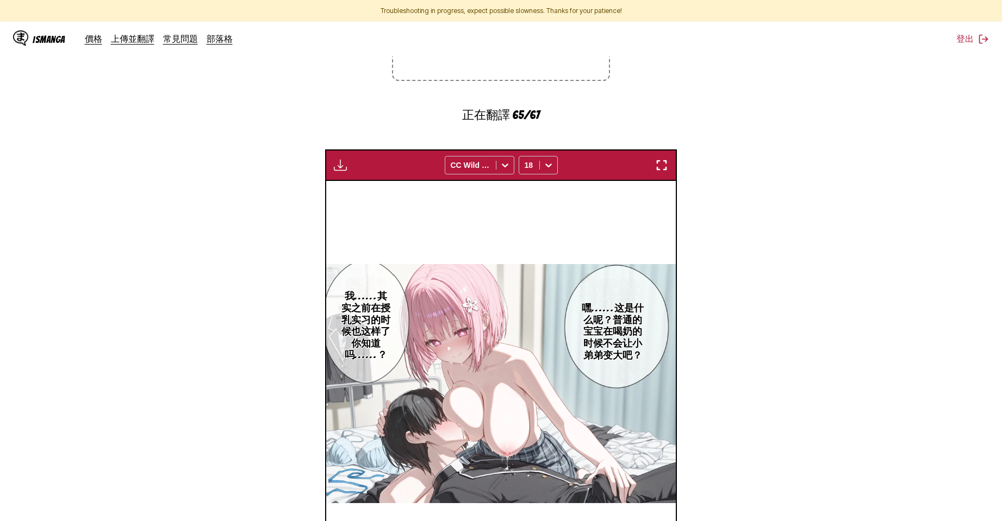
click at [340, 167] on img "button" at bounding box center [340, 165] width 13 height 13
click at [287, 195] on section "自 日文 至 中文 將檔案拖曳至此，或點擊瀏覽。 檔案大小上限：5MB • 支援的格式：JP(E)G, PNG, WEBP 正在翻譯 65/67 等待翻譯完成…" at bounding box center [501, 266] width 984 height 703
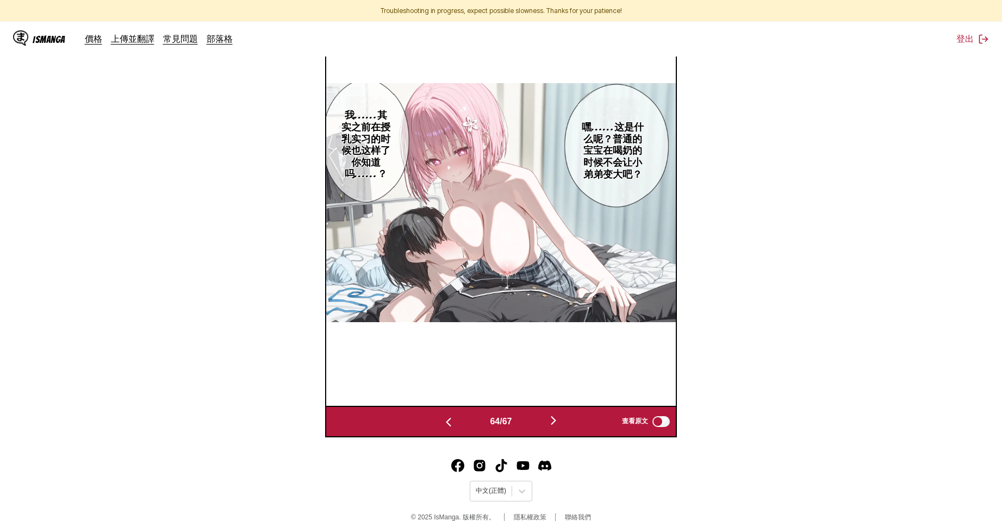
click at [560, 423] on img "button" at bounding box center [553, 420] width 13 height 13
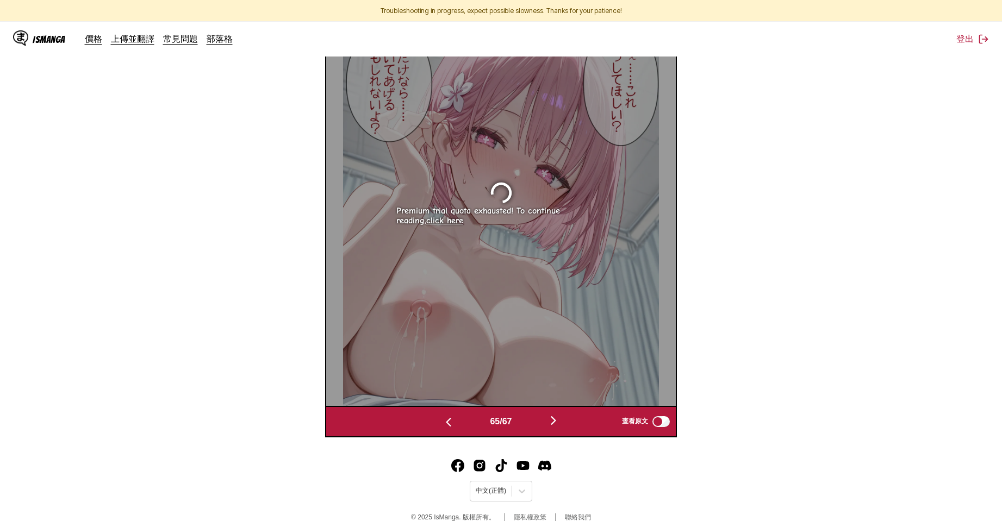
click at [560, 423] on img "button" at bounding box center [553, 420] width 13 height 13
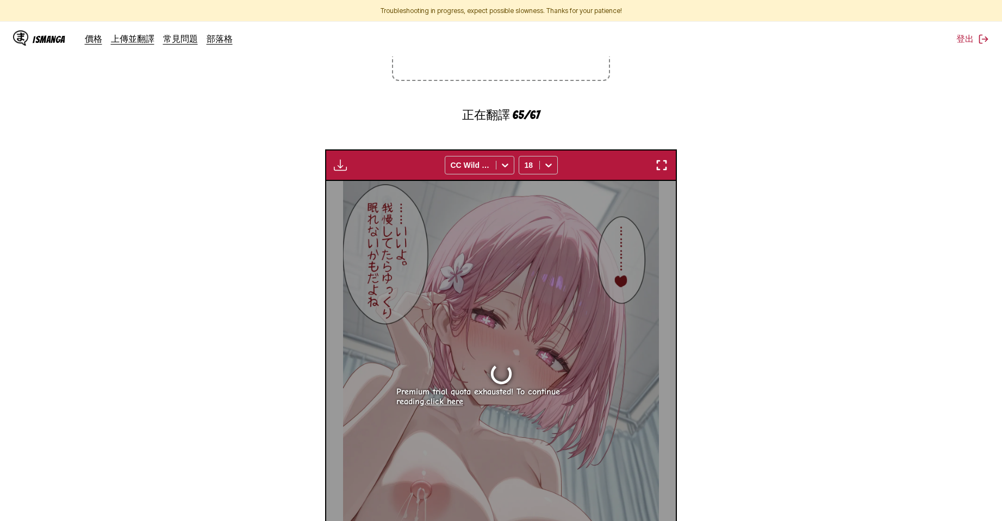
scroll to position [0, 0]
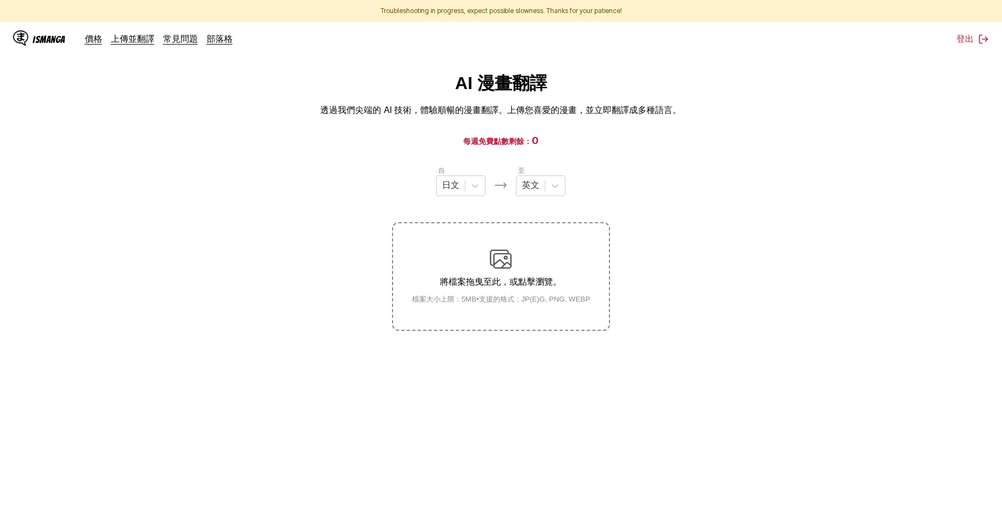
drag, startPoint x: 142, startPoint y: 151, endPoint x: 107, endPoint y: 65, distance: 92.6
click at [142, 151] on main "AI 漫畫翻譯 透過我們尖端的 AI 技術，體驗順暢的漫畫翻譯。上傳您喜愛的漫畫，並立即翻譯成多種語言。 每週免費點數剩餘： 0 自 日文 至 英文 將檔案拖…" at bounding box center [501, 306] width 1002 height 469
click at [553, 182] on icon at bounding box center [554, 185] width 11 height 11
click at [535, 192] on div at bounding box center [530, 186] width 17 height 12
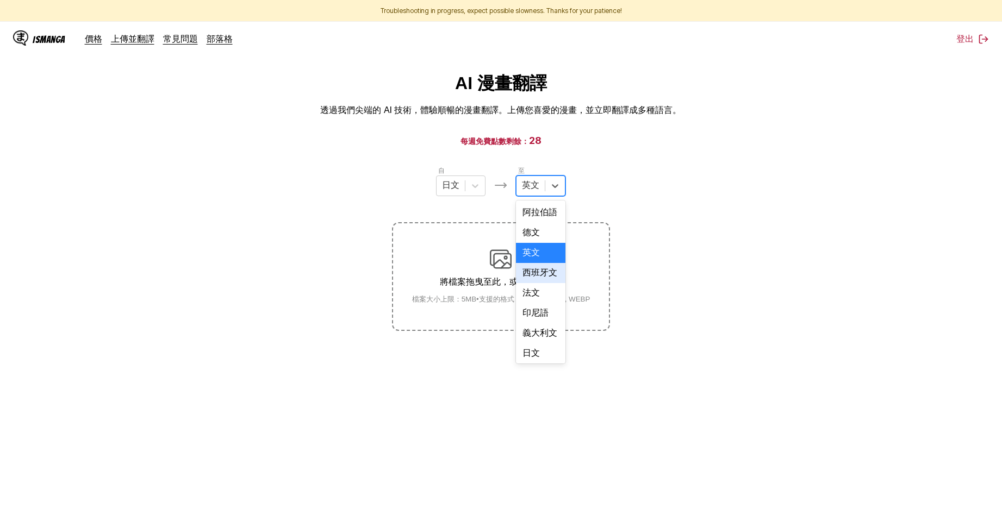
scroll to position [276, 0]
click at [540, 345] on div "中文" at bounding box center [540, 351] width 49 height 20
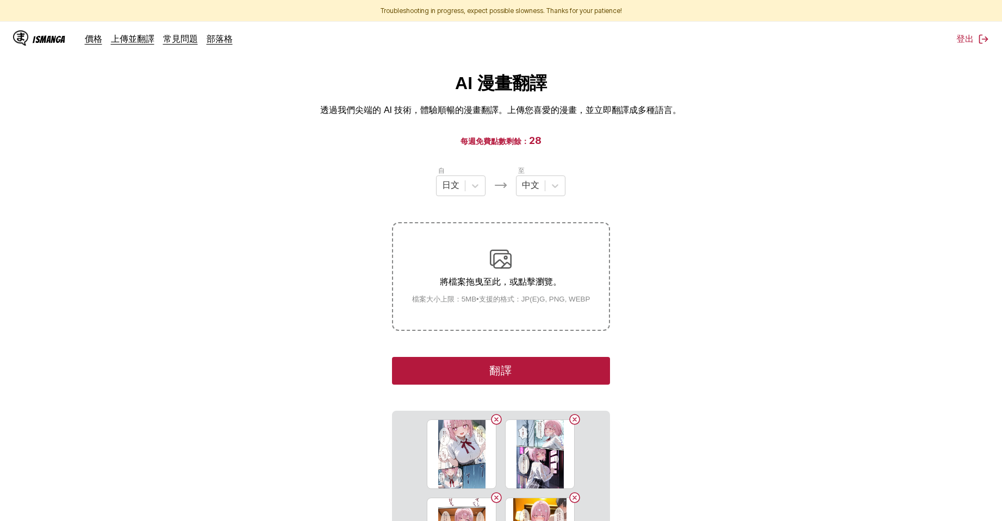
click at [592, 366] on button "翻譯" at bounding box center [500, 371] width 217 height 28
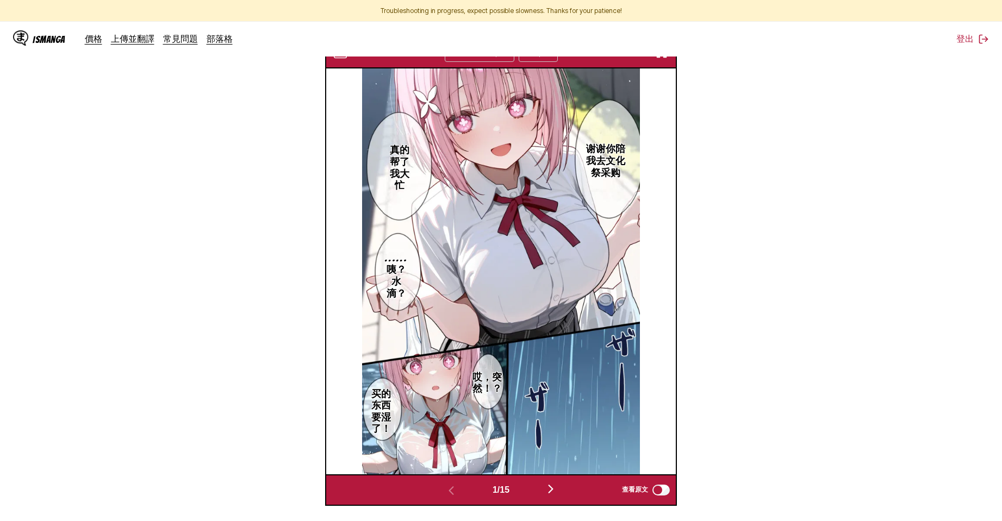
scroll to position [181, 0]
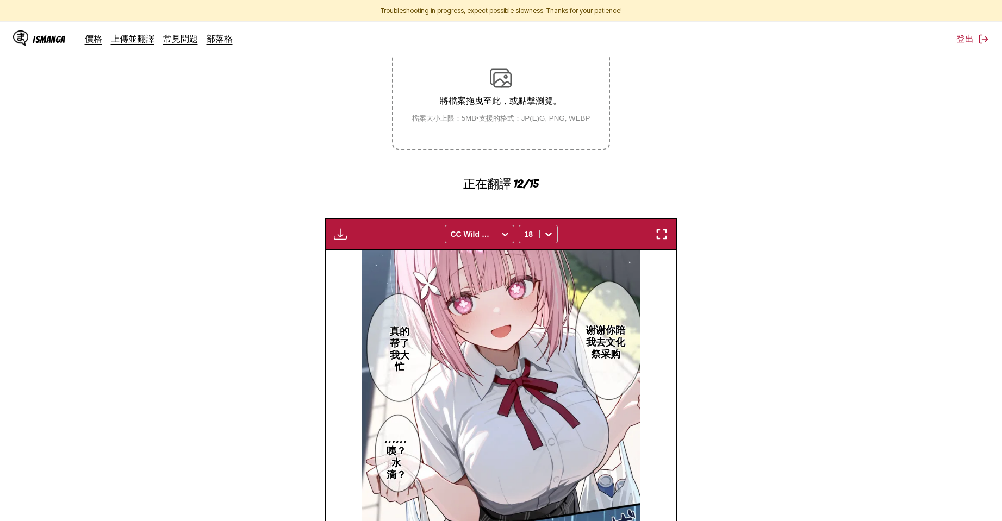
click at [924, 233] on section "自 日文 至 中文 將檔案拖曳至此，或點擊瀏覽。 檔案大小上限：5MB • 支援的格式：JP(E)G, PNG, WEBP 正在翻譯 12/15 等待翻譯完成…" at bounding box center [501, 335] width 984 height 703
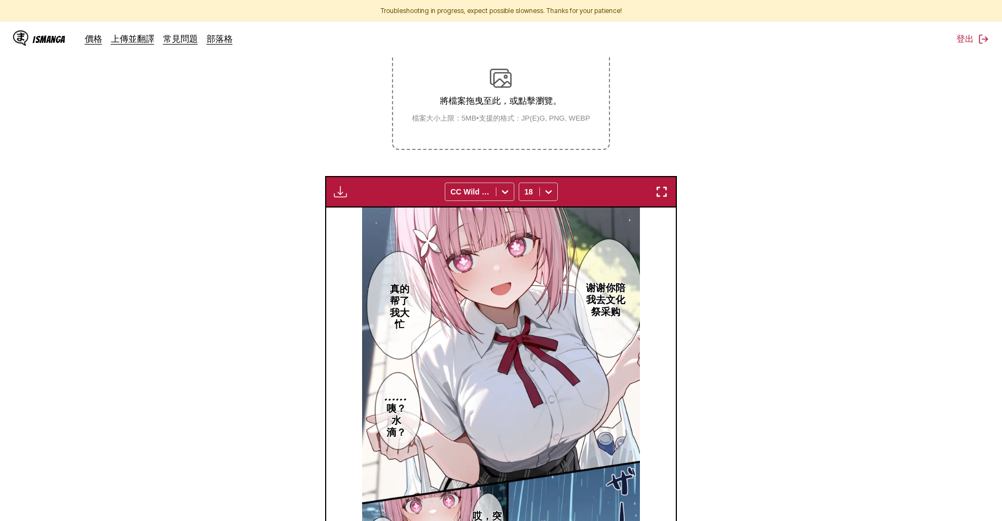
click at [335, 192] on img "button" at bounding box center [340, 191] width 13 height 13
click at [364, 224] on button "下載全部" at bounding box center [370, 228] width 70 height 26
drag, startPoint x: 843, startPoint y: 233, endPoint x: 835, endPoint y: 236, distance: 8.6
click at [843, 233] on section "自 日文 至 中文 將檔案拖曳至此，或點擊瀏覽。 檔案大小上限：5MB • 支援的格式：JP(E)G, PNG, WEBP 下載面板 下載全部 CC Wild…" at bounding box center [501, 314] width 984 height 661
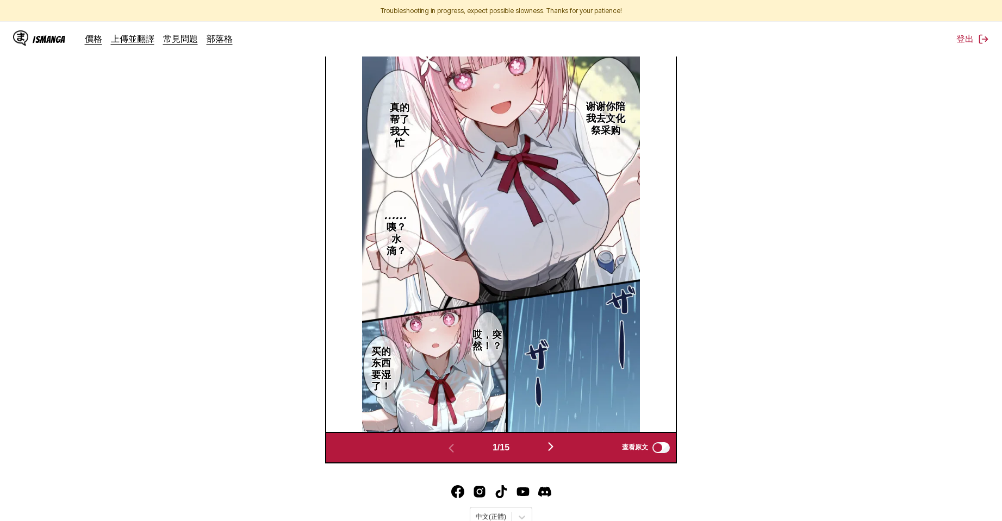
scroll to position [0, 0]
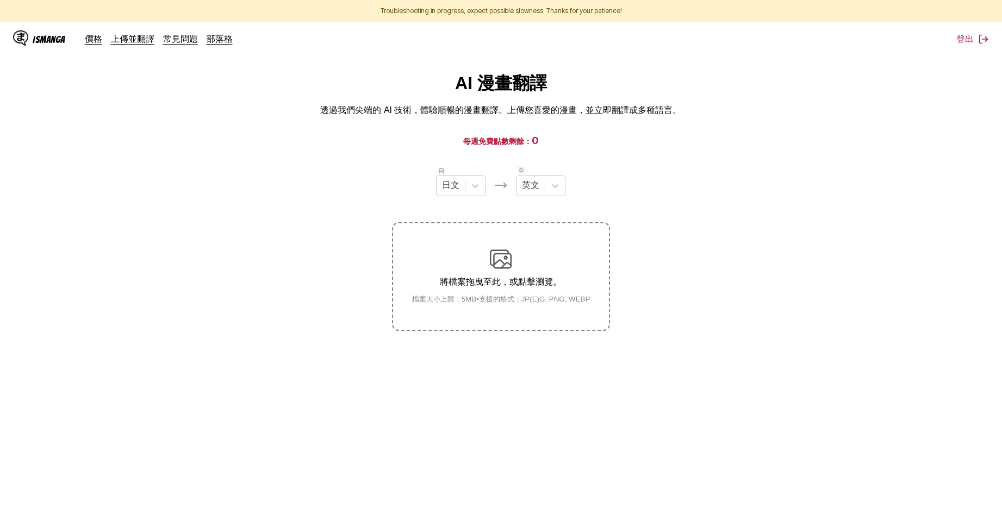
click at [708, 345] on main "AI 漫畫翻譯 透過我們尖端的 AI 技術，體驗順暢的漫畫翻譯。上傳您喜愛的漫畫，並立即翻譯成多種語言。 每週免費點數剩餘： 0 自 日文 至 英文 將檔案拖…" at bounding box center [501, 306] width 1002 height 469
click at [548, 192] on div at bounding box center [555, 186] width 20 height 20
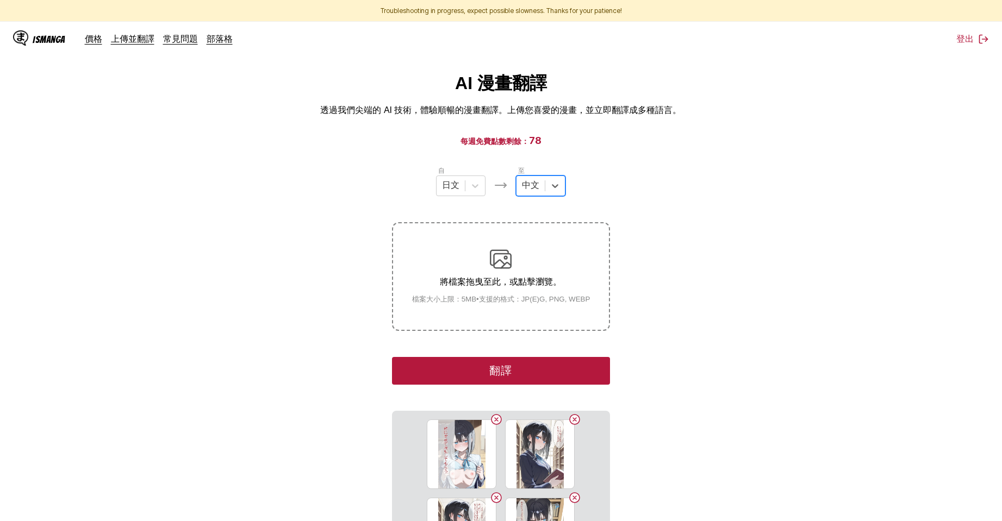
scroll to position [181, 0]
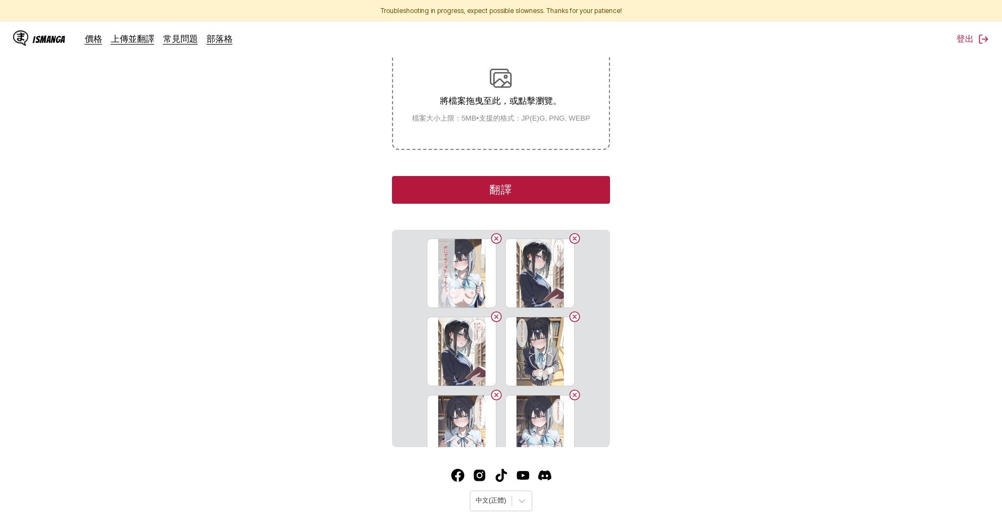
click at [542, 193] on button "翻譯" at bounding box center [500, 190] width 217 height 28
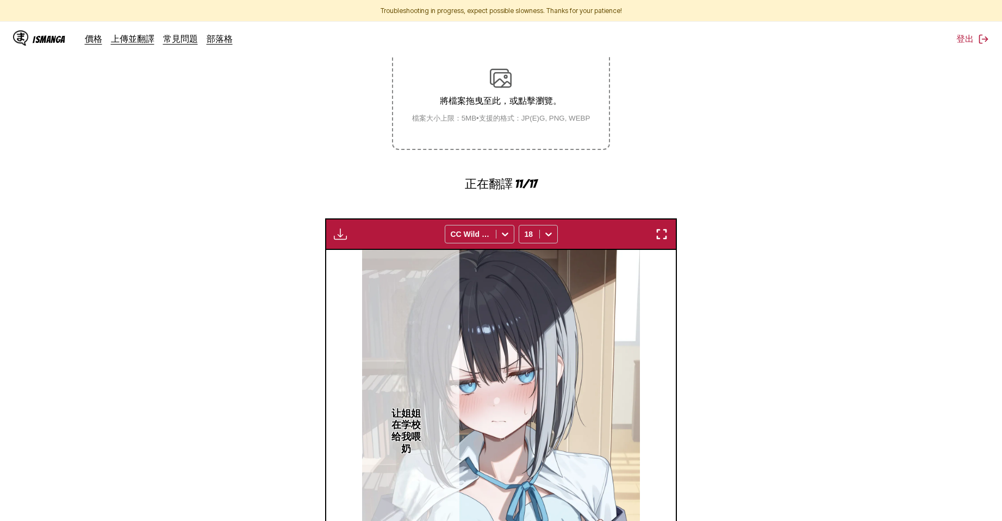
scroll to position [362, 0]
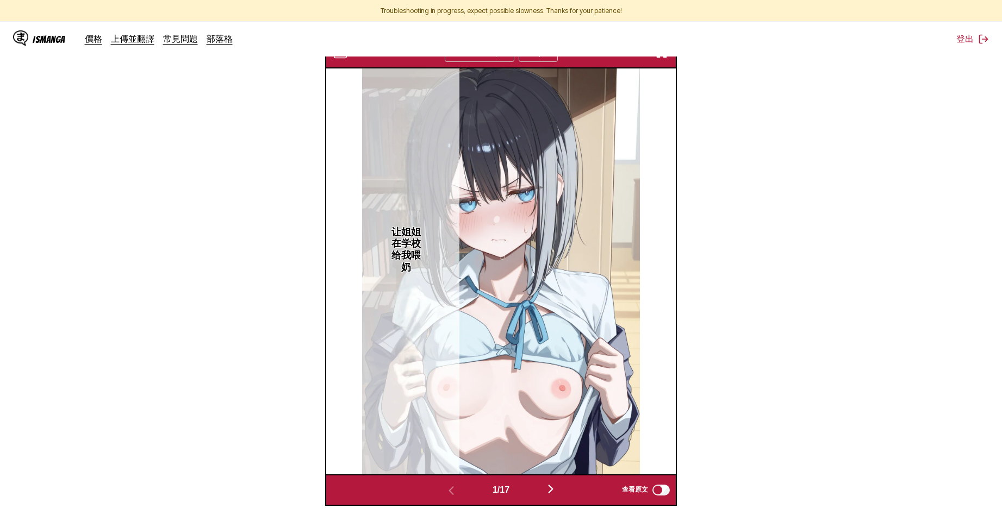
click at [547, 483] on img "button" at bounding box center [550, 489] width 13 height 13
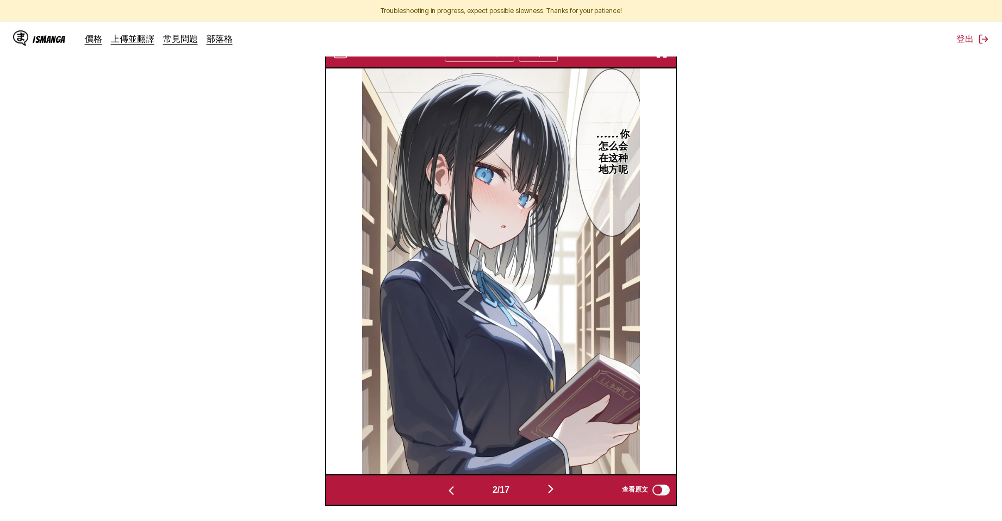
click at [549, 485] on img "button" at bounding box center [550, 489] width 13 height 13
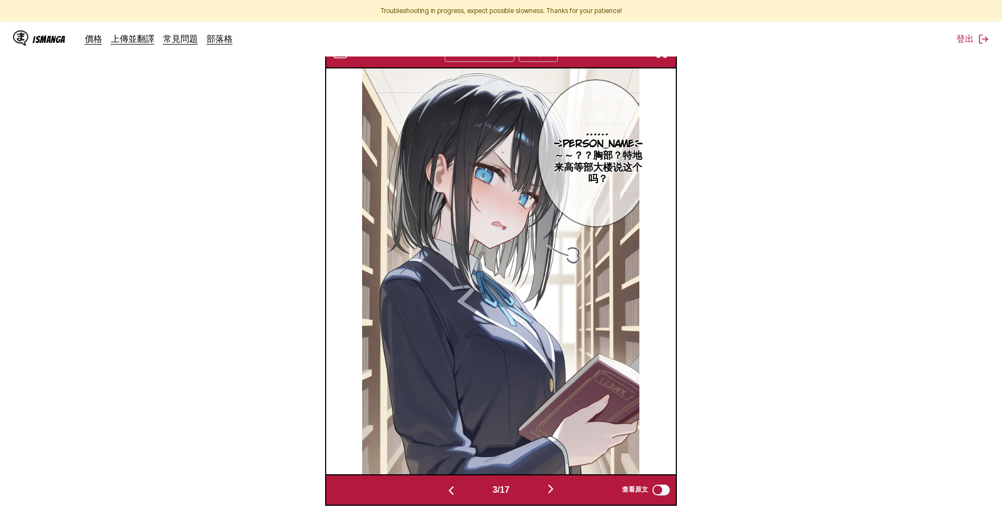
click at [549, 485] on img "button" at bounding box center [550, 489] width 13 height 13
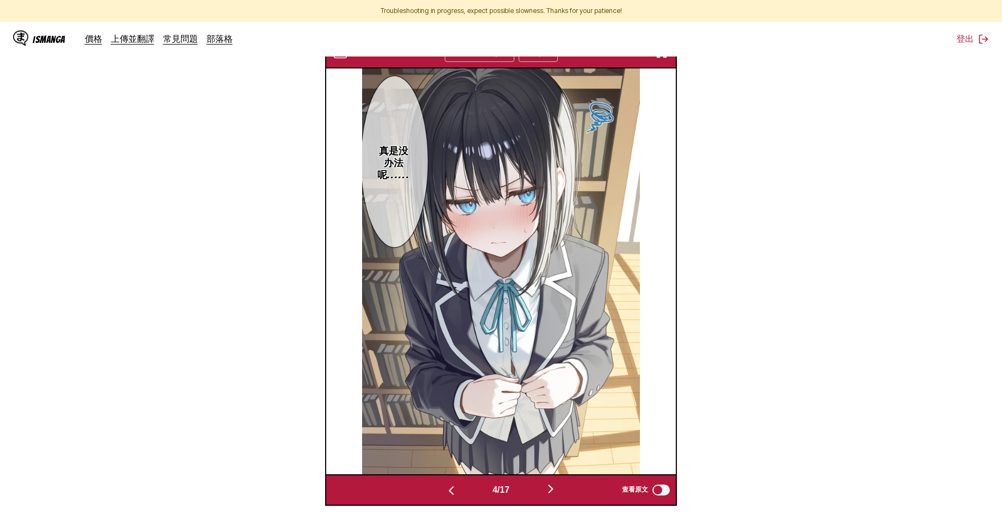
click at [549, 485] on img "button" at bounding box center [550, 489] width 13 height 13
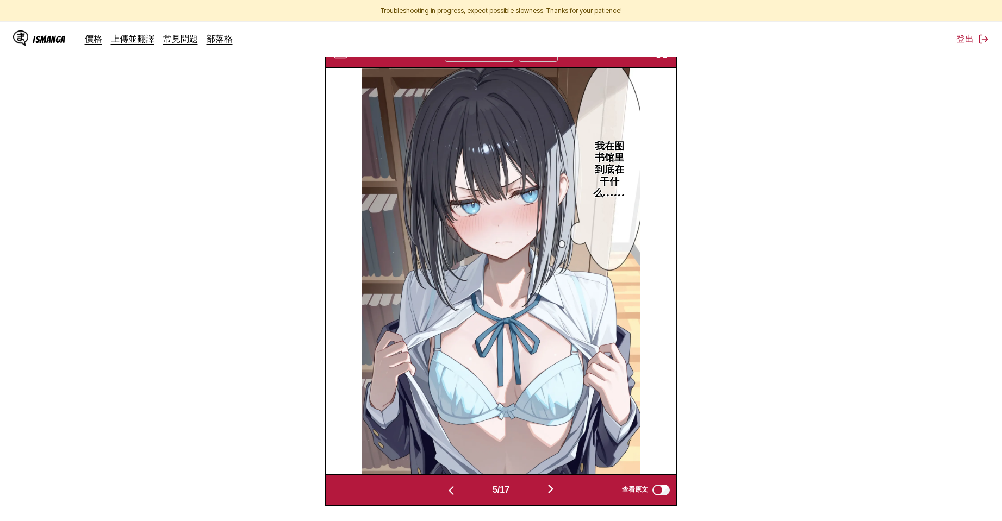
click at [549, 485] on img "button" at bounding box center [550, 489] width 13 height 13
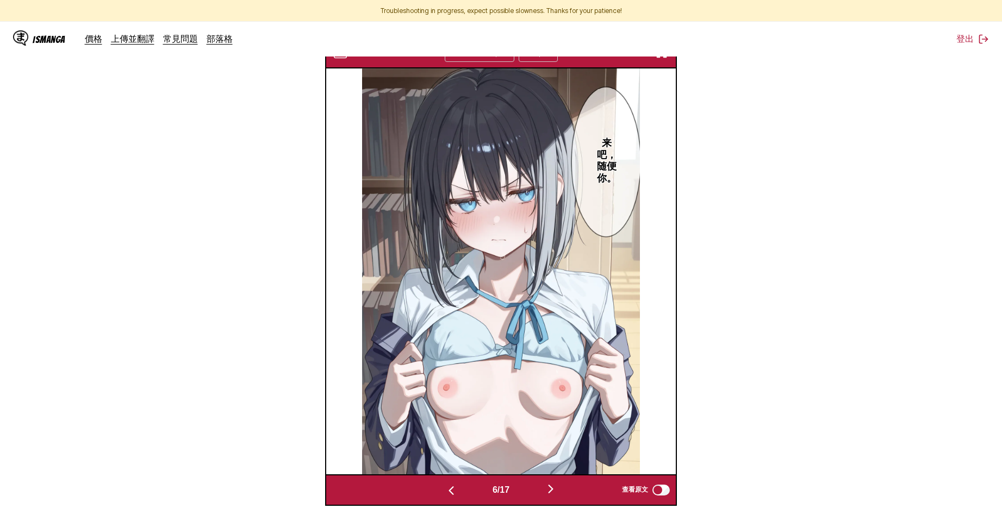
click at [549, 485] on img "button" at bounding box center [550, 489] width 13 height 13
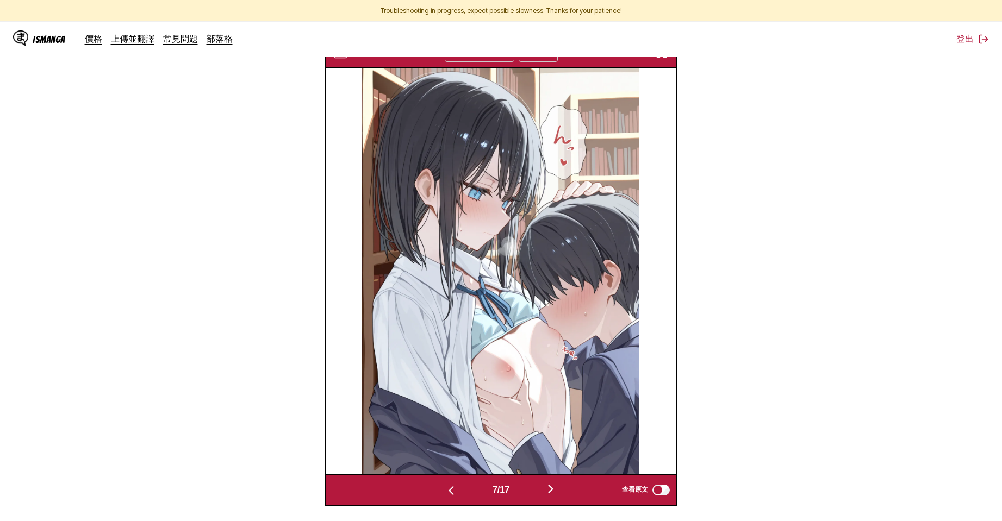
click at [549, 485] on img "button" at bounding box center [550, 489] width 13 height 13
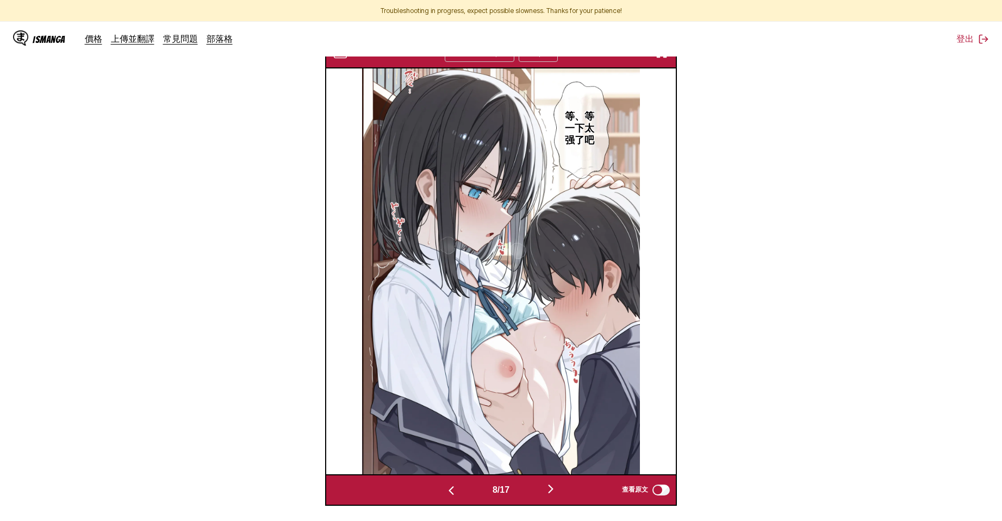
click at [549, 485] on img "button" at bounding box center [550, 489] width 13 height 13
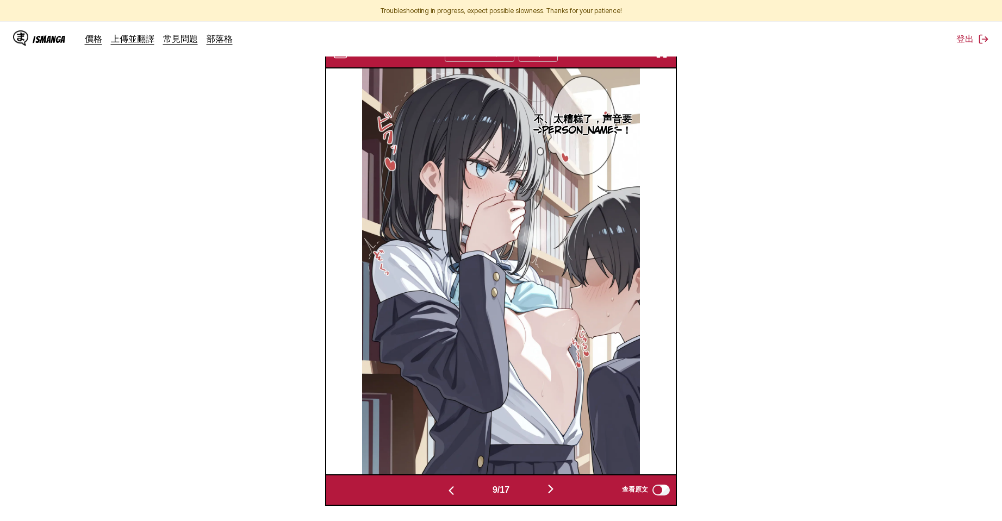
click at [549, 485] on img "button" at bounding box center [550, 489] width 13 height 13
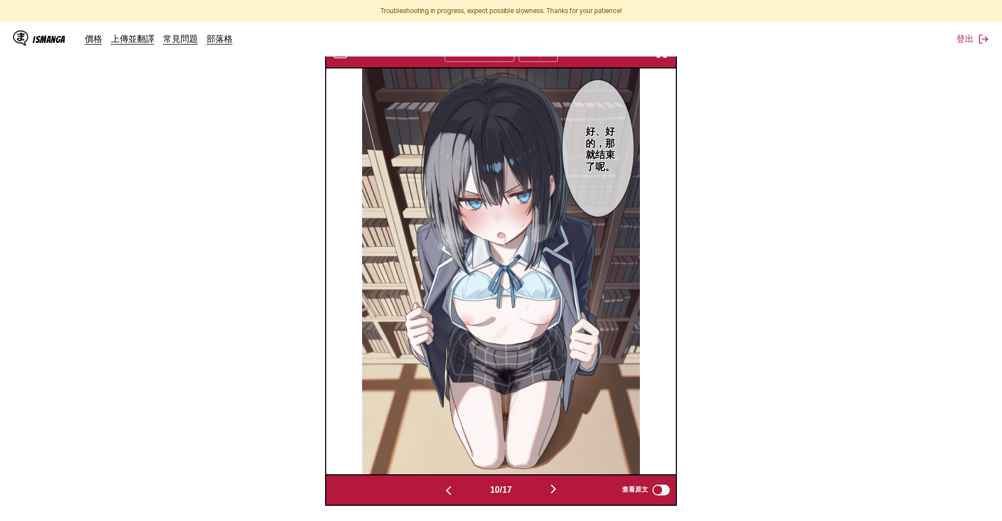
click at [549, 485] on button "button" at bounding box center [553, 490] width 65 height 16
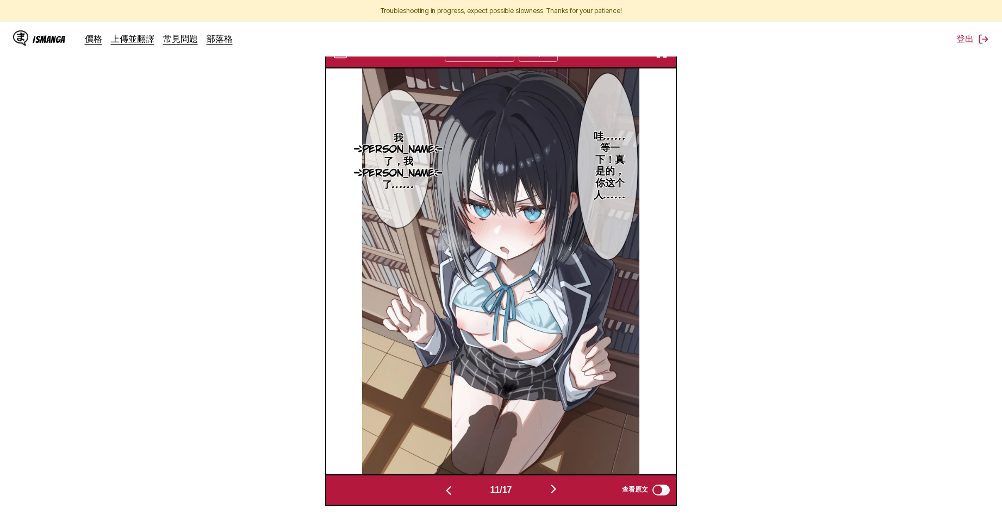
click at [549, 485] on button "button" at bounding box center [553, 490] width 65 height 16
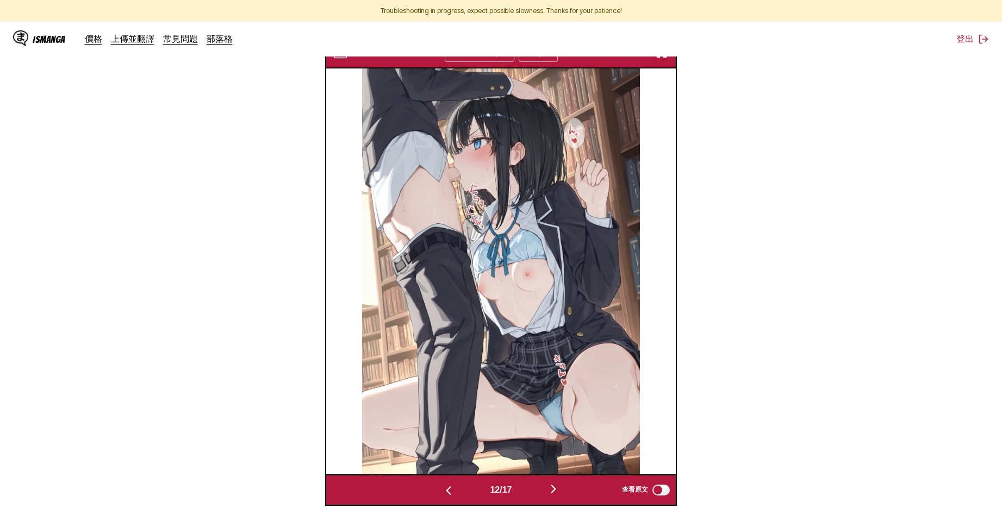
click at [434, 493] on button "button" at bounding box center [448, 490] width 65 height 16
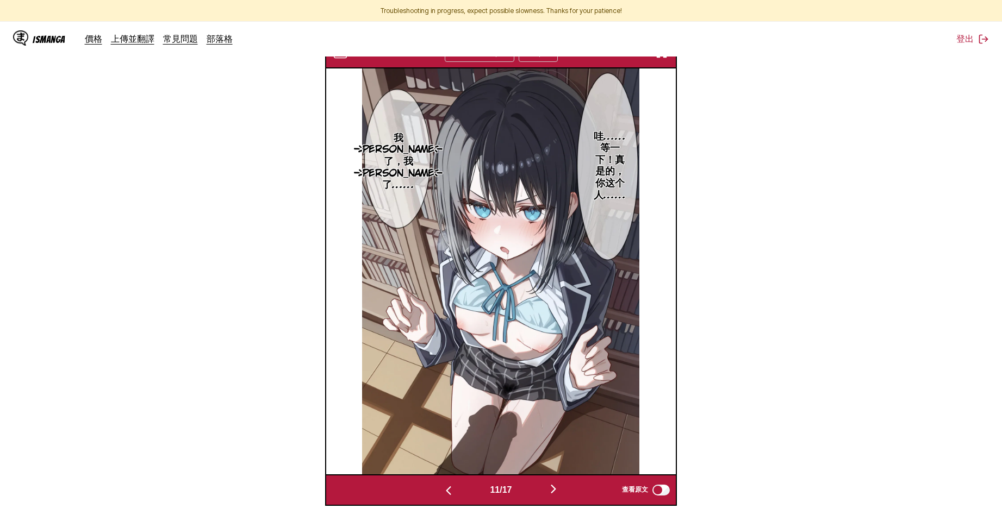
click at [446, 493] on img "button" at bounding box center [448, 490] width 13 height 13
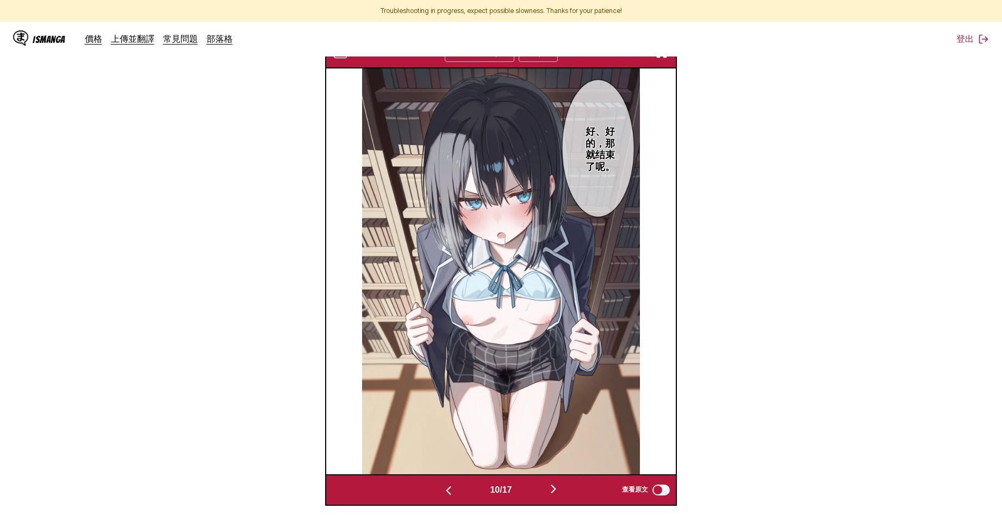
click at [446, 492] on img "button" at bounding box center [448, 490] width 13 height 13
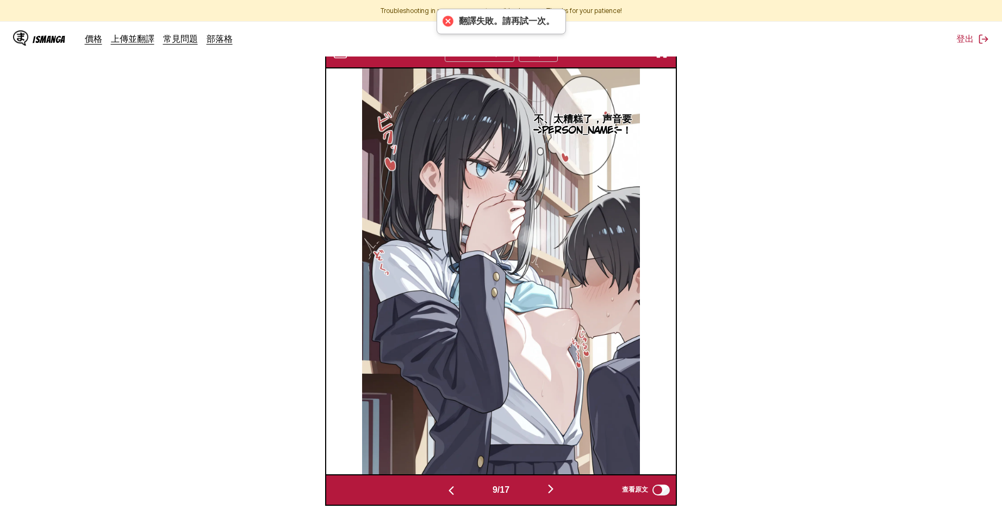
click at [446, 492] on img "button" at bounding box center [451, 490] width 13 height 13
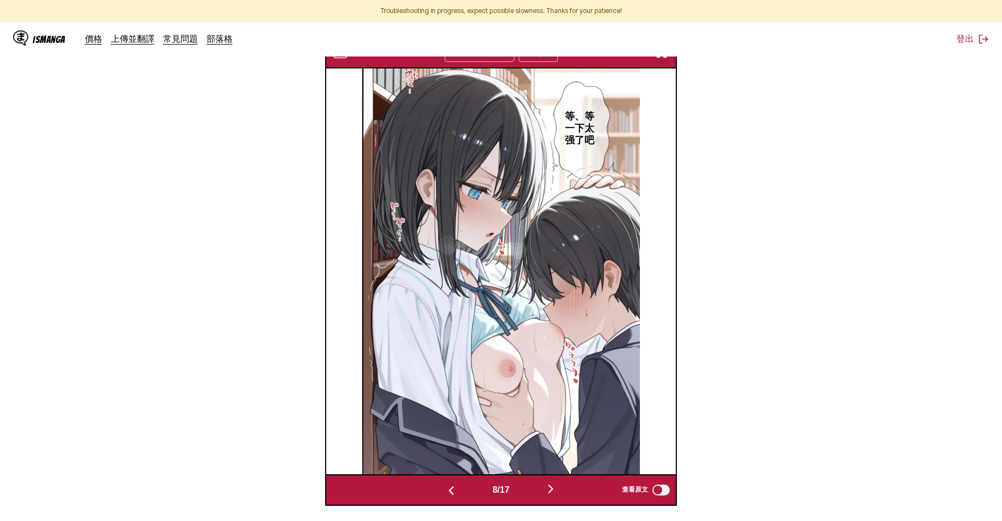
click at [451, 504] on div "Troubleshooting in progress, expect possible slowness. Thanks for your patience…" at bounding box center [501, 158] width 1002 height 898
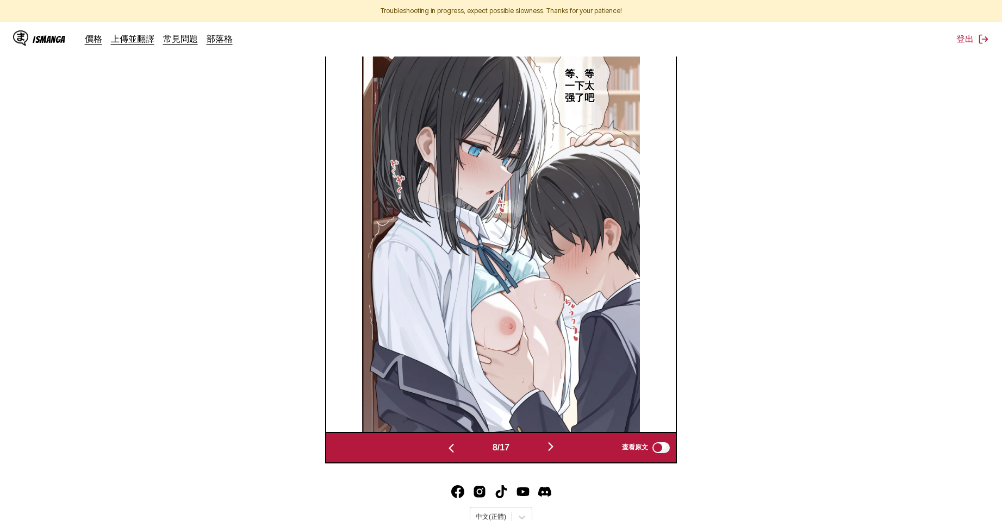
click at [448, 452] on img "button" at bounding box center [451, 448] width 13 height 13
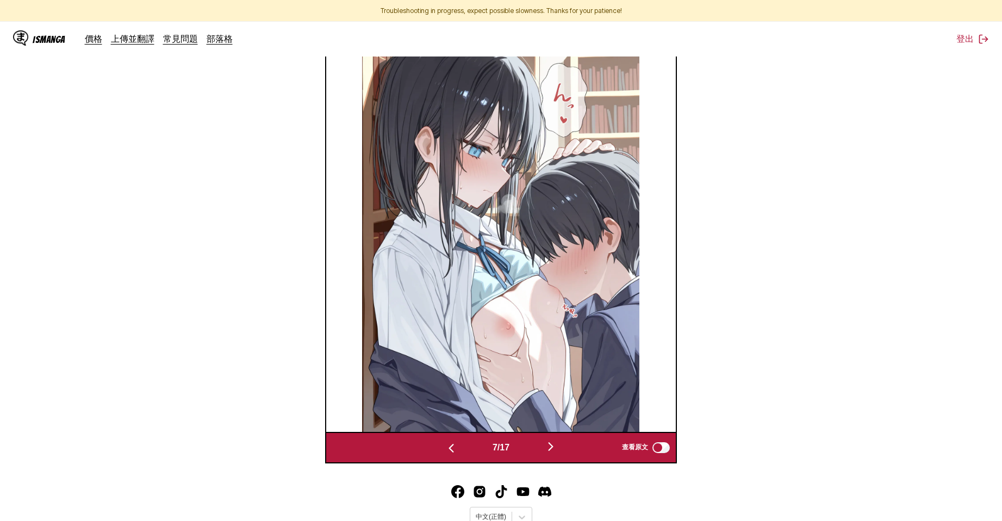
click at [448, 452] on img "button" at bounding box center [451, 448] width 13 height 13
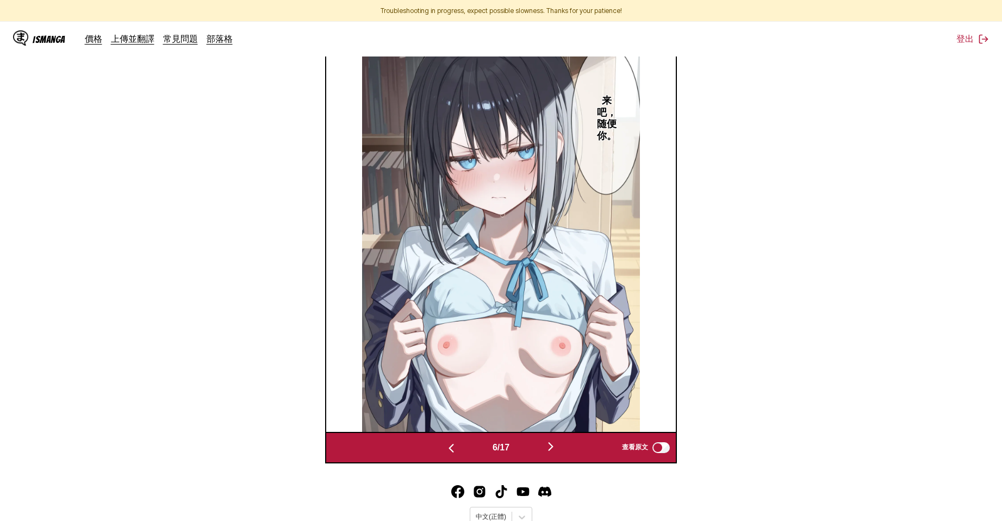
click at [448, 452] on img "button" at bounding box center [451, 448] width 13 height 13
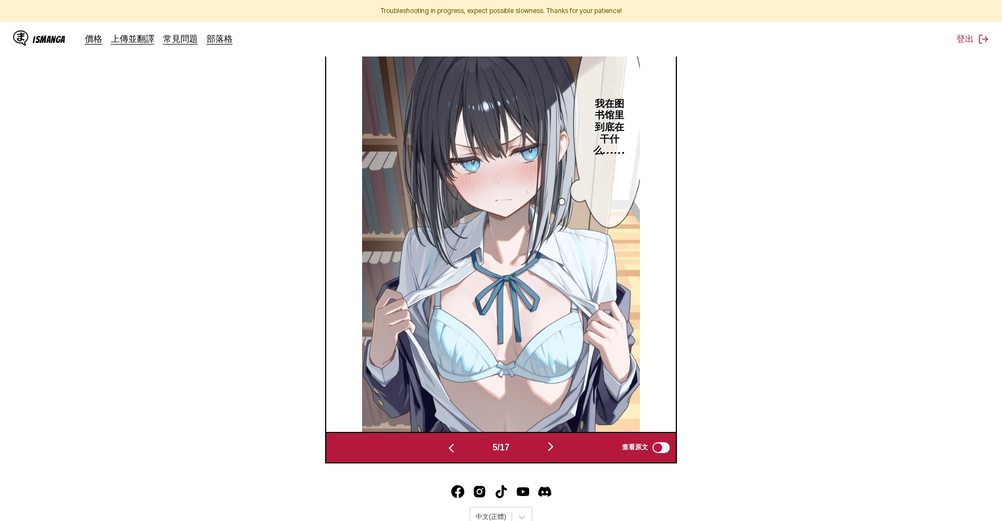
click at [448, 452] on img "button" at bounding box center [451, 448] width 13 height 13
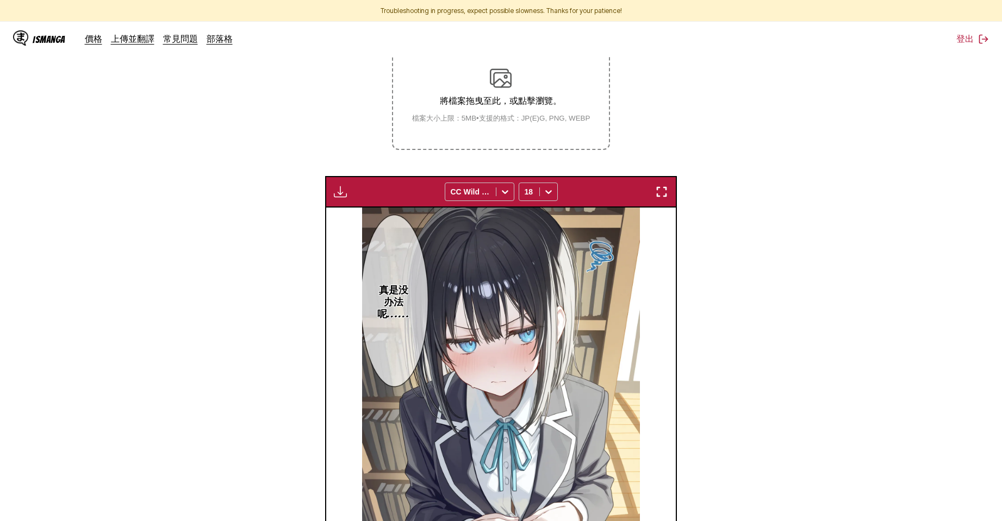
scroll to position [0, 0]
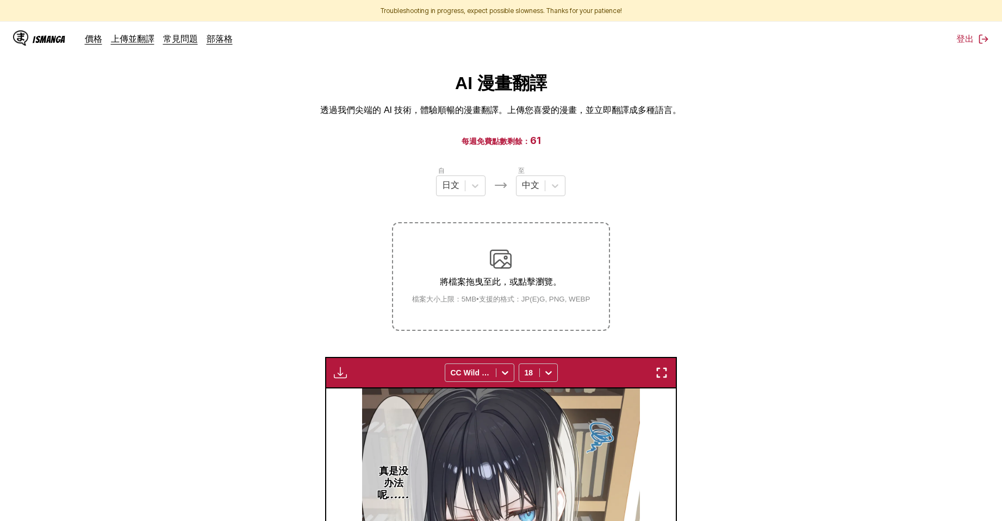
click at [335, 368] on img "button" at bounding box center [340, 372] width 13 height 13
click at [354, 398] on button "下載全部" at bounding box center [370, 409] width 70 height 26
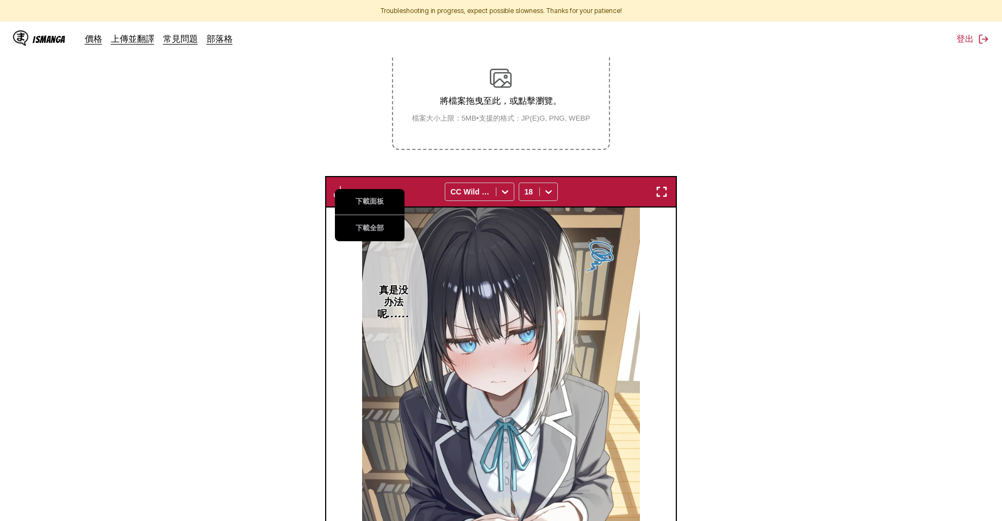
click at [716, 236] on section "自 日文 至 中文 將檔案拖曳至此，或點擊瀏覽。 檔案大小上限：5MB • 支援的格式：JP(E)G, PNG, WEBP 下載面板 下載全部 CC Wild…" at bounding box center [501, 314] width 984 height 661
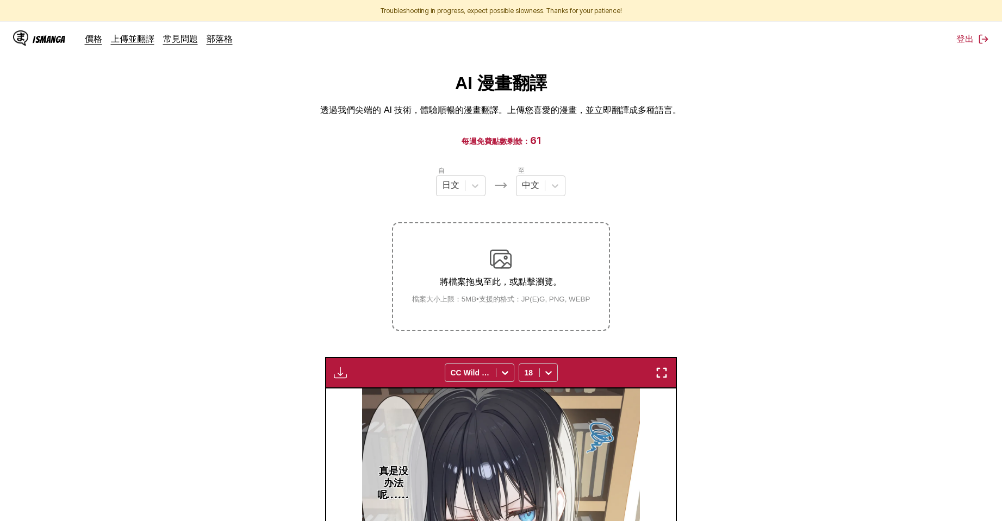
click at [150, 128] on main "AI 漫畫翻譯 透過我們尖端的 AI 技術，體驗順暢的漫畫翻譯。上傳您喜愛的漫畫，並立即翻譯成多種語言。 每週免費點數剩餘： 61 自 日文 至 中文 將檔案…" at bounding box center [501, 449] width 1002 height 754
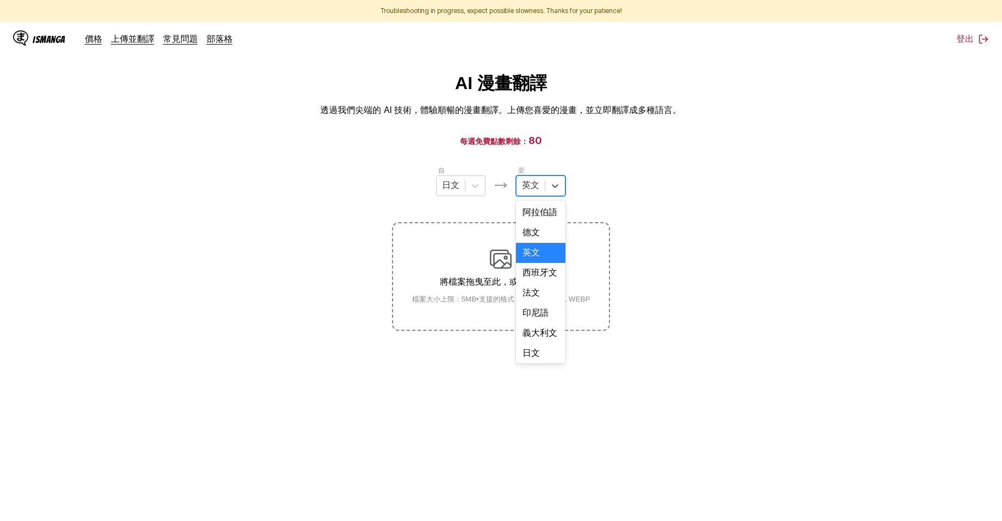
scroll to position [276, 0]
click at [531, 355] on div "中文" at bounding box center [540, 351] width 49 height 20
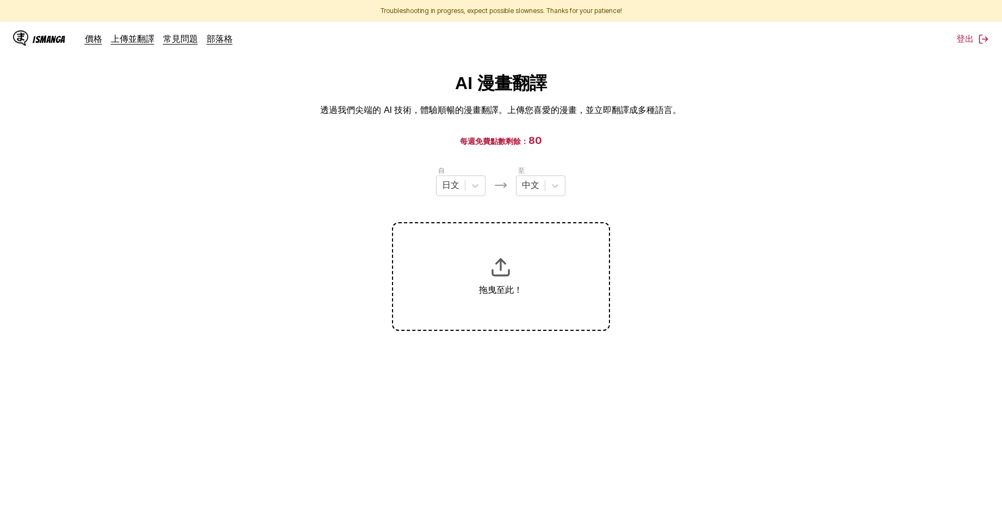
click at [746, 210] on section "自 日文 至 中文 拖曳至此！" at bounding box center [501, 248] width 984 height 166
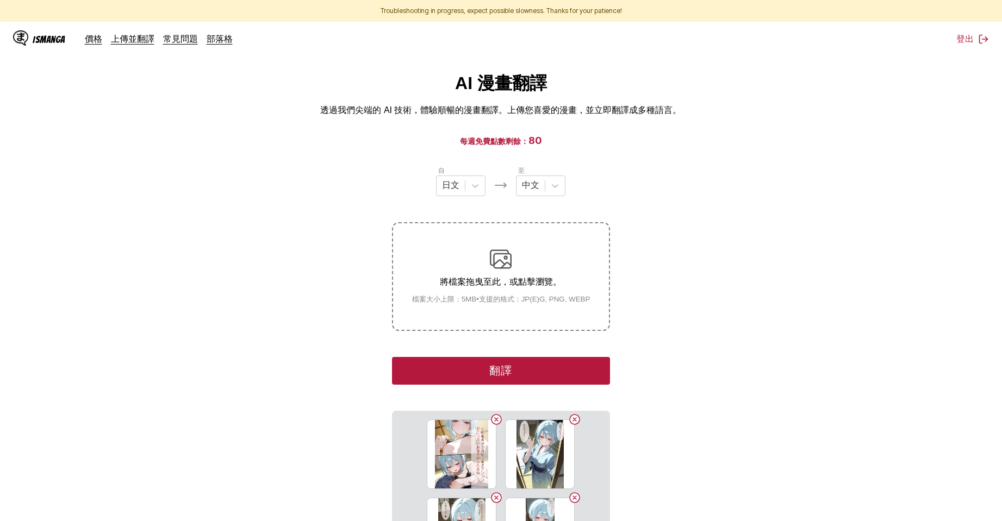
click at [534, 364] on button "翻譯" at bounding box center [500, 371] width 217 height 28
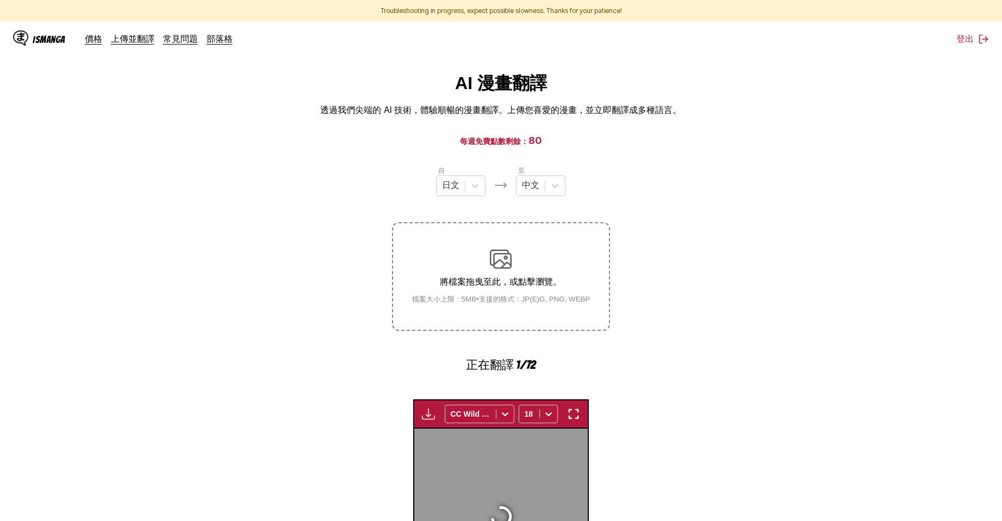
scroll to position [316, 0]
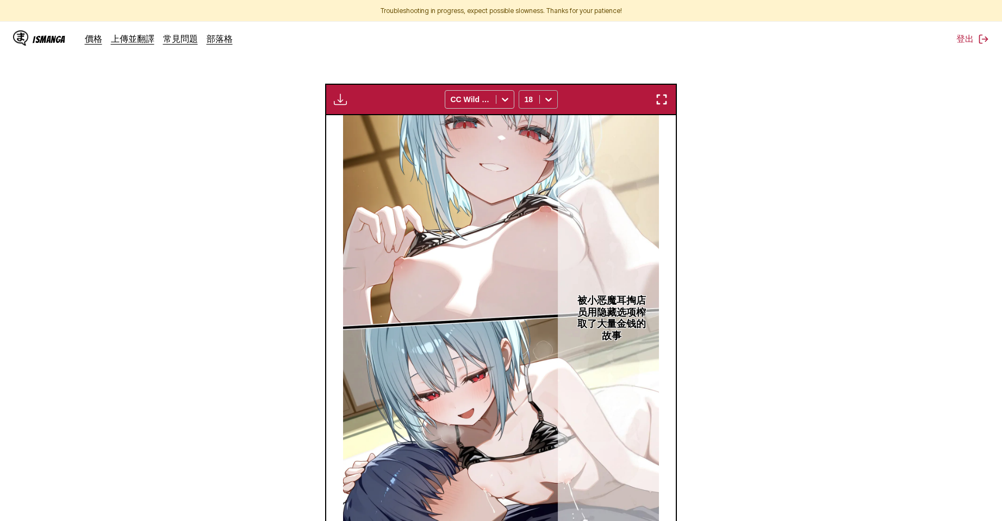
click at [535, 104] on div "18" at bounding box center [529, 99] width 20 height 15
click at [539, 210] on div "16" at bounding box center [537, 205] width 39 height 16
click at [536, 100] on div "16" at bounding box center [529, 99] width 20 height 15
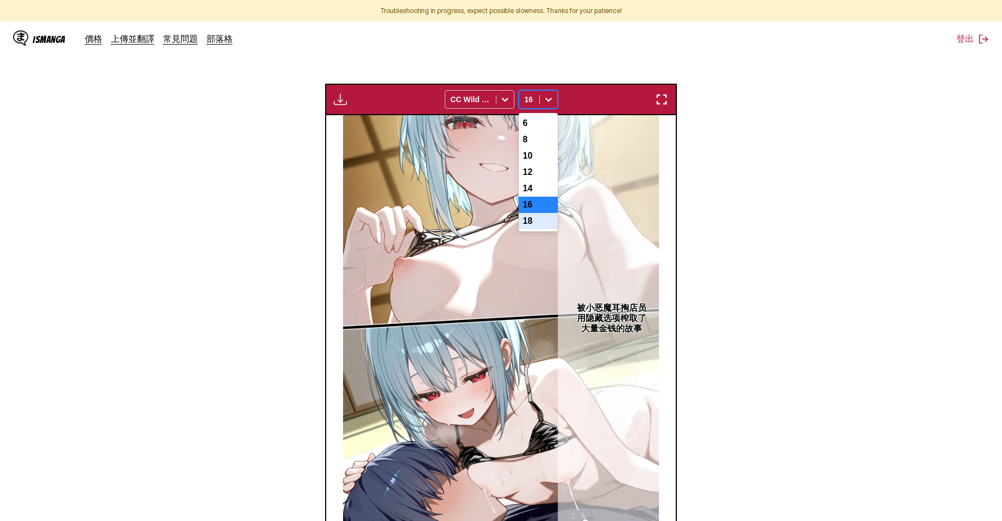
click at [530, 228] on div "18" at bounding box center [537, 221] width 39 height 16
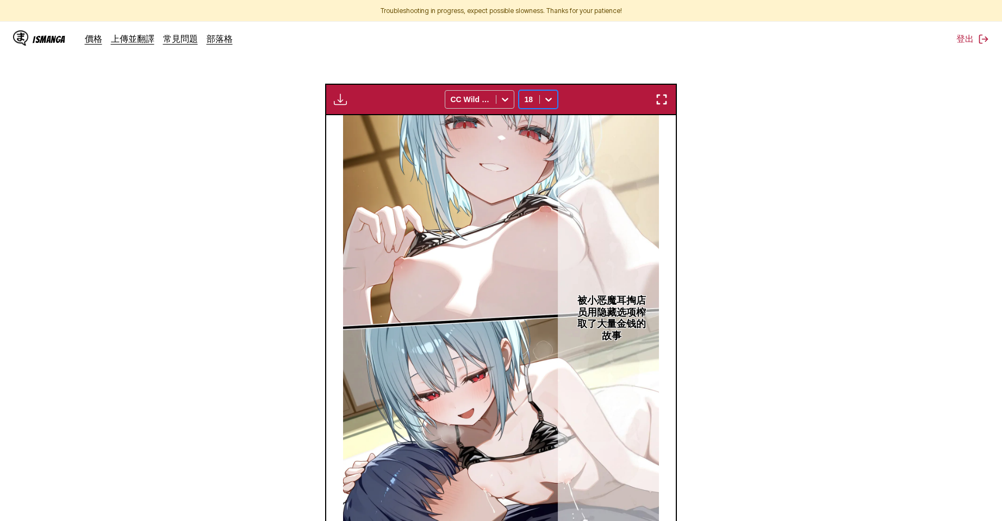
click at [734, 243] on section "自 日文 至 中文 將檔案拖曳至此，或點擊瀏覽。 檔案大小上限：5MB • 支援的格式：JP(E)G, PNG, WEBP 正在翻譯 2/72 等待翻譯完成.…" at bounding box center [501, 200] width 984 height 703
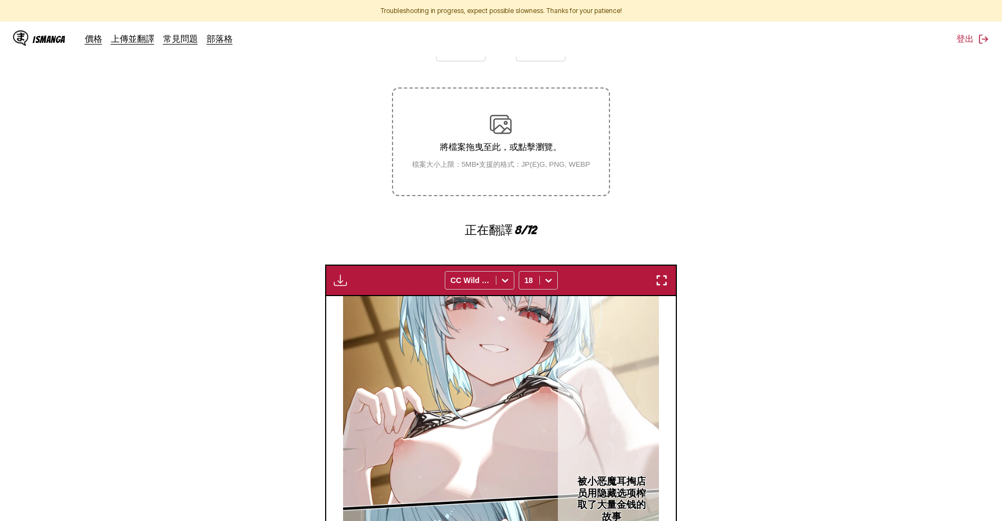
scroll to position [0, 0]
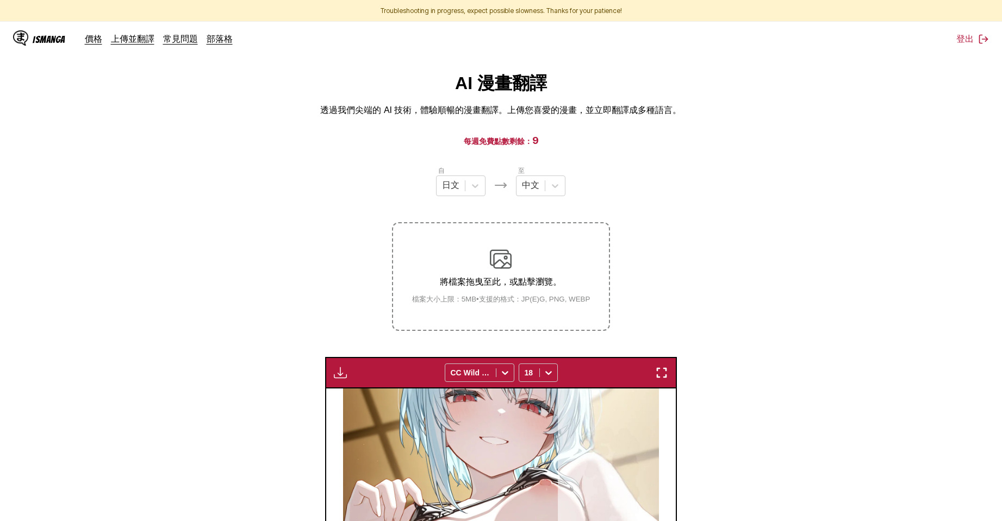
click at [337, 371] on img "button" at bounding box center [340, 372] width 13 height 13
click at [352, 414] on button "下載全部" at bounding box center [370, 409] width 70 height 26
click at [948, 198] on section "自 日文 至 中文 將檔案拖曳至此，或點擊瀏覽。 檔案大小上限：5MB • 支援的格式：JP(E)G, PNG, WEBP 下載面板 下載全部 CC Wild…" at bounding box center [501, 495] width 984 height 661
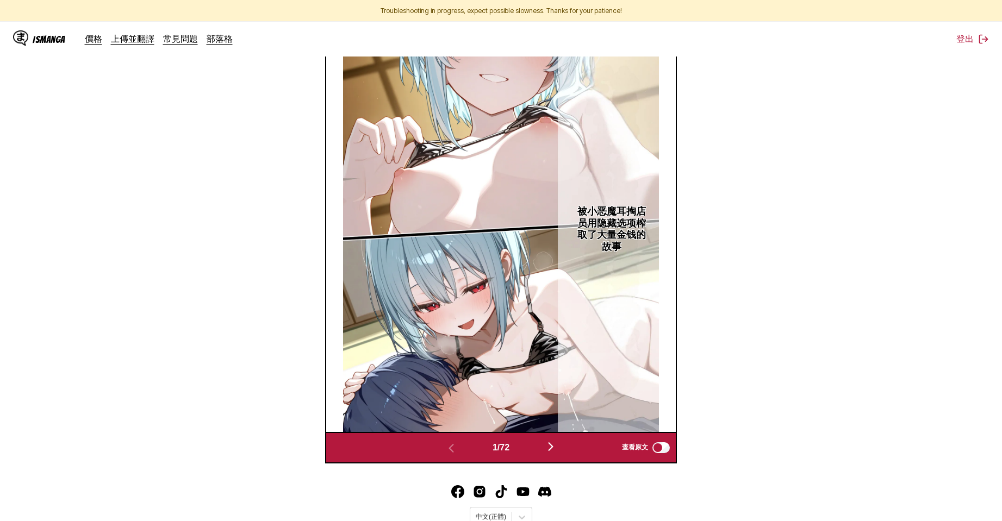
click at [557, 447] on img "button" at bounding box center [550, 446] width 13 height 13
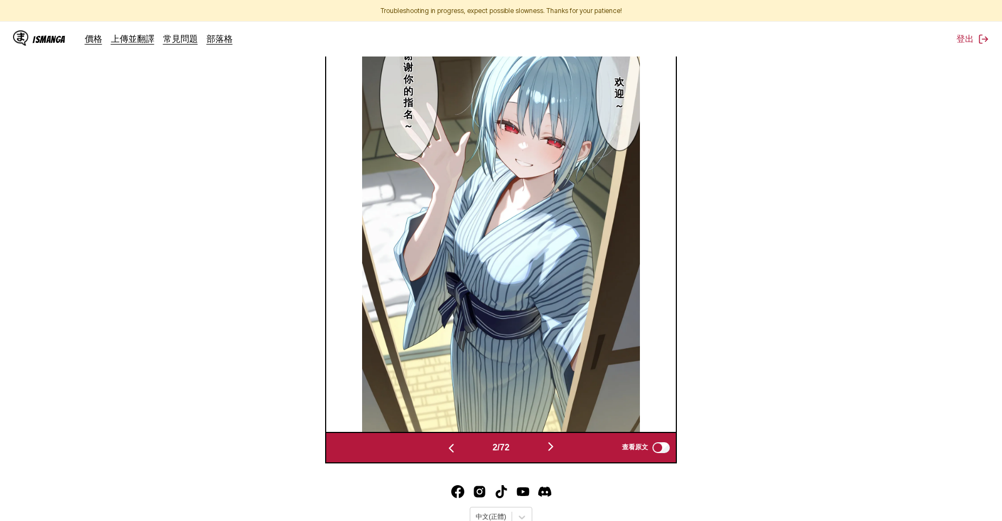
click at [557, 447] on img "button" at bounding box center [550, 446] width 13 height 13
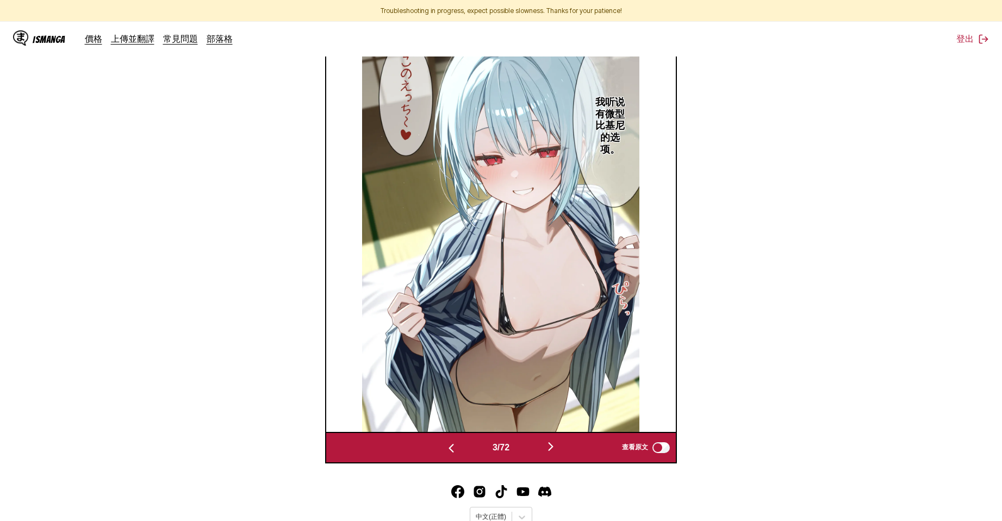
click at [557, 447] on img "button" at bounding box center [550, 446] width 13 height 13
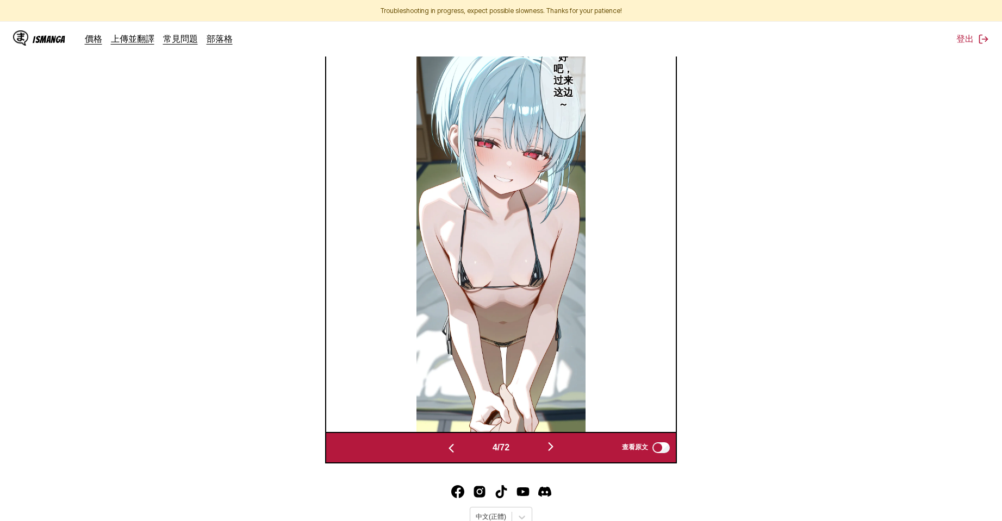
click at [557, 447] on img "button" at bounding box center [550, 446] width 13 height 13
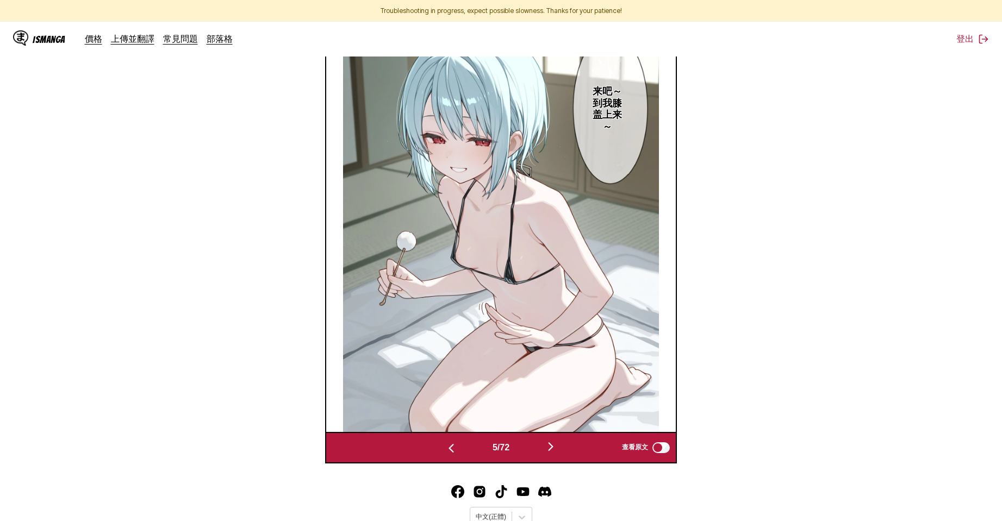
click at [557, 447] on img "button" at bounding box center [550, 446] width 13 height 13
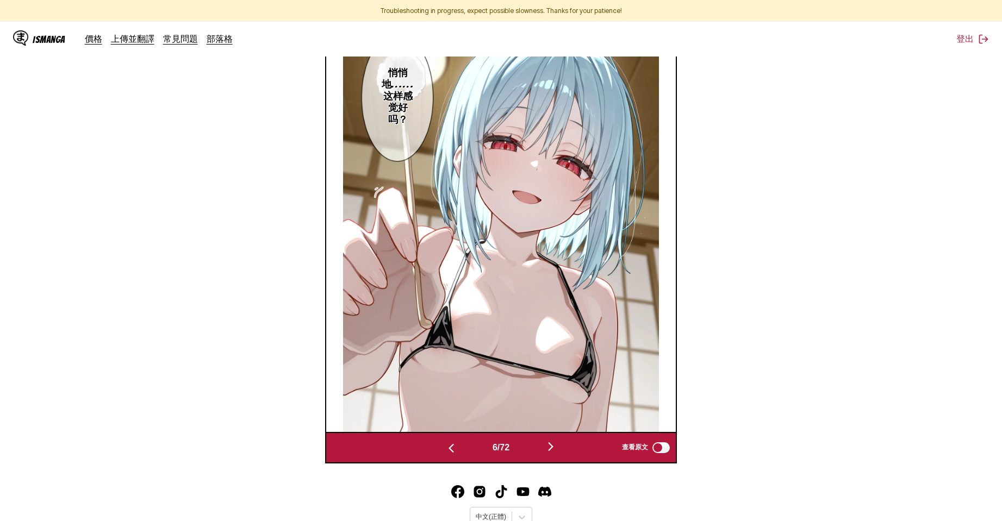
click at [557, 447] on img "button" at bounding box center [550, 446] width 13 height 13
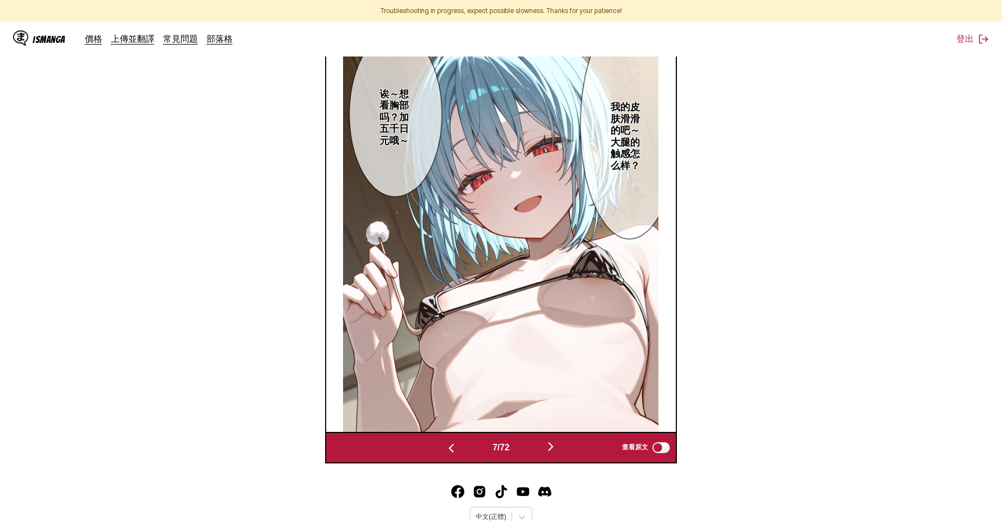
click at [557, 447] on img "button" at bounding box center [550, 446] width 13 height 13
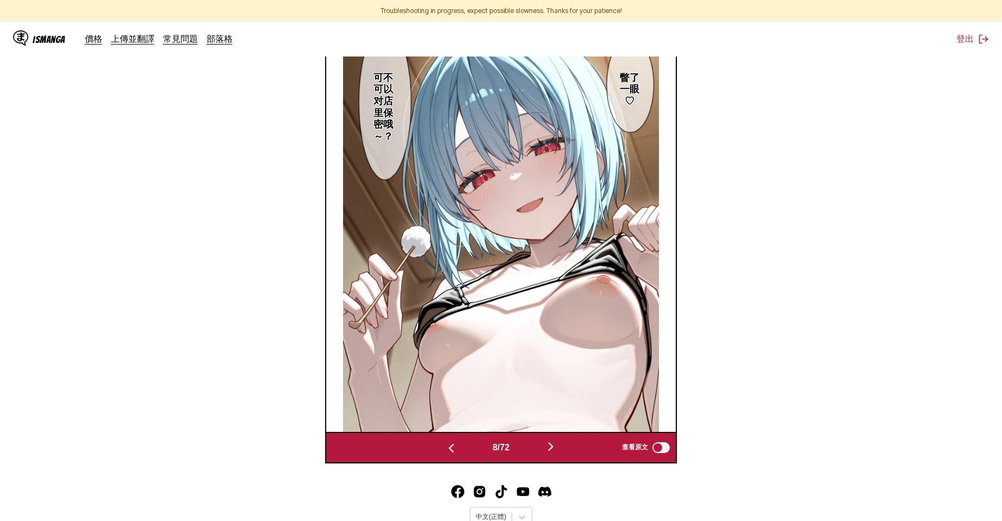
click at [557, 447] on img "button" at bounding box center [550, 446] width 13 height 13
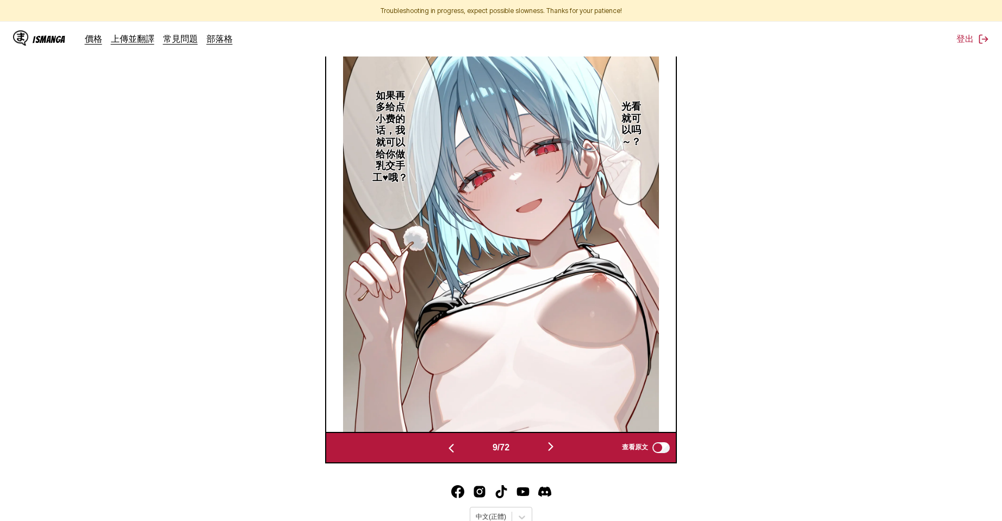
click at [557, 447] on img "button" at bounding box center [550, 446] width 13 height 13
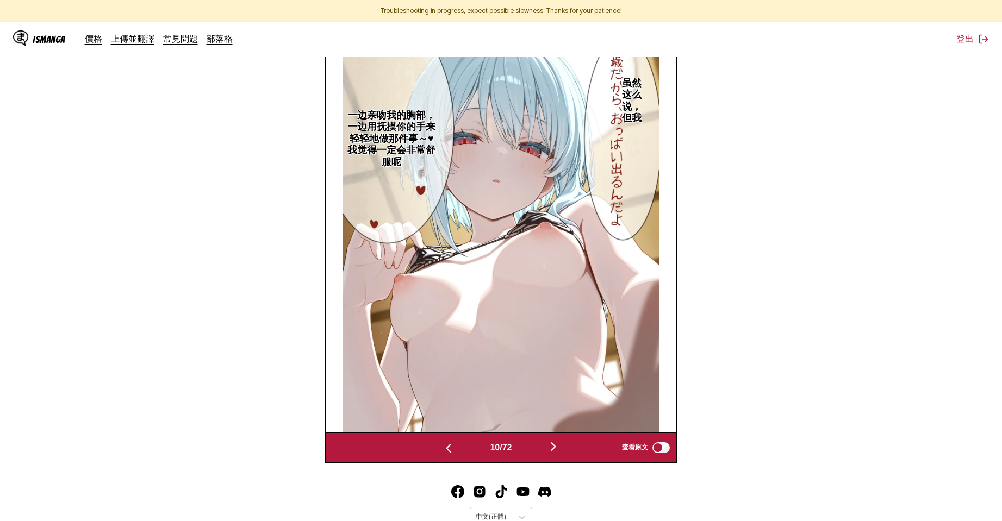
click at [559, 447] on img "button" at bounding box center [553, 446] width 13 height 13
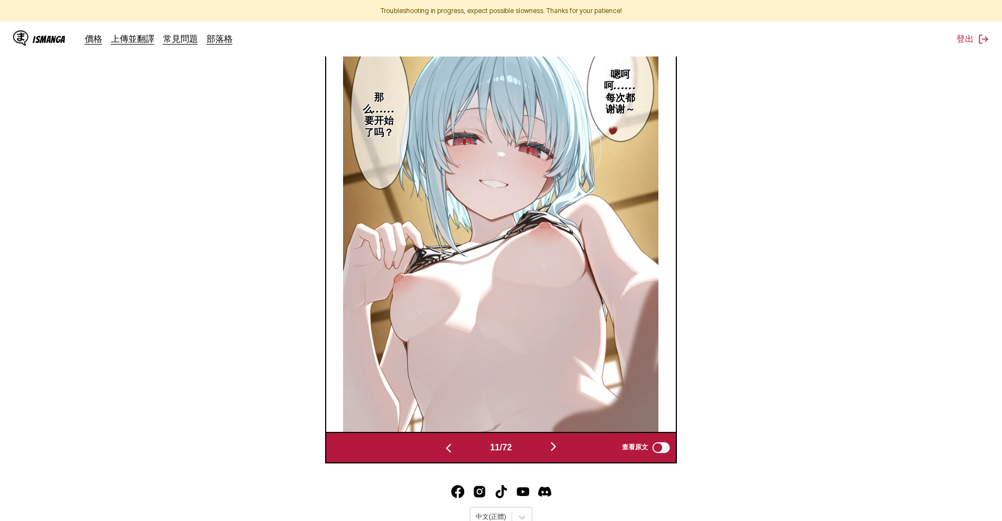
click at [559, 447] on img "button" at bounding box center [553, 446] width 13 height 13
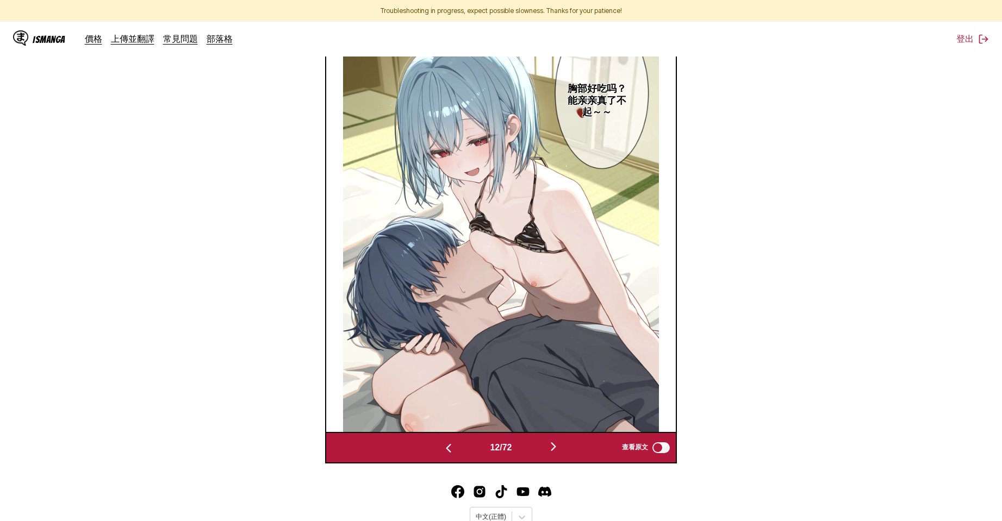
click at [559, 447] on img "button" at bounding box center [553, 446] width 13 height 13
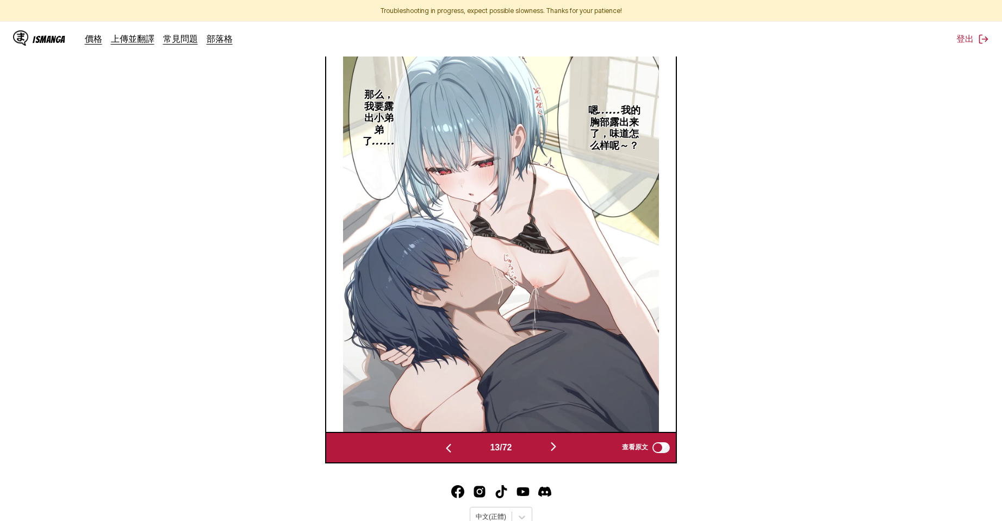
click at [559, 447] on img "button" at bounding box center [553, 446] width 13 height 13
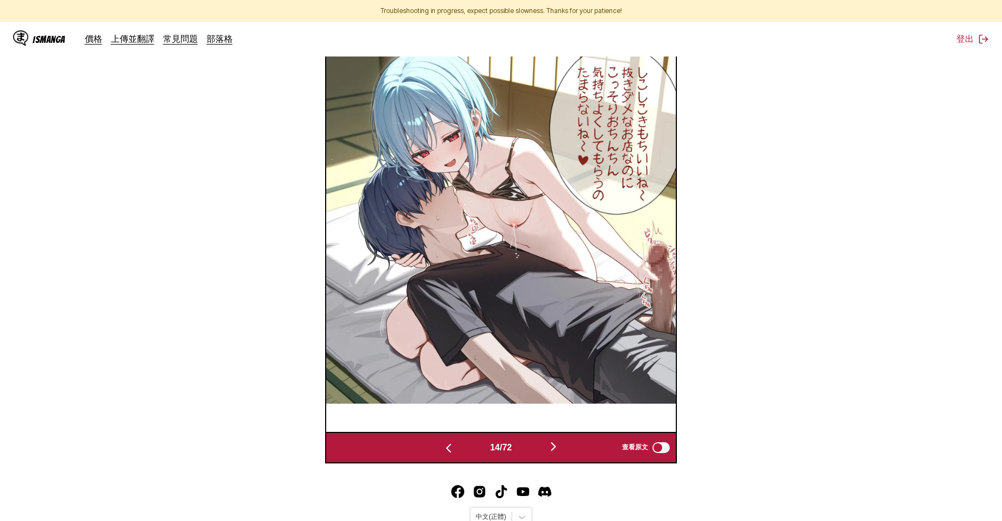
click at [559, 447] on img "button" at bounding box center [553, 446] width 13 height 13
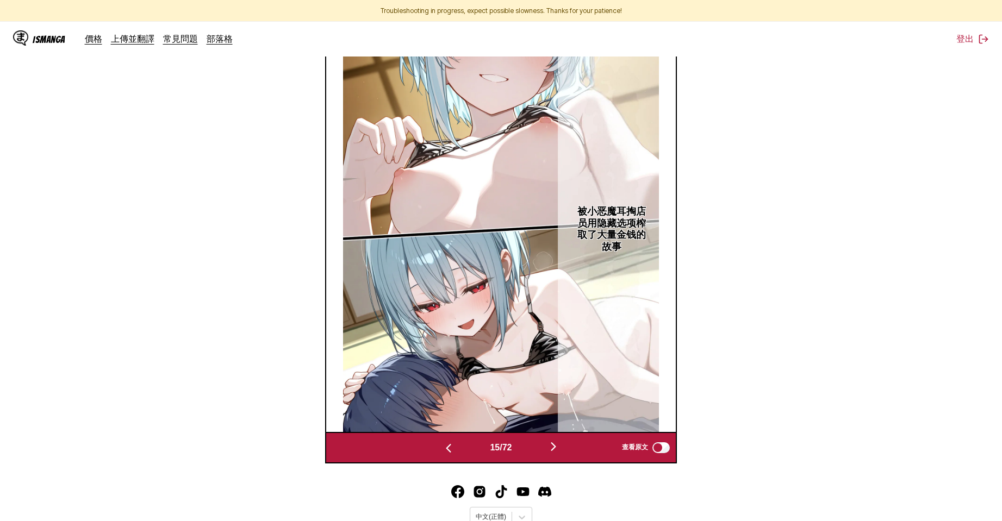
scroll to position [0, 4895]
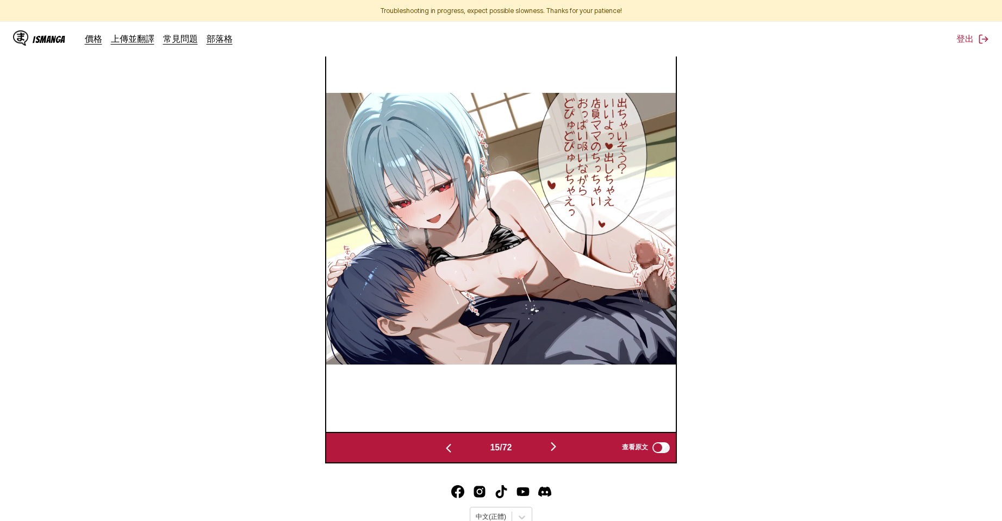
click at [788, 248] on section "自 日文 至 中文 將檔案拖曳至此，或點擊瀏覽。 檔案大小上限：5MB • 支援的格式：JP(E)G, PNG, WEBP 下載面板 下載全部 CC Wild…" at bounding box center [501, 133] width 984 height 661
